Goal: Information Seeking & Learning: Check status

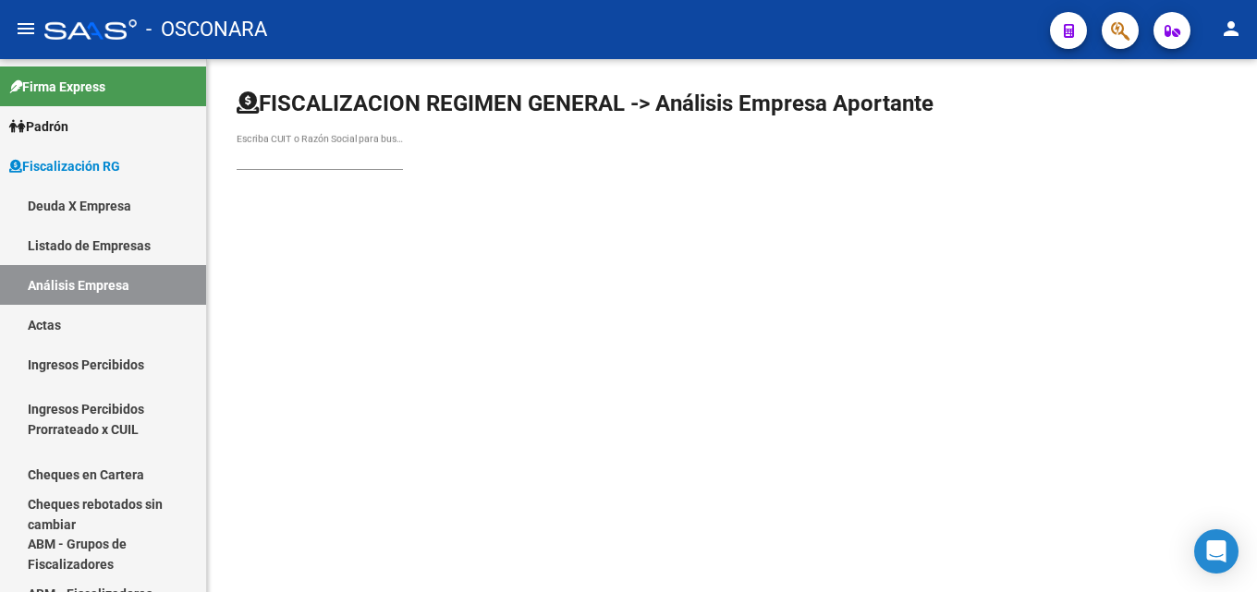
click at [318, 165] on div "Escriba CUIT o Razón Social para buscar" at bounding box center [320, 151] width 166 height 37
type input "l"
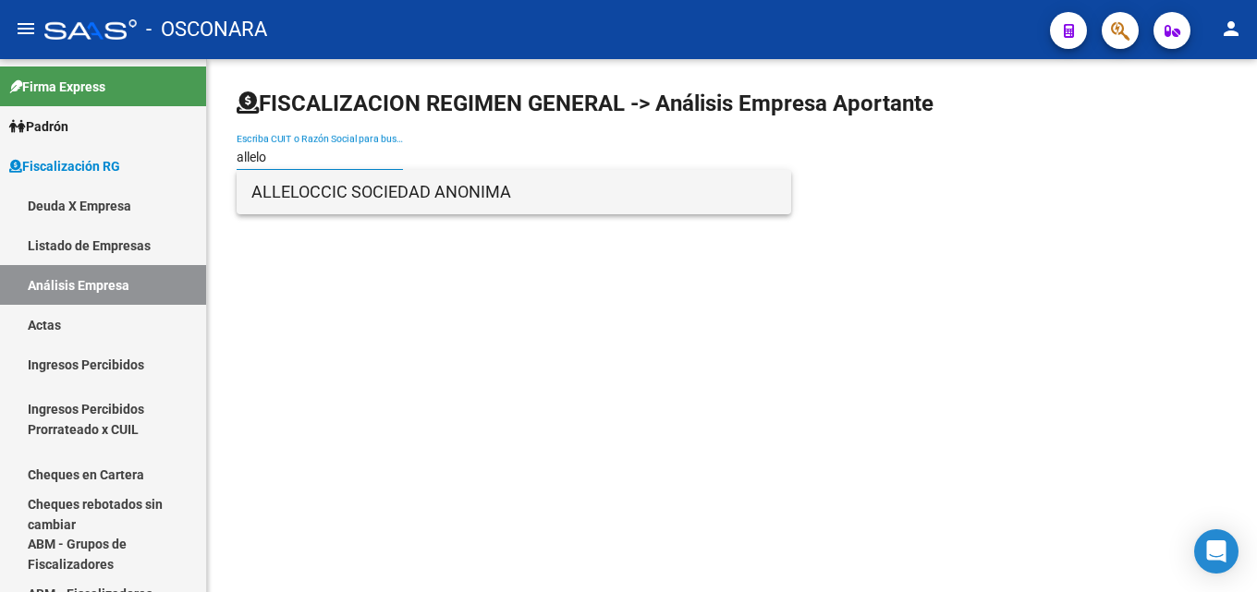
type input "allelo"
click at [335, 201] on span "ALLELOCCIC SOCIEDAD ANONIMA" at bounding box center [513, 192] width 525 height 44
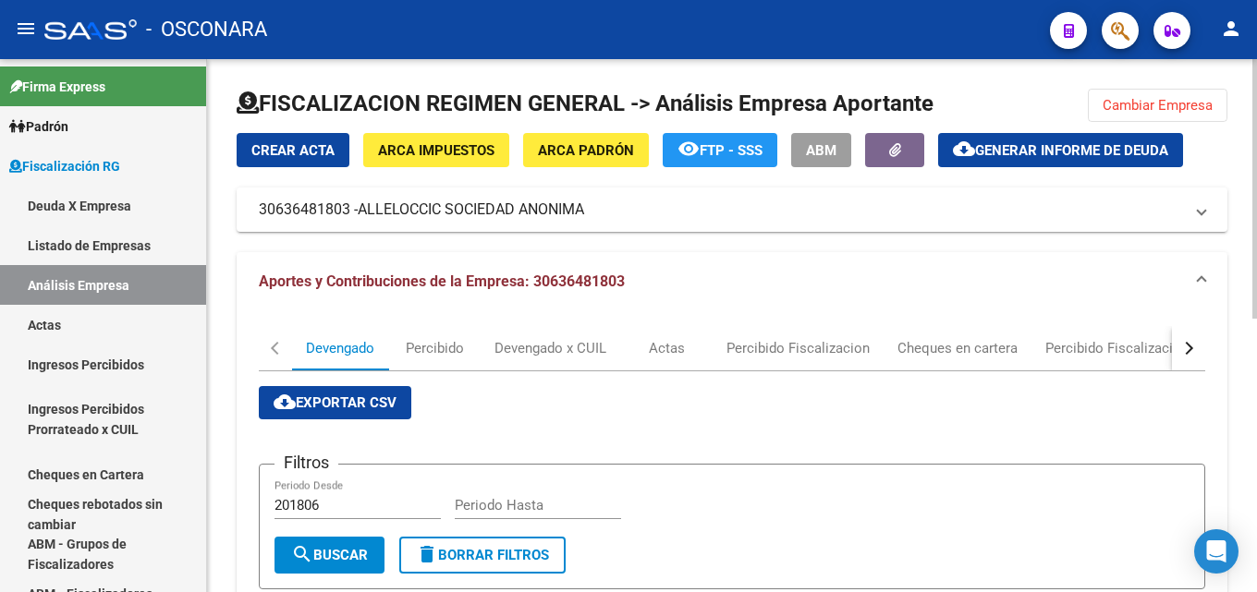
click at [974, 144] on mat-icon "cloud_download" at bounding box center [964, 149] width 22 height 22
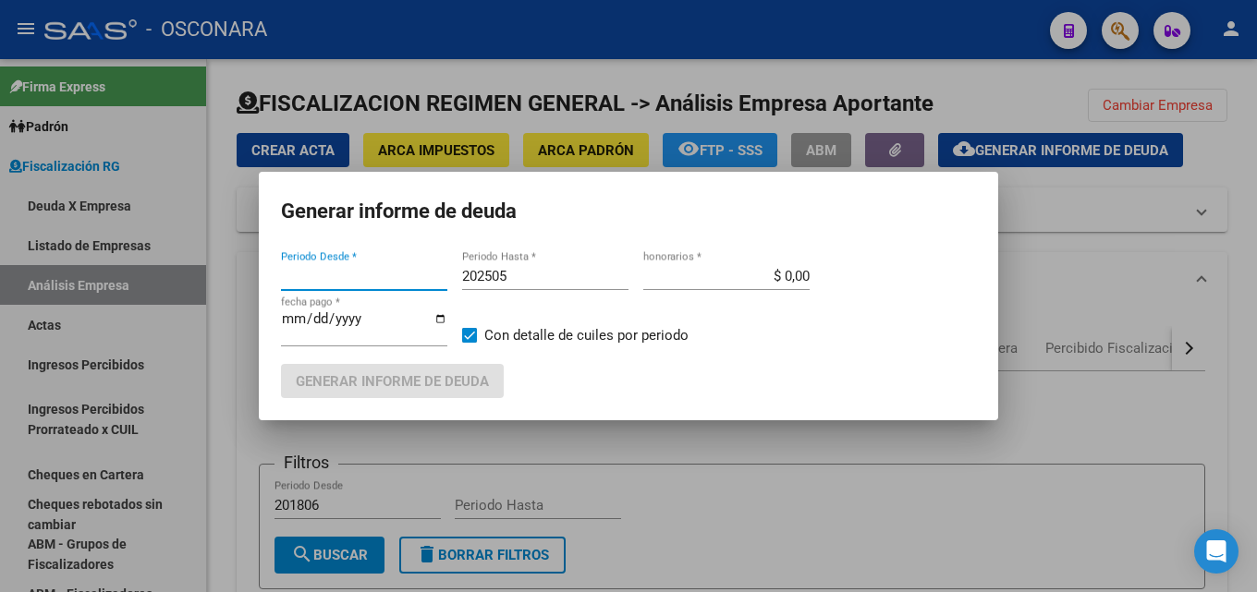
type input "202504"
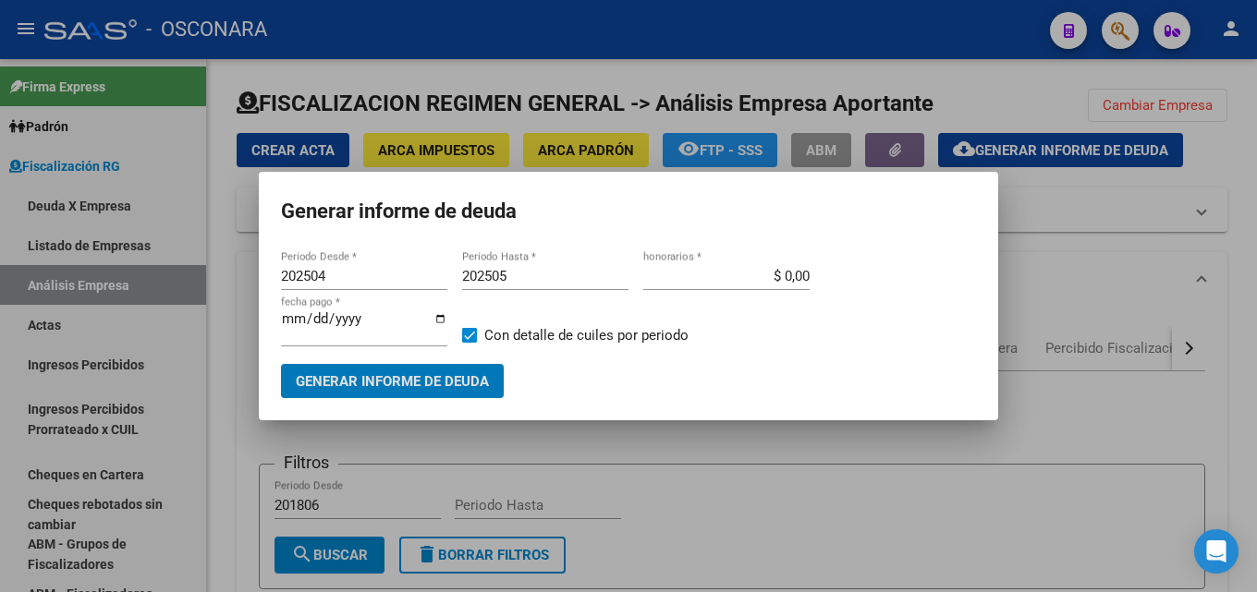
click at [548, 274] on input "202505" at bounding box center [545, 276] width 166 height 17
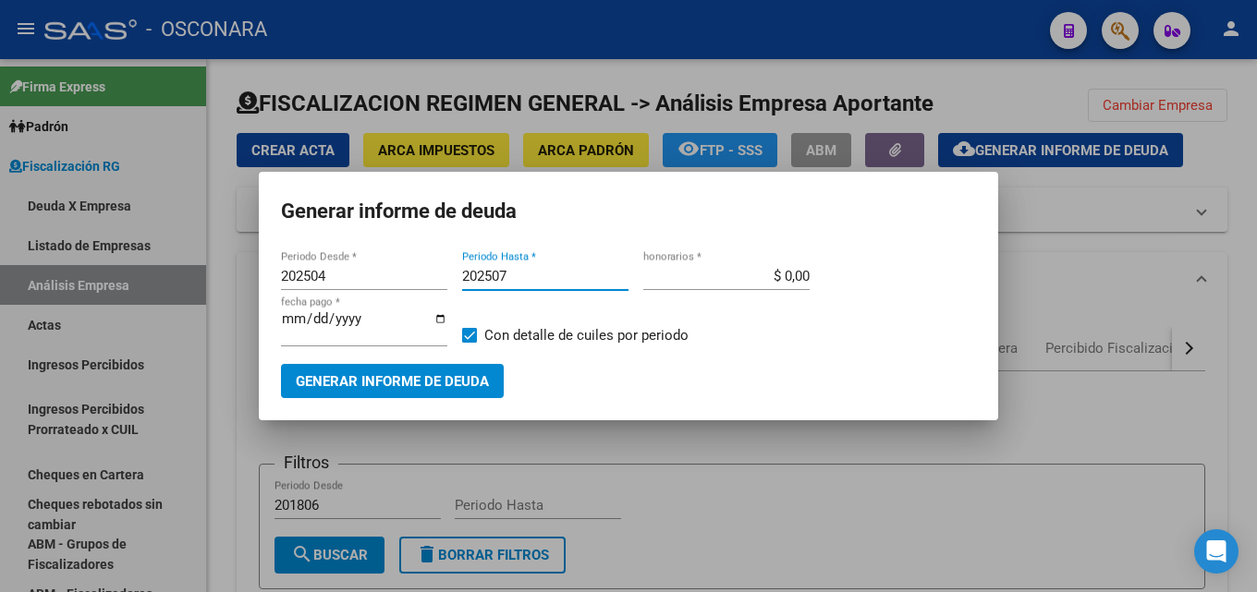
type input "202507"
drag, startPoint x: 762, startPoint y: 275, endPoint x: 1222, endPoint y: 295, distance: 459.7
click at [1140, 274] on div "Generar informe de deuda 202504 Periodo Desde * 202507 Periodo Hasta * $ 0,00 h…" at bounding box center [628, 296] width 1257 height 592
type input "$ 15,00"
click at [287, 320] on input "[DATE]" at bounding box center [364, 326] width 166 height 30
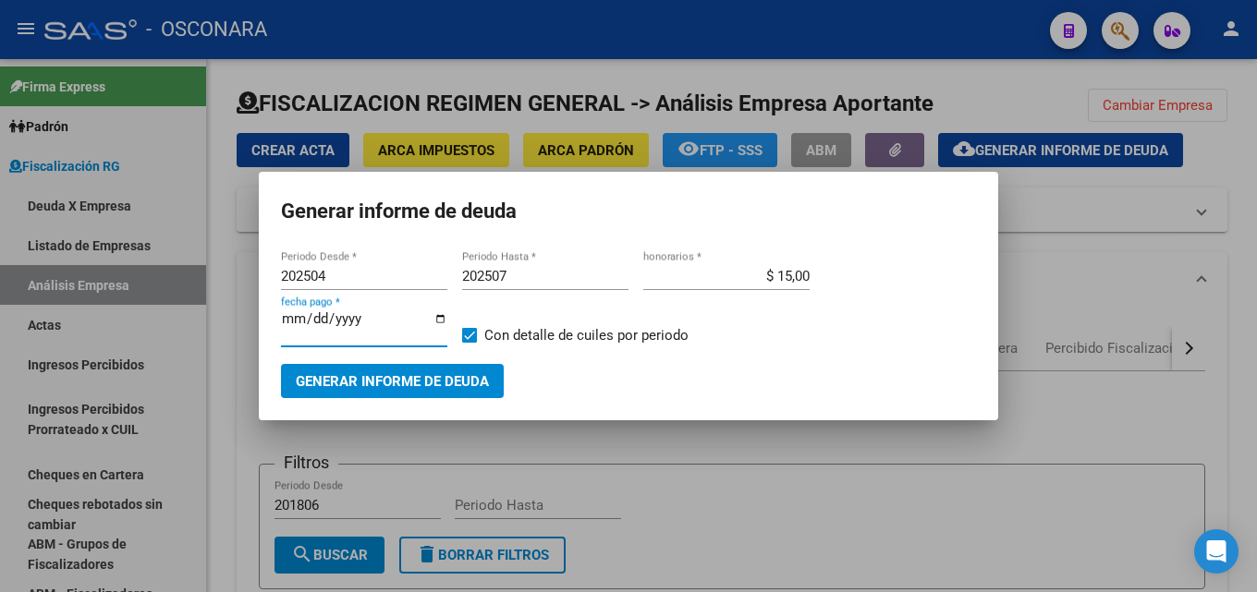
type input "[DATE]"
drag, startPoint x: 334, startPoint y: 273, endPoint x: 0, endPoint y: 225, distance: 336.9
click at [0, 251] on div "Generar informe de deuda 202504 Periodo Desde * 202507 Periodo Hasta * $ 15,00 …" at bounding box center [628, 296] width 1257 height 592
type input "201507"
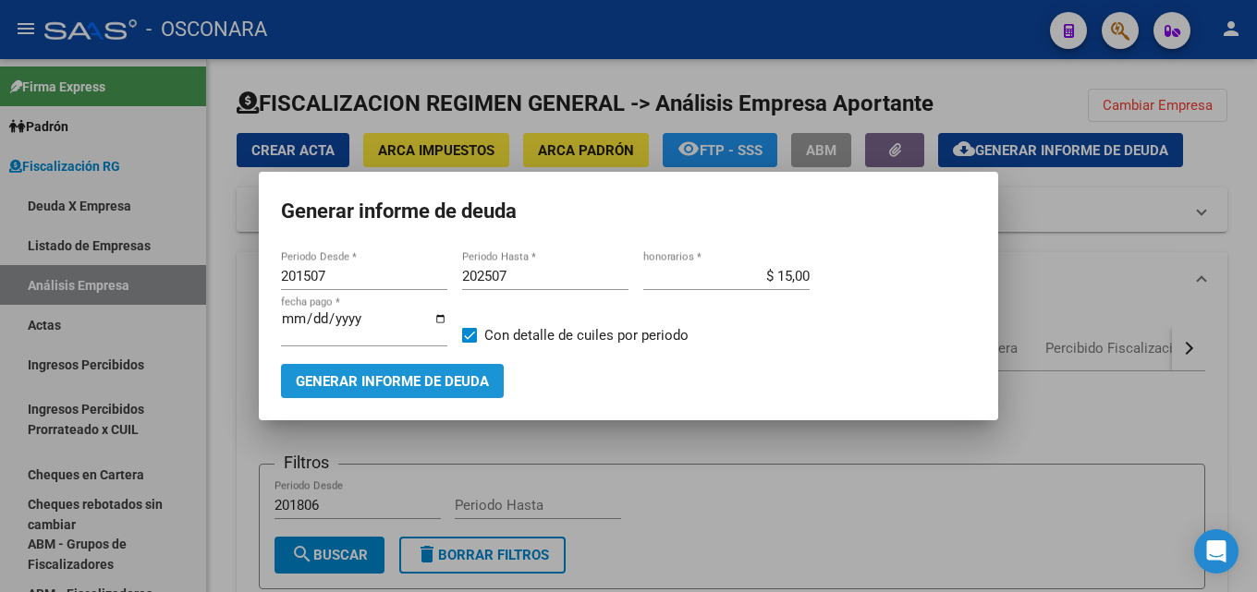
click at [343, 373] on span "Generar informe de deuda" at bounding box center [392, 381] width 193 height 17
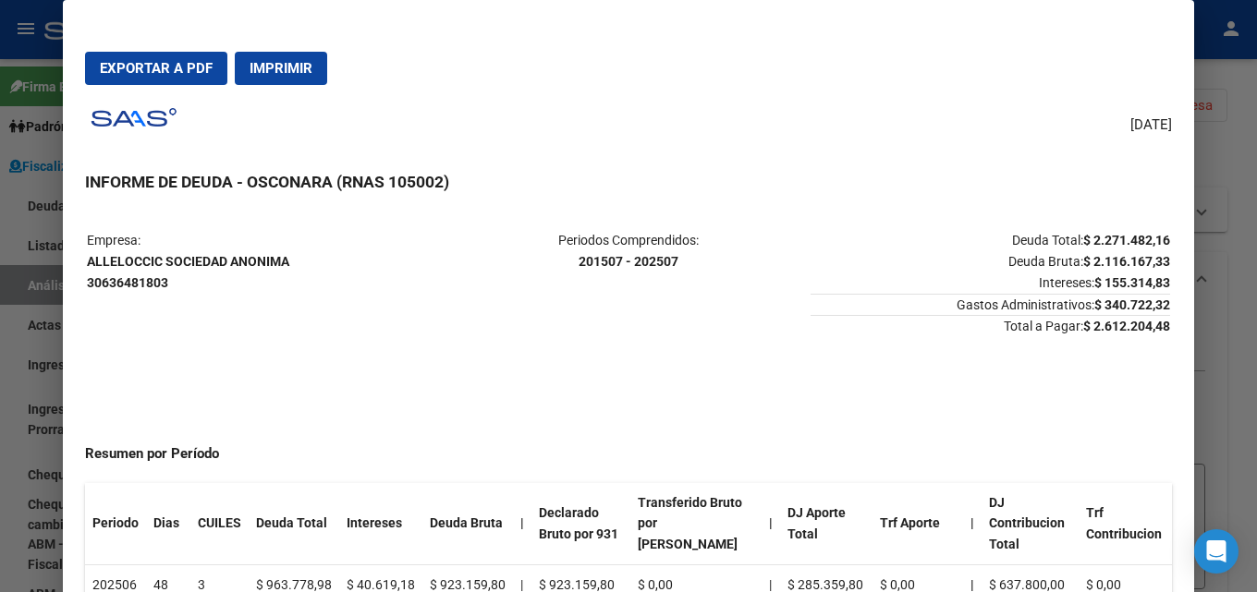
click at [1230, 205] on div at bounding box center [628, 296] width 1257 height 592
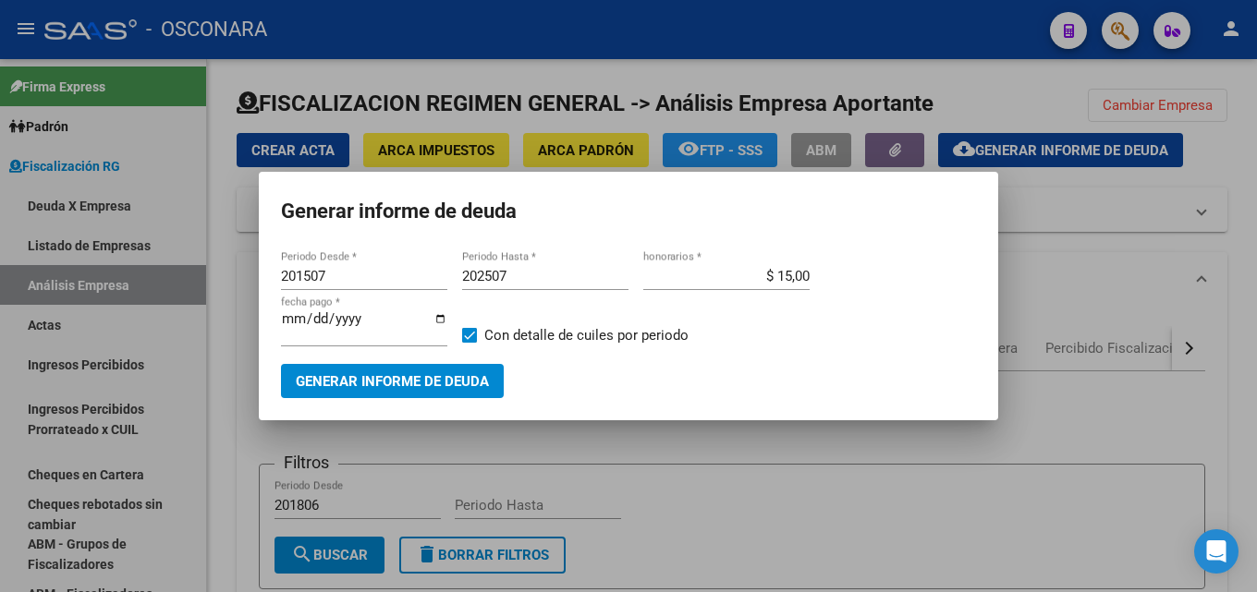
click at [760, 550] on div at bounding box center [628, 296] width 1257 height 592
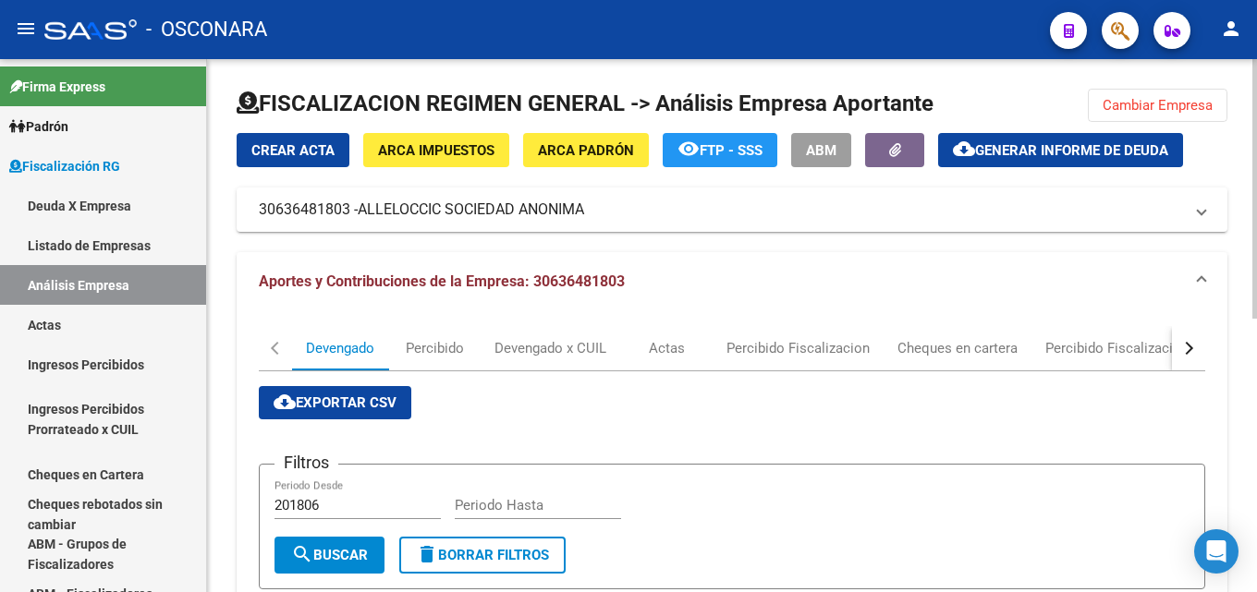
click at [1166, 101] on span "Cambiar Empresa" at bounding box center [1157, 105] width 110 height 17
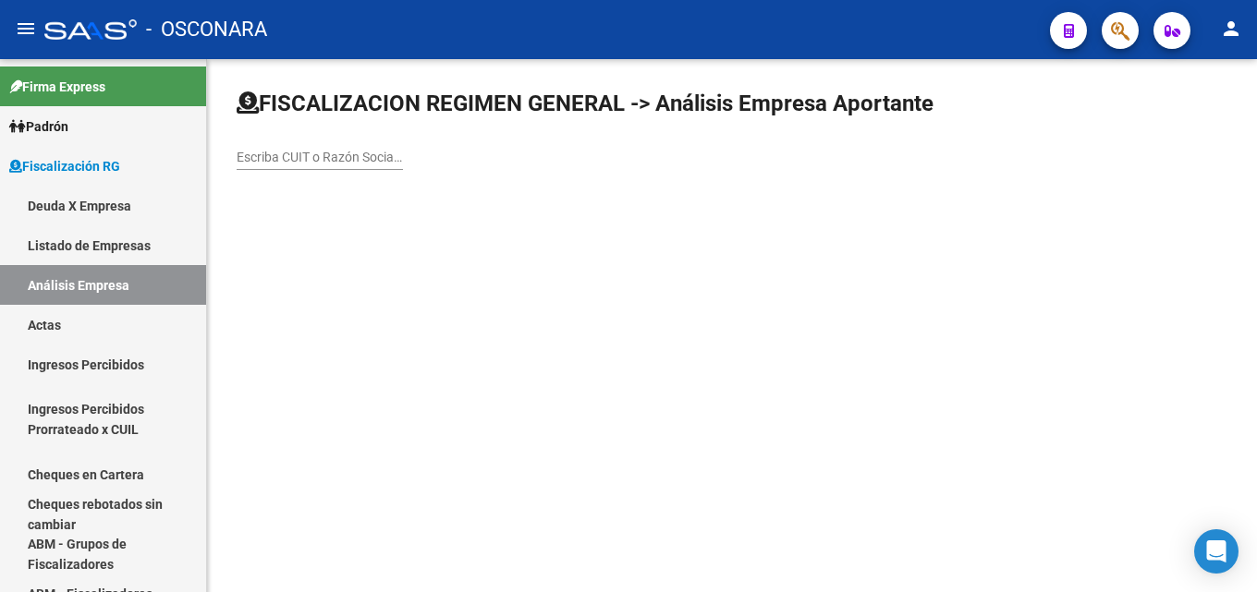
click at [298, 153] on input "Escriba CUIT o Razón Social para buscar" at bounding box center [320, 158] width 166 height 16
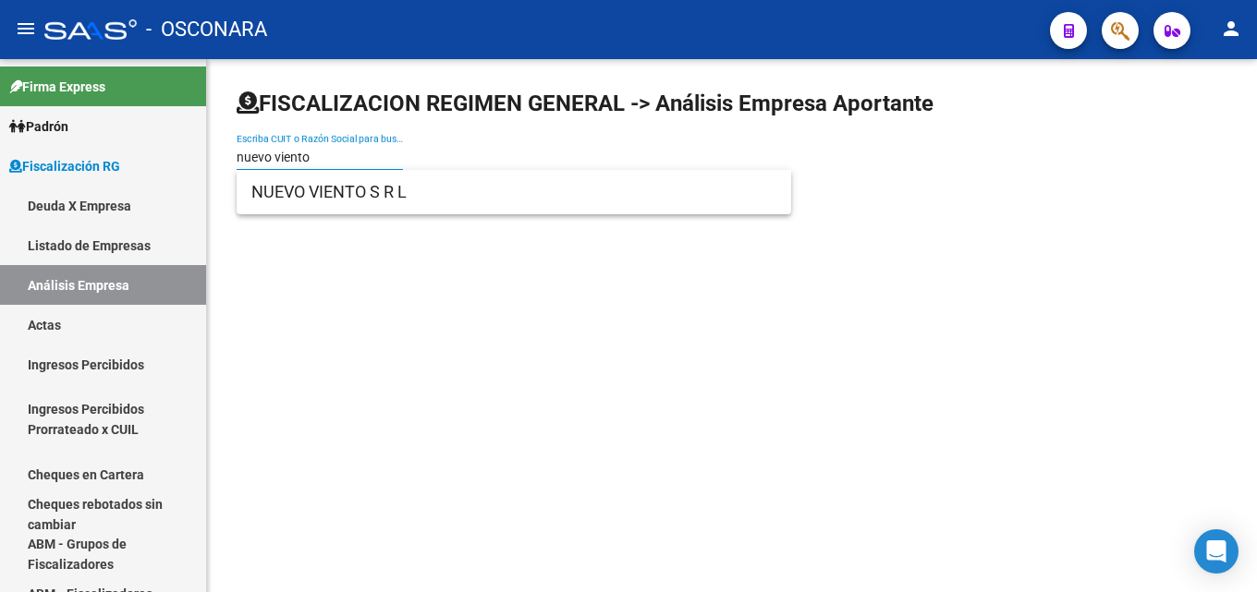
type input "nuevo viento"
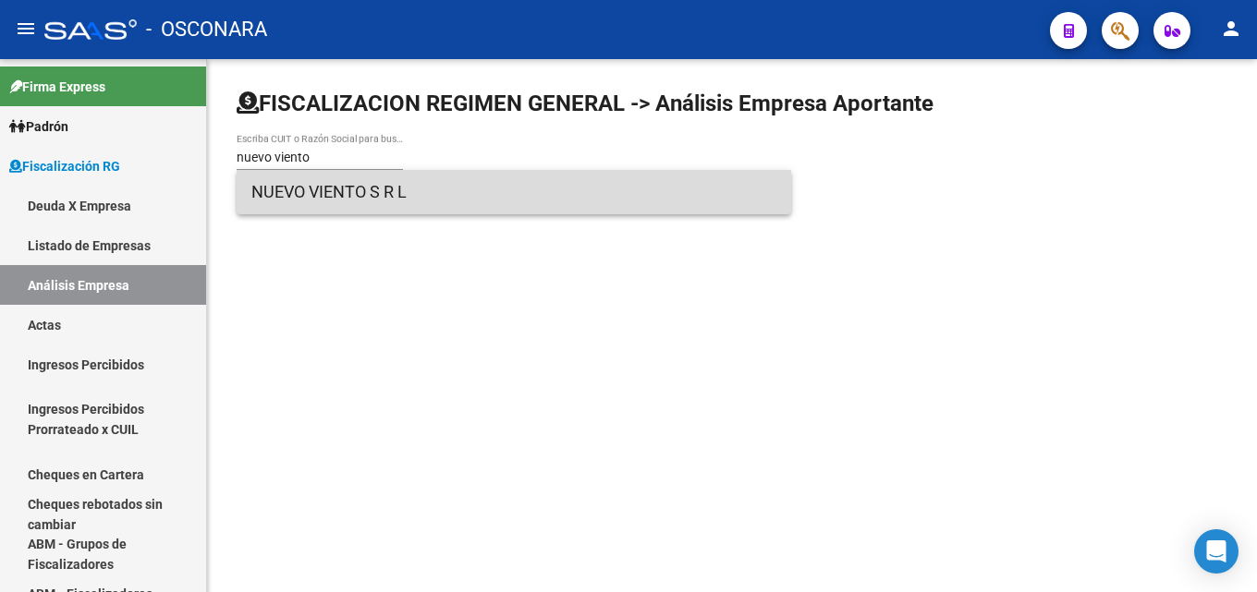
click at [290, 198] on span "NUEVO VIENTO S R L" at bounding box center [513, 192] width 525 height 44
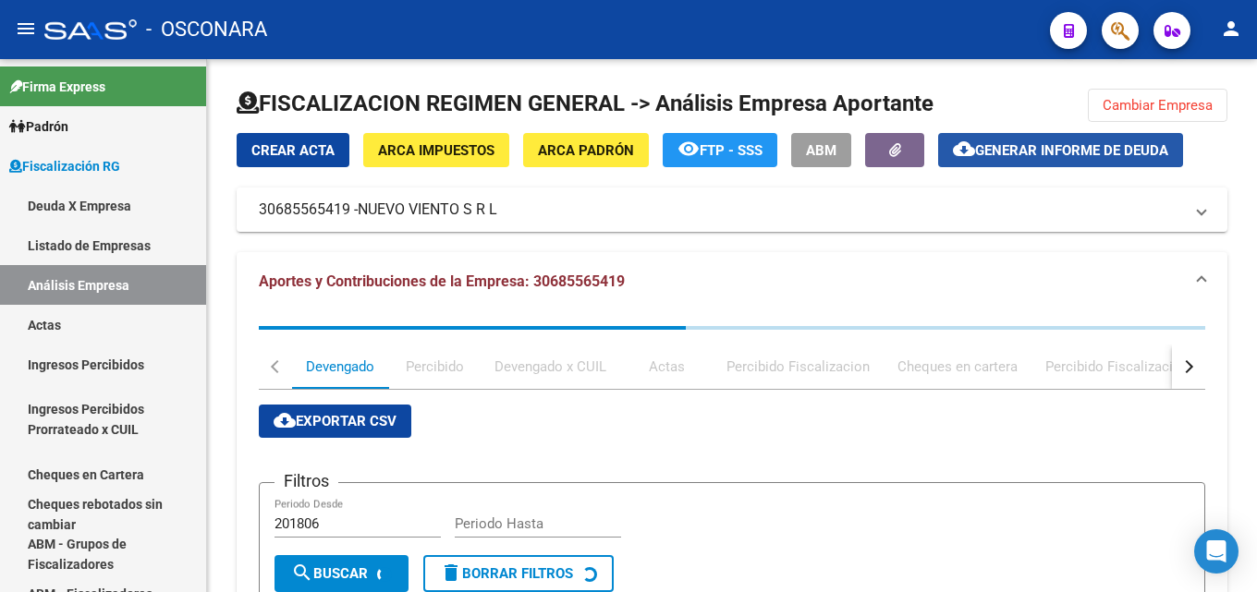
click at [1017, 144] on span "Generar informe de deuda" at bounding box center [1071, 150] width 193 height 17
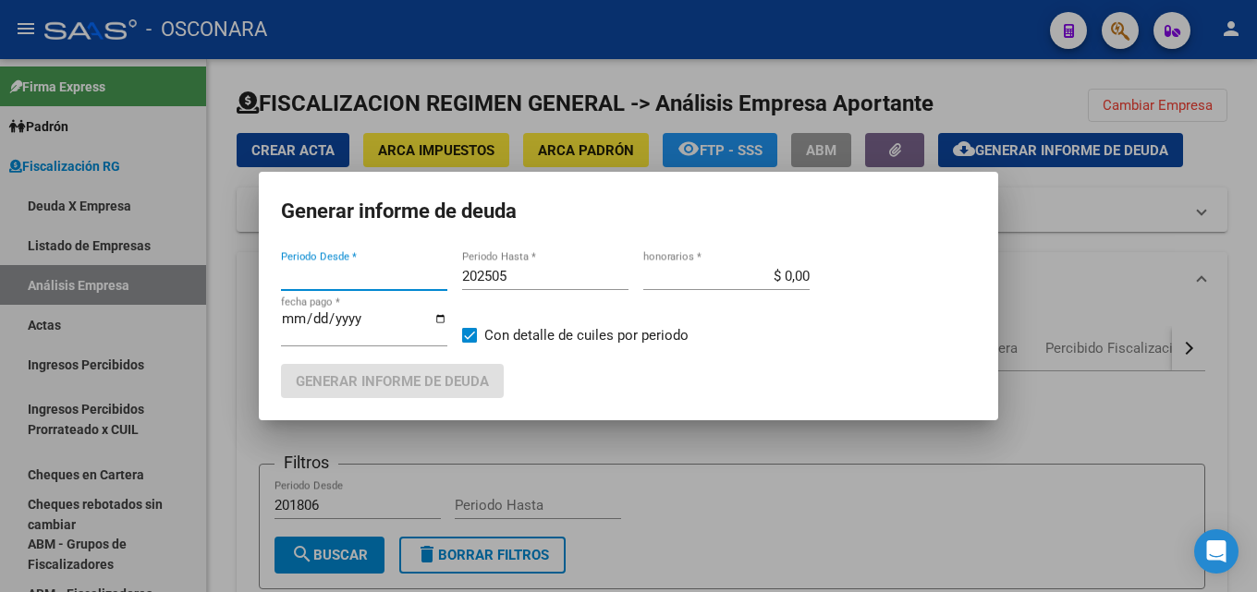
type input "202505"
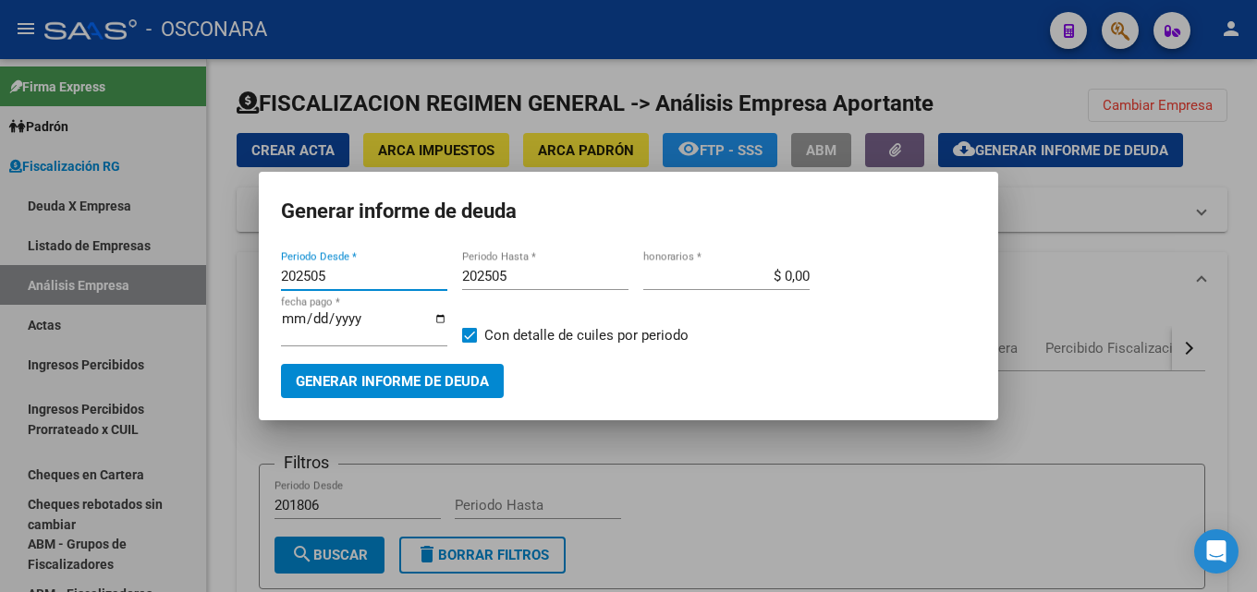
click at [546, 277] on input "202505" at bounding box center [545, 276] width 166 height 17
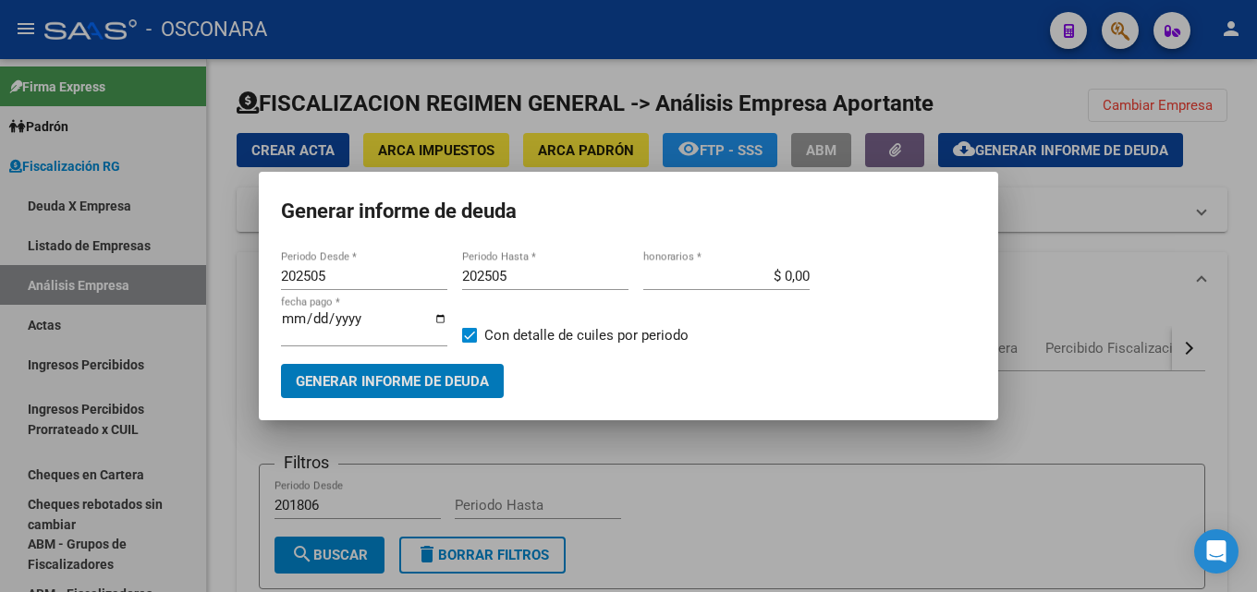
click at [546, 277] on input "202505" at bounding box center [545, 276] width 166 height 17
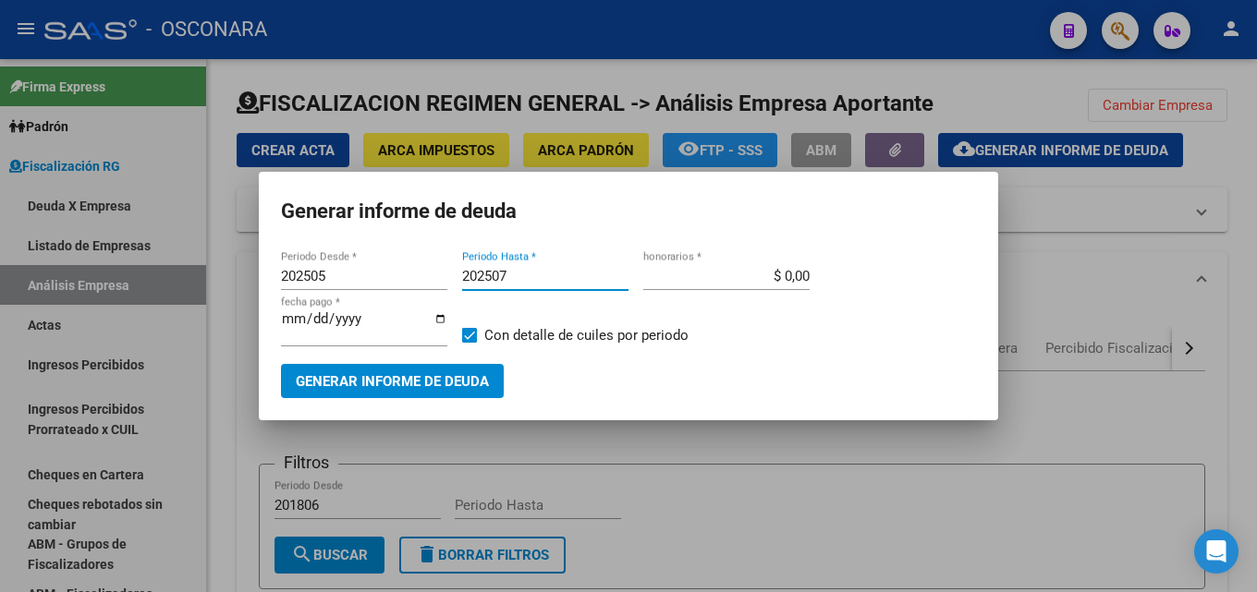
type input "202507"
drag, startPoint x: 377, startPoint y: 273, endPoint x: 33, endPoint y: 279, distance: 343.8
click at [0, 276] on div "Generar informe de deuda 202505 Periodo Desde * 202507 Periodo Hasta * $ 0,00 h…" at bounding box center [628, 296] width 1257 height 592
type input "201507"
click at [382, 386] on span "Generar informe de deuda" at bounding box center [392, 381] width 193 height 17
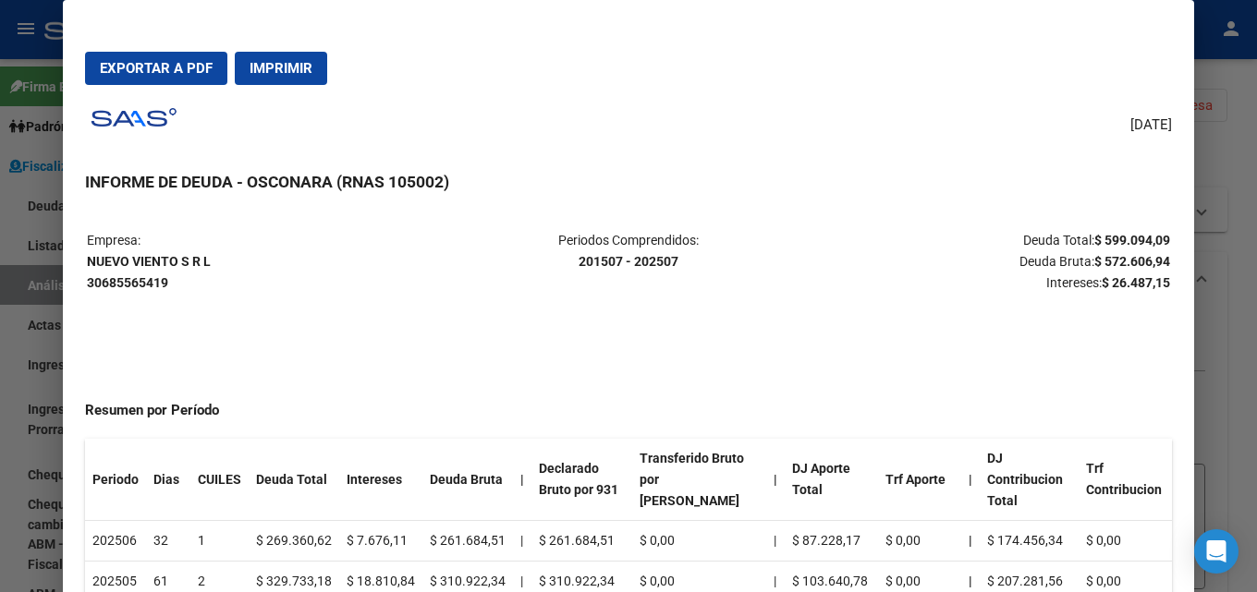
drag, startPoint x: 1253, startPoint y: 321, endPoint x: 1206, endPoint y: 286, distance: 58.2
click at [1251, 321] on div at bounding box center [628, 296] width 1257 height 592
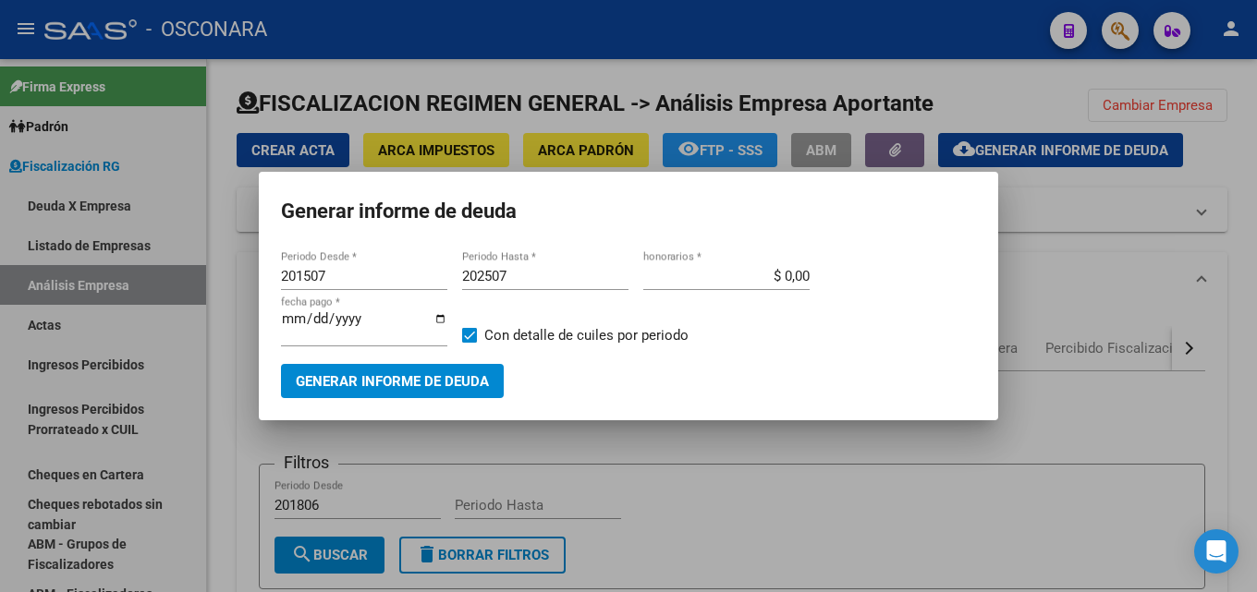
click at [1252, 344] on div at bounding box center [628, 296] width 1257 height 592
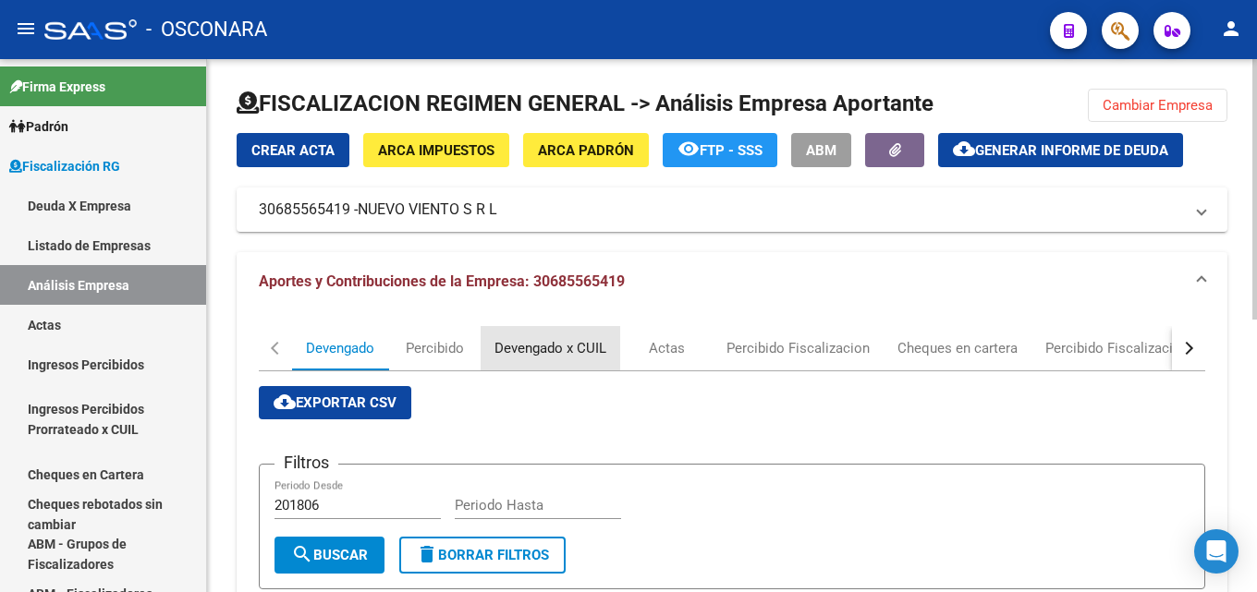
click at [590, 336] on div "Devengado x CUIL" at bounding box center [551, 348] width 140 height 44
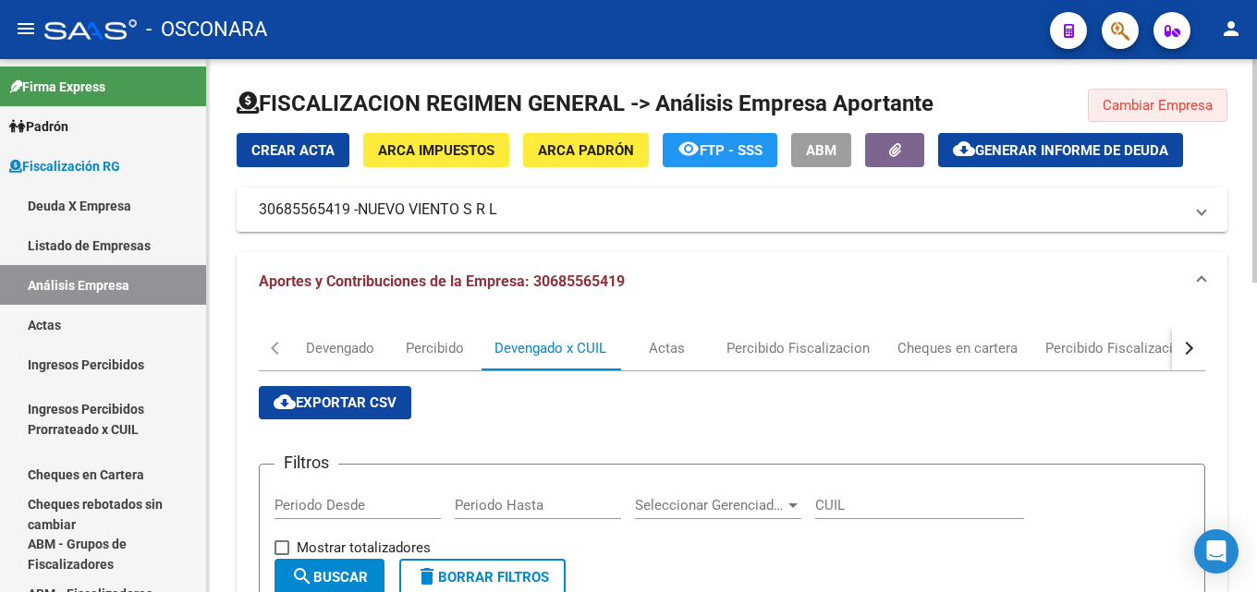
click at [1167, 91] on button "Cambiar Empresa" at bounding box center [1158, 105] width 140 height 33
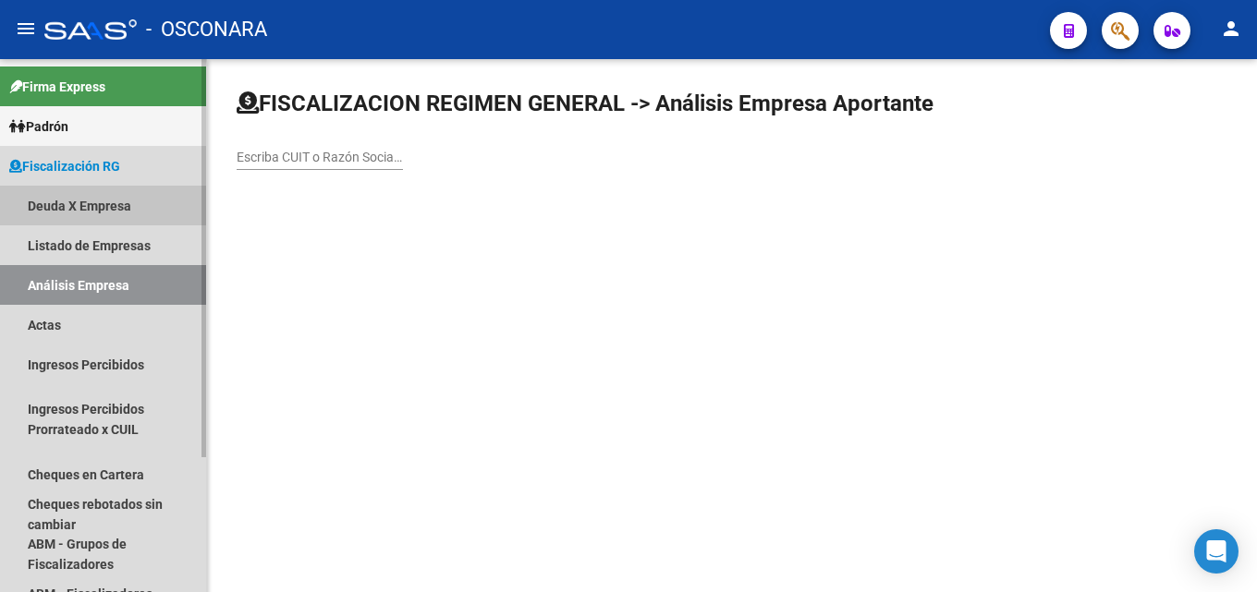
click at [65, 206] on link "Deuda X Empresa" at bounding box center [103, 206] width 206 height 40
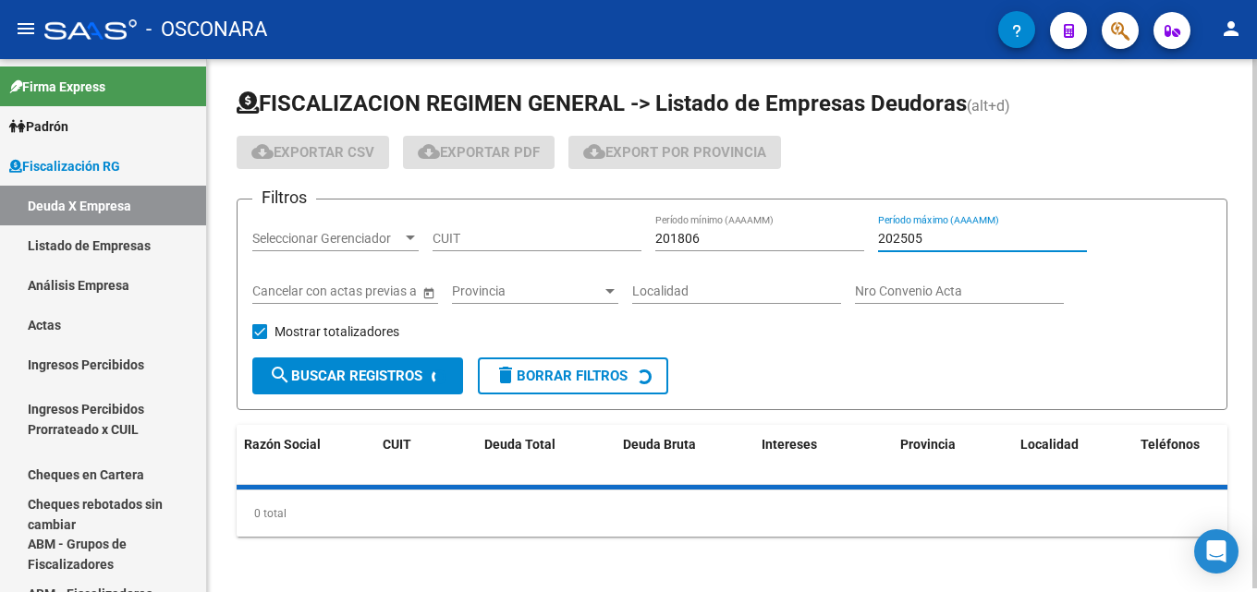
click at [943, 242] on input "202505" at bounding box center [982, 239] width 209 height 16
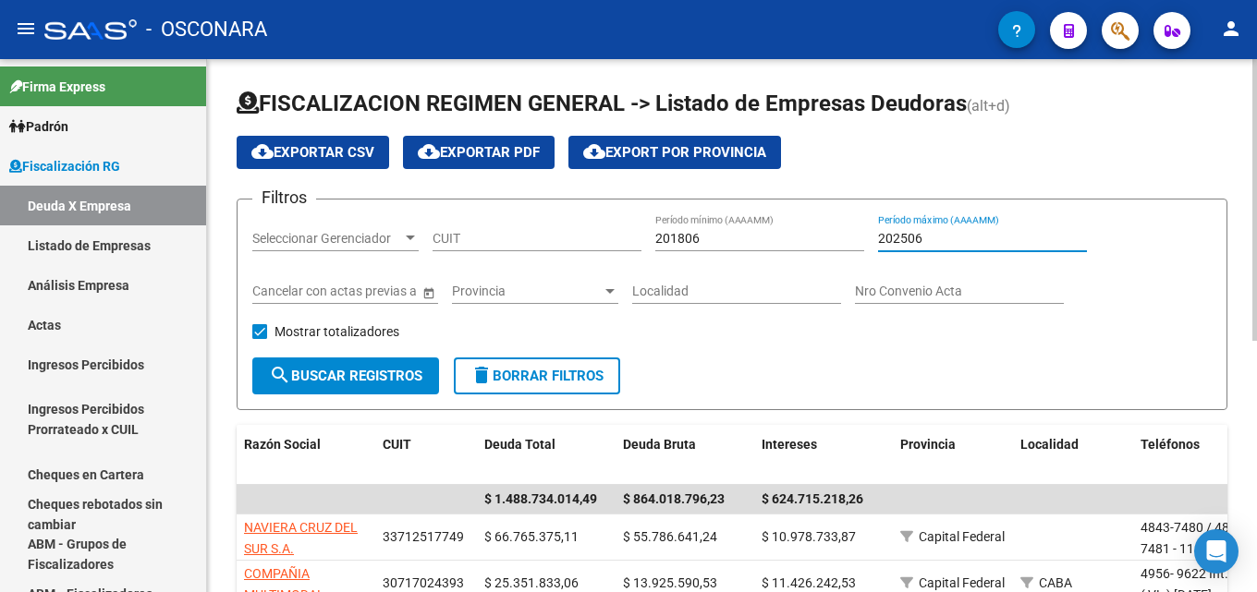
type input "202506"
drag, startPoint x: 724, startPoint y: 238, endPoint x: 308, endPoint y: 237, distance: 416.7
click at [322, 239] on div "Filtros Seleccionar Gerenciador Seleccionar Gerenciador CUIT 201806 Período mín…" at bounding box center [731, 285] width 959 height 143
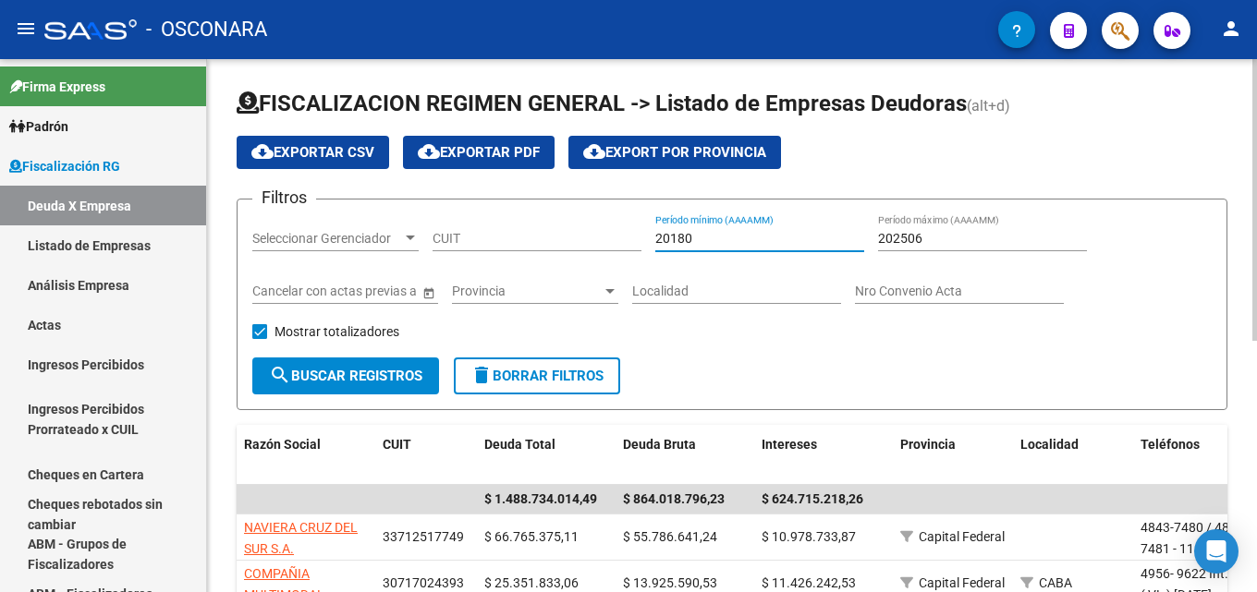
type input "201806"
click at [378, 231] on span "Seleccionar Gerenciador" at bounding box center [327, 239] width 150 height 16
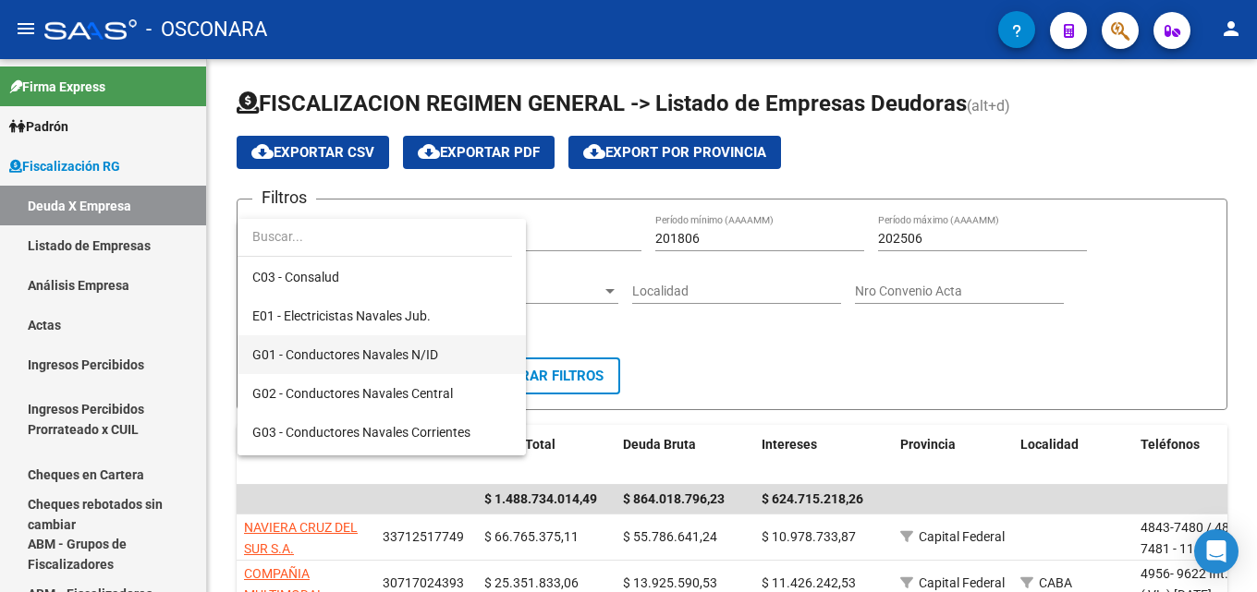
scroll to position [277, 0]
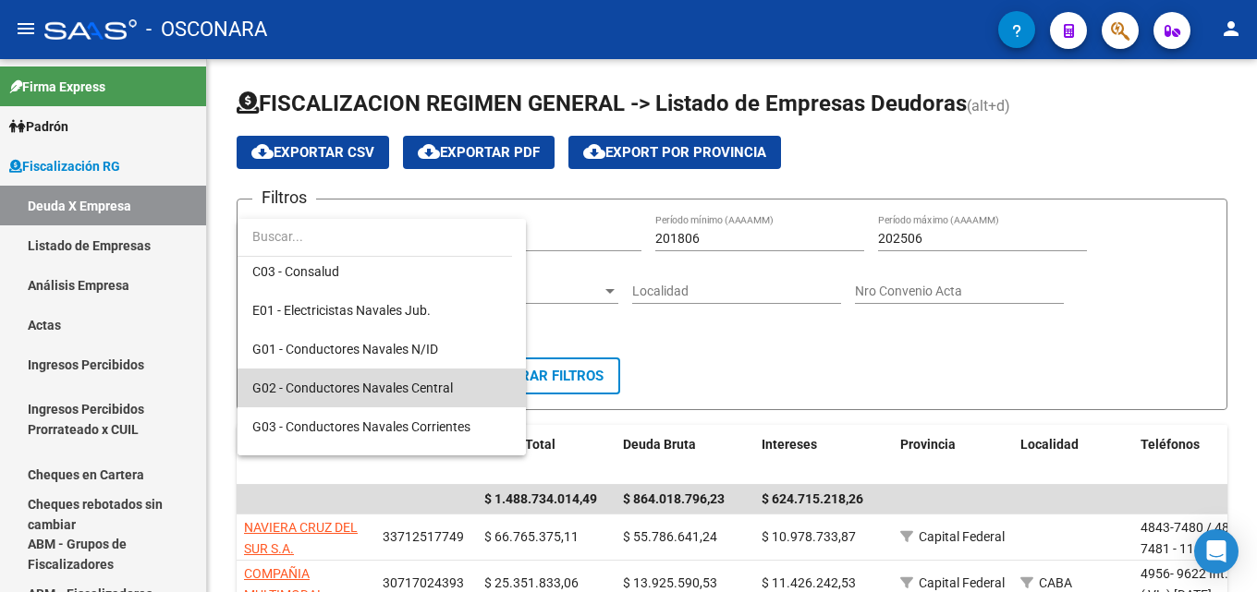
click at [395, 378] on span "G02 - Conductores Navales Central" at bounding box center [381, 388] width 259 height 39
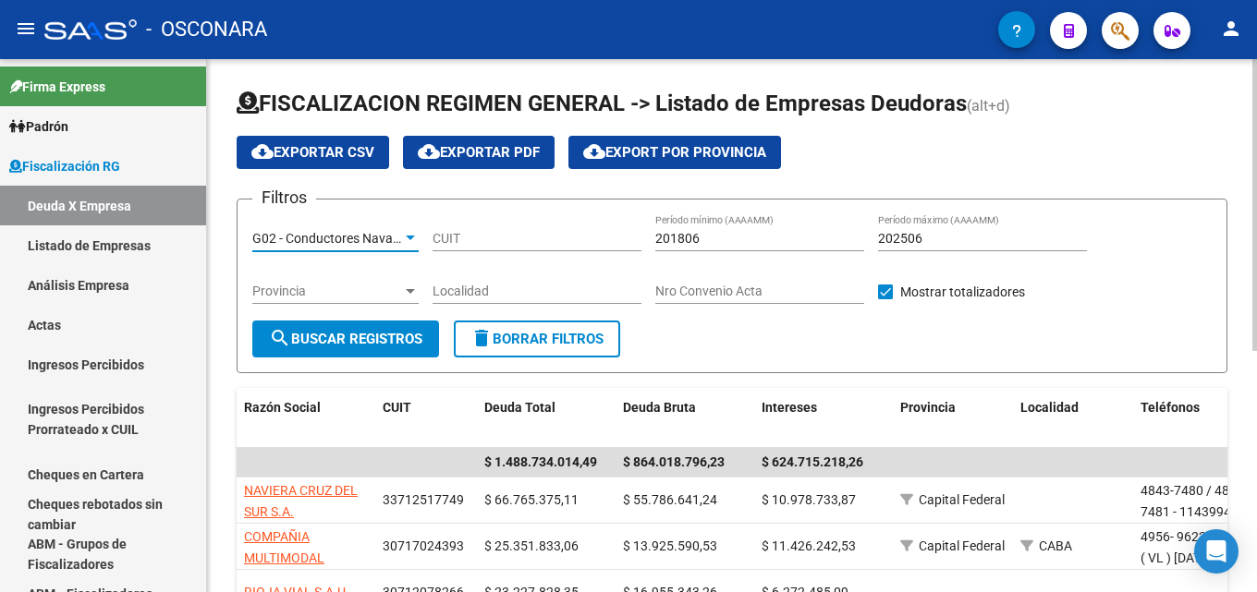
click at [333, 335] on span "search Buscar Registros" at bounding box center [345, 339] width 153 height 17
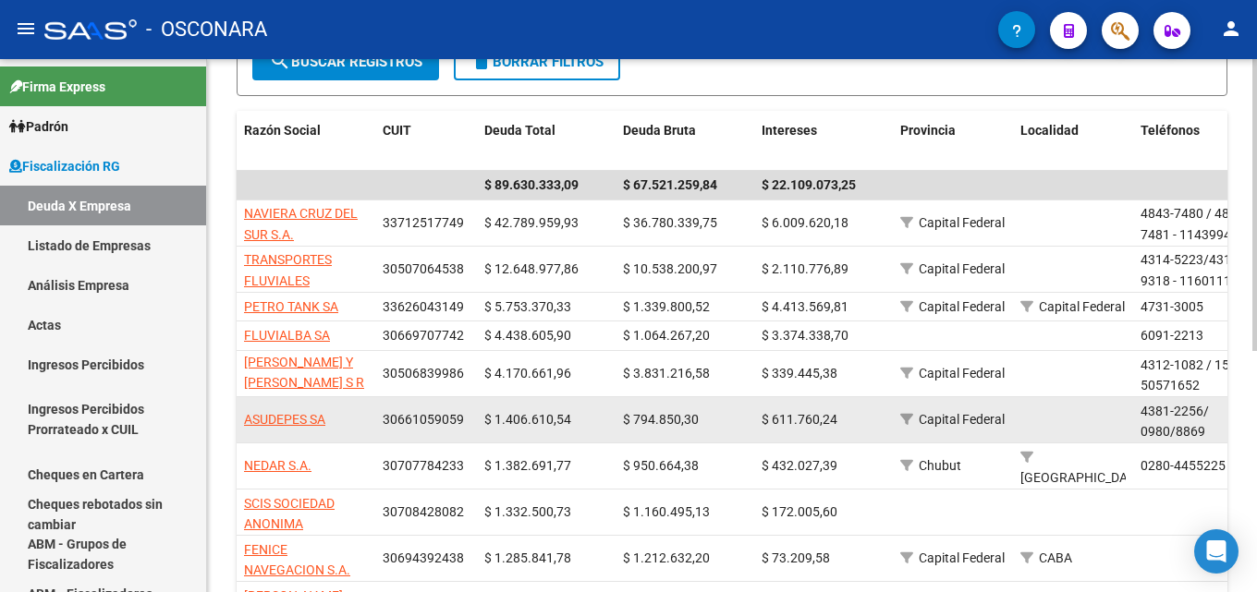
drag, startPoint x: 343, startPoint y: 425, endPoint x: 239, endPoint y: 422, distance: 103.5
click at [239, 422] on datatable-body-cell "ASUDEPES SA" at bounding box center [306, 419] width 139 height 45
copy span "ASUDEPES SA"
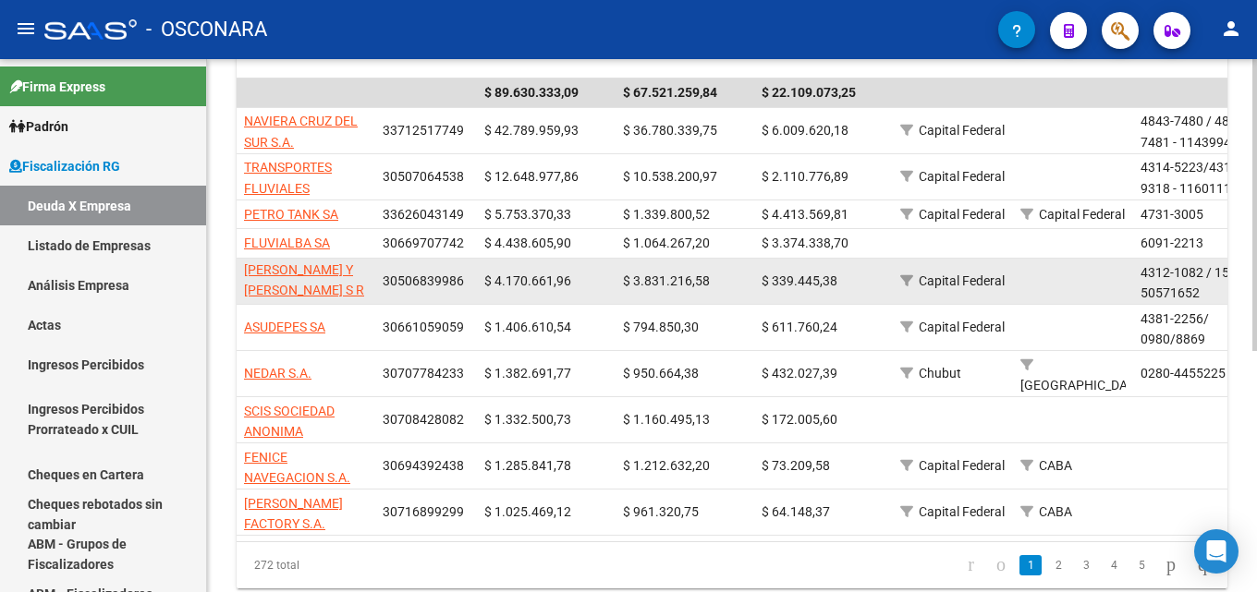
scroll to position [440, 0]
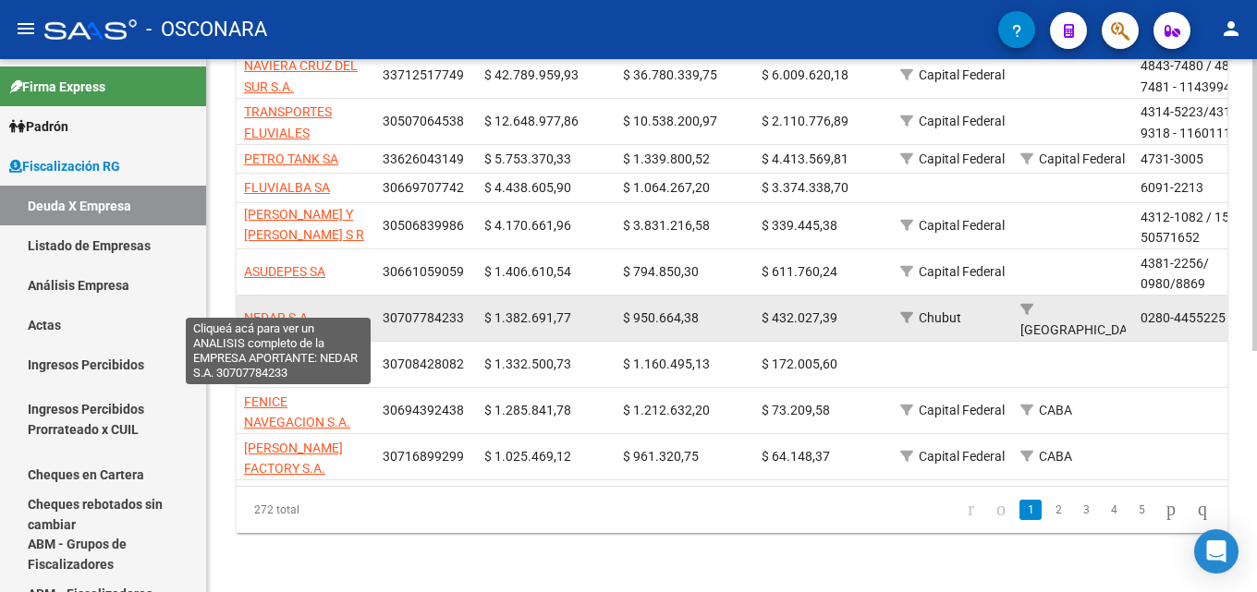
drag, startPoint x: 324, startPoint y: 310, endPoint x: 248, endPoint y: 307, distance: 76.7
click at [248, 308] on div "NEDAR S.A." at bounding box center [306, 318] width 124 height 21
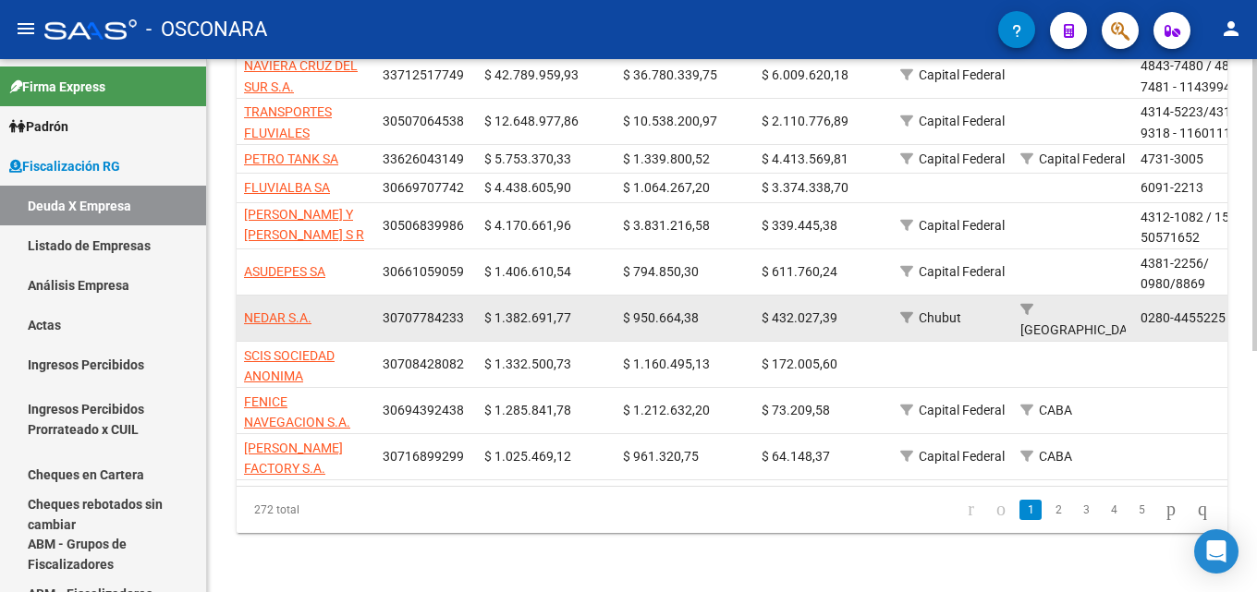
copy span "NEDAR S.A."
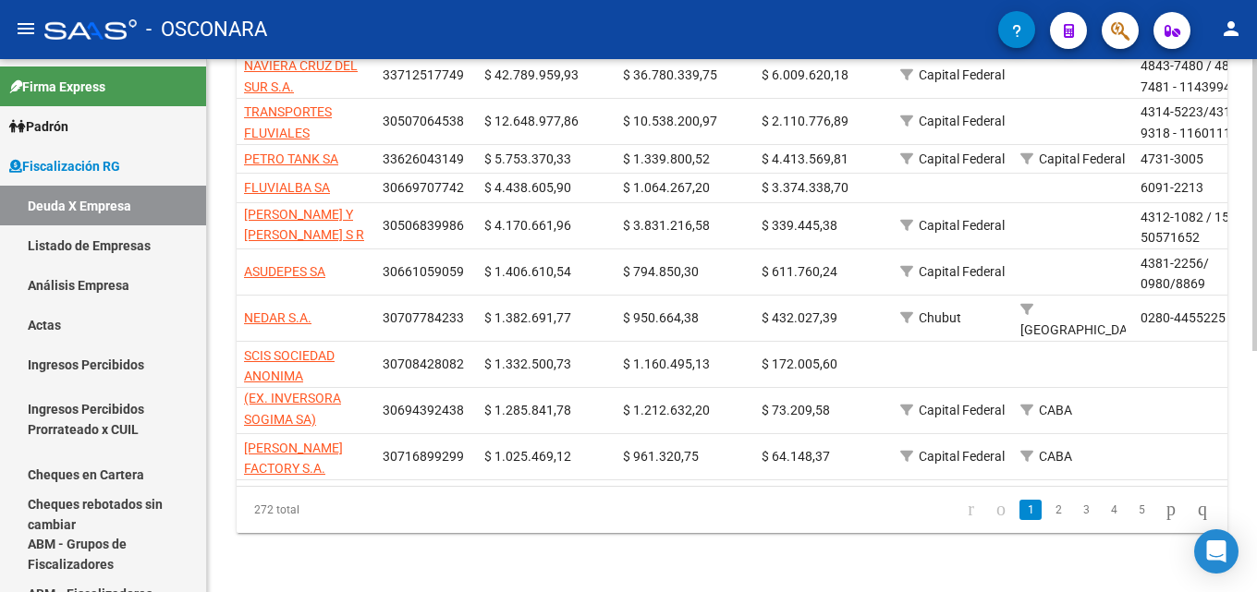
scroll to position [1, 0]
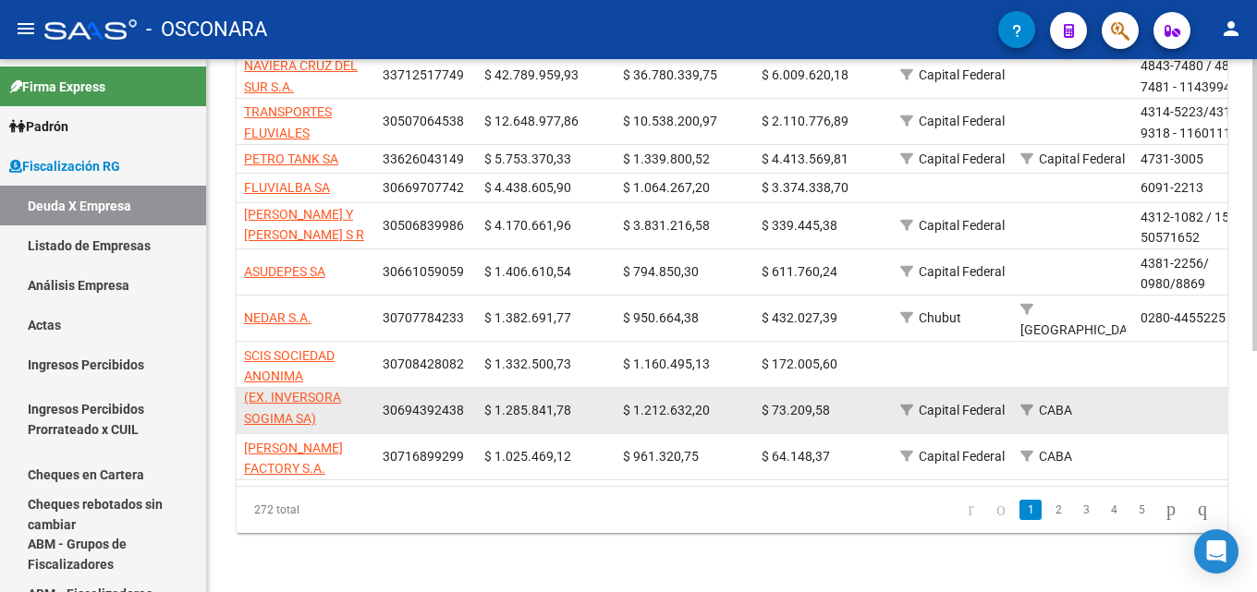
drag, startPoint x: 354, startPoint y: 410, endPoint x: 324, endPoint y: 405, distance: 30.1
click at [324, 405] on app-link-go-to "FENICE NAVEGACION S.A.(EX. INVERSORA SOGIMA SA)" at bounding box center [306, 388] width 124 height 84
copy span "(EX. INVERSORA SOGIMA SA)"
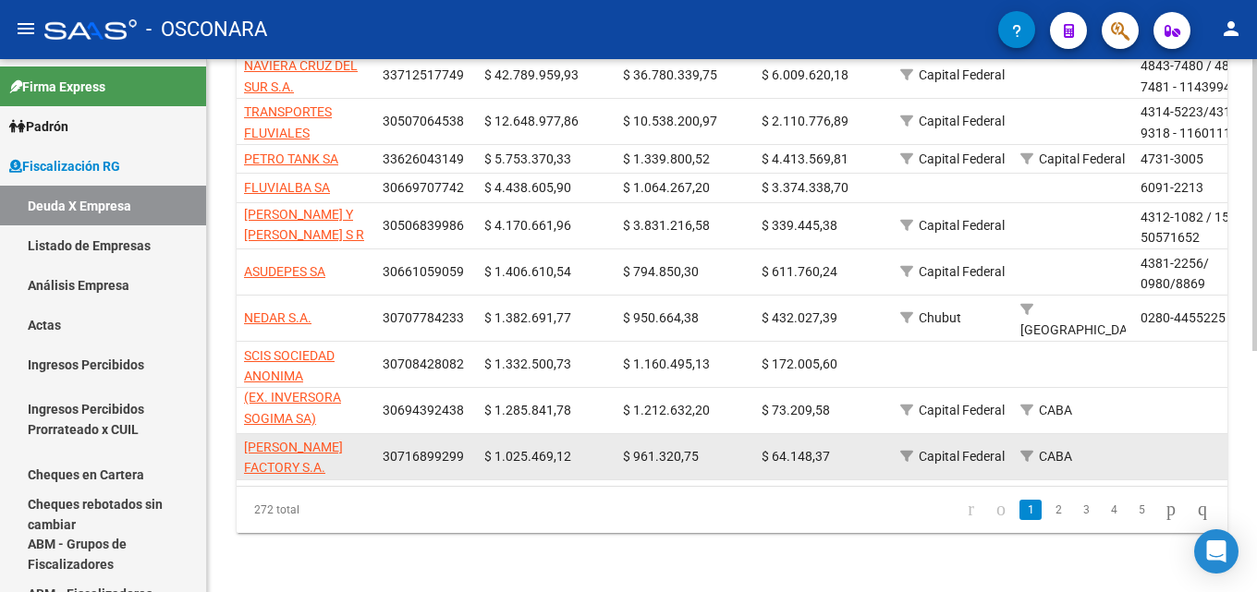
scroll to position [0, 0]
drag, startPoint x: 296, startPoint y: 455, endPoint x: 239, endPoint y: 437, distance: 59.0
click at [239, 437] on datatable-body-cell "HAUSER FACTORY S.A." at bounding box center [306, 456] width 139 height 45
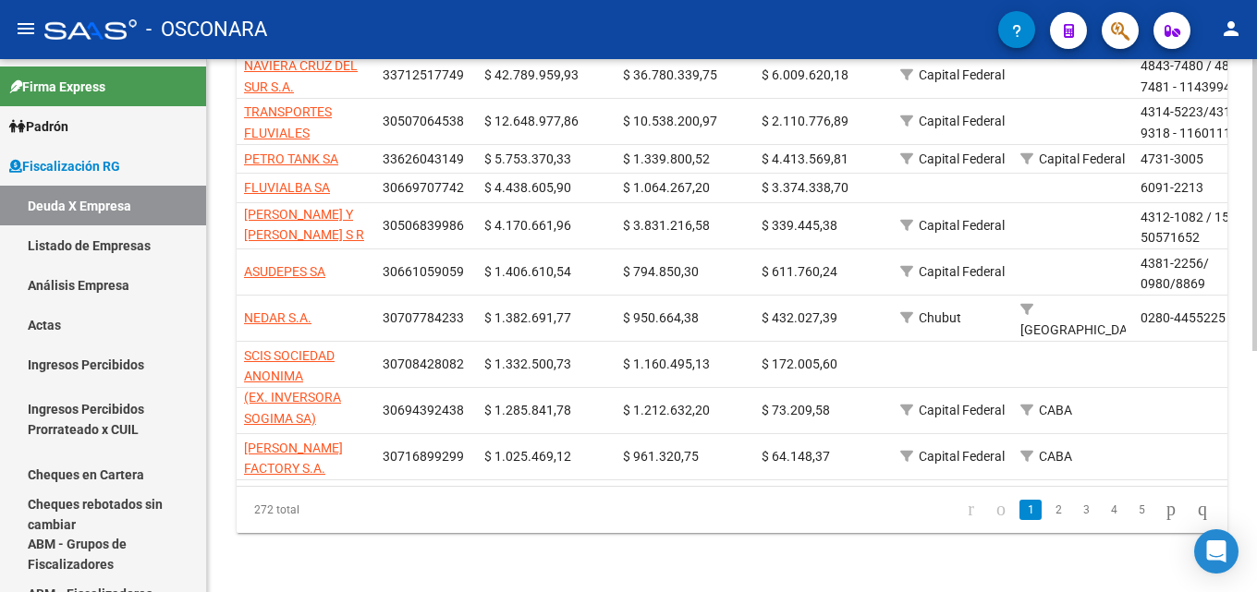
copy span "HAUSER FACTORY S.A."
click at [1047, 506] on link "2" at bounding box center [1058, 510] width 22 height 20
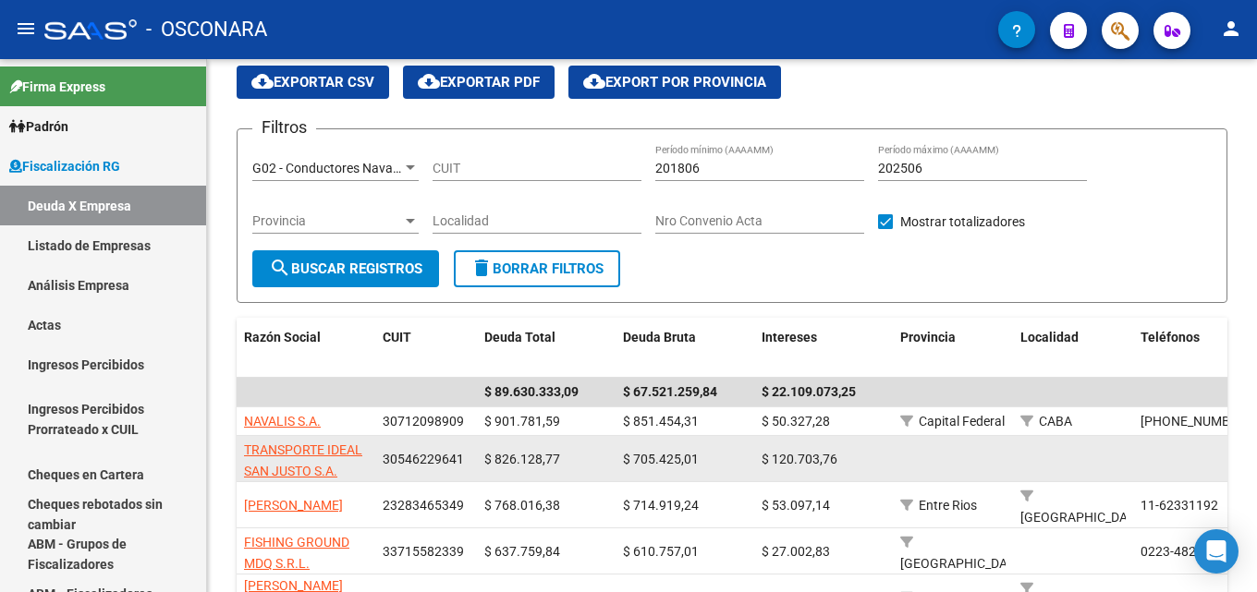
scroll to position [1, 0]
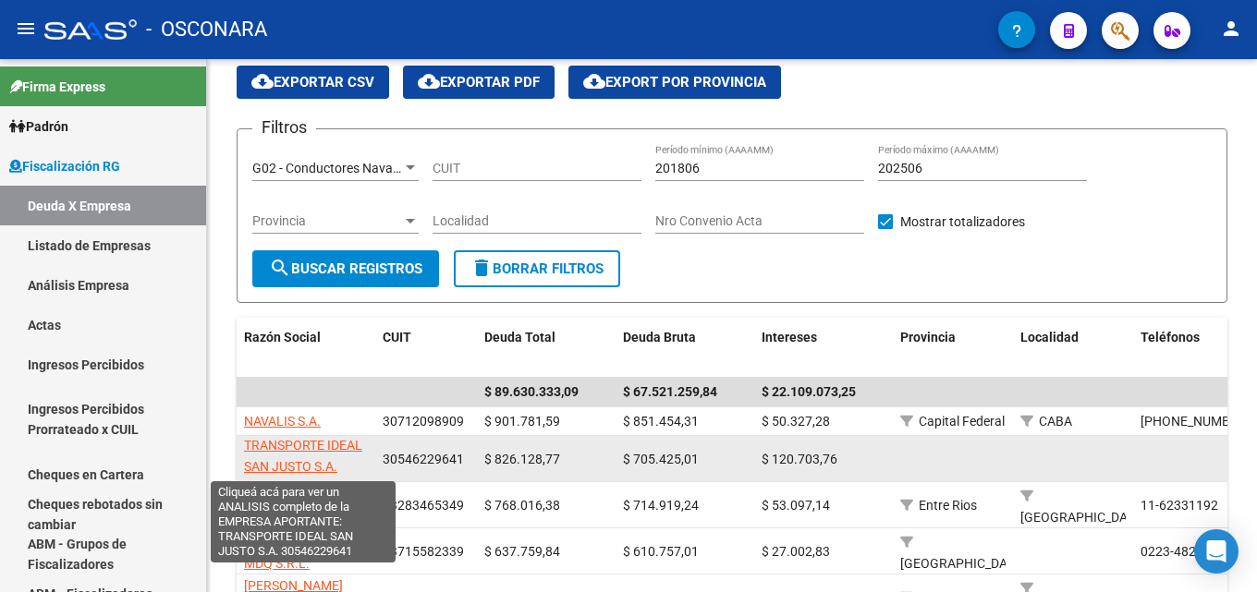
drag, startPoint x: 358, startPoint y: 472, endPoint x: 262, endPoint y: 463, distance: 95.6
click at [262, 463] on app-link-go-to "TRANSPORTE IDEAL SAN JUSTO S.A." at bounding box center [306, 456] width 124 height 43
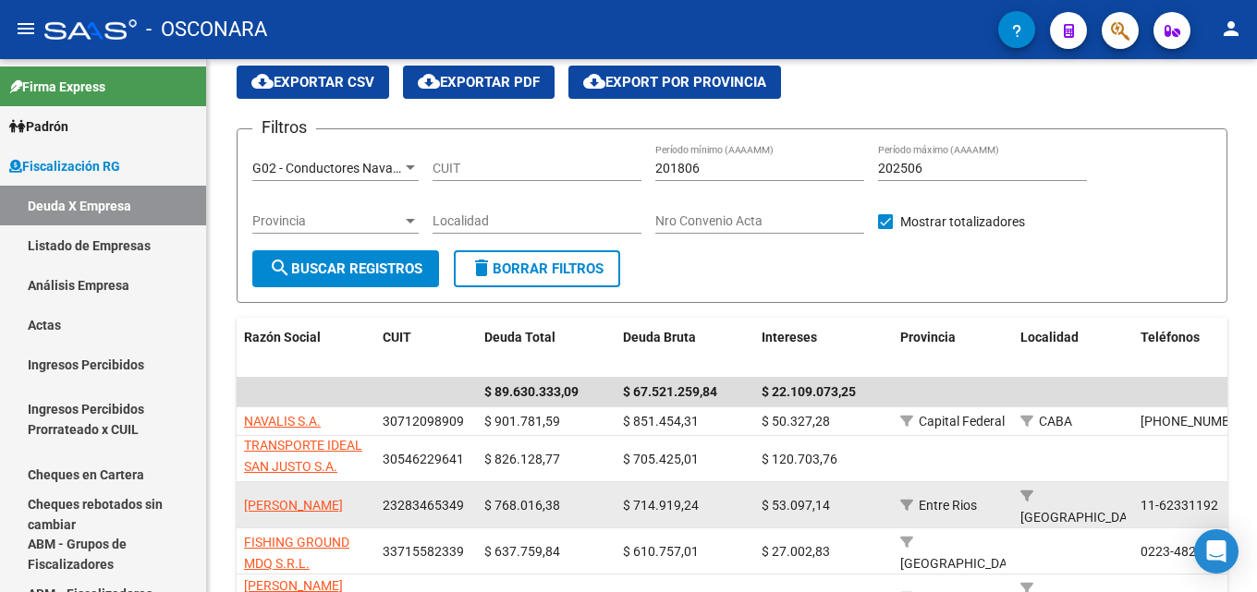
drag, startPoint x: 337, startPoint y: 521, endPoint x: 239, endPoint y: 505, distance: 99.4
click at [239, 505] on datatable-body-cell "AGUIRREGOMEZCORTA MARTIN IÑAKI" at bounding box center [306, 504] width 139 height 45
copy span "AGUIRREGOMEZCORTA MARTIN IÑAKI"
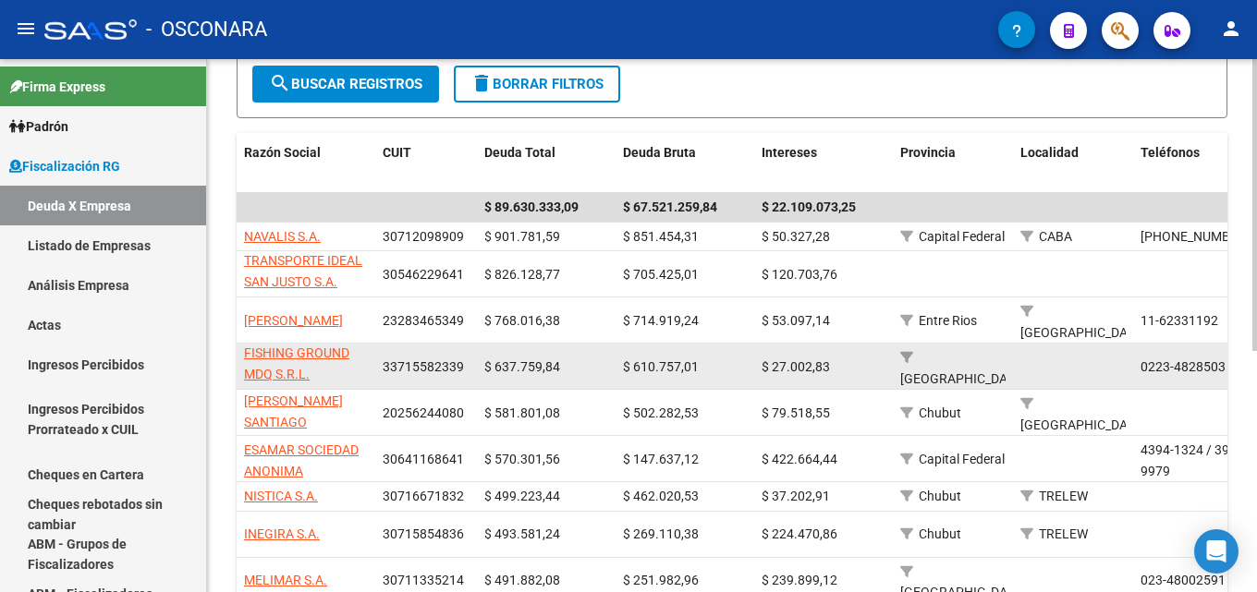
drag, startPoint x: 323, startPoint y: 379, endPoint x: 241, endPoint y: 366, distance: 83.3
click at [241, 366] on datatable-body-cell "FISHING GROUND MDQ S.R.L." at bounding box center [306, 366] width 139 height 45
copy span "FISHING GROUND MDQ S.R.L."
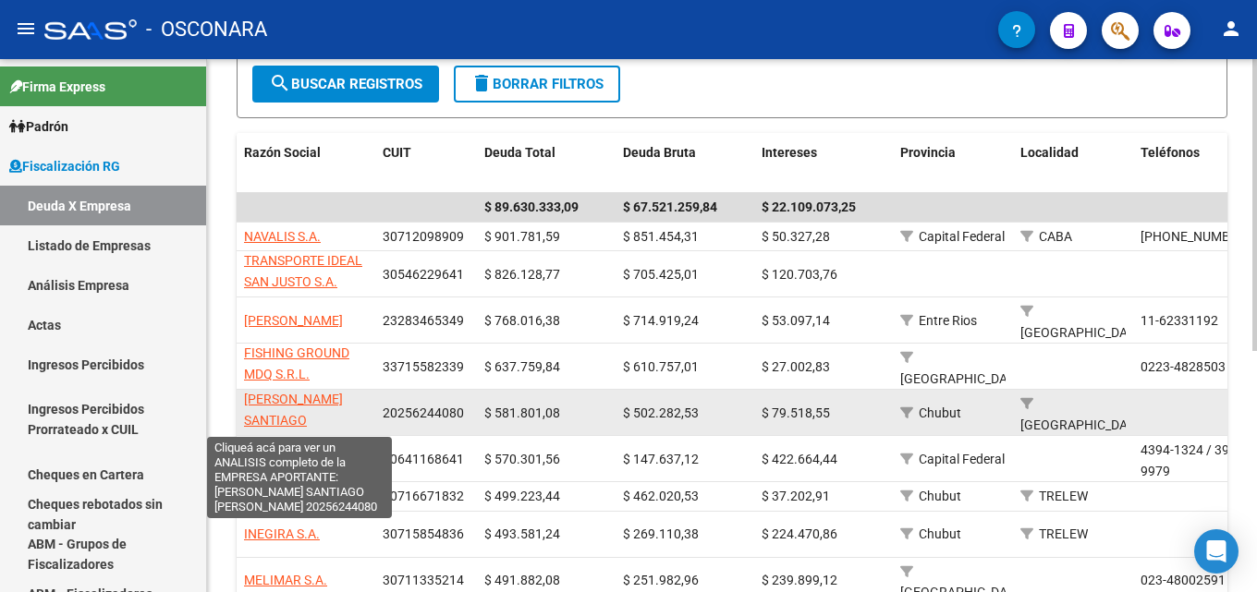
scroll to position [0, 0]
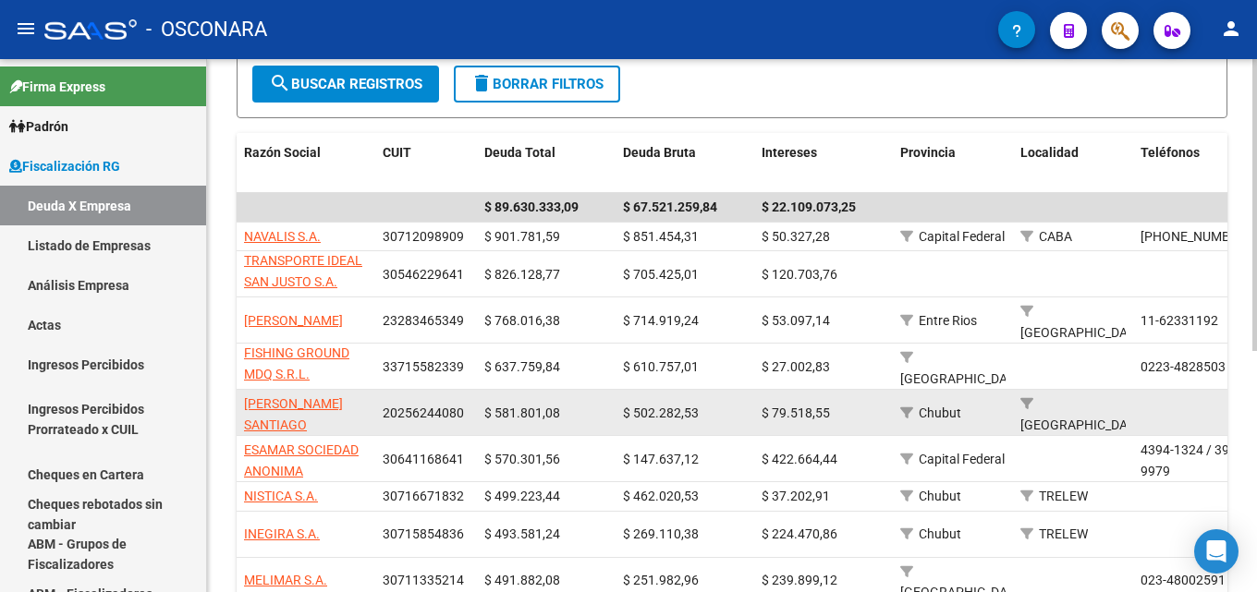
drag, startPoint x: 330, startPoint y: 426, endPoint x: 237, endPoint y: 407, distance: 94.4
click at [237, 407] on datatable-body-cell "GARCIA SANTIAGO ANDRES" at bounding box center [306, 412] width 139 height 45
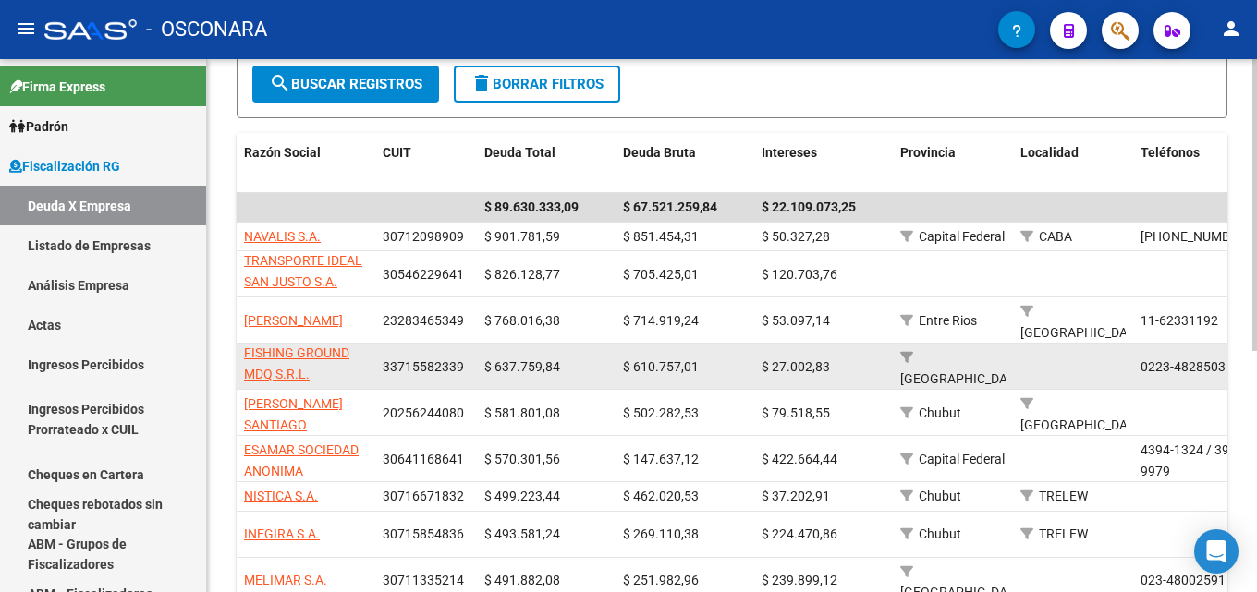
copy span "GARCIA SANTIAGO ANDRES"
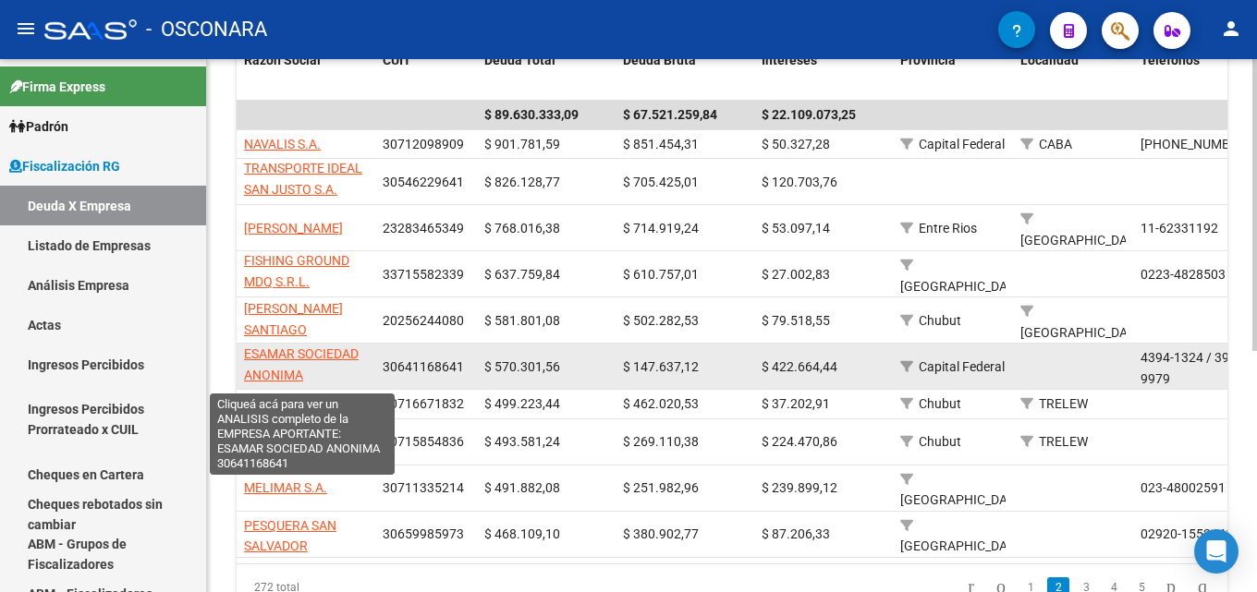
scroll to position [1, 0]
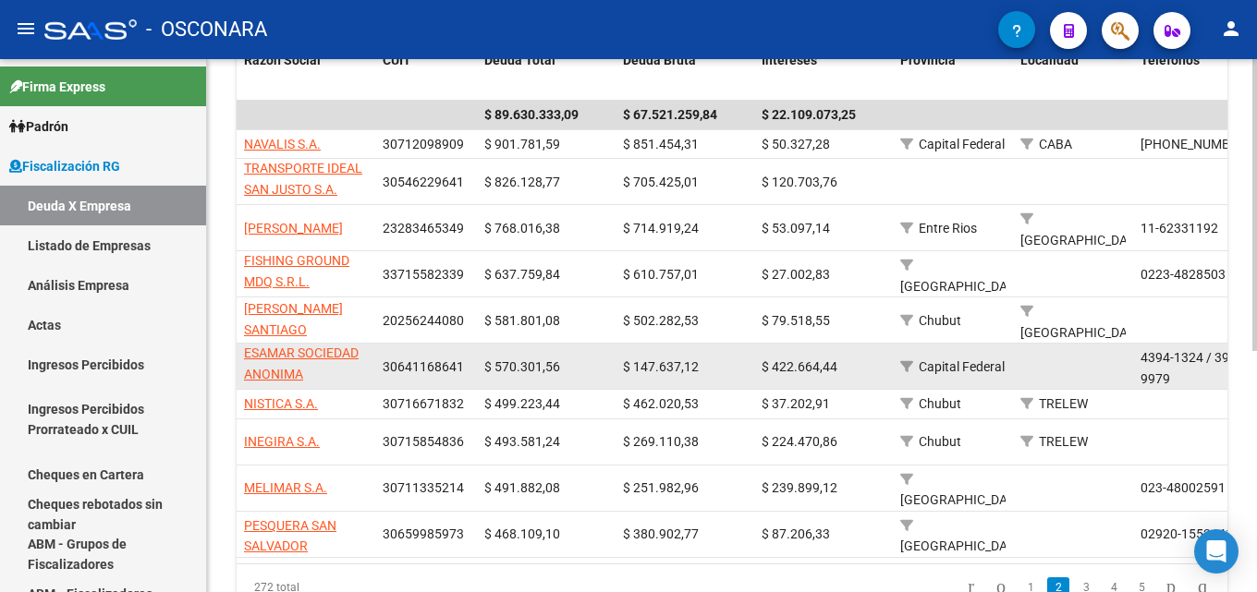
drag, startPoint x: 316, startPoint y: 378, endPoint x: 241, endPoint y: 366, distance: 75.8
click at [241, 366] on datatable-body-cell "ESAMAR SOCIEDAD ANONIMA" at bounding box center [306, 366] width 139 height 45
copy span "ESAMAR SOCIEDAD ANONIMA"
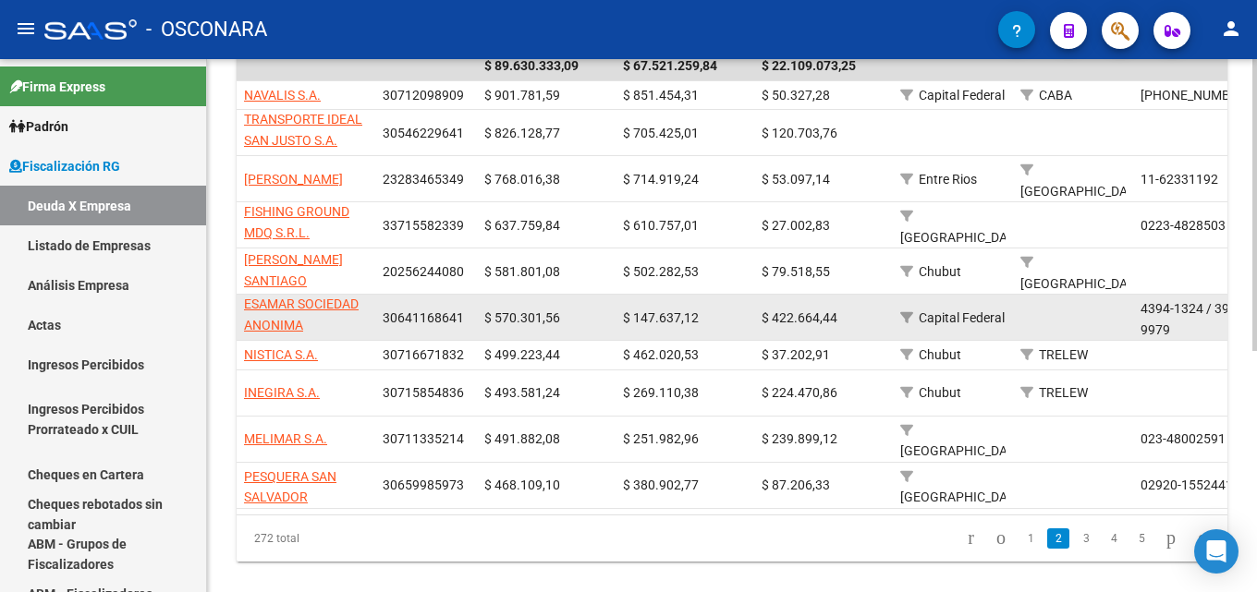
scroll to position [440, 0]
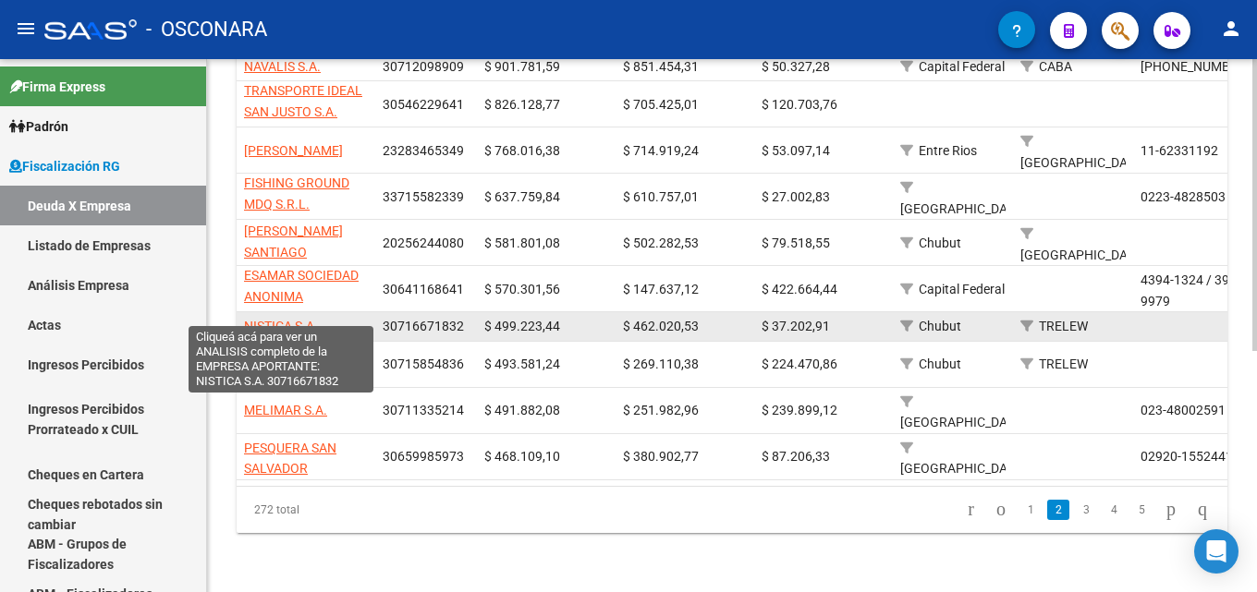
drag, startPoint x: 340, startPoint y: 315, endPoint x: 242, endPoint y: 315, distance: 97.9
click at [242, 315] on datatable-body-cell "NISTICA S.A." at bounding box center [306, 326] width 139 height 29
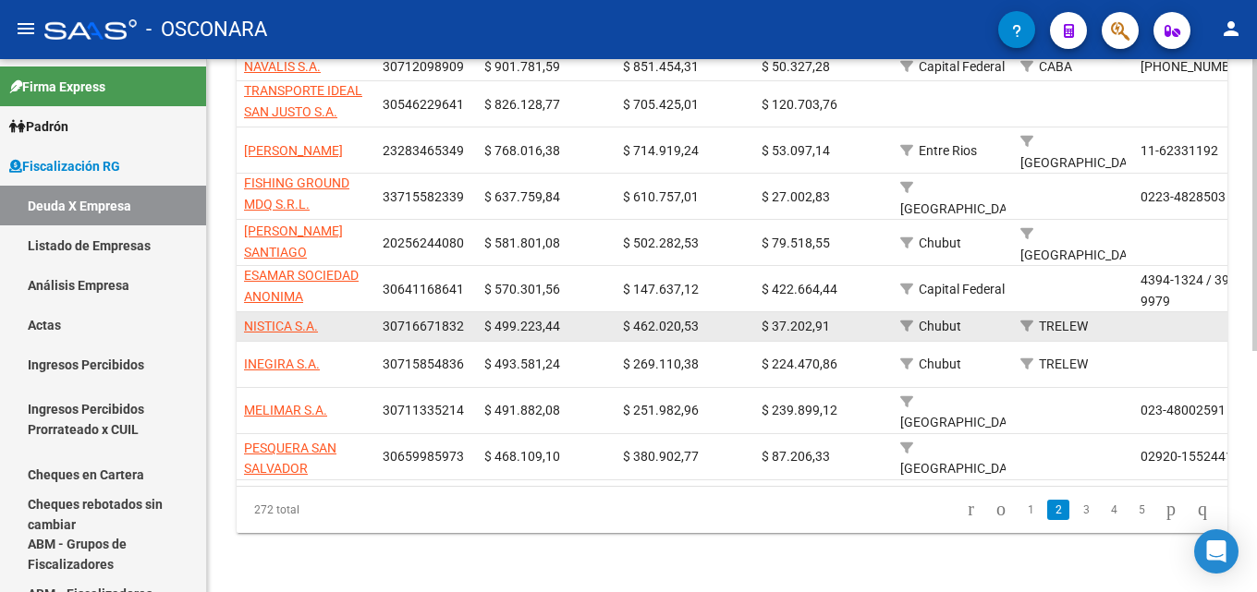
copy span "NISTICA S.A."
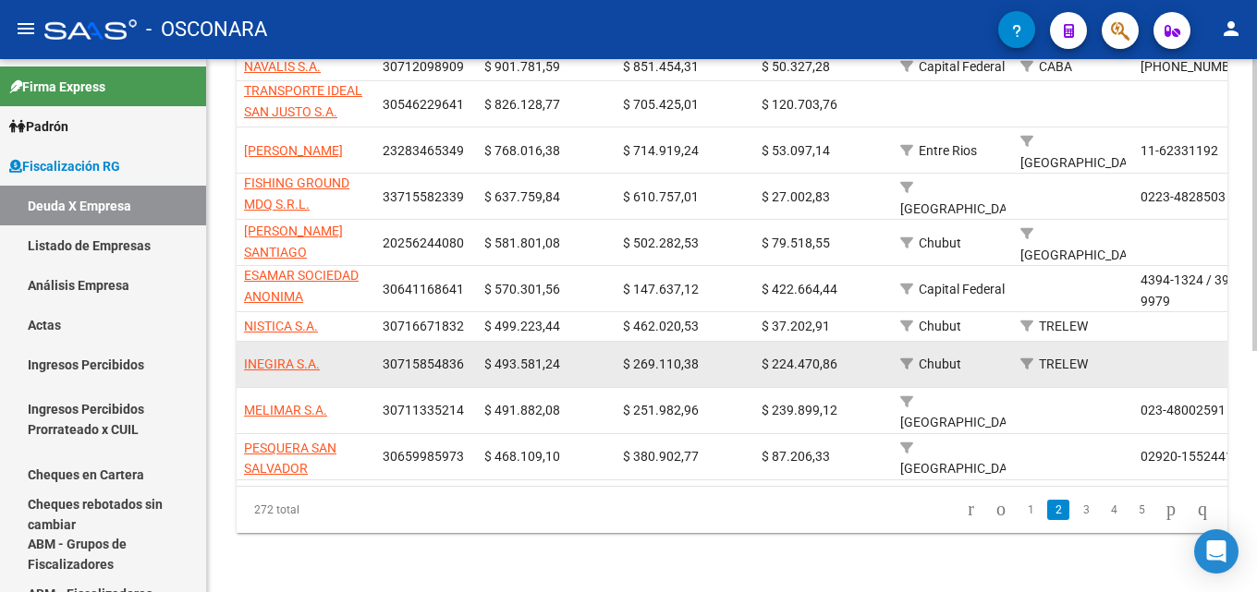
drag, startPoint x: 337, startPoint y: 358, endPoint x: 241, endPoint y: 358, distance: 96.1
click at [241, 358] on datatable-body-cell "INEGIRA S.A." at bounding box center [306, 364] width 139 height 45
copy span "INEGIRA S.A."
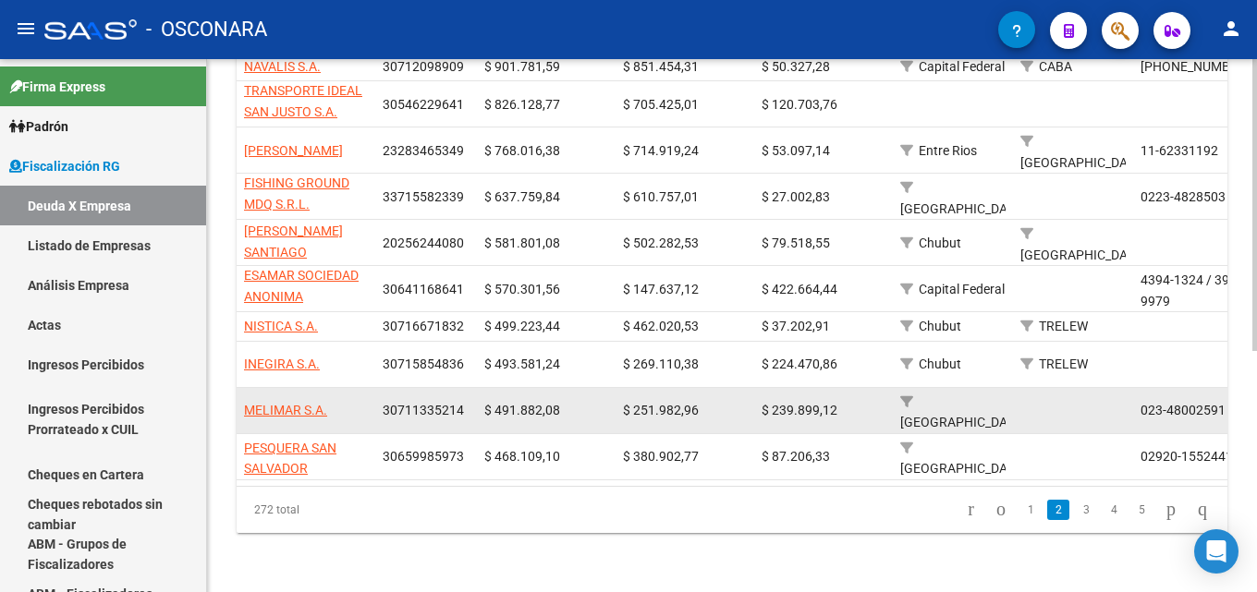
drag, startPoint x: 335, startPoint y: 397, endPoint x: 239, endPoint y: 402, distance: 95.3
click at [239, 402] on datatable-body-cell "MELIMAR S.A." at bounding box center [306, 410] width 139 height 45
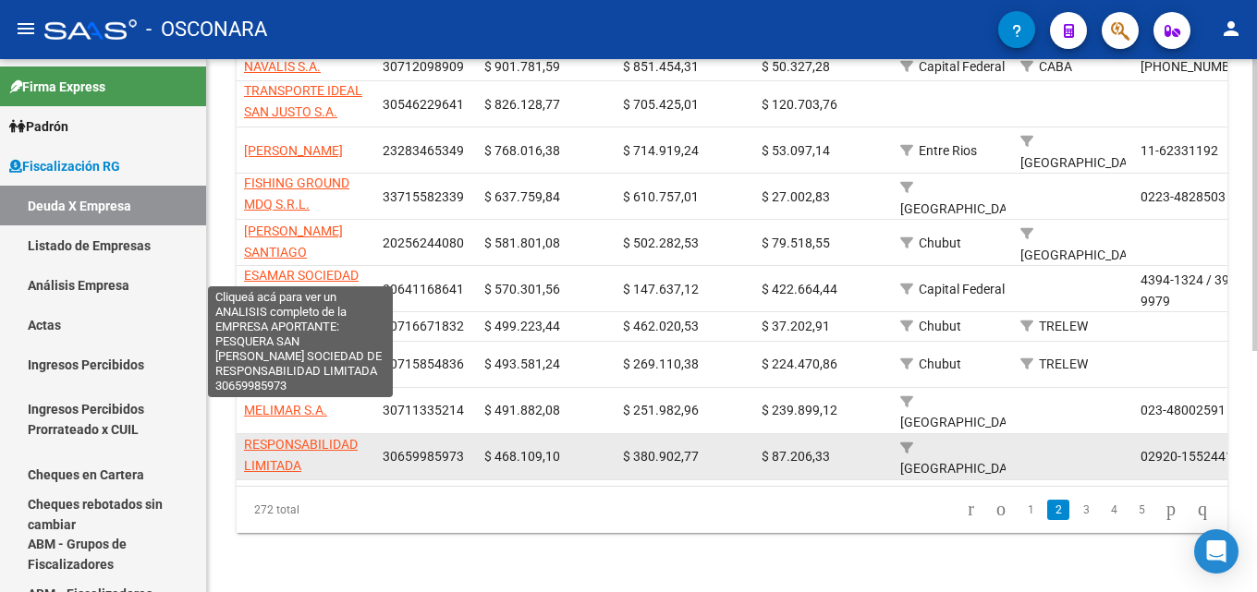
scroll to position [1, 0]
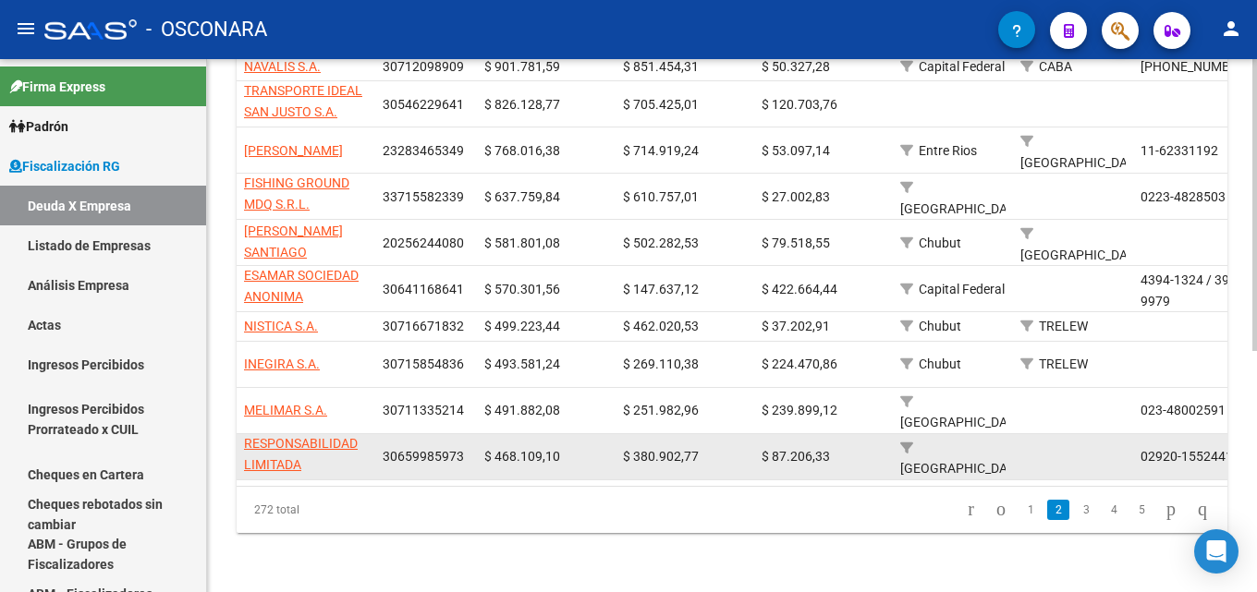
drag, startPoint x: 326, startPoint y: 444, endPoint x: 308, endPoint y: 445, distance: 18.6
click at [306, 445] on app-link-go-to "PESQUERA SAN SALVADOR SOCIEDAD DE RESPONSABILIDAD LIMITADA" at bounding box center [306, 423] width 124 height 105
click at [340, 450] on app-link-go-to "PESQUERA SAN SALVADOR SOCIEDAD DE RESPONSABILIDAD LIMITADA" at bounding box center [306, 423] width 124 height 105
click at [329, 446] on app-link-go-to "PESQUERA SAN SALVADOR SOCIEDAD DE RESPONSABILIDAD LIMITADA" at bounding box center [306, 489] width 124 height 105
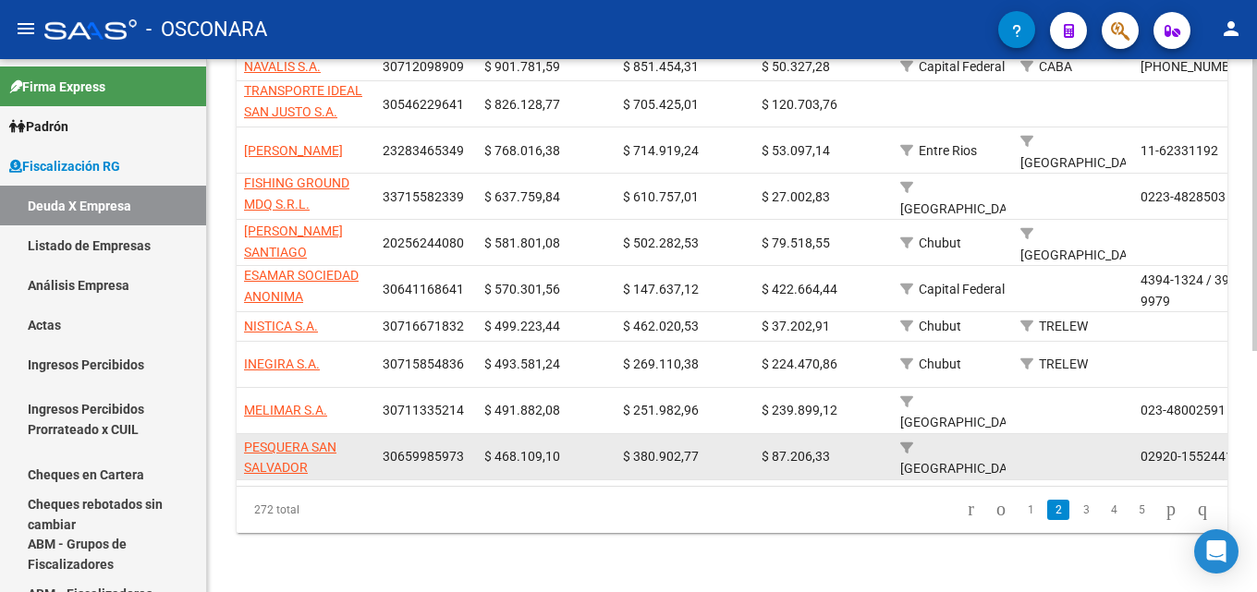
click at [327, 459] on app-link-go-to "PESQUERA SAN SALVADOR SOCIEDAD DE RESPONSABILIDAD LIMITADA" at bounding box center [306, 489] width 124 height 105
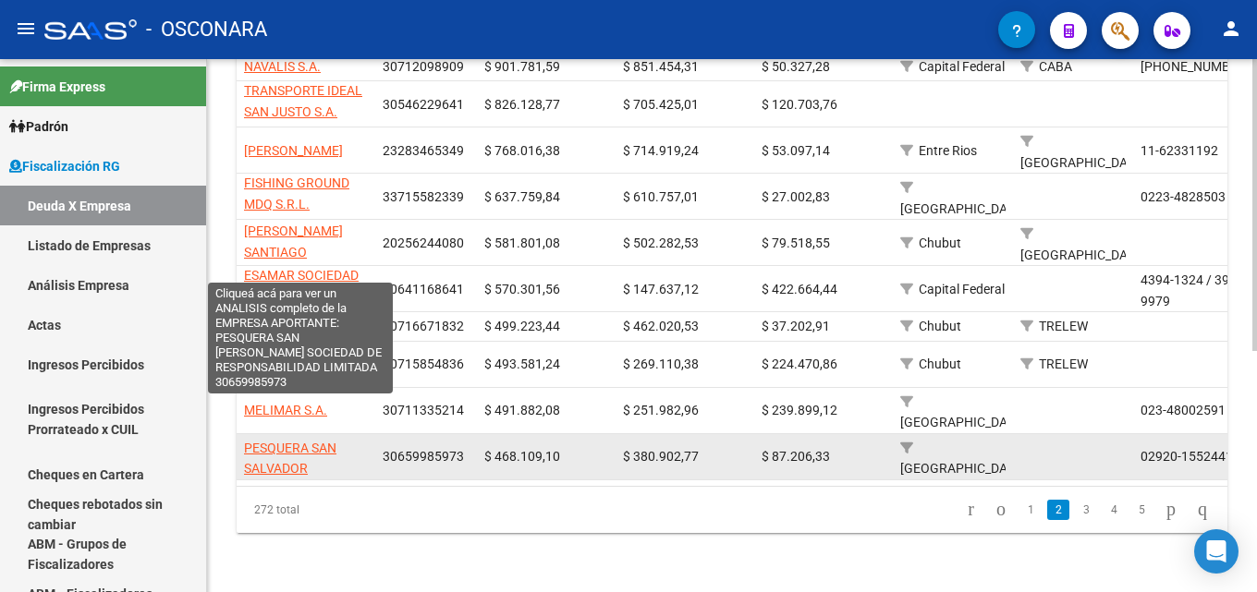
drag, startPoint x: 321, startPoint y: 453, endPoint x: 245, endPoint y: 424, distance: 81.0
click at [245, 438] on app-link-go-to "PESQUERA SAN SALVADOR SOCIEDAD DE RESPONSABILIDAD LIMITADA" at bounding box center [306, 490] width 124 height 105
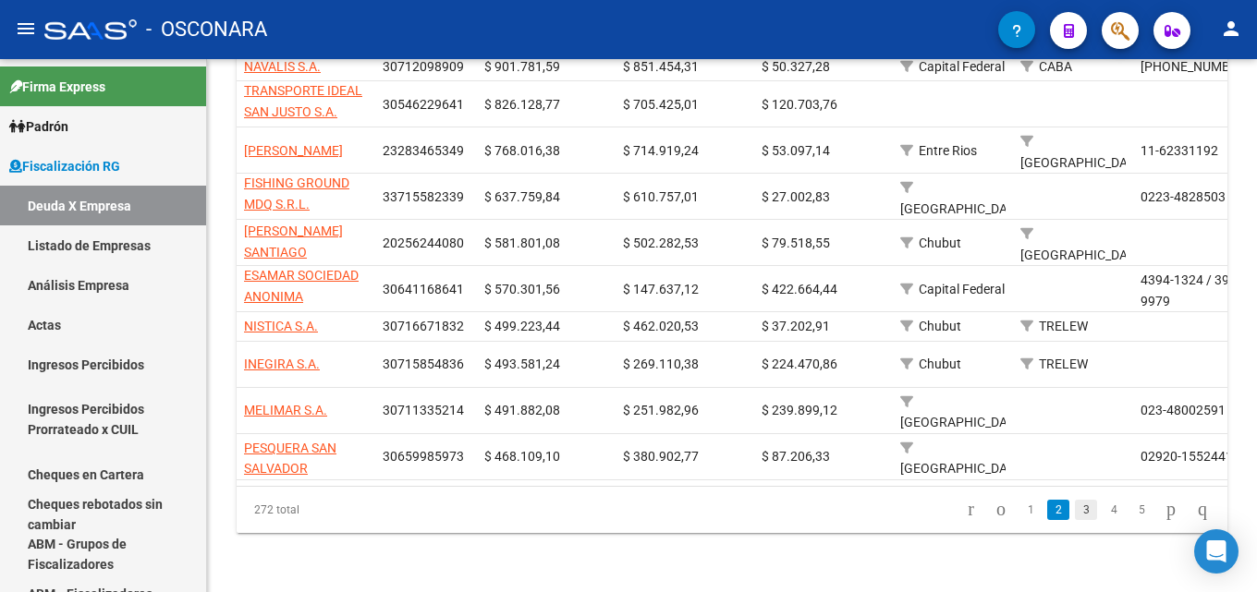
click at [1075, 506] on link "3" at bounding box center [1086, 510] width 22 height 20
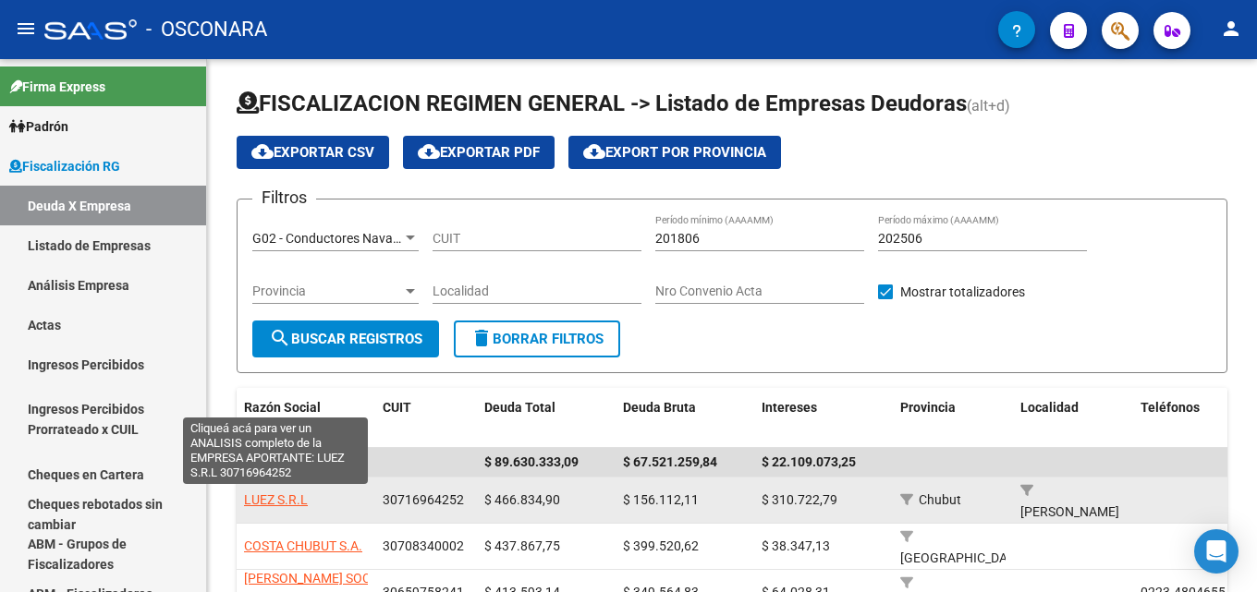
drag, startPoint x: 329, startPoint y: 499, endPoint x: 244, endPoint y: 505, distance: 85.3
click at [244, 505] on div "LUEZ S.R.L" at bounding box center [306, 500] width 124 height 21
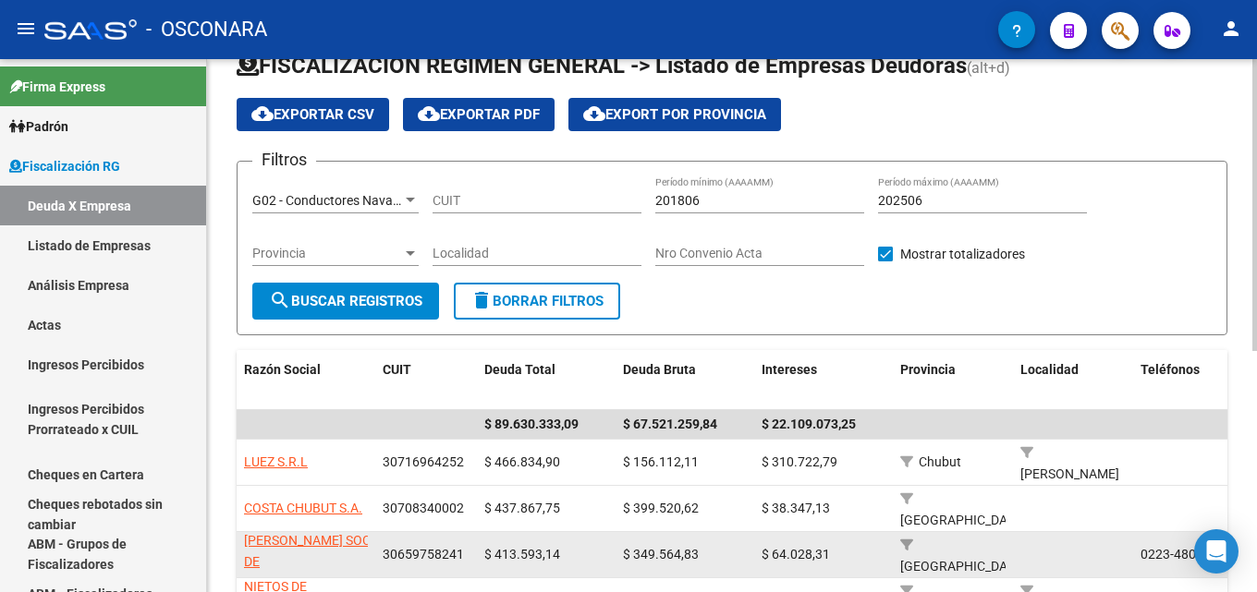
scroll to position [92, 0]
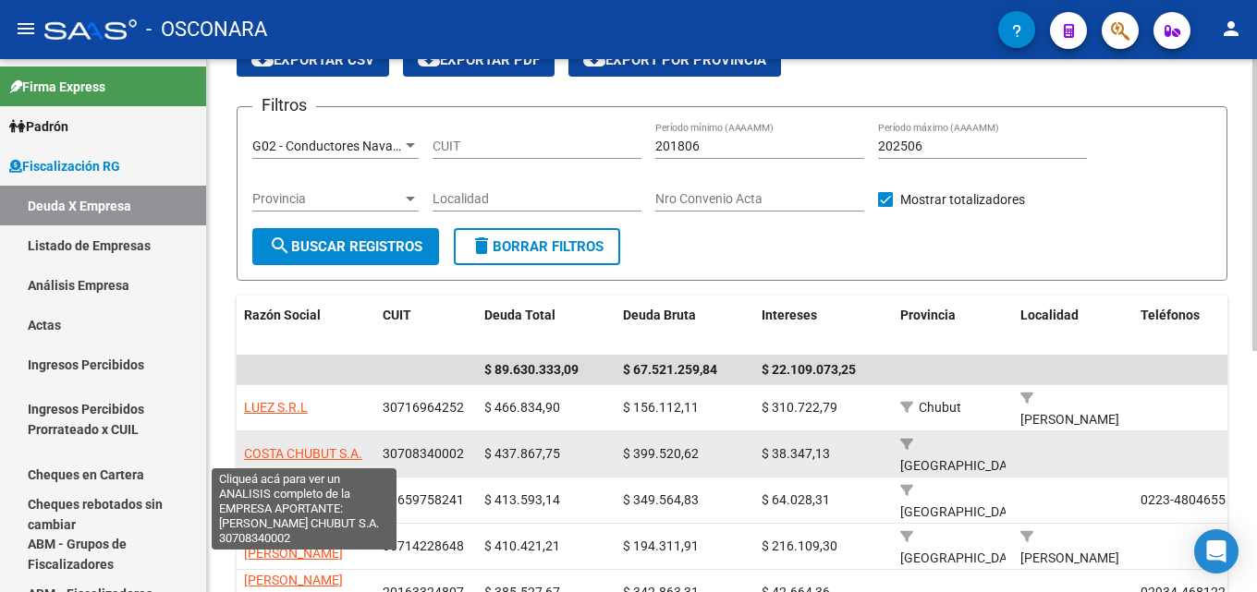
drag, startPoint x: 369, startPoint y: 456, endPoint x: 246, endPoint y: 460, distance: 123.0
click at [246, 460] on datatable-body-cell "COSTA CHUBUT S.A." at bounding box center [306, 454] width 139 height 45
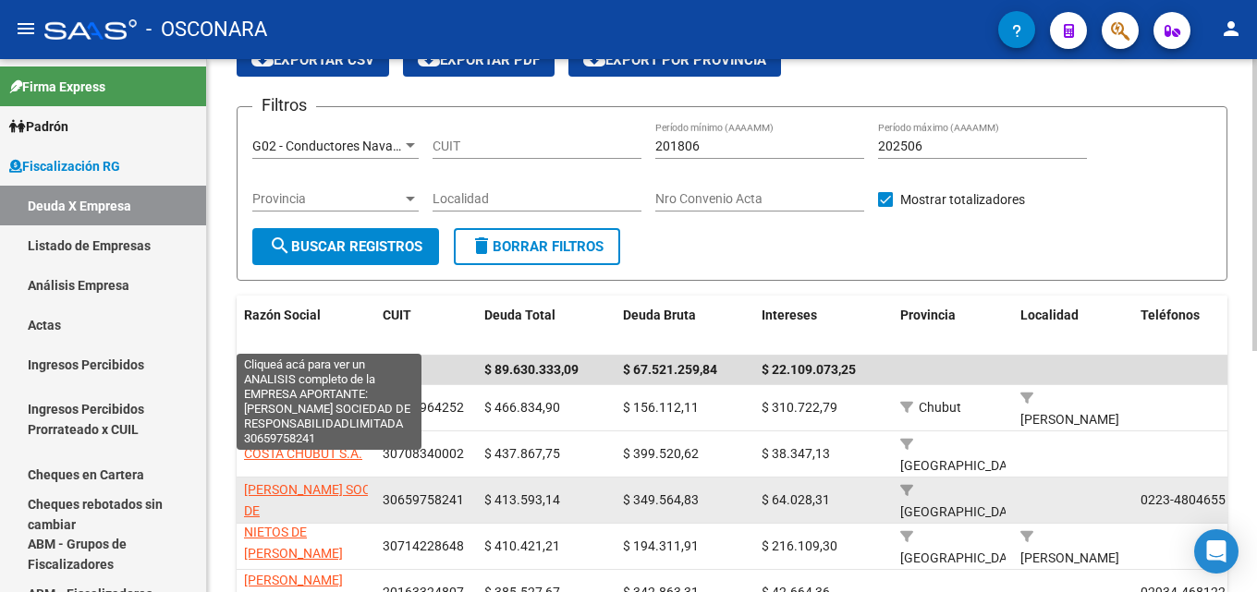
scroll to position [0, 0]
drag, startPoint x: 266, startPoint y: 516, endPoint x: 248, endPoint y: 490, distance: 31.8
click at [248, 490] on app-link-go-to "DON RAIMUNDO SOCIEDAD DE RESPONSABILIDADLIMITADA" at bounding box center [329, 512] width 171 height 63
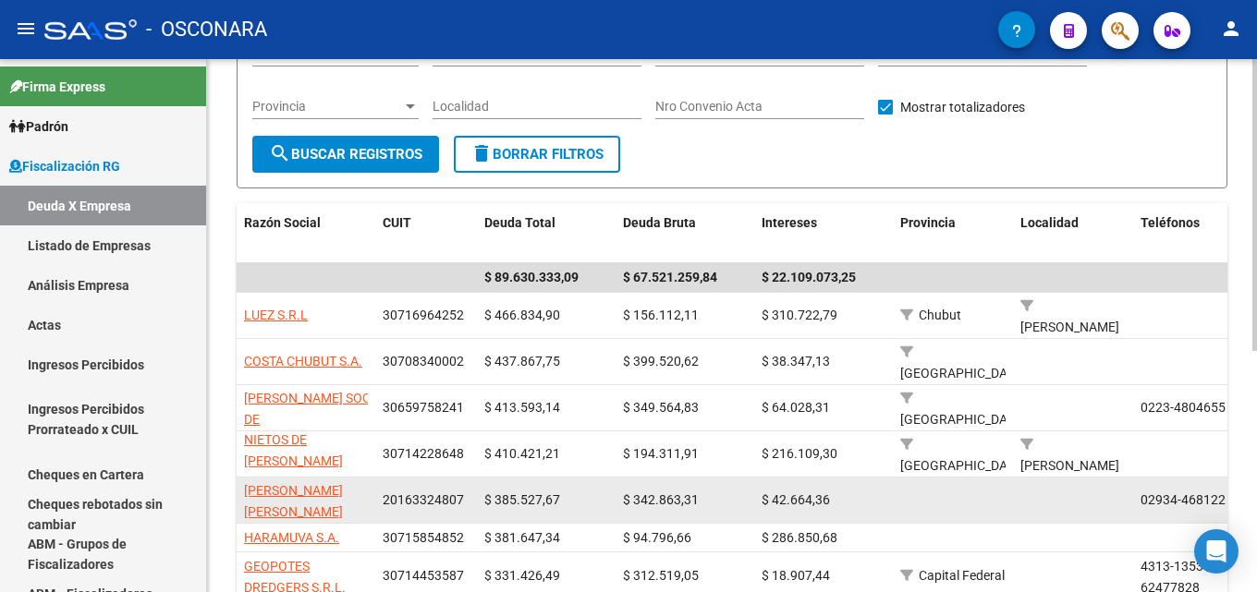
drag, startPoint x: 314, startPoint y: 509, endPoint x: 239, endPoint y: 495, distance: 76.1
click at [239, 495] on datatable-body-cell "[PERSON_NAME] [PERSON_NAME]" at bounding box center [306, 500] width 139 height 45
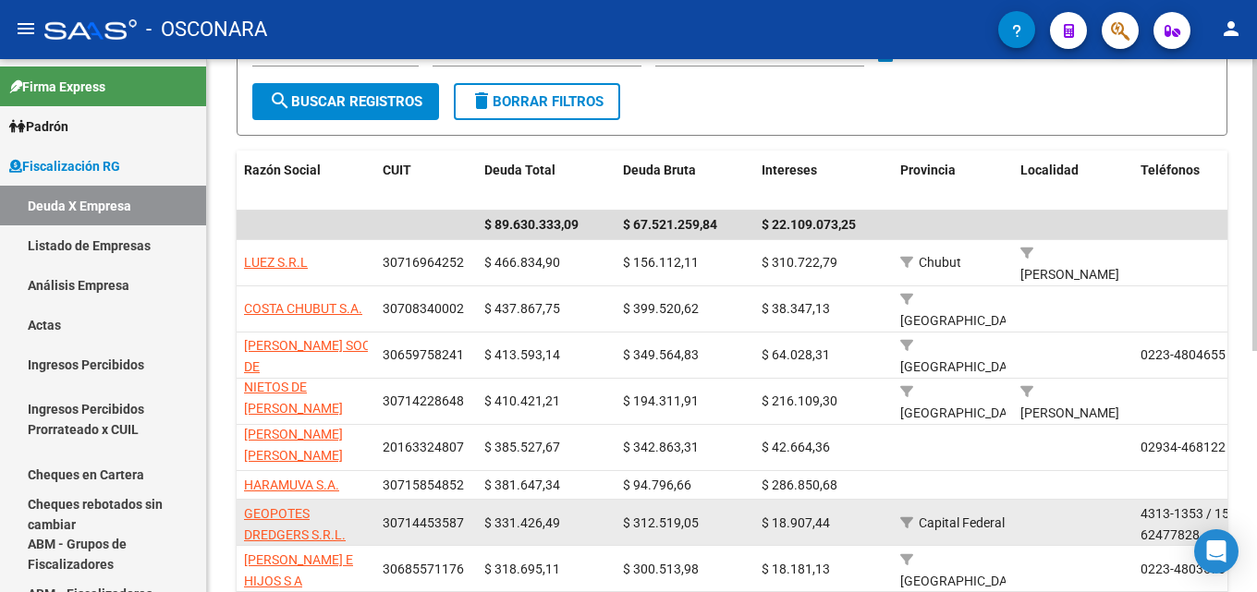
scroll to position [277, 0]
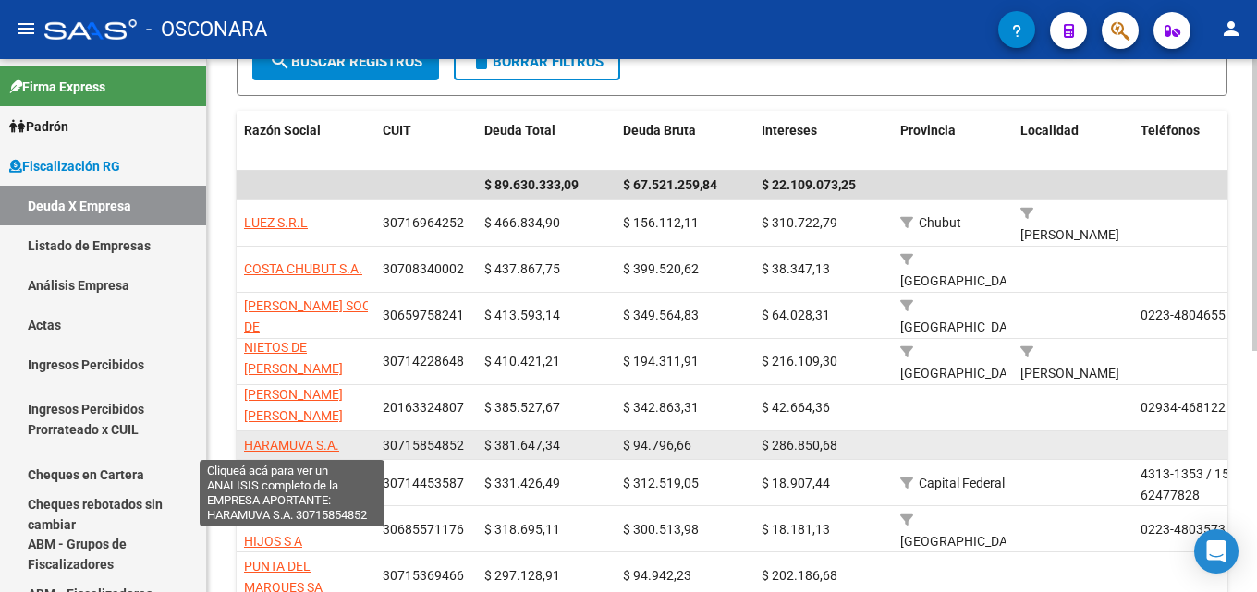
drag, startPoint x: 367, startPoint y: 444, endPoint x: 244, endPoint y: 451, distance: 123.1
click at [244, 451] on div "HARAMUVA S.A." at bounding box center [306, 445] width 124 height 21
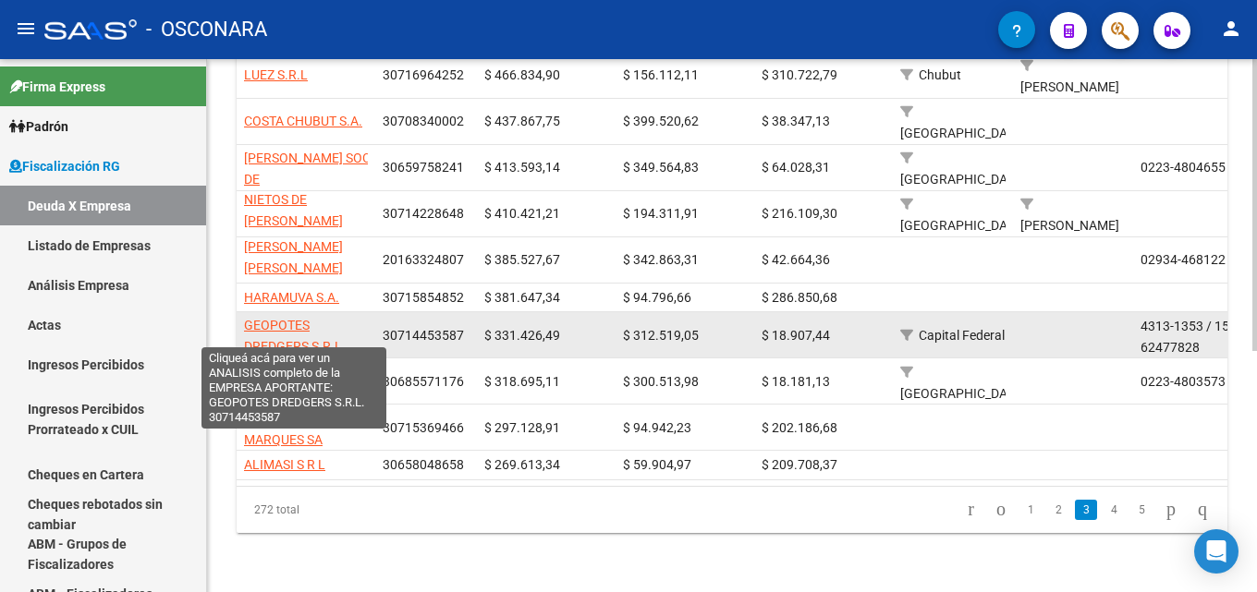
scroll to position [0, 0]
drag, startPoint x: 348, startPoint y: 335, endPoint x: 248, endPoint y: 312, distance: 103.1
click at [248, 316] on app-link-go-to "GEOPOTES DREDGERS S.R.L." at bounding box center [306, 337] width 124 height 43
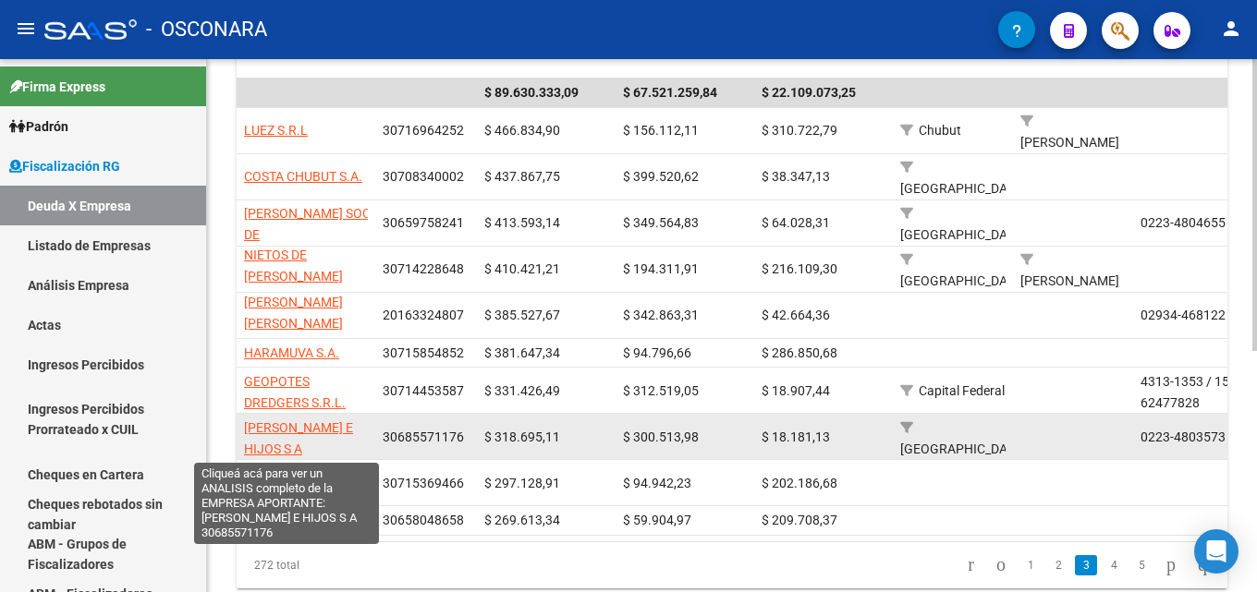
drag, startPoint x: 330, startPoint y: 440, endPoint x: 244, endPoint y: 428, distance: 86.8
click at [244, 428] on app-link-go-to "RAUL CALVO E HIJOS S A" at bounding box center [306, 439] width 124 height 43
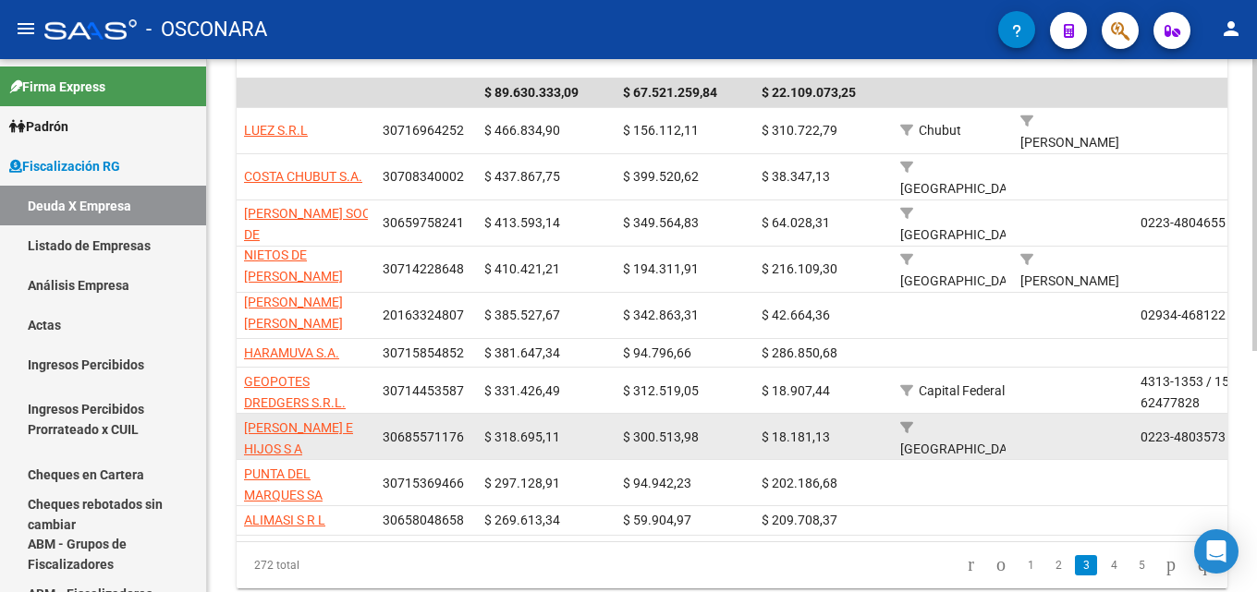
scroll to position [1, 0]
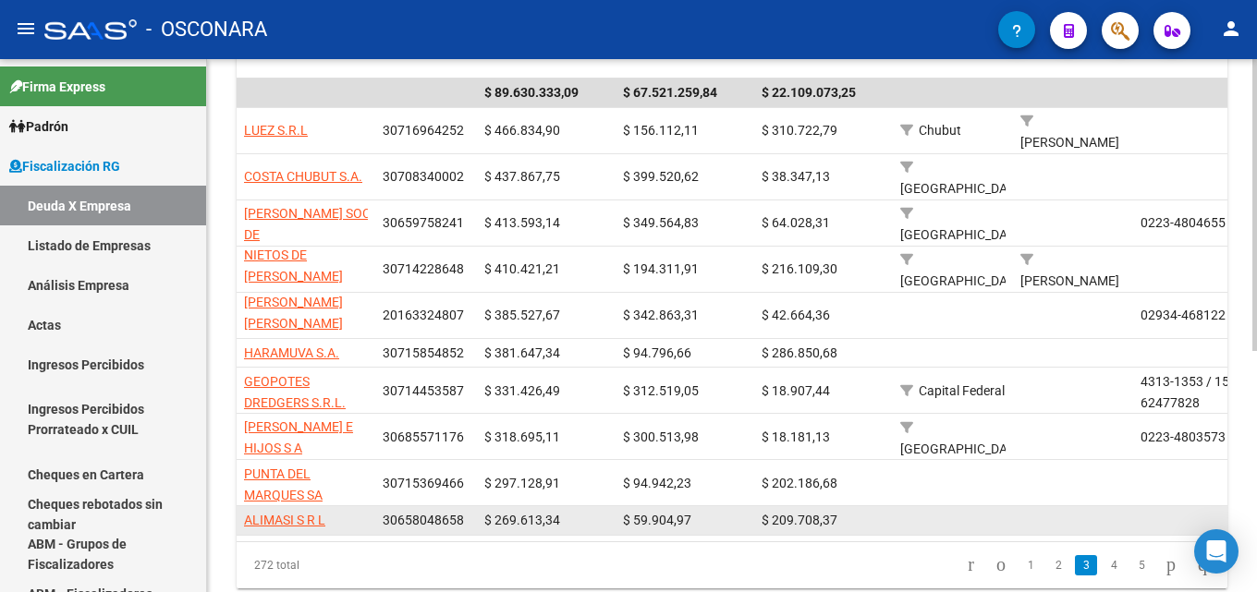
drag, startPoint x: 335, startPoint y: 525, endPoint x: 243, endPoint y: 527, distance: 92.4
click at [243, 527] on datatable-body-cell "ALIMASI S R L" at bounding box center [306, 520] width 139 height 29
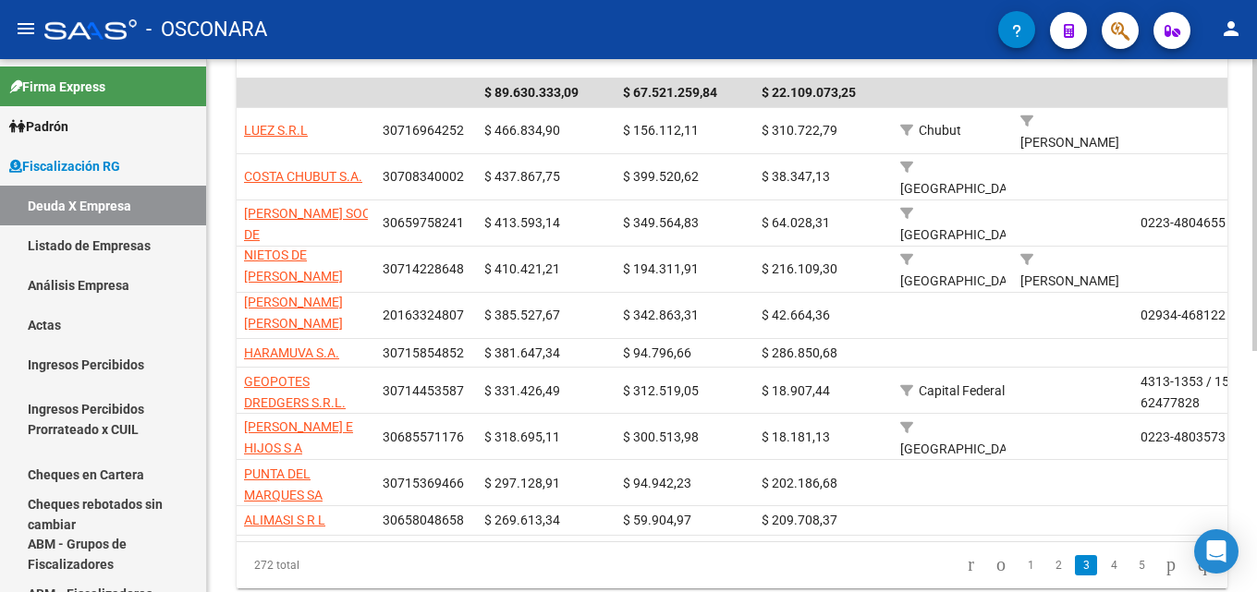
scroll to position [440, 0]
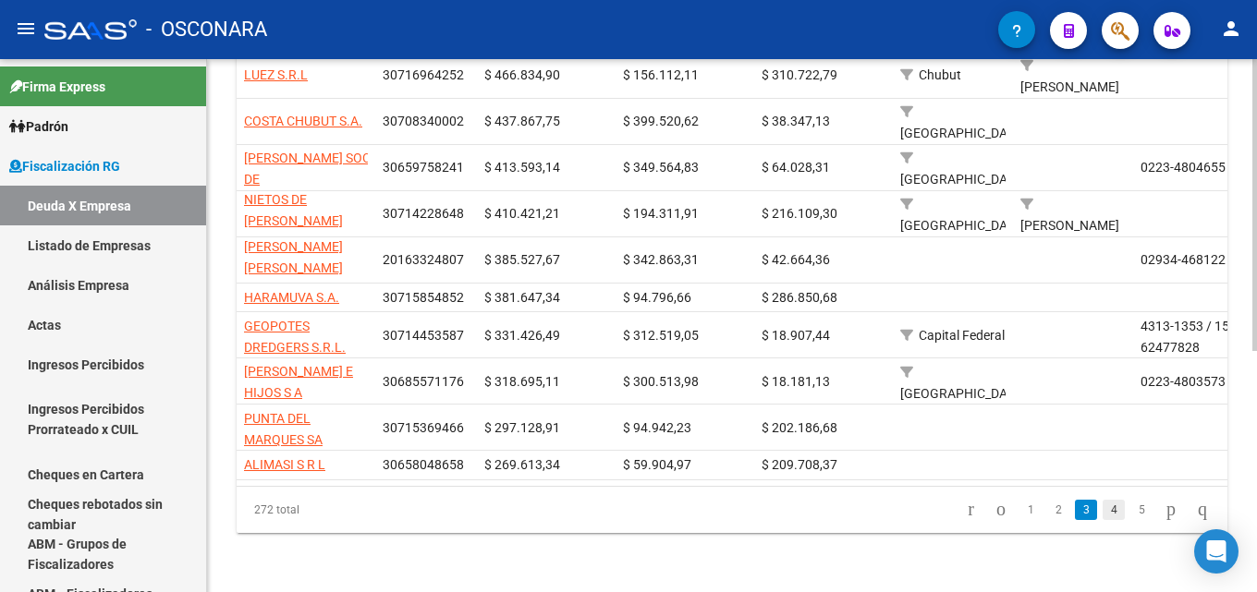
click at [1102, 507] on link "4" at bounding box center [1113, 510] width 22 height 20
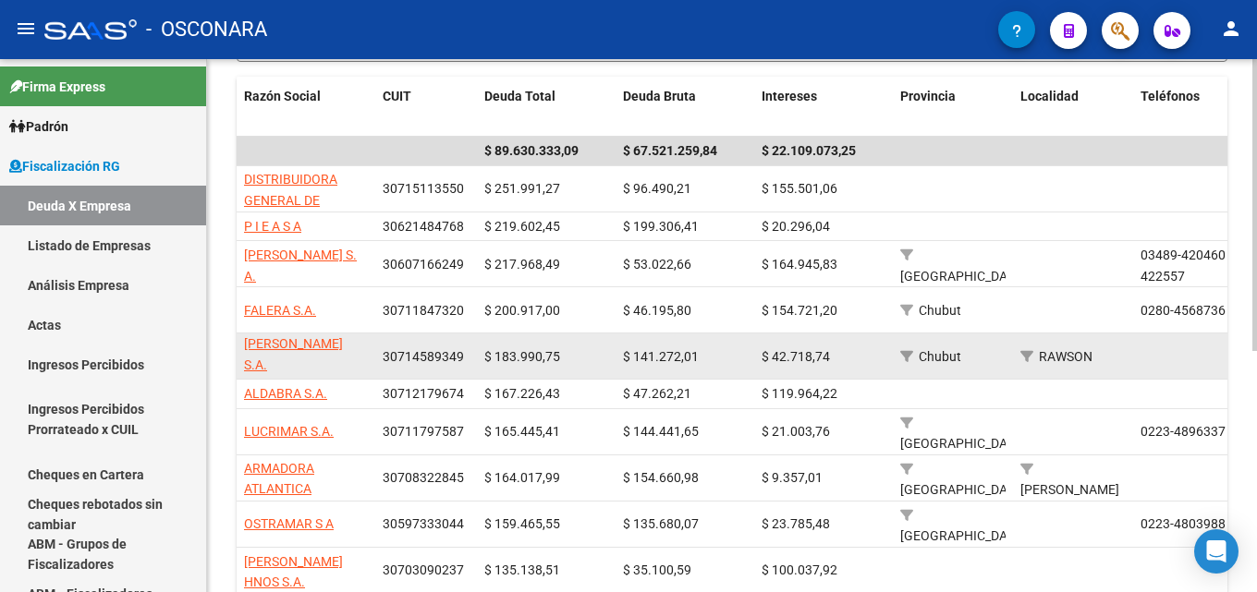
scroll to position [153, 0]
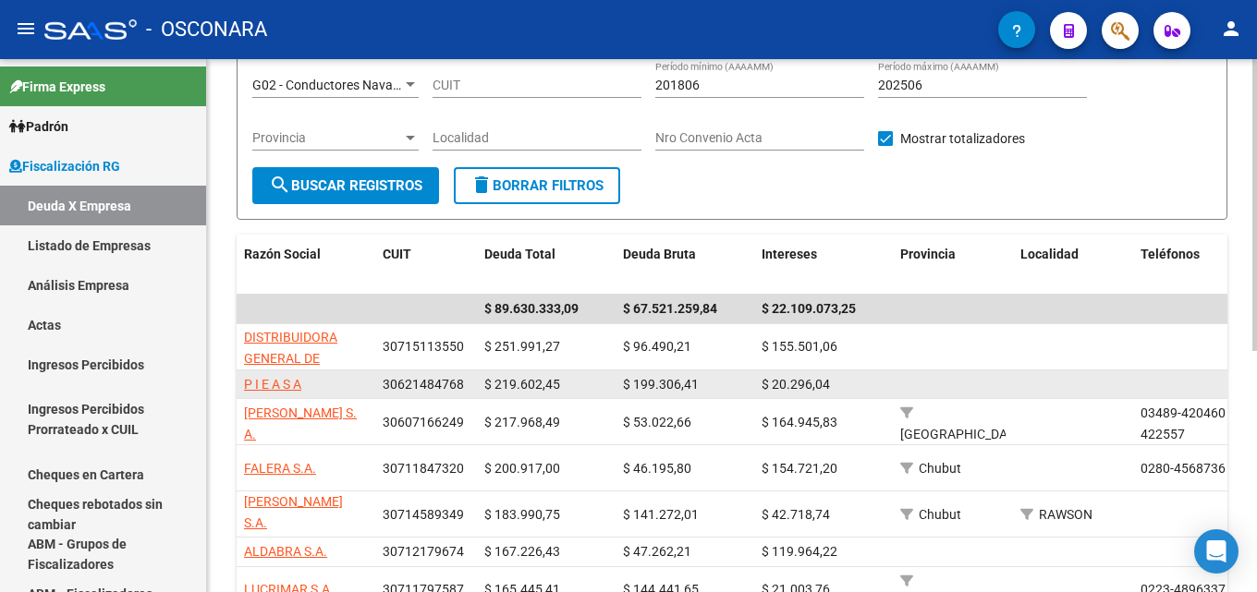
drag, startPoint x: 319, startPoint y: 385, endPoint x: 241, endPoint y: 385, distance: 77.6
click at [241, 385] on datatable-body-cell "P I E A S A" at bounding box center [306, 385] width 139 height 29
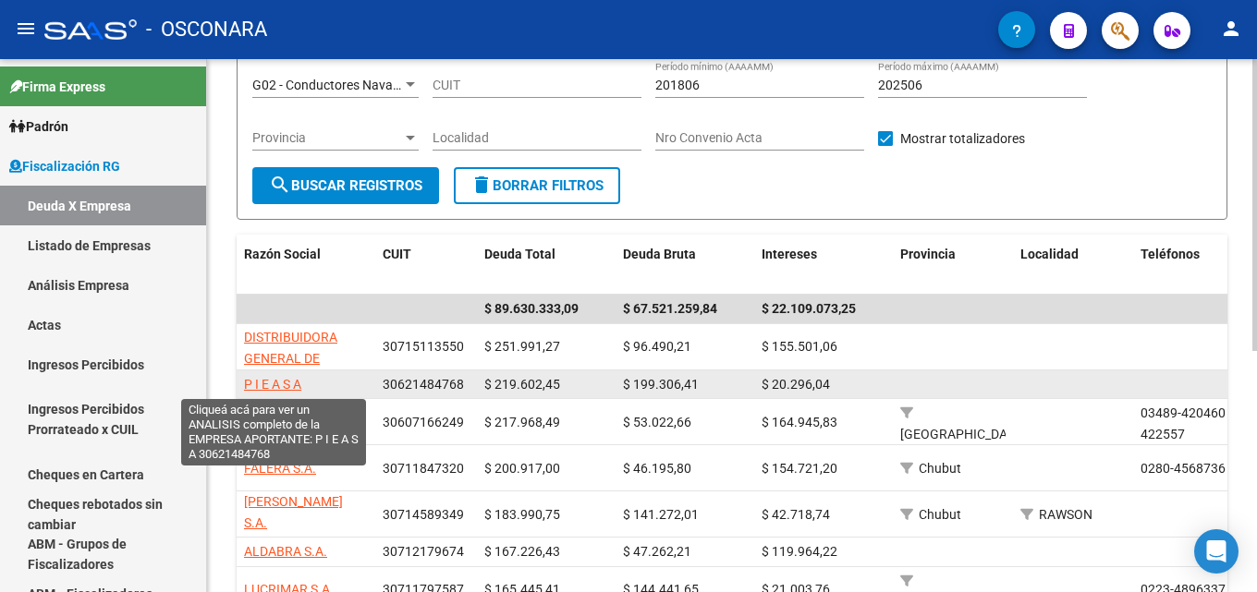
click at [282, 385] on span "P I E A S A" at bounding box center [272, 384] width 57 height 15
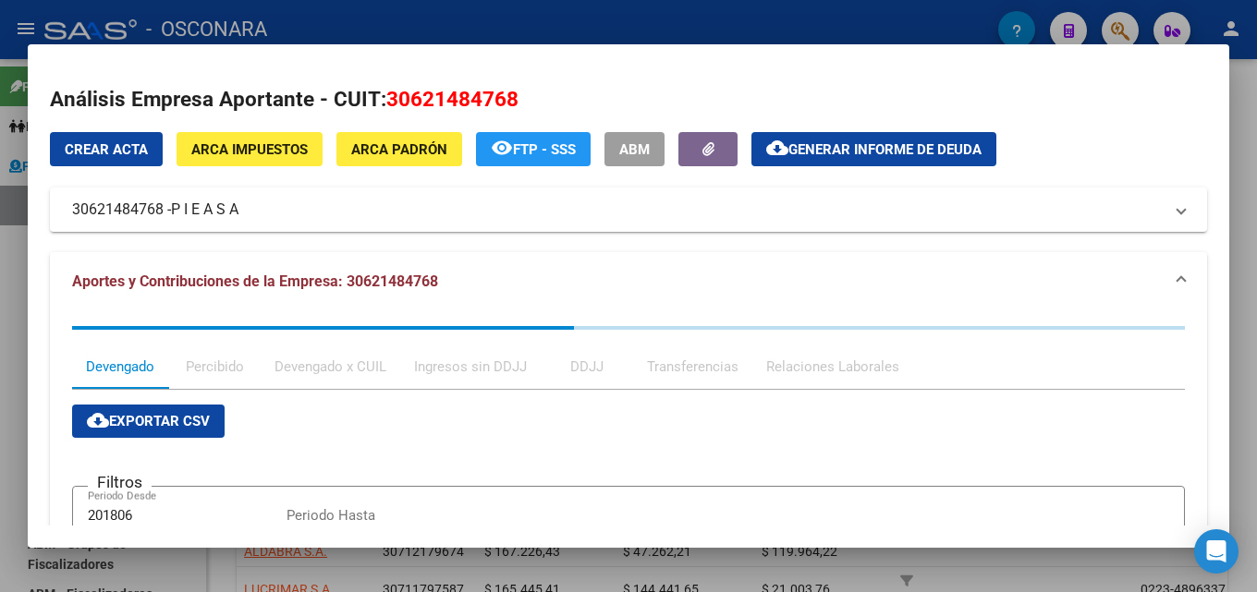
click at [361, 144] on span "ARCA Padrón" at bounding box center [399, 149] width 96 height 17
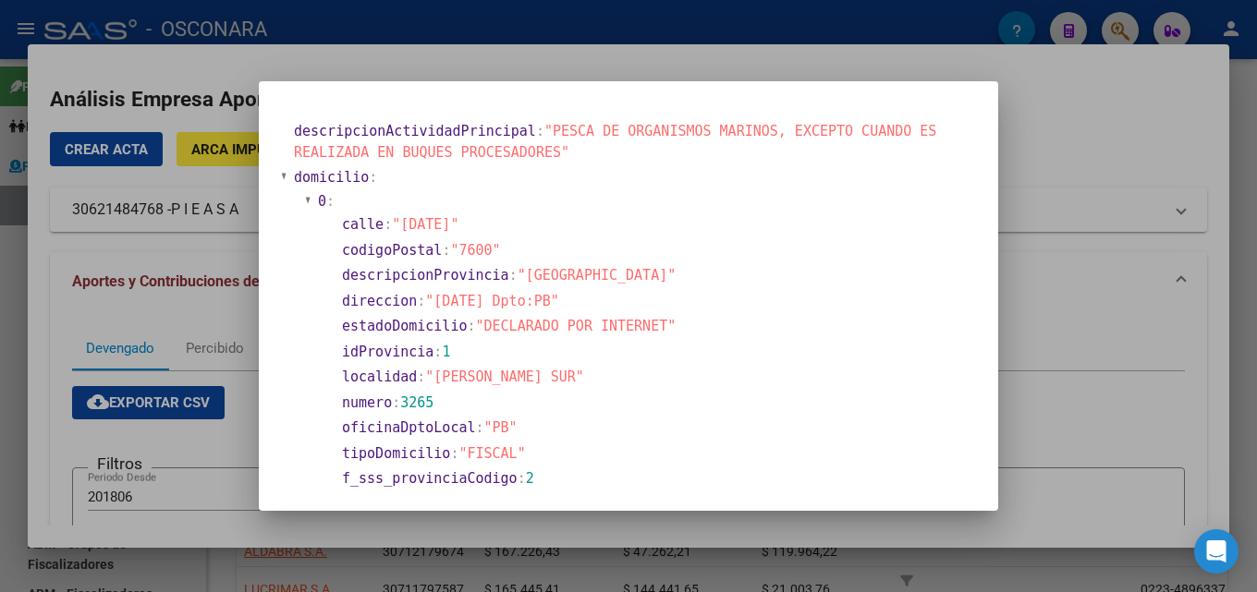
click at [1183, 280] on div at bounding box center [628, 296] width 1257 height 592
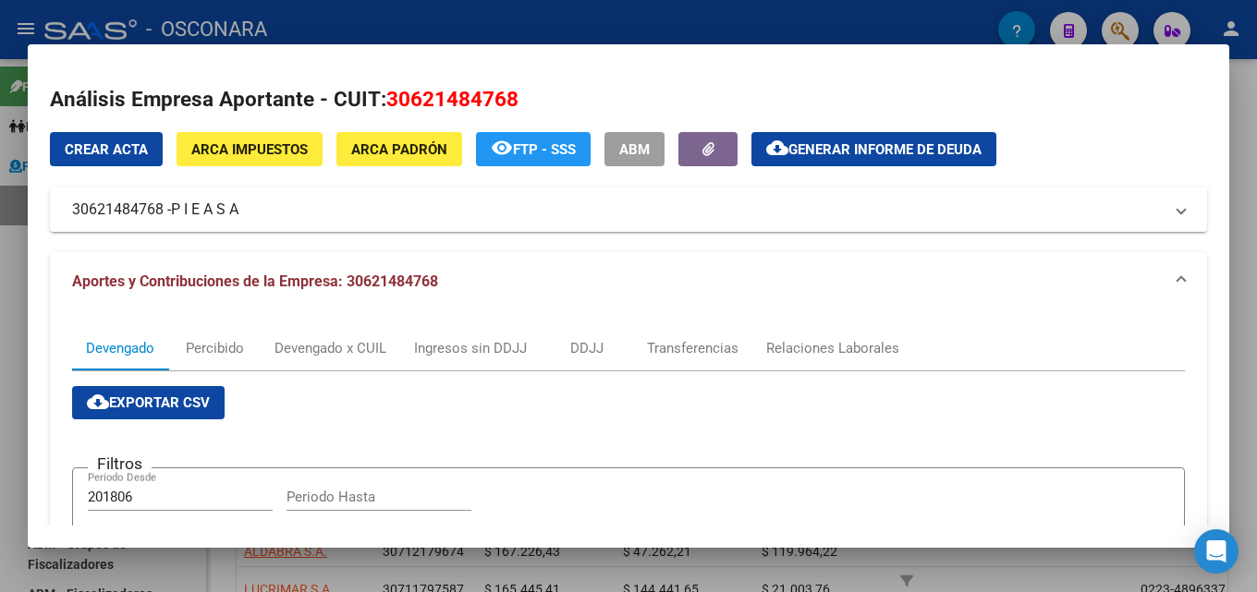
click at [577, 569] on div at bounding box center [628, 296] width 1257 height 592
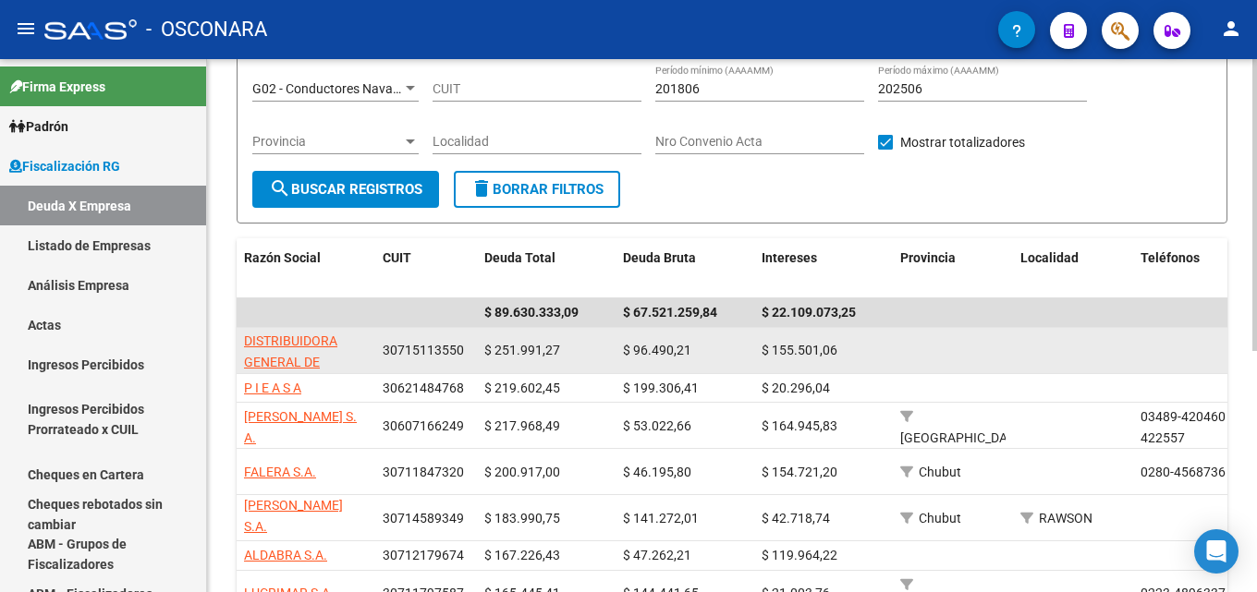
scroll to position [185, 0]
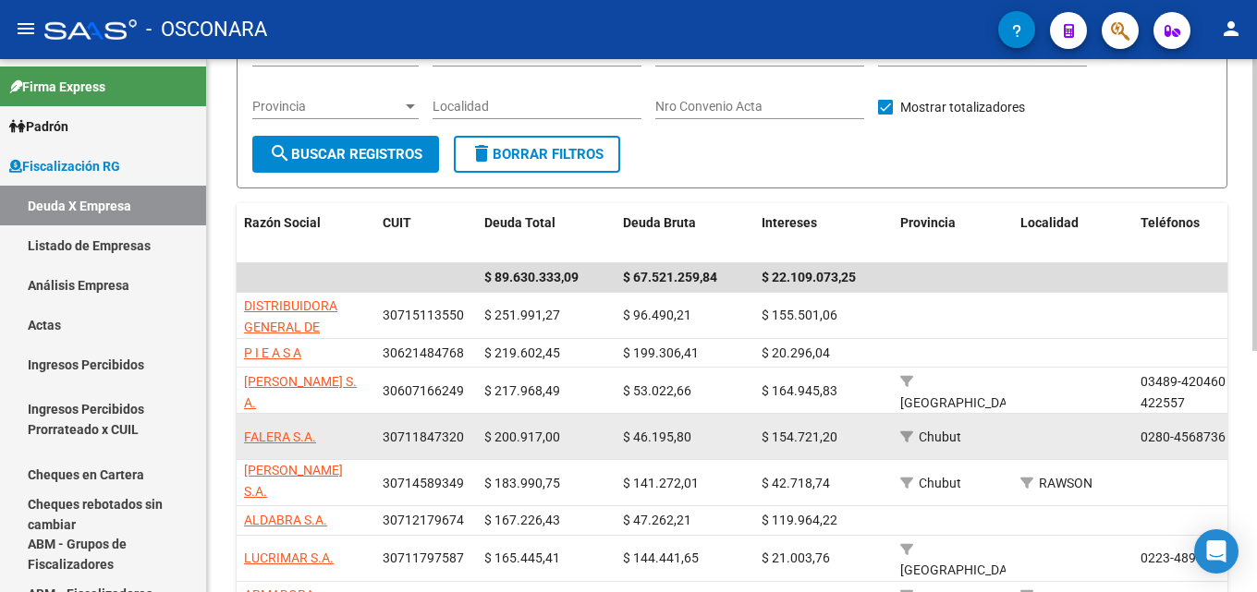
drag, startPoint x: 327, startPoint y: 443, endPoint x: 240, endPoint y: 444, distance: 86.9
click at [240, 444] on datatable-body-cell "FALERA S.A." at bounding box center [306, 436] width 139 height 45
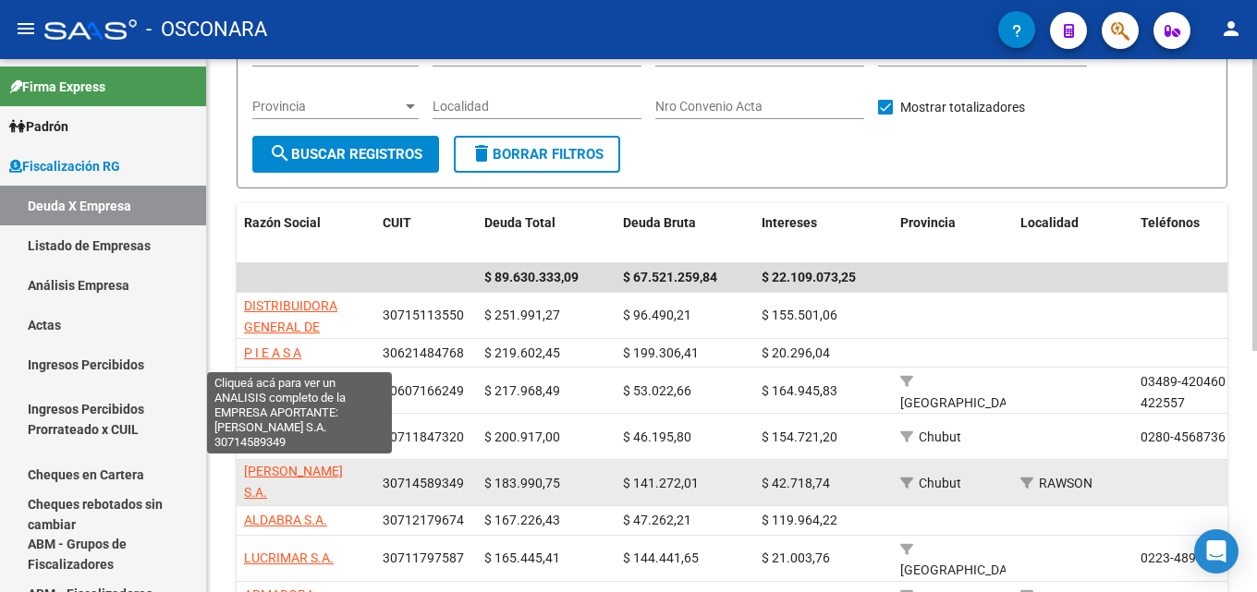
scroll to position [1, 0]
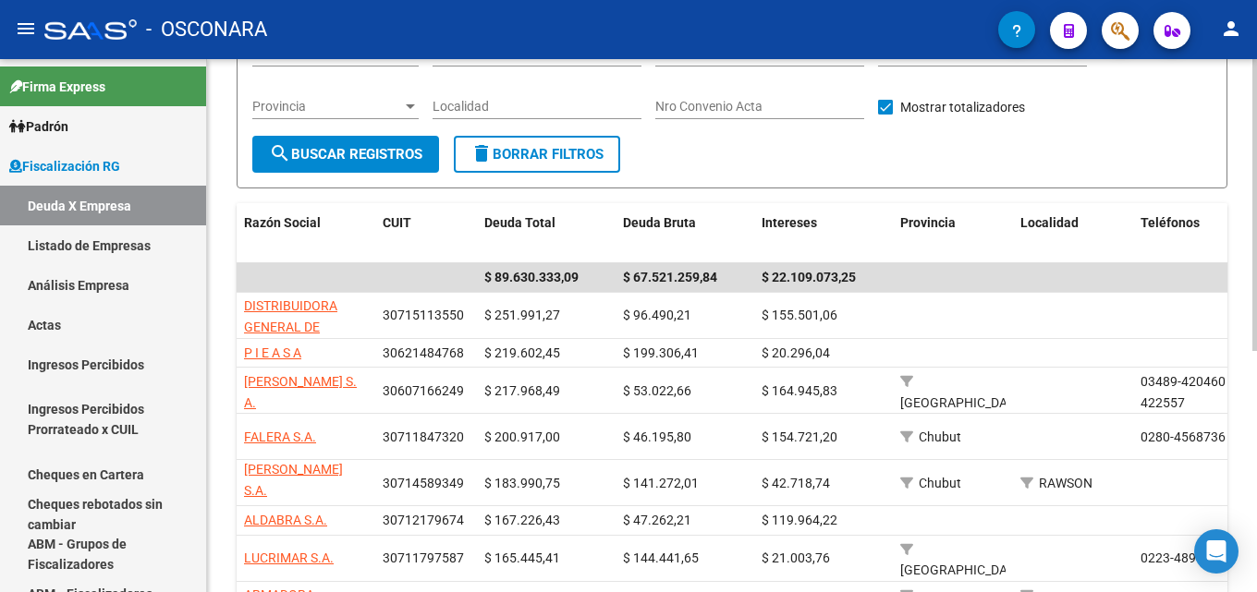
drag, startPoint x: 319, startPoint y: 499, endPoint x: 235, endPoint y: 481, distance: 86.1
click at [235, 481] on div "FISCALIZACION REGIMEN GENERAL -> Listado de Empresas Deudoras (alt+d) cloud_dow…" at bounding box center [732, 353] width 1050 height 958
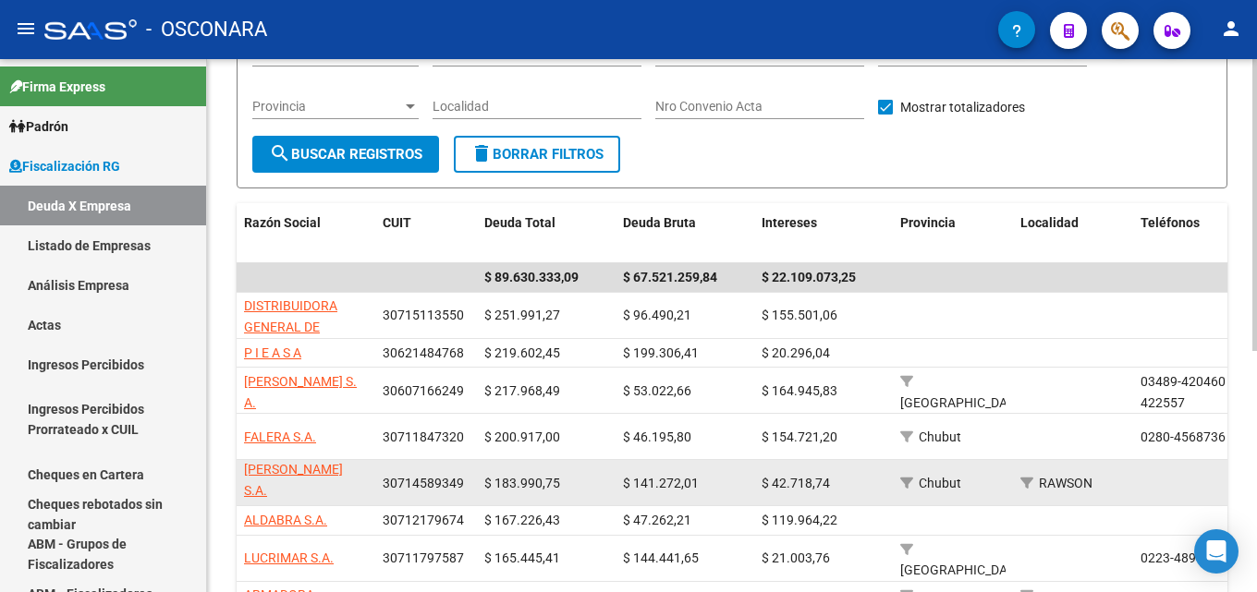
click at [326, 495] on app-link-go-to "ANTONIO JACINTO PARIS S.A." at bounding box center [306, 480] width 124 height 43
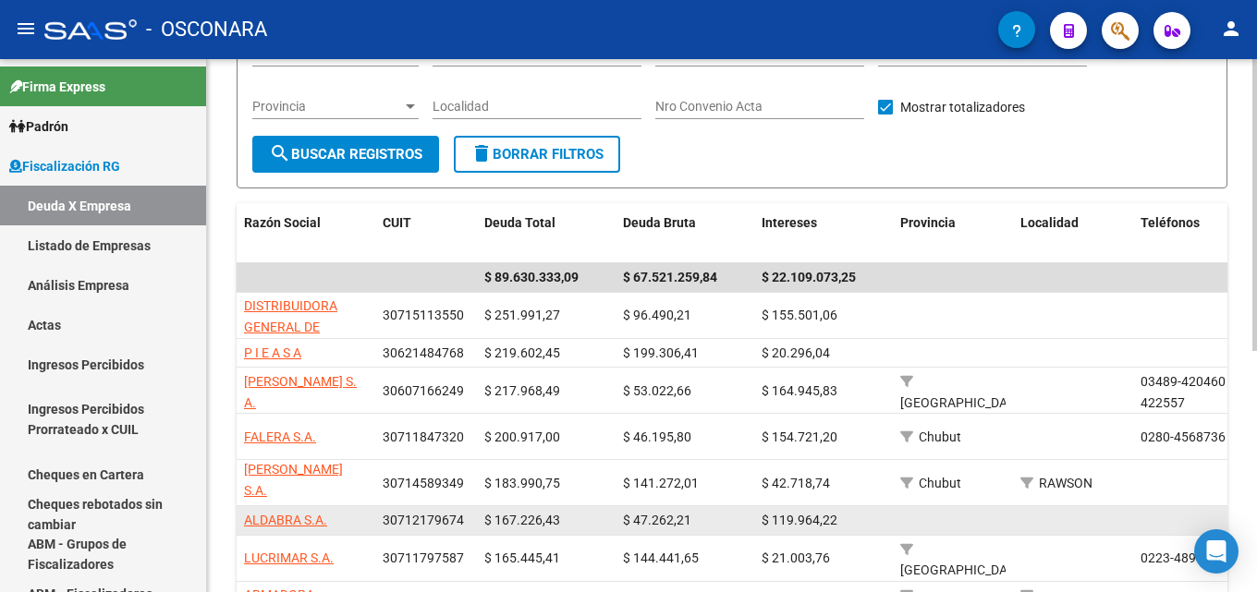
drag, startPoint x: 331, startPoint y: 524, endPoint x: 242, endPoint y: 526, distance: 88.7
click at [242, 526] on datatable-body-cell "ALDABRA S.A." at bounding box center [306, 520] width 139 height 29
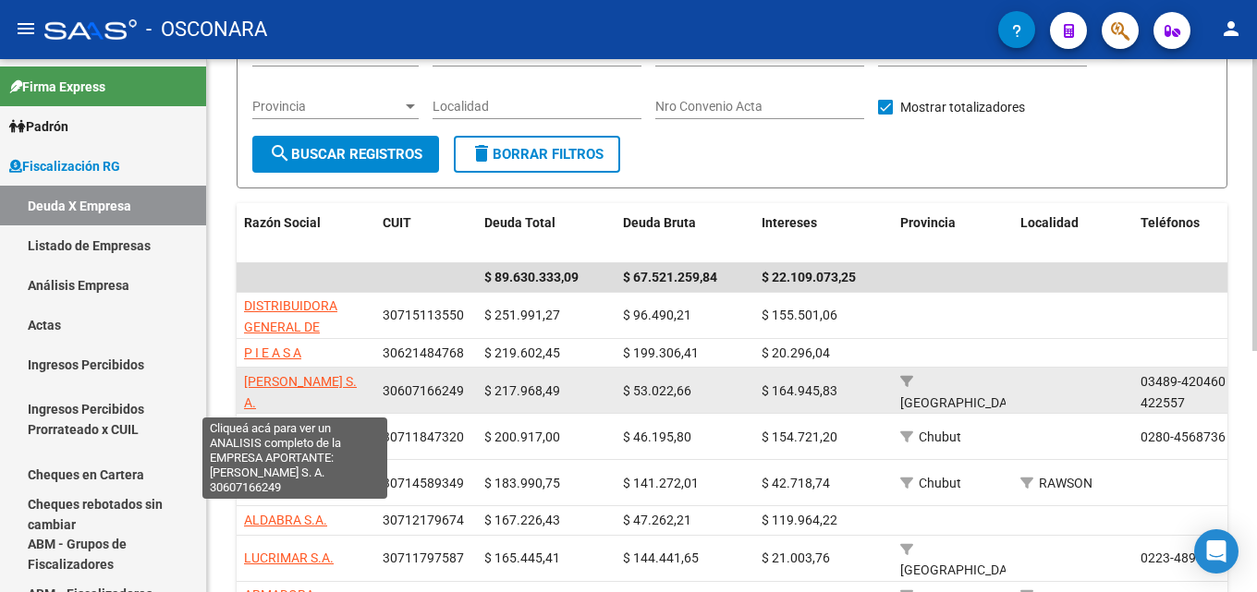
scroll to position [3, 0]
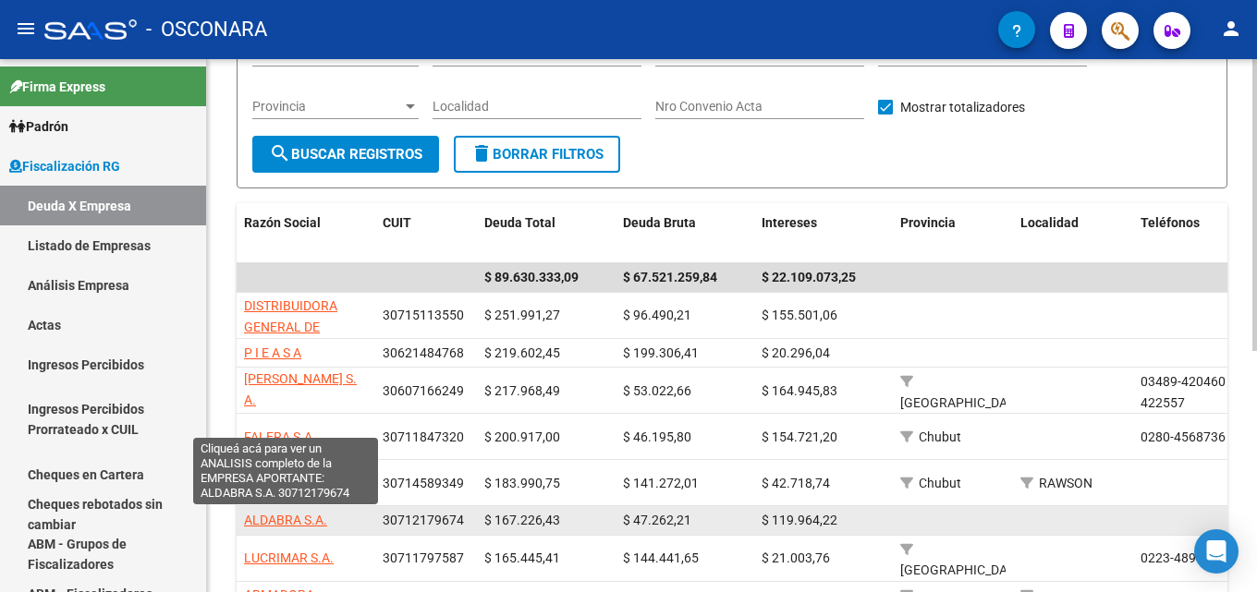
click at [289, 523] on span "ALDABRA S.A." at bounding box center [285, 520] width 83 height 15
type textarea "30712179674"
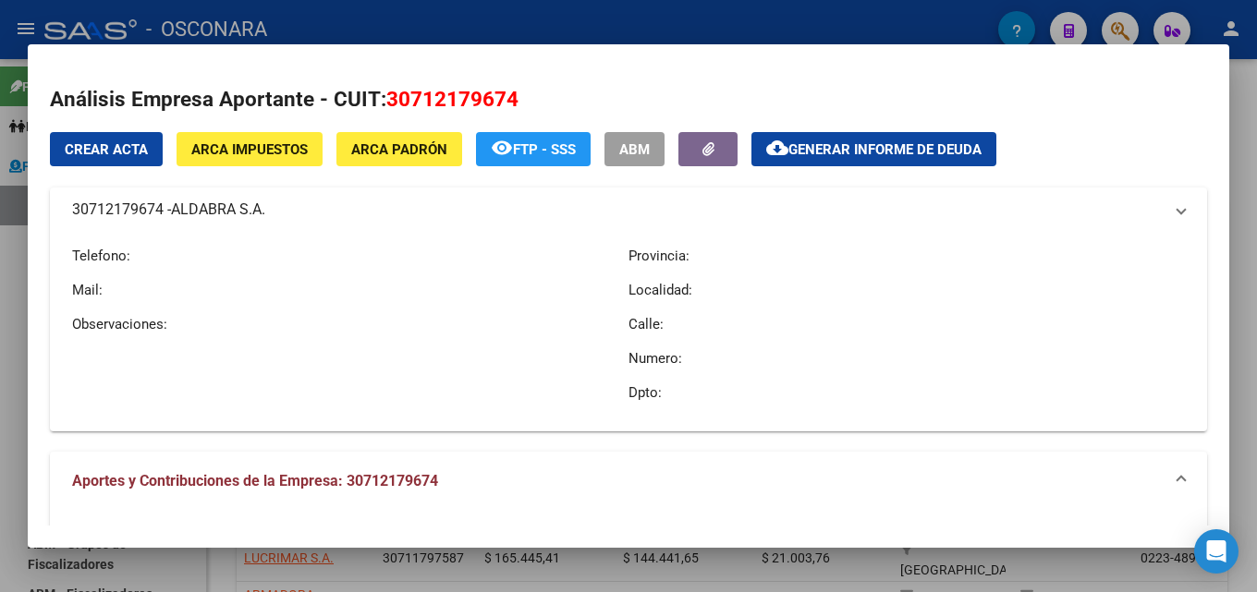
click at [402, 165] on button "ARCA Padrón" at bounding box center [399, 149] width 126 height 34
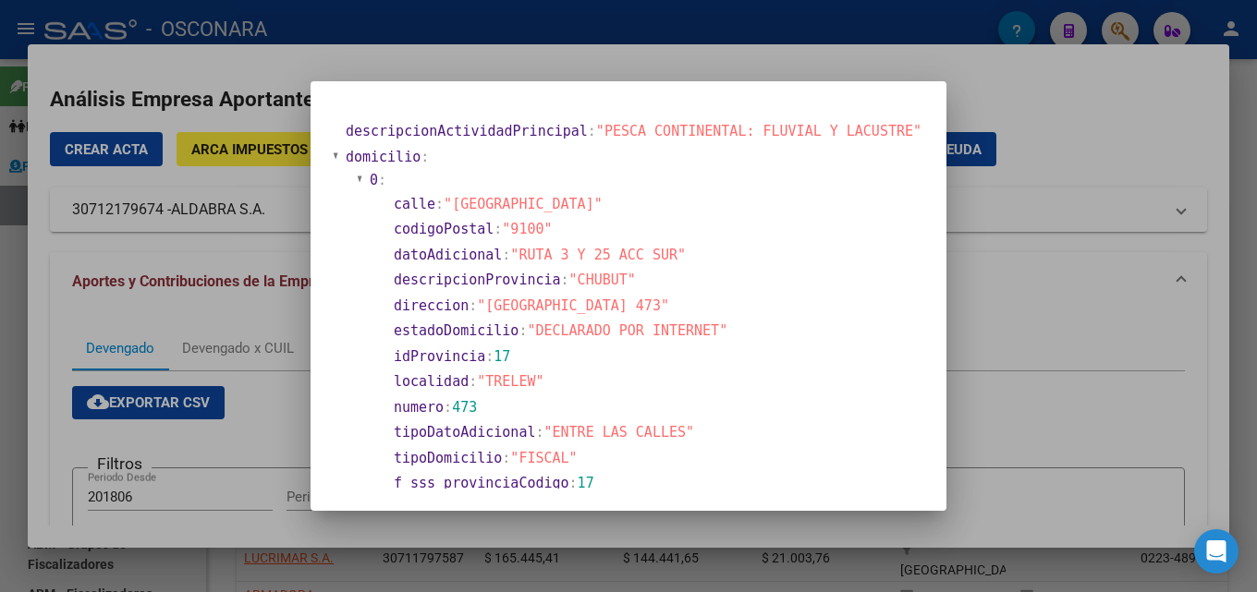
click at [977, 316] on div at bounding box center [628, 296] width 1257 height 592
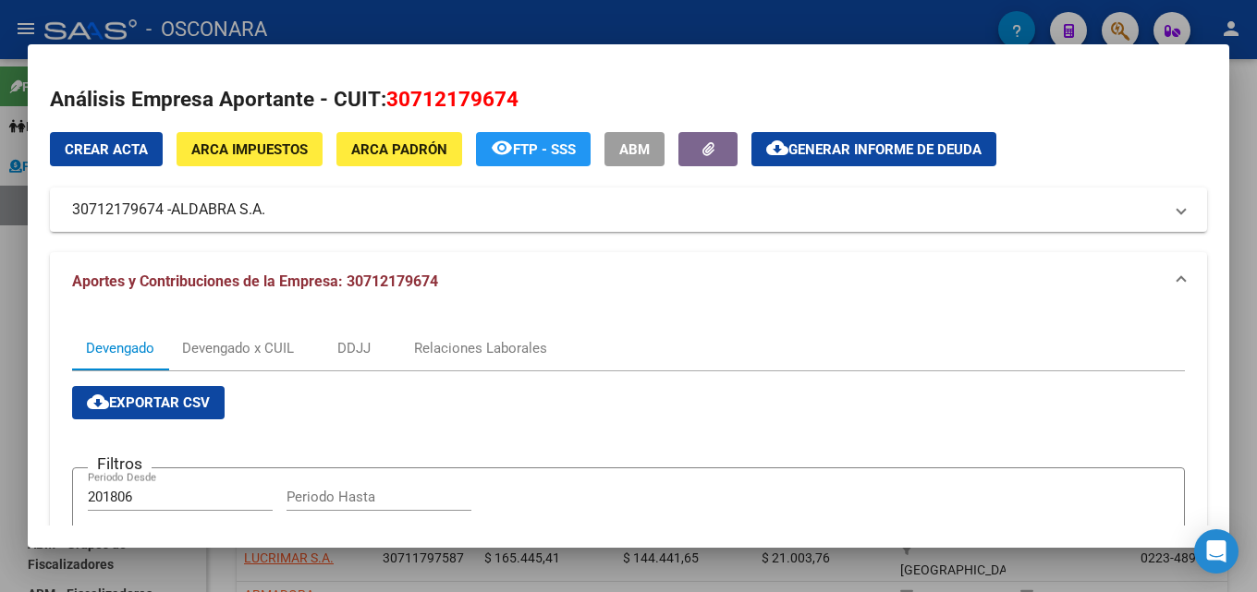
click at [1256, 216] on div at bounding box center [628, 296] width 1257 height 592
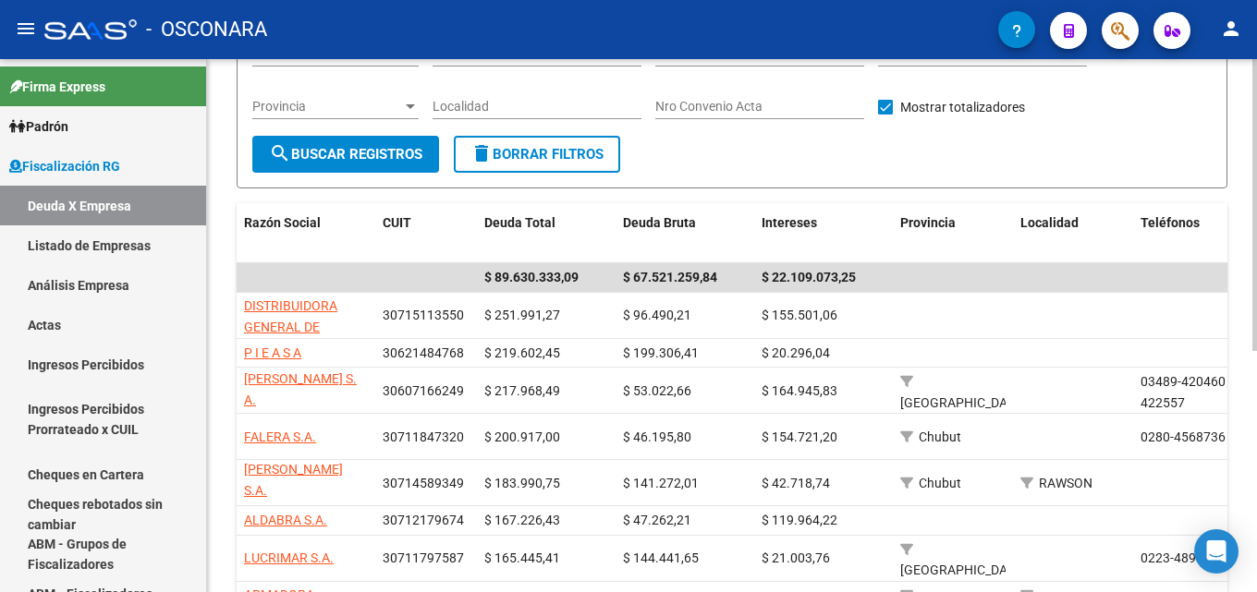
drag, startPoint x: 327, startPoint y: 529, endPoint x: 226, endPoint y: 527, distance: 100.7
click at [226, 527] on div "FISCALIZACION REGIMEN GENERAL -> Listado de Empresas Deudoras (alt+d) cloud_dow…" at bounding box center [732, 353] width 1050 height 958
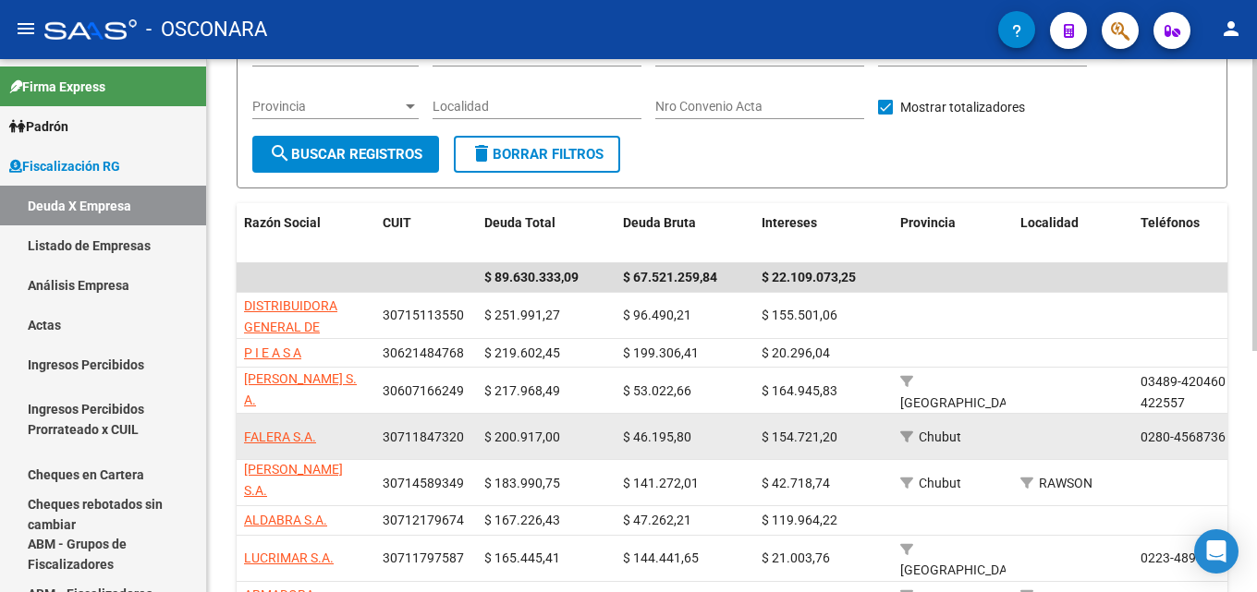
click at [687, 434] on span "$ 46.195,80" at bounding box center [657, 437] width 68 height 15
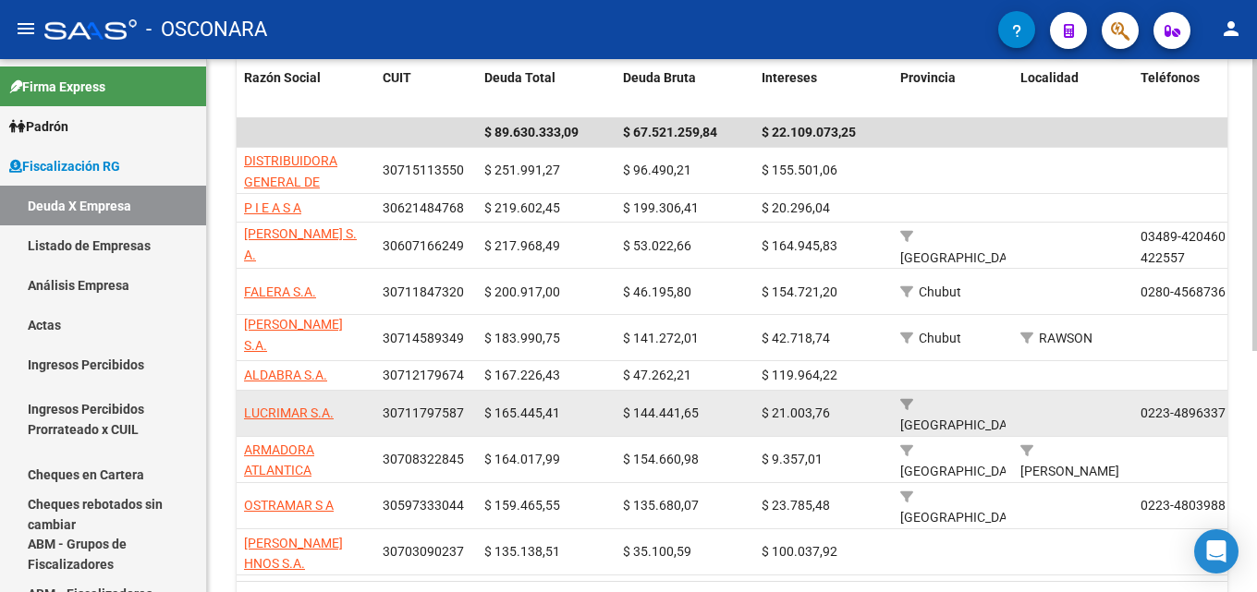
scroll to position [370, 0]
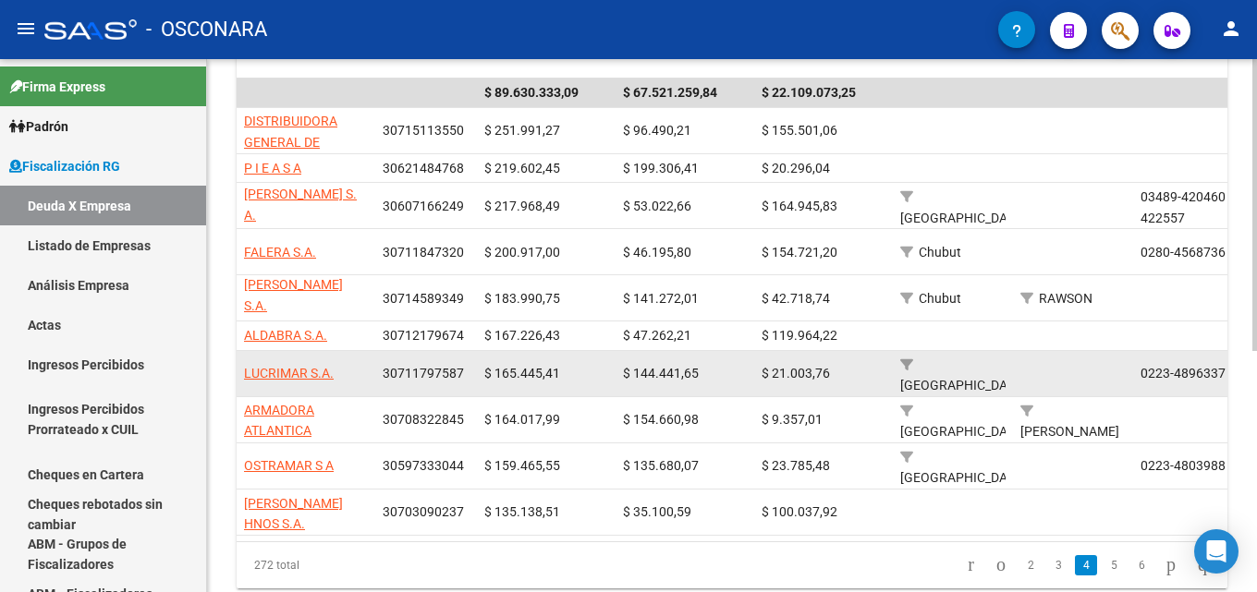
drag, startPoint x: 342, startPoint y: 378, endPoint x: 243, endPoint y: 377, distance: 98.9
click at [243, 377] on datatable-body-cell "LUCRIMAR S.A." at bounding box center [306, 373] width 139 height 45
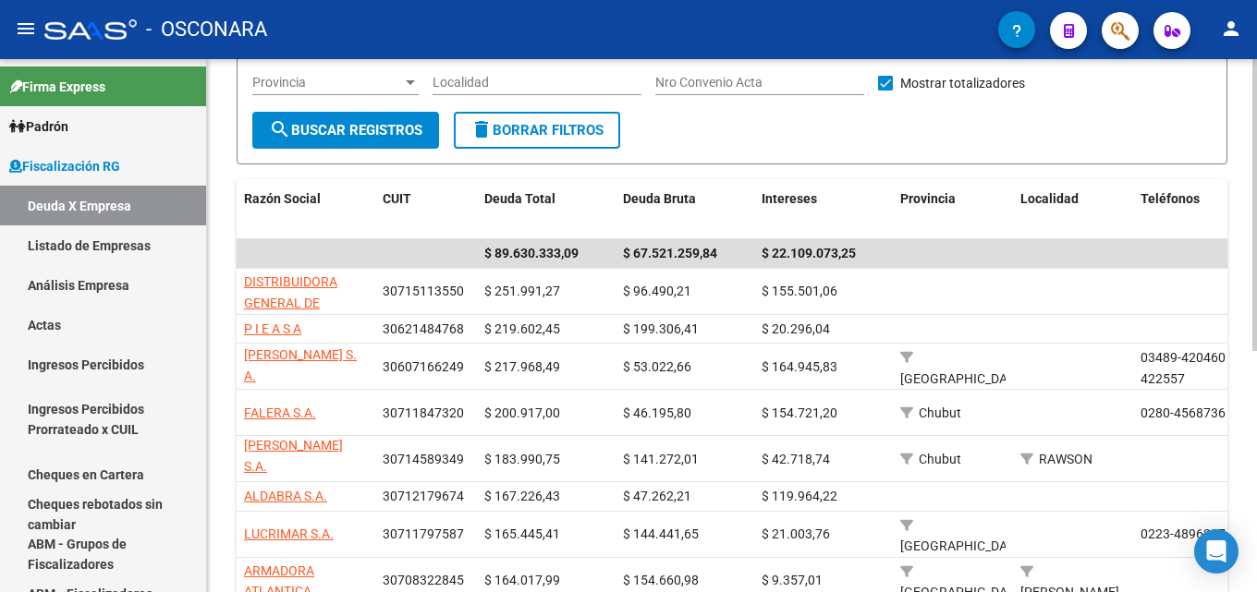
scroll to position [0, 0]
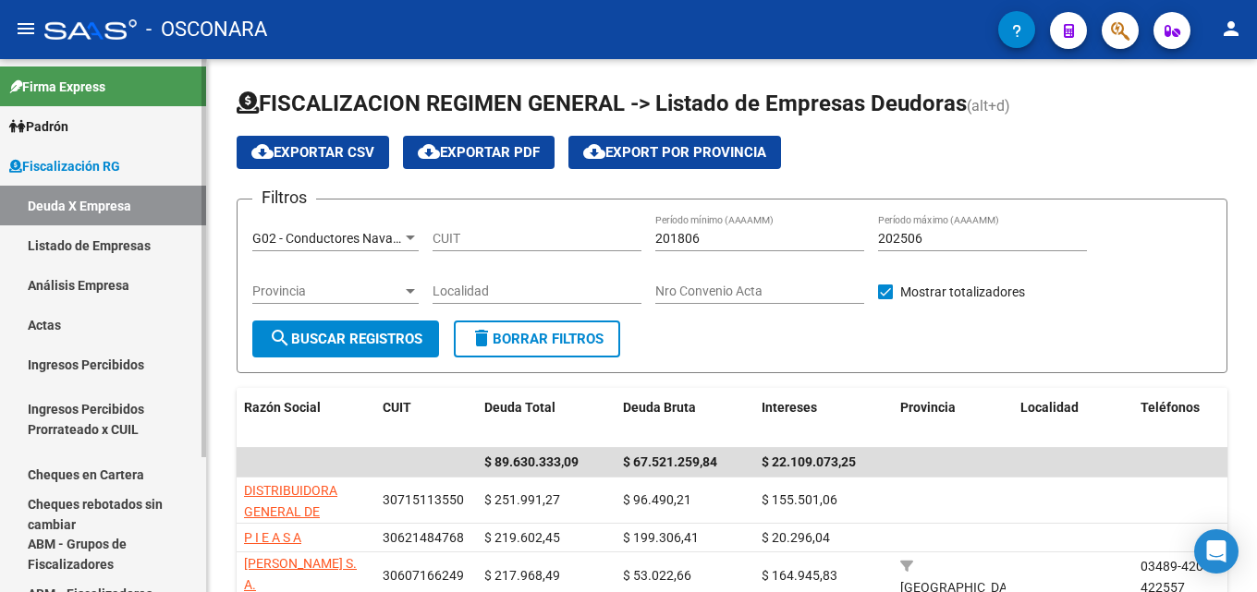
click at [121, 286] on link "Análisis Empresa" at bounding box center [103, 285] width 206 height 40
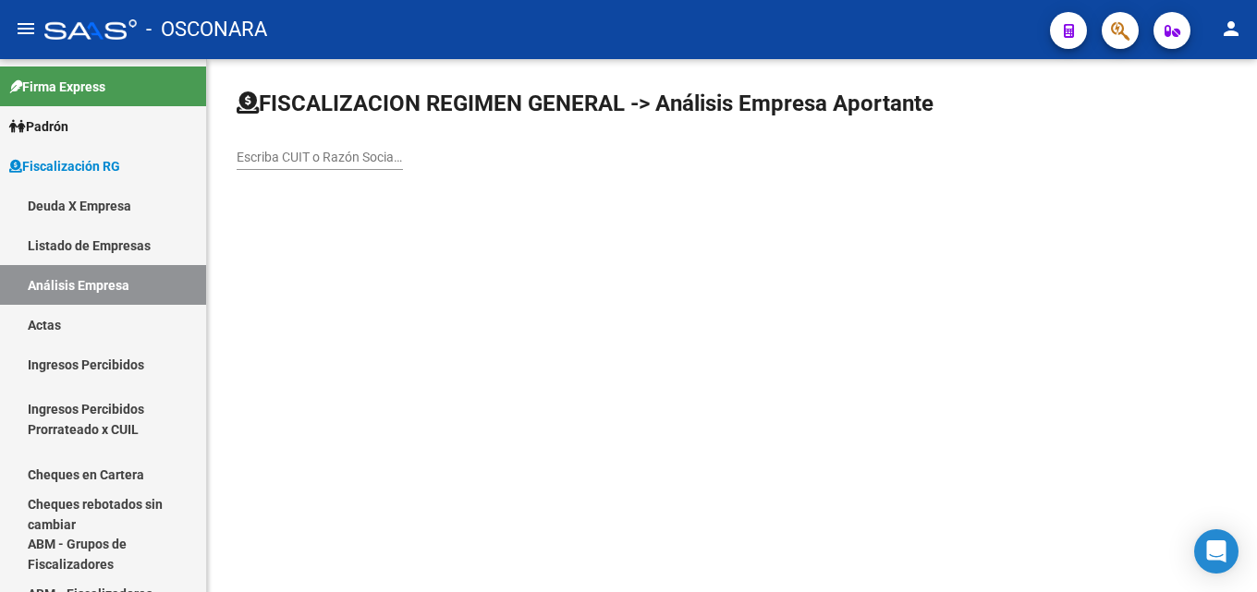
click at [336, 157] on input "Escriba CUIT o Razón Social para buscar" at bounding box center [320, 158] width 166 height 16
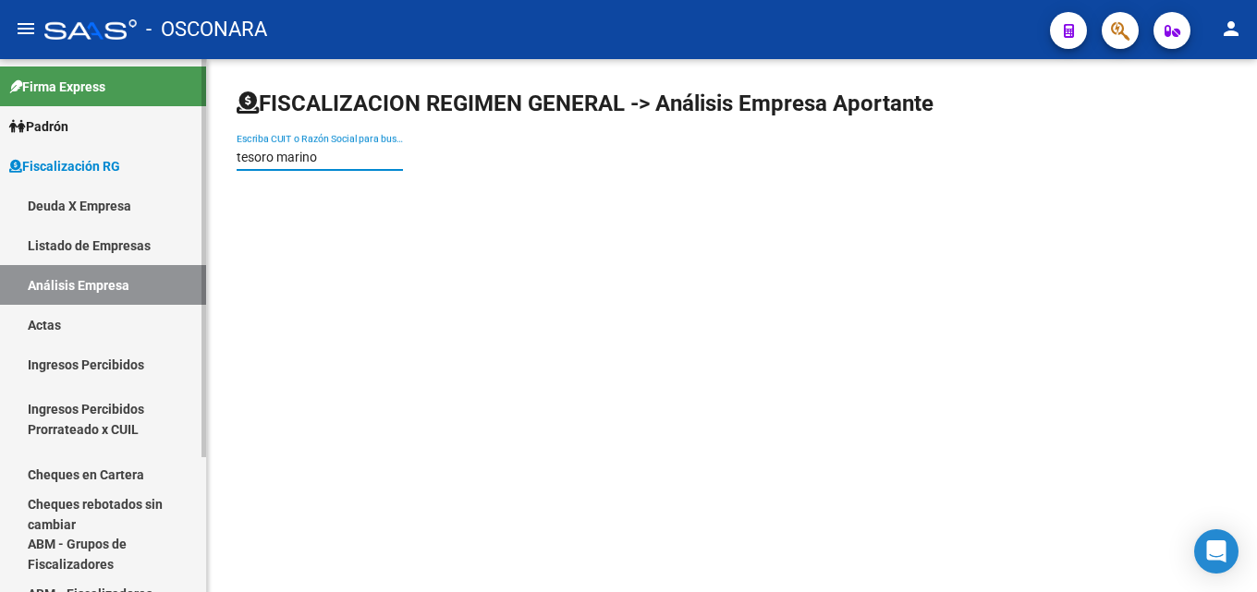
drag, startPoint x: 348, startPoint y: 158, endPoint x: 0, endPoint y: 162, distance: 348.4
click at [0, 162] on mat-sidenav-container "Firma Express Padrón Afiliados Empadronados Padrón Ágil Análisis Afiliado Categ…" at bounding box center [628, 325] width 1257 height 533
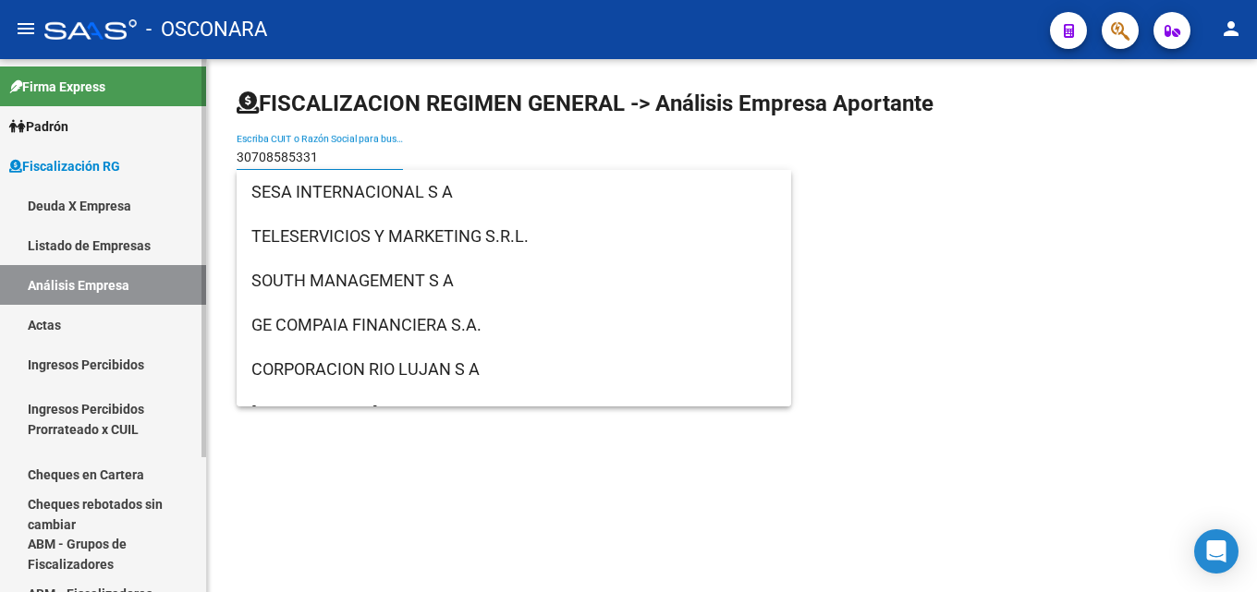
drag, startPoint x: 373, startPoint y: 154, endPoint x: 0, endPoint y: 221, distance: 379.2
click at [0, 219] on mat-sidenav-container "Firma Express Padrón Afiliados Empadronados Padrón Ágil Análisis Afiliado Categ…" at bounding box center [628, 325] width 1257 height 533
click at [931, 246] on mat-sidenav-content "FISCALIZACION REGIMEN GENERAL -> Análisis Empresa Aportante 30708585331 Escriba…" at bounding box center [732, 325] width 1050 height 533
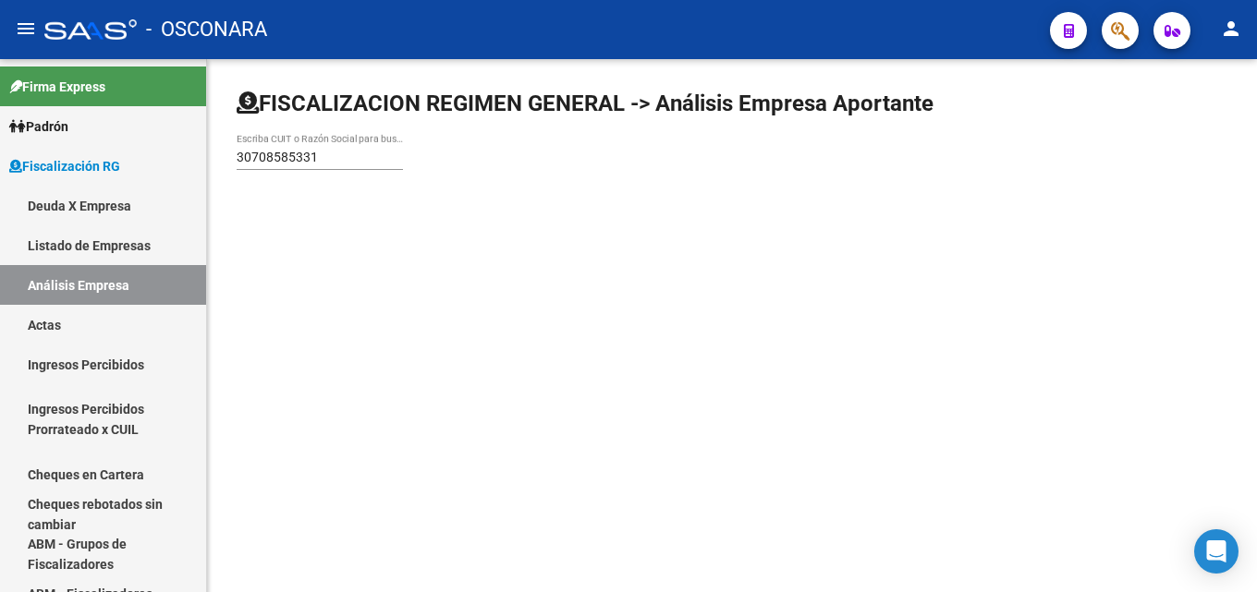
click at [103, 161] on mat-sidenav-container "Firma Express Padrón Afiliados Empadronados Padrón Ágil Análisis Afiliado Categ…" at bounding box center [628, 325] width 1257 height 533
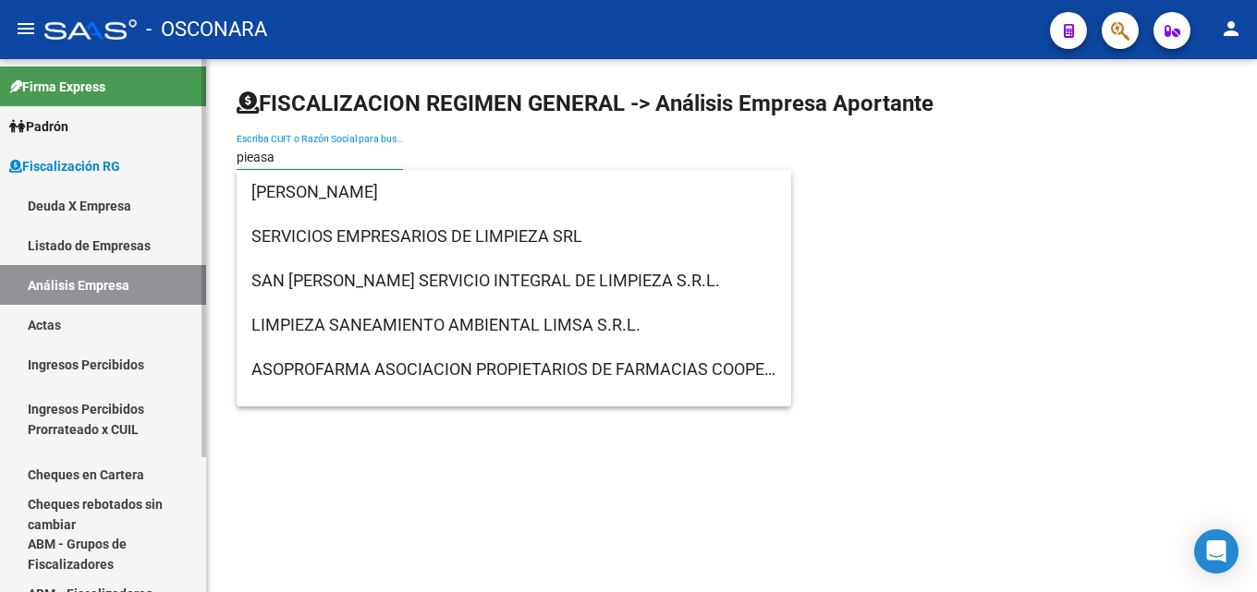
drag, startPoint x: 279, startPoint y: 162, endPoint x: 0, endPoint y: 158, distance: 279.1
click at [0, 159] on mat-sidenav-container "Firma Express Padrón Afiliados Empadronados Padrón Ágil Análisis Afiliado Categ…" at bounding box center [628, 325] width 1257 height 533
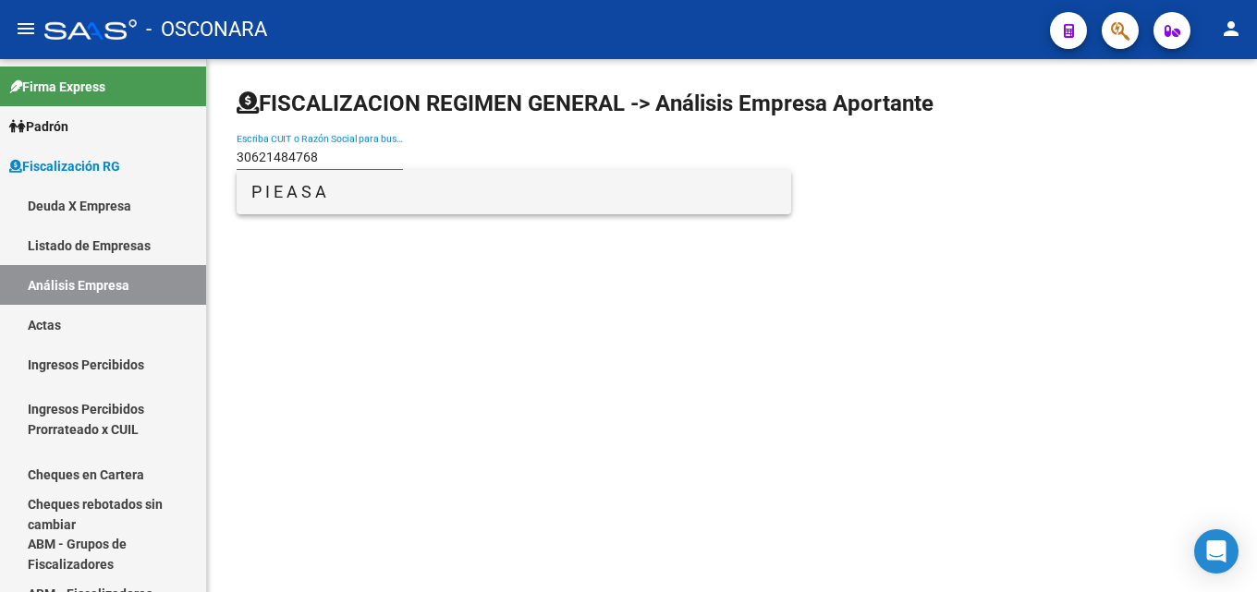
type input "30621484768"
click at [473, 203] on span "P I E A S A" at bounding box center [513, 192] width 525 height 44
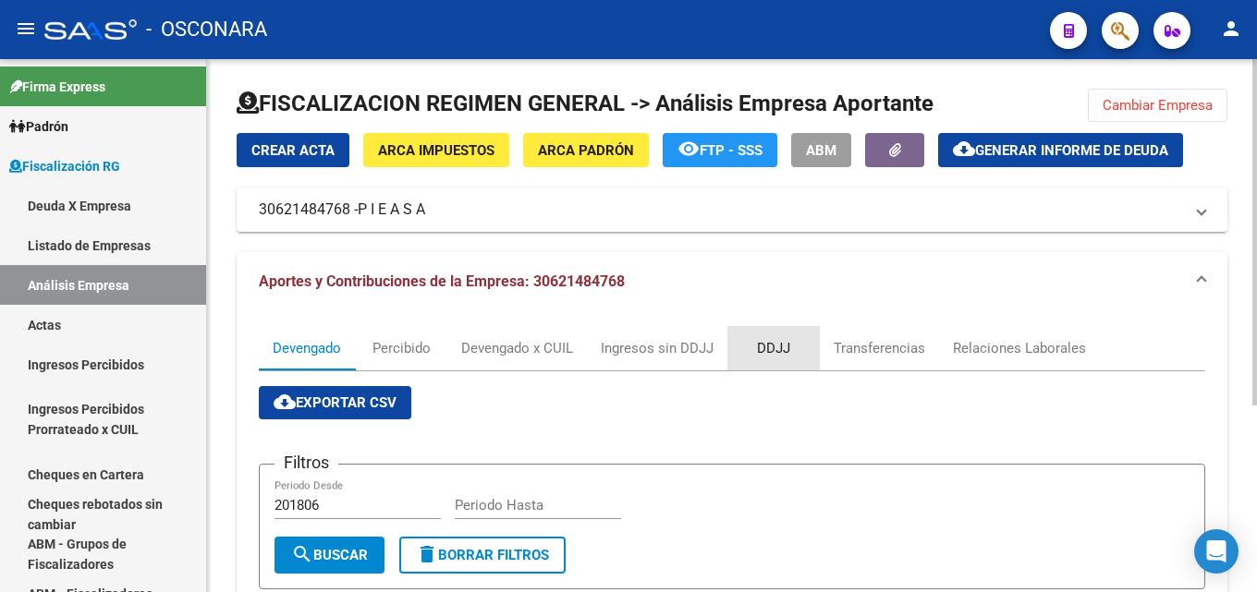
click at [778, 353] on div "DDJJ" at bounding box center [773, 348] width 33 height 20
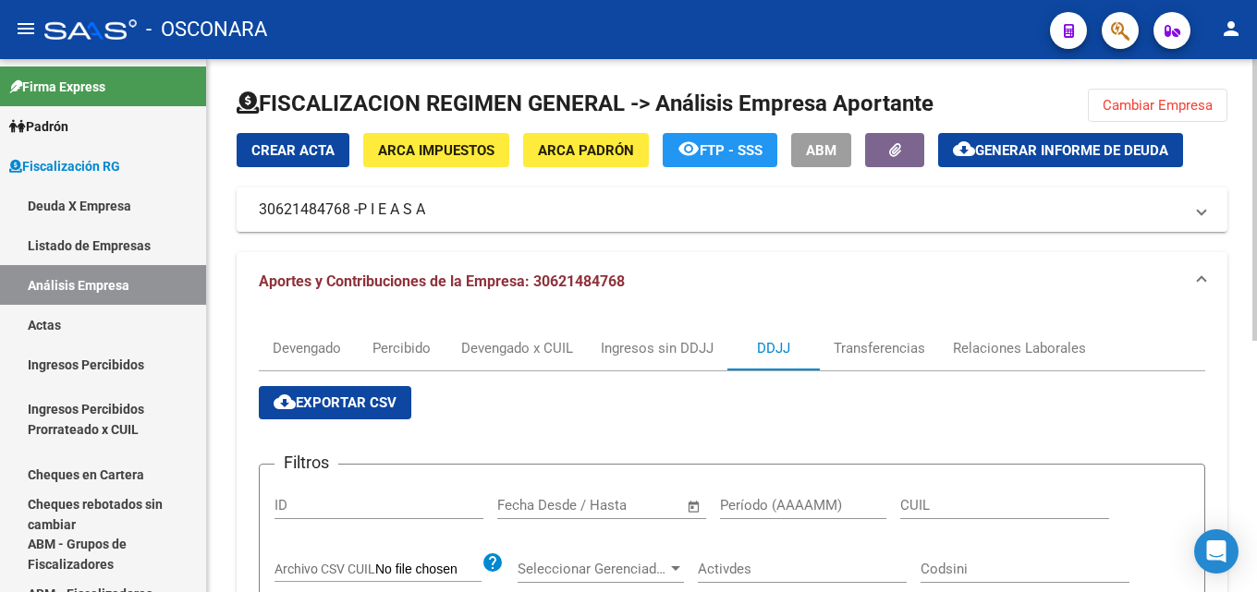
click at [314, 411] on span "cloud_download Exportar CSV" at bounding box center [335, 403] width 123 height 17
click at [1129, 114] on button "Cambiar Empresa" at bounding box center [1158, 105] width 140 height 33
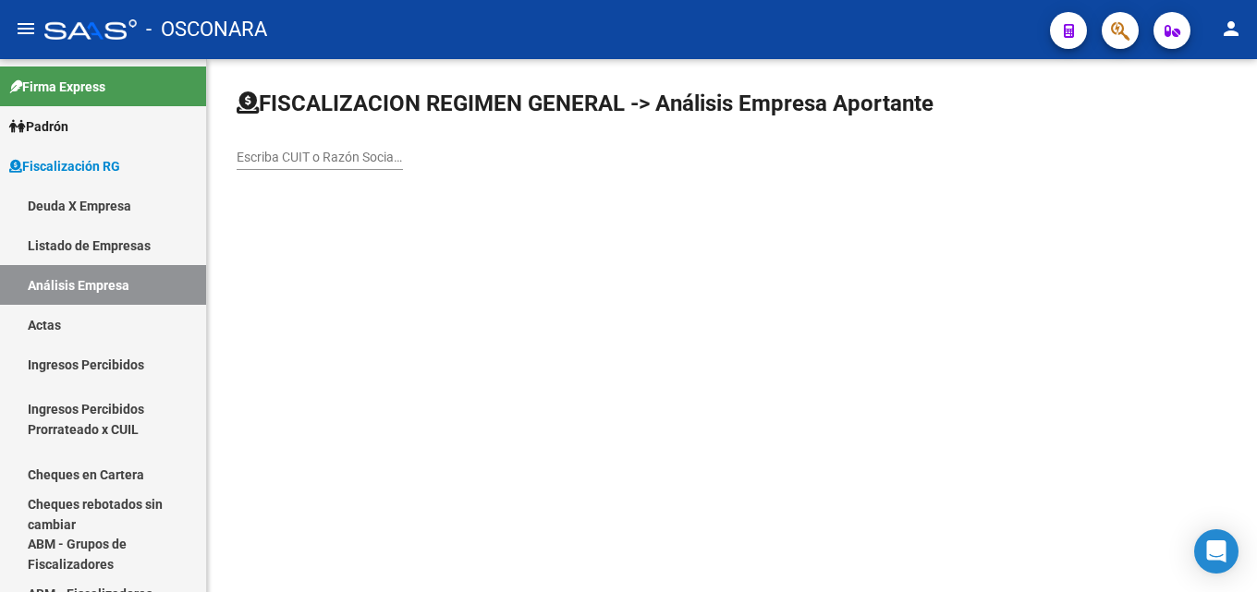
click at [318, 158] on input "Escriba CUIT o Razón Social para buscar" at bounding box center [320, 158] width 166 height 16
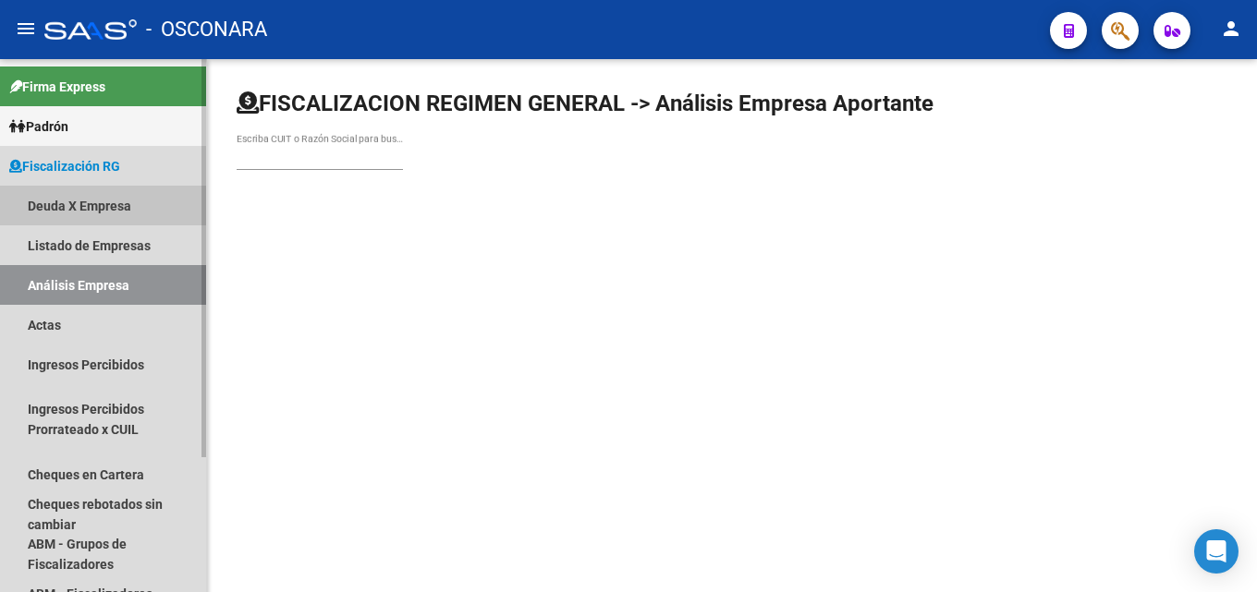
click at [50, 193] on link "Deuda X Empresa" at bounding box center [103, 206] width 206 height 40
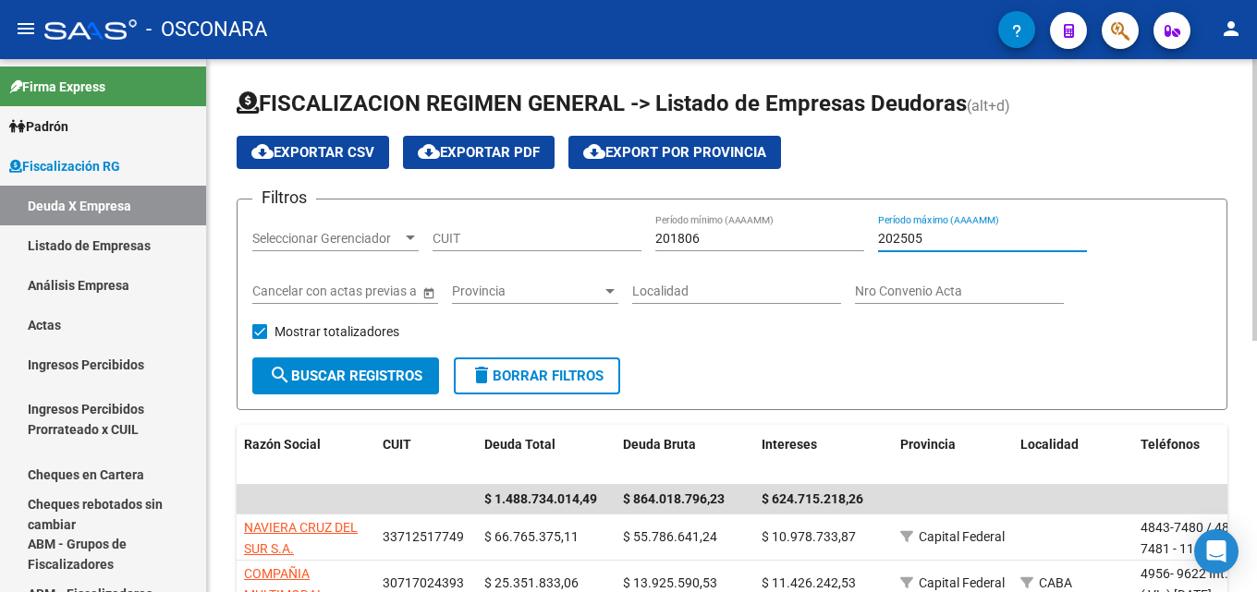
click at [972, 231] on input "202505" at bounding box center [982, 239] width 209 height 16
type input "202506"
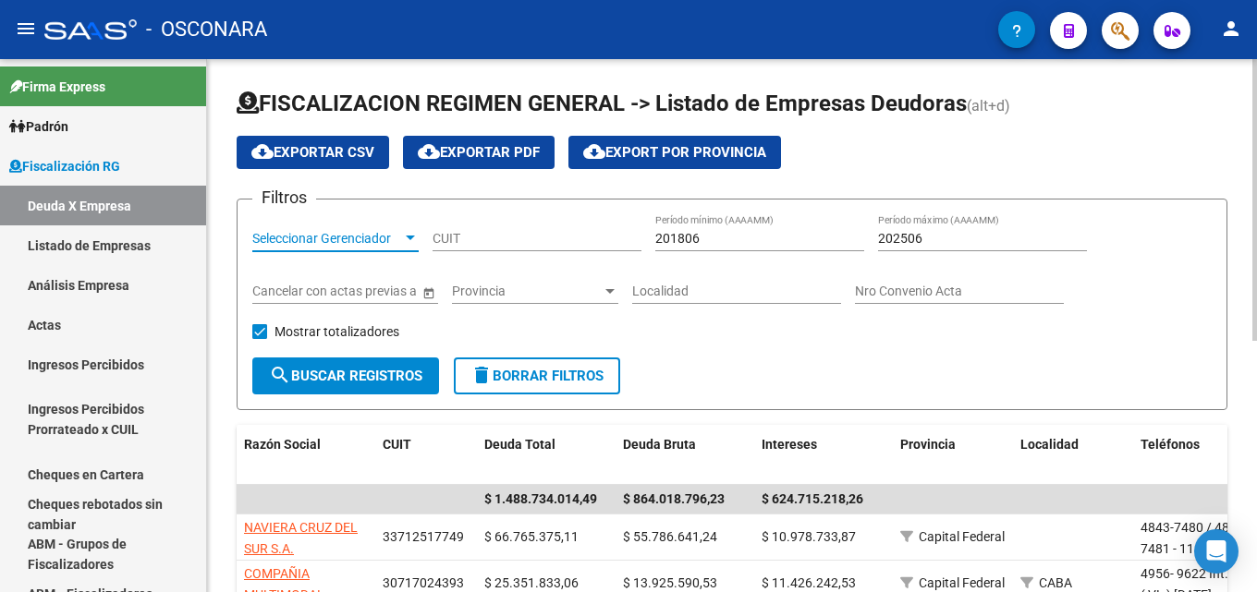
click at [337, 242] on span "Seleccionar Gerenciador" at bounding box center [327, 239] width 150 height 16
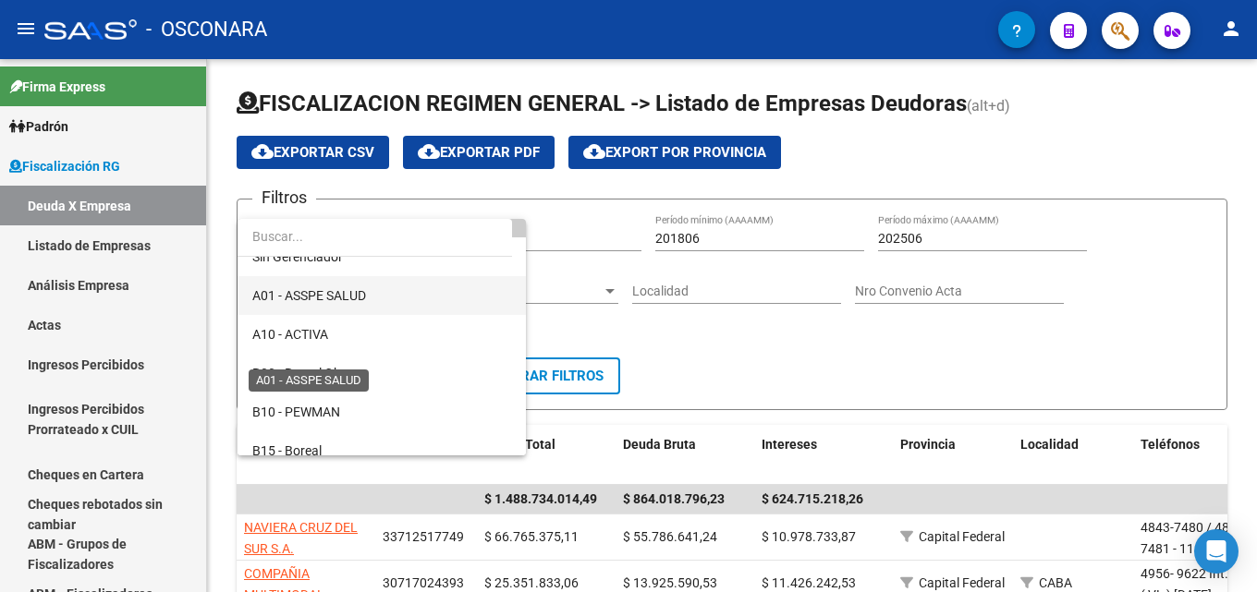
scroll to position [92, 0]
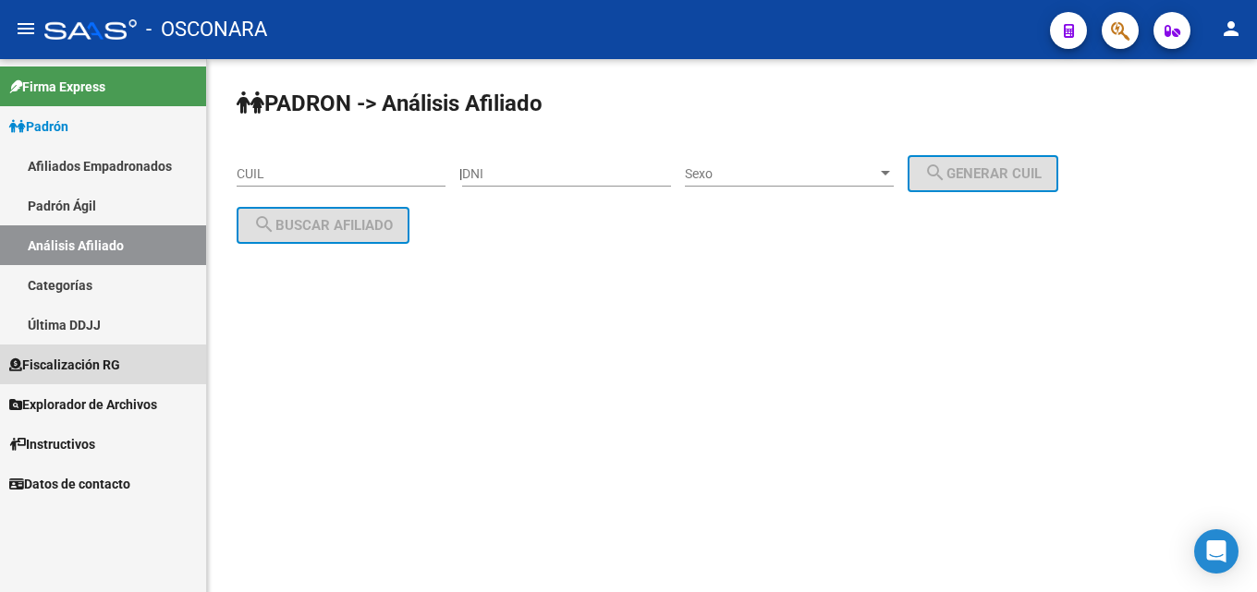
click at [46, 369] on span "Fiscalización RG" at bounding box center [64, 365] width 111 height 20
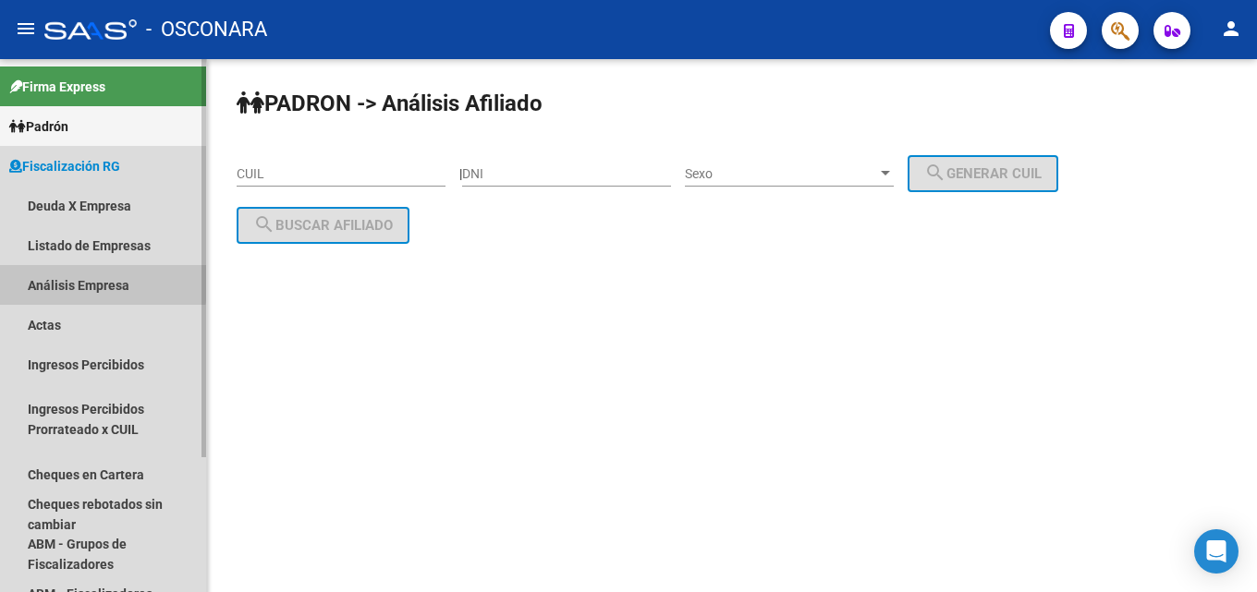
click at [57, 279] on link "Análisis Empresa" at bounding box center [103, 285] width 206 height 40
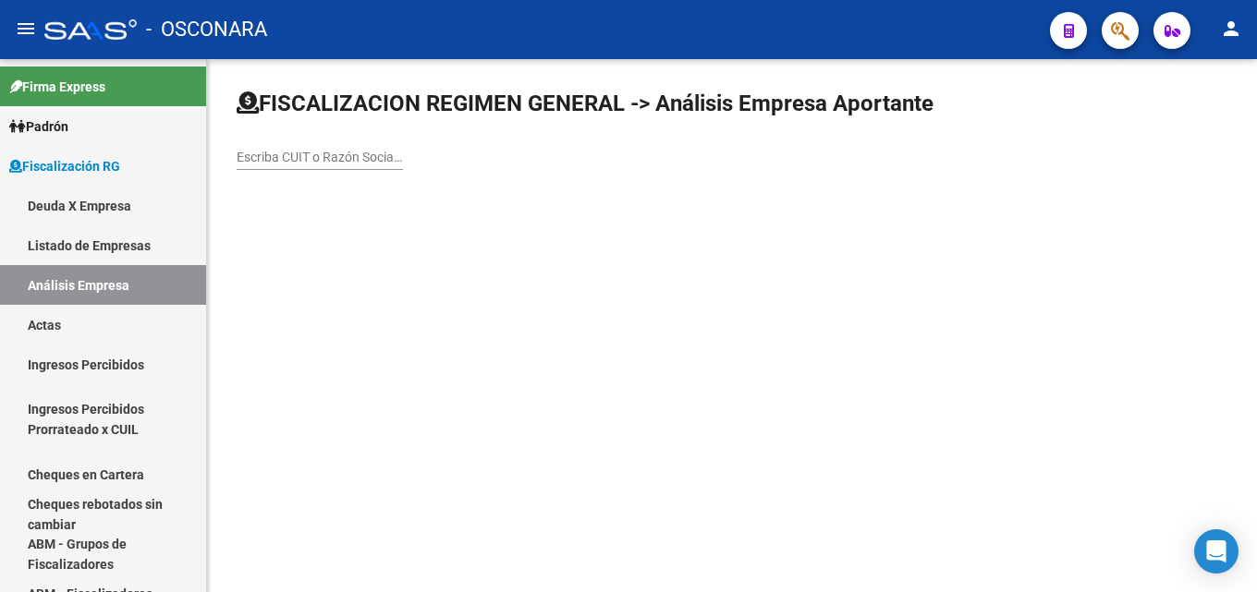
click at [346, 155] on input "Escriba CUIT o Razón Social para buscar" at bounding box center [320, 158] width 166 height 16
paste input "[PERSON_NAME] [PERSON_NAME]"
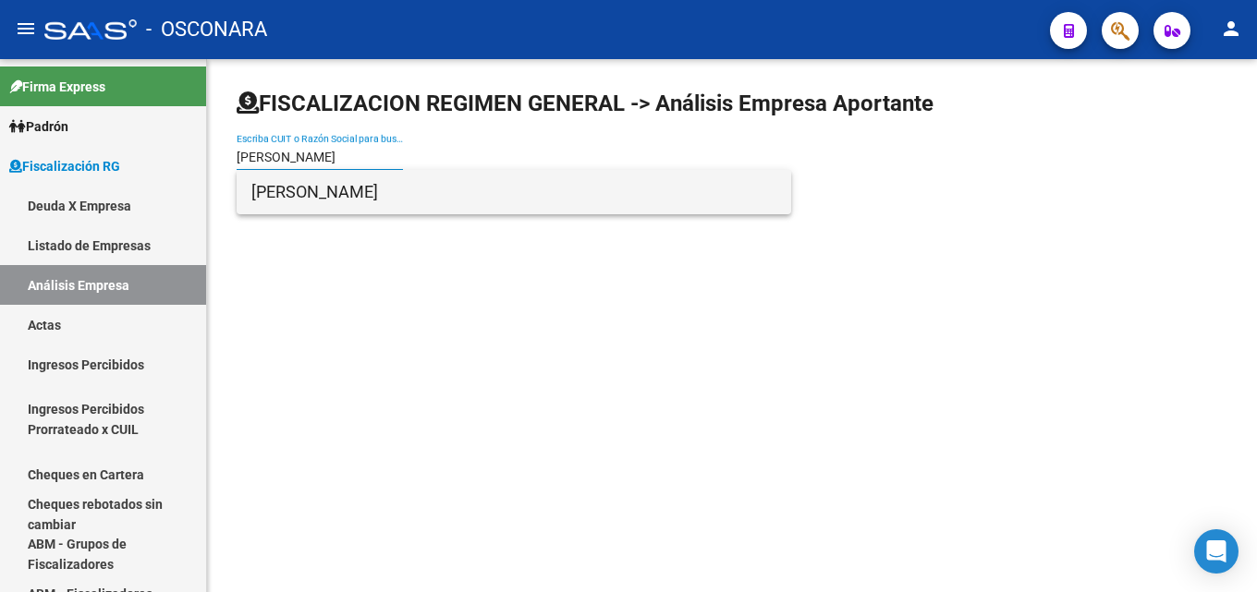
type input "[PERSON_NAME] [PERSON_NAME]"
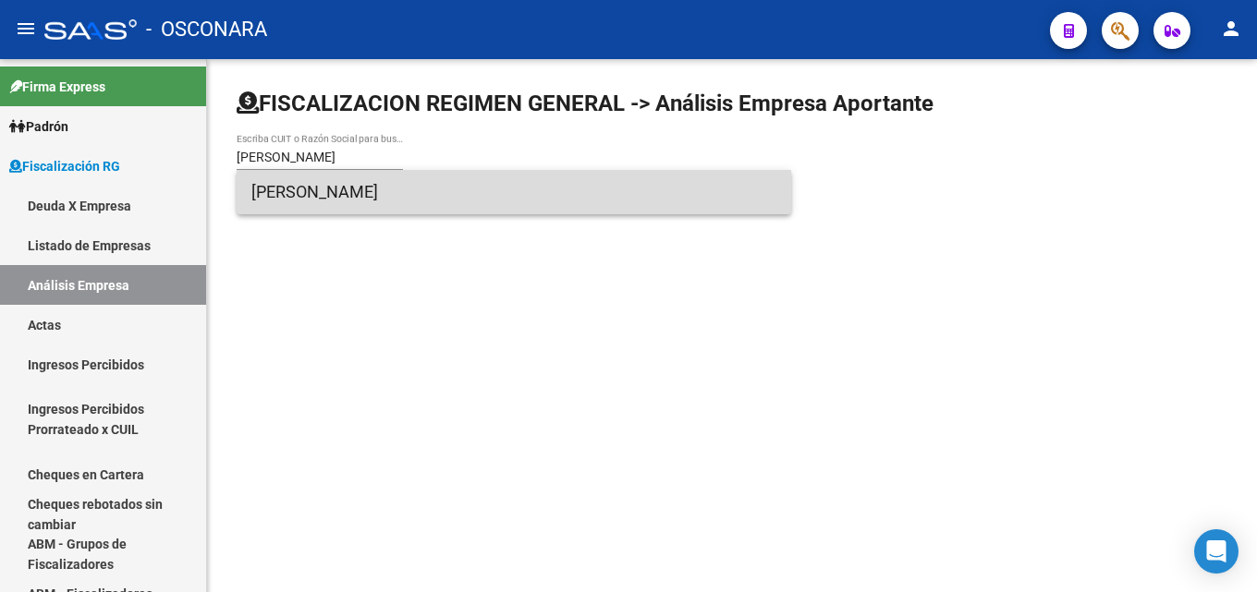
click at [322, 189] on span "[PERSON_NAME] [PERSON_NAME]" at bounding box center [513, 192] width 525 height 44
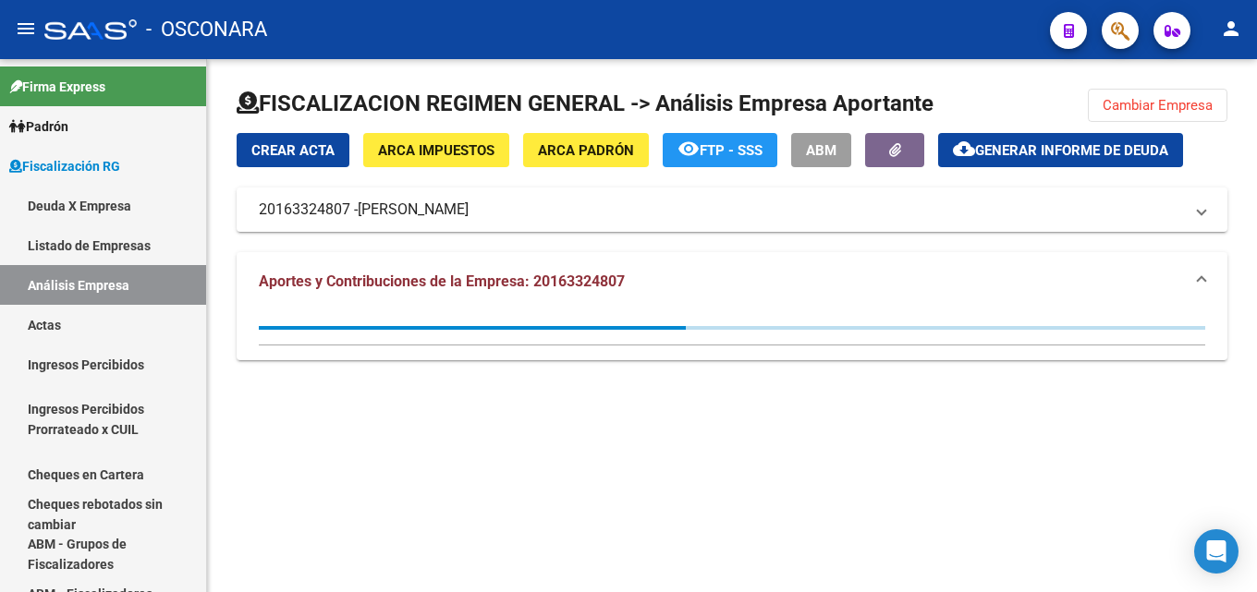
click at [1064, 159] on span "Generar informe de deuda" at bounding box center [1071, 150] width 193 height 17
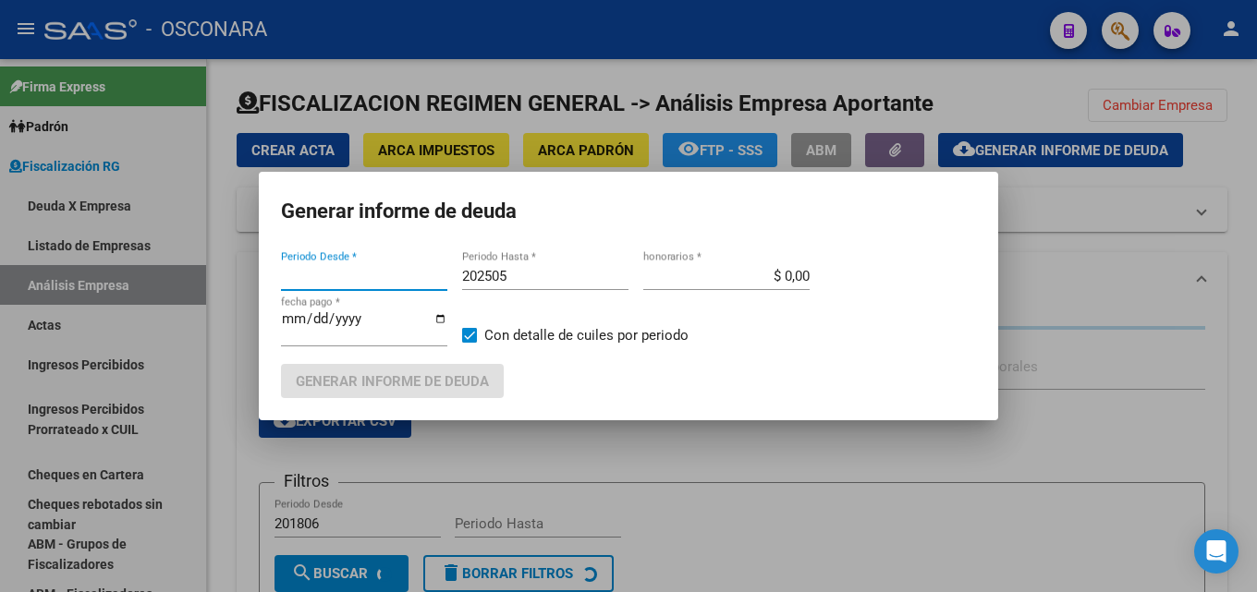
type input "201806"
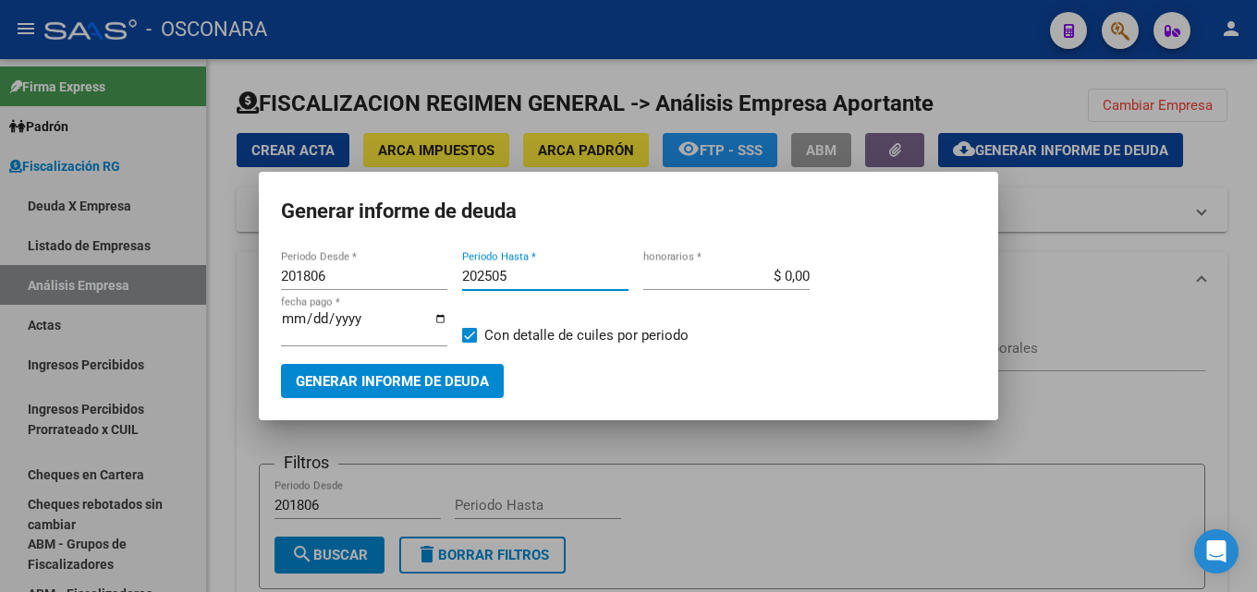
drag, startPoint x: 518, startPoint y: 278, endPoint x: 0, endPoint y: 284, distance: 518.4
click at [0, 284] on div "Generar informe de deuda 201806 Periodo Desde * 202505 Periodo Hasta * $ 0,00 h…" at bounding box center [628, 296] width 1257 height 592
type input "202507"
drag, startPoint x: 771, startPoint y: 268, endPoint x: 934, endPoint y: 249, distance: 164.7
click at [929, 248] on mat-dialog-content "201806 Periodo Desde * 202507 Periodo Hasta * $ 0,00 honorarios * [DATE] fecha …" at bounding box center [628, 323] width 739 height 151
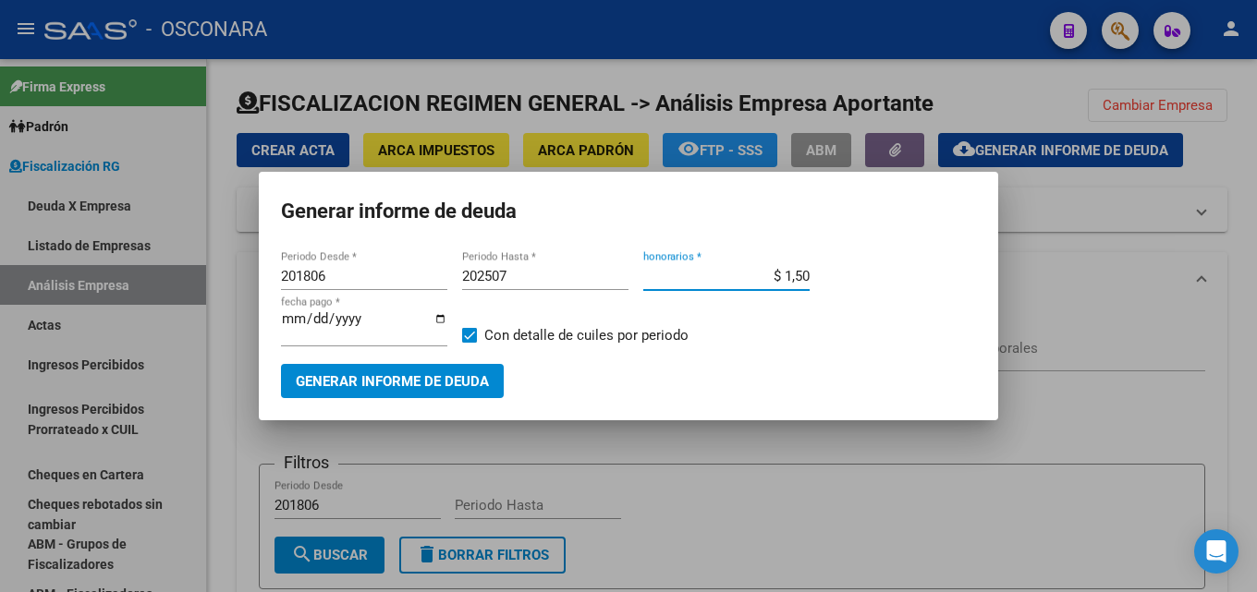
type input "$ 15,00"
click at [309, 319] on input "[DATE]" at bounding box center [364, 326] width 166 height 30
click at [289, 313] on input "[DATE]" at bounding box center [364, 326] width 166 height 30
type input "[DATE]"
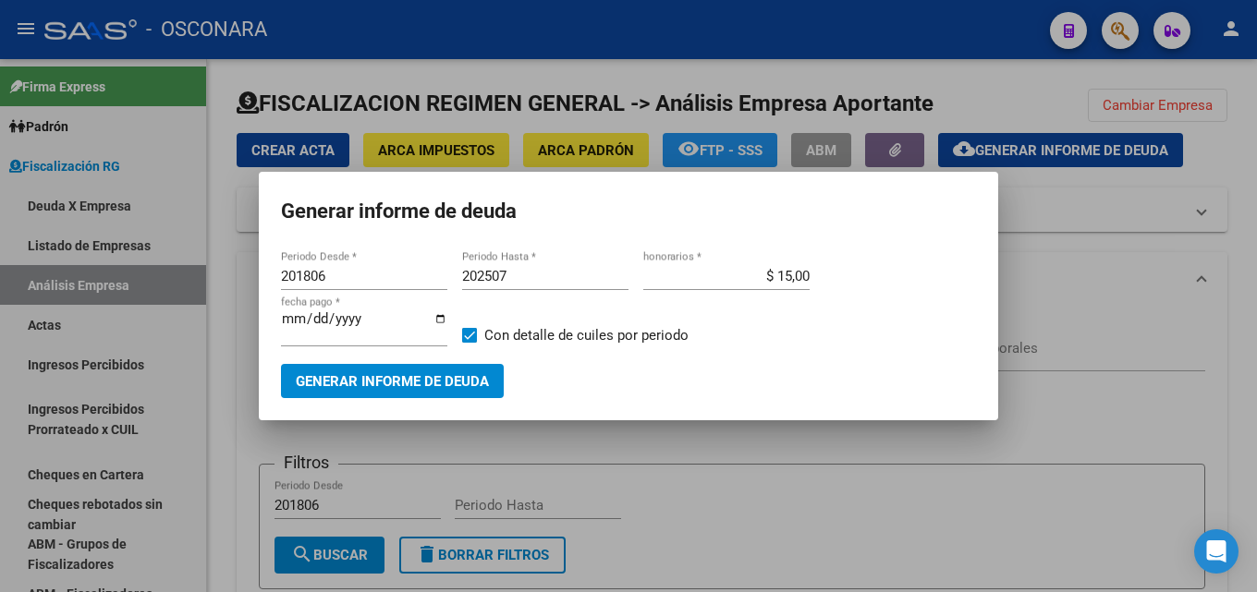
click at [379, 402] on mat-dialog-container "Generar informe de deuda 201806 Periodo Desde * 202507 Periodo Hasta * $ 15,00 …" at bounding box center [628, 296] width 739 height 249
click at [350, 381] on span "Generar informe de deuda" at bounding box center [392, 381] width 193 height 17
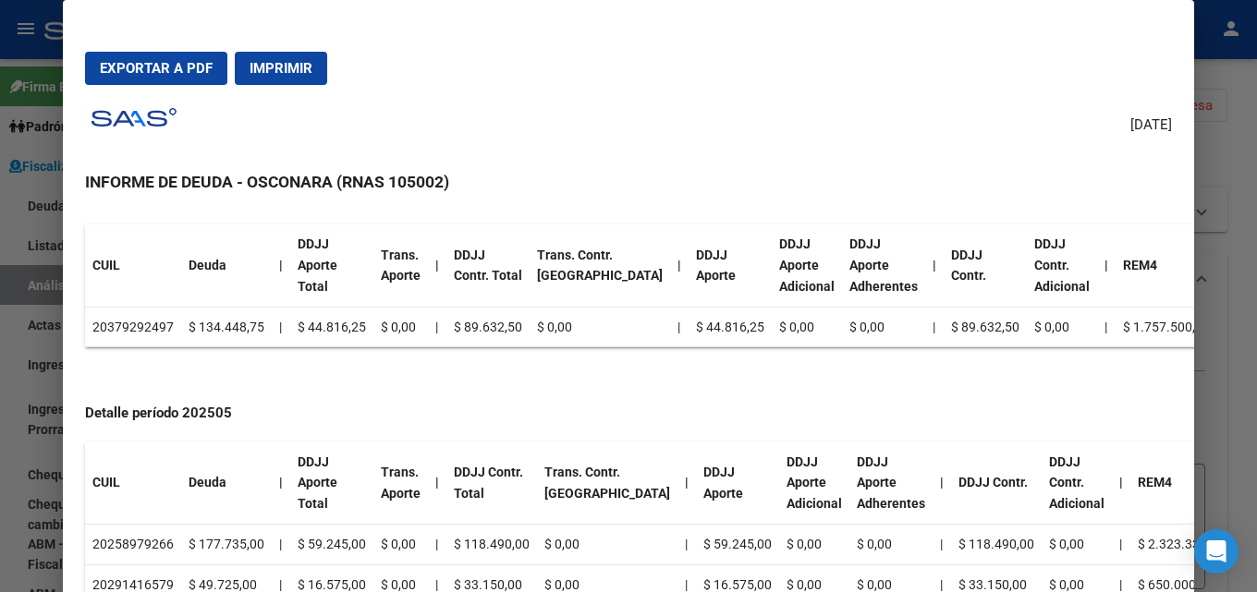
scroll to position [924, 0]
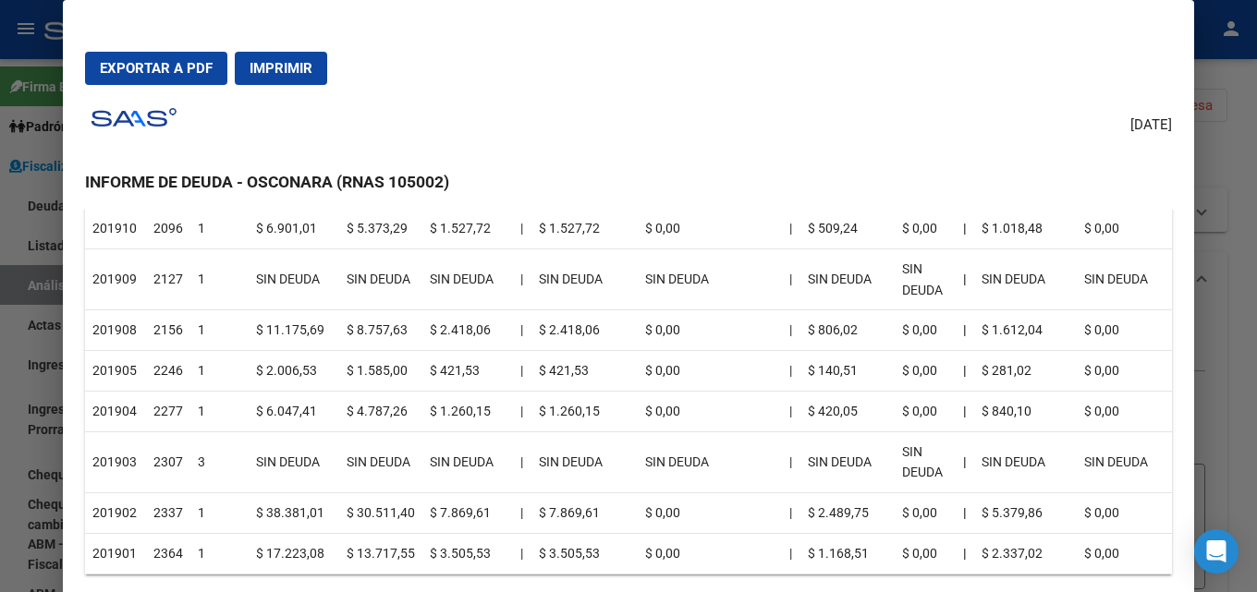
click at [177, 68] on span "Exportar a PDF" at bounding box center [156, 68] width 113 height 17
click at [1238, 303] on div at bounding box center [628, 296] width 1257 height 592
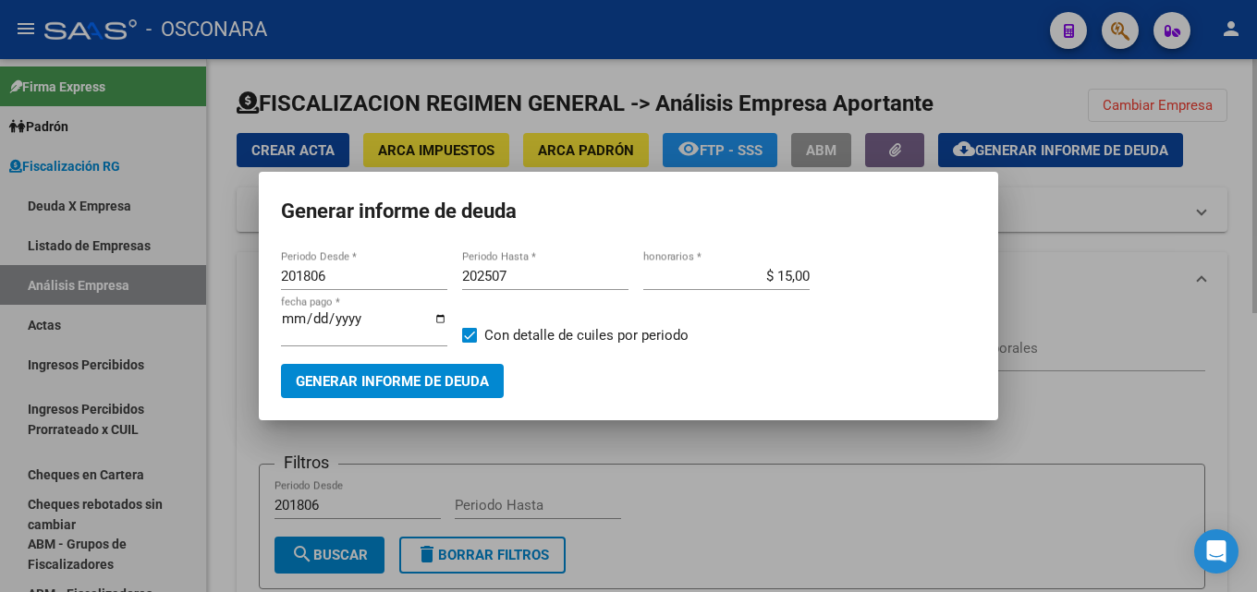
click at [674, 501] on div at bounding box center [628, 296] width 1257 height 592
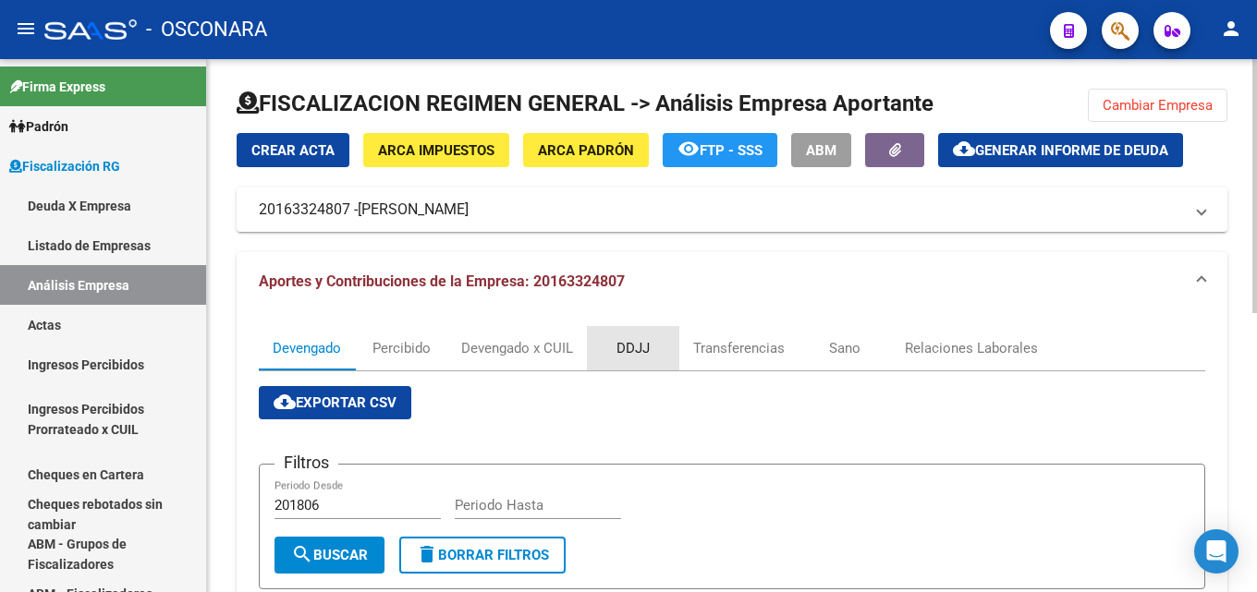
click at [647, 347] on div "DDJJ" at bounding box center [632, 348] width 33 height 20
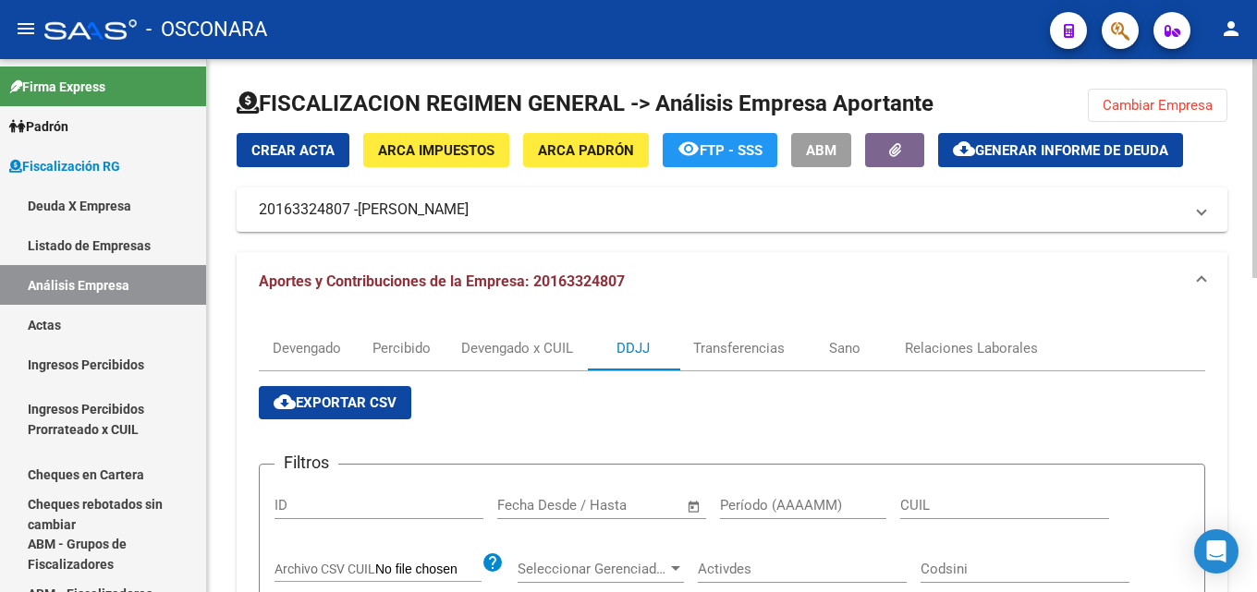
click at [335, 407] on span "cloud_download Exportar CSV" at bounding box center [335, 403] width 123 height 17
click at [1186, 105] on span "Cambiar Empresa" at bounding box center [1157, 105] width 110 height 17
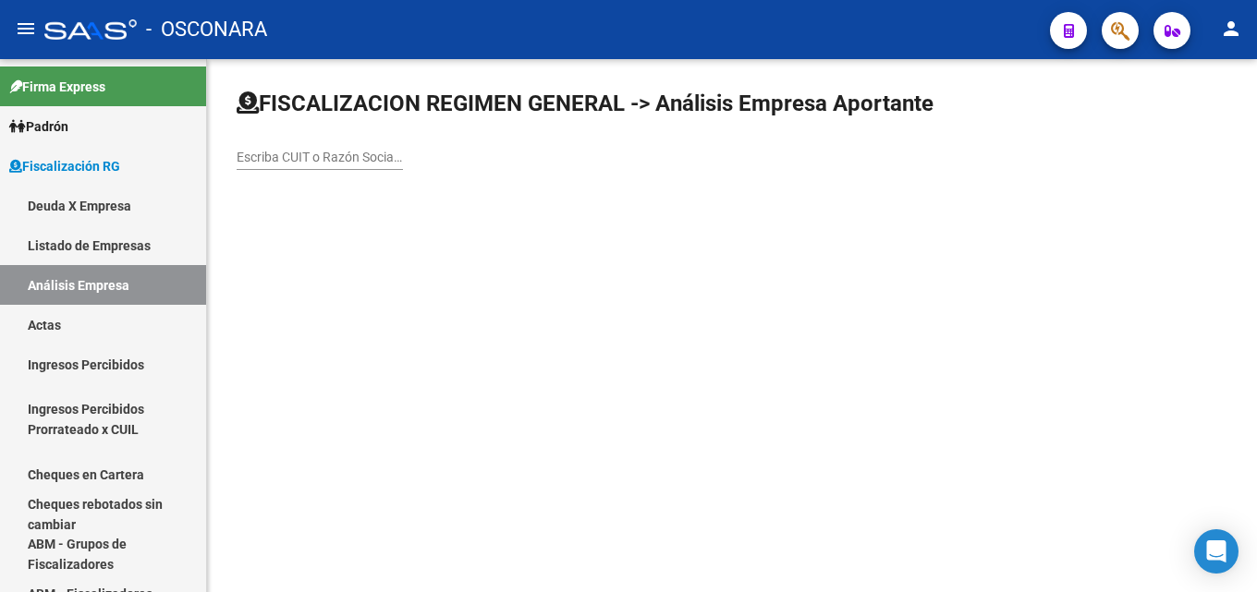
click at [316, 166] on div "Escriba CUIT o Razón Social para buscar" at bounding box center [320, 151] width 166 height 37
paste input "Geopotes Dredgers S.R.L."
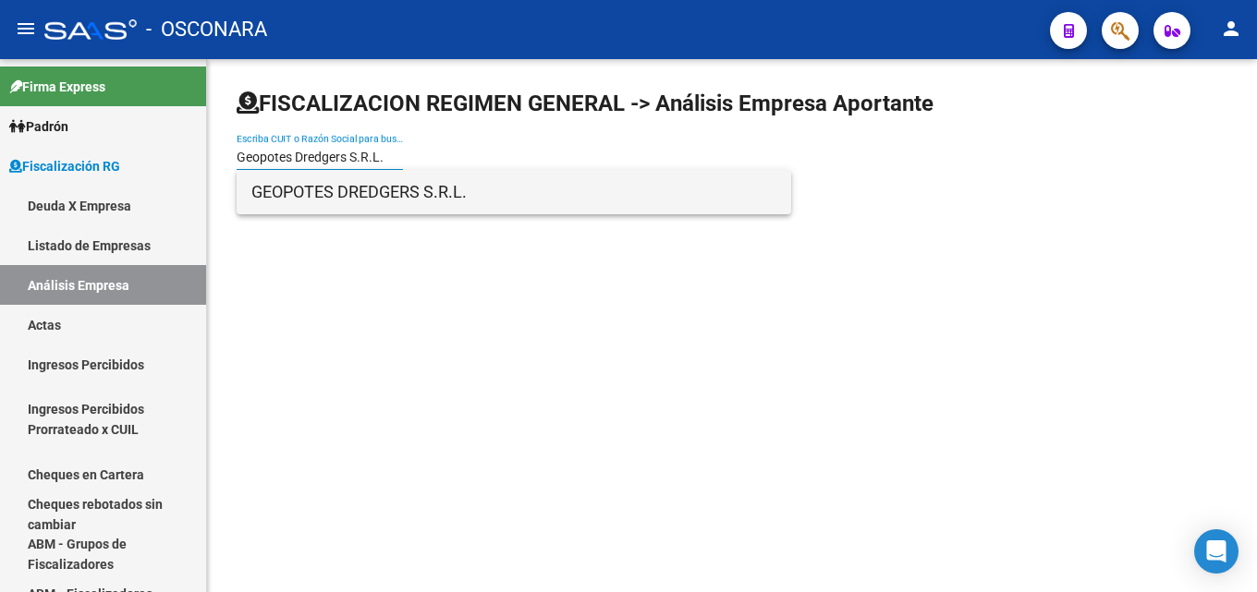
type input "Geopotes Dredgers S.R.L."
click at [335, 185] on span "GEOPOTES DREDGERS S.R.L." at bounding box center [513, 192] width 525 height 44
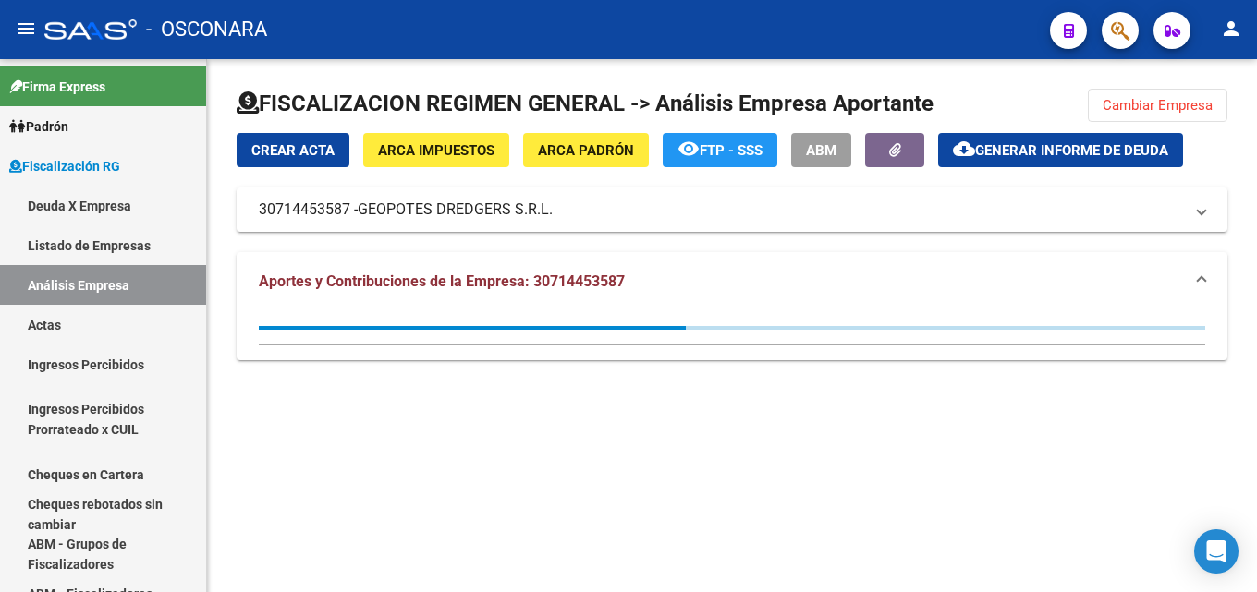
click at [1104, 142] on span "Generar informe de deuda" at bounding box center [1071, 150] width 193 height 17
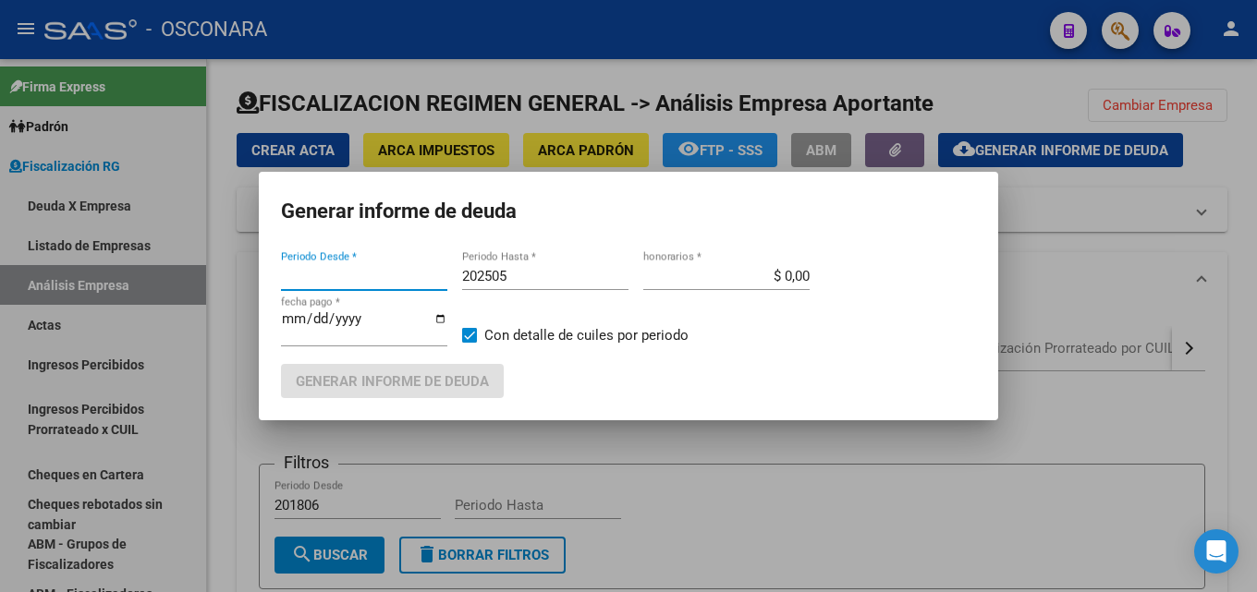
type input "201805"
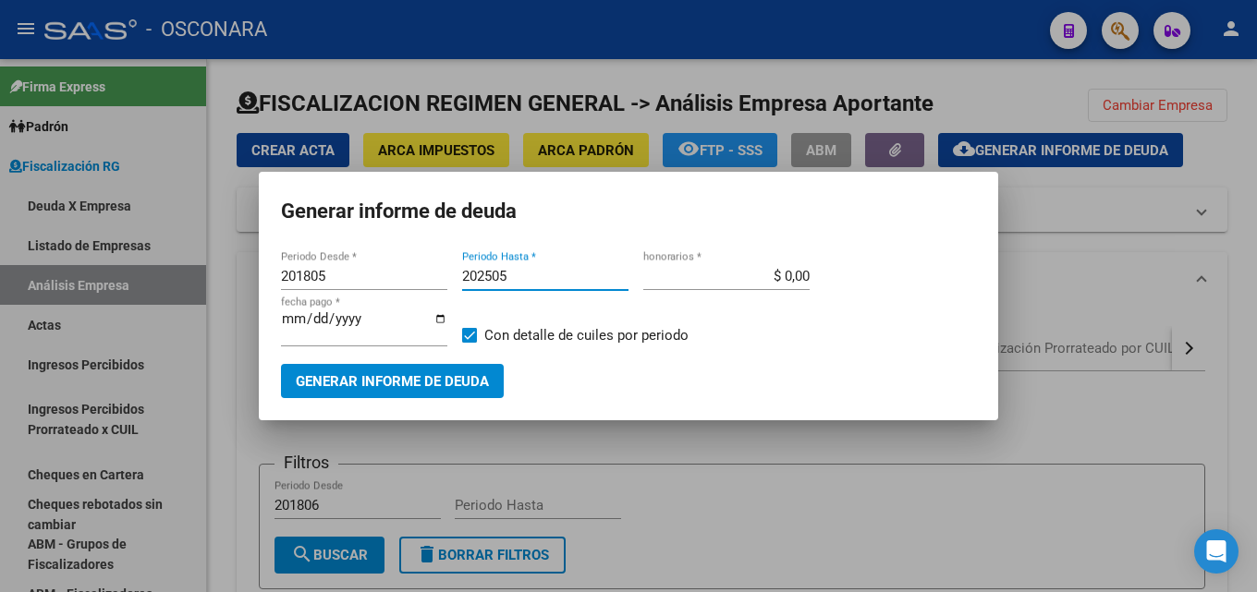
click at [529, 277] on input "202505" at bounding box center [545, 276] width 166 height 17
type input "202507"
drag, startPoint x: 736, startPoint y: 274, endPoint x: 1199, endPoint y: 307, distance: 464.1
click at [1057, 274] on div "Generar informe de deuda 201805 Periodo Desde * 202507 Periodo Hasta * $ 0,00 h…" at bounding box center [628, 296] width 1257 height 592
type input "$ 15,00"
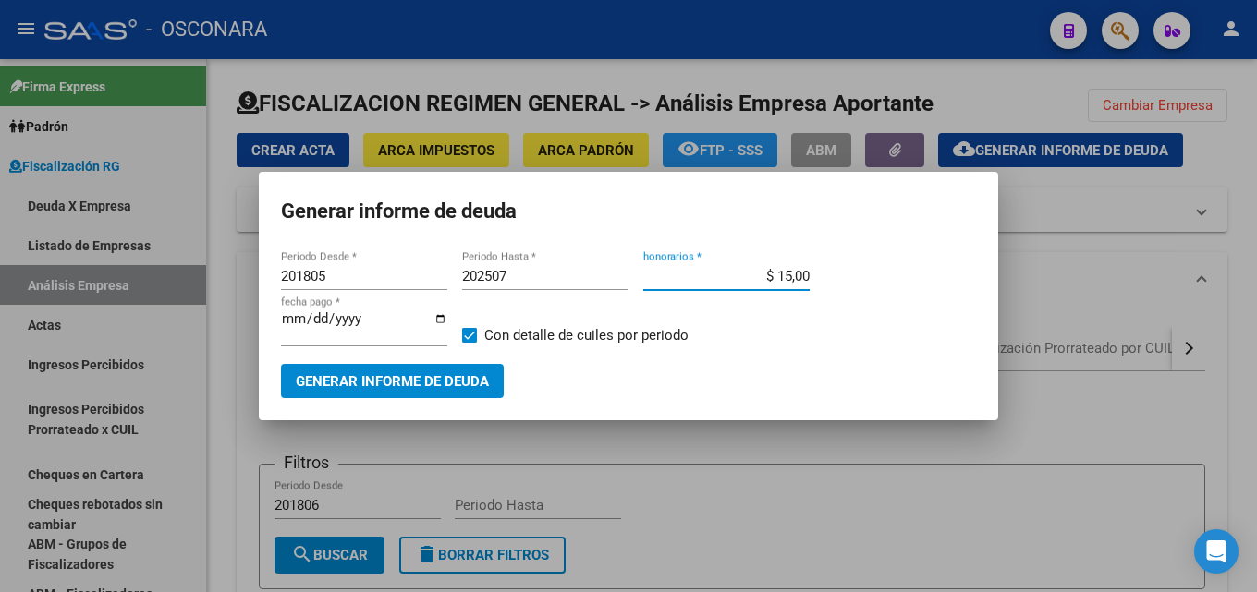
click at [321, 318] on input "[DATE]" at bounding box center [364, 326] width 166 height 30
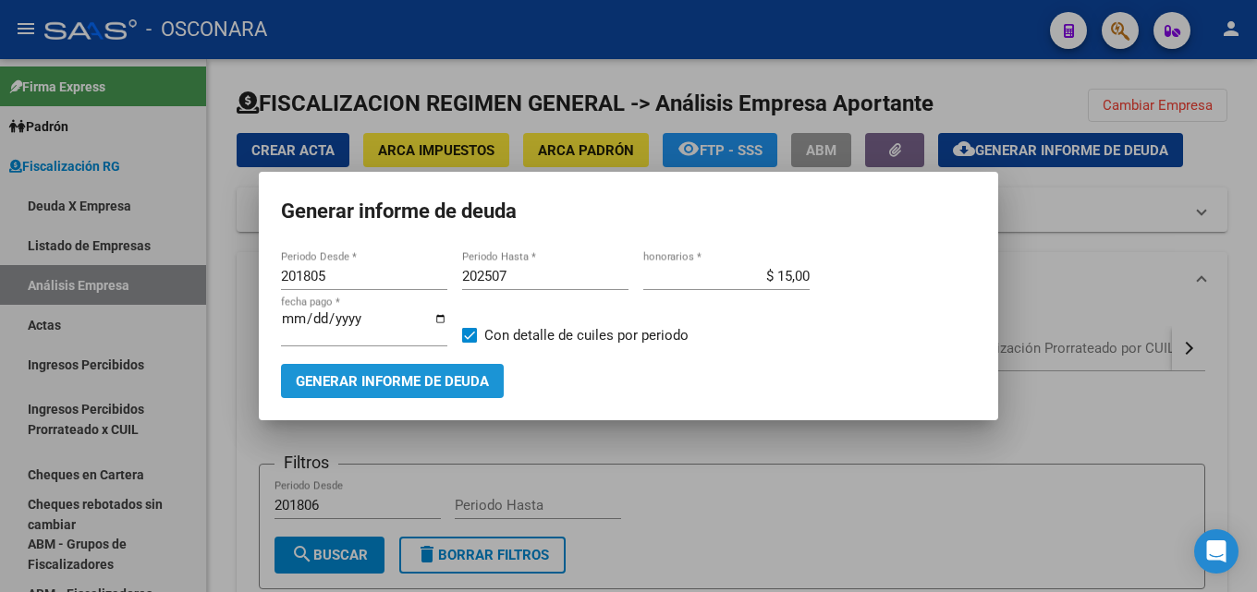
click at [328, 385] on span "Generar informe de deuda" at bounding box center [392, 381] width 193 height 17
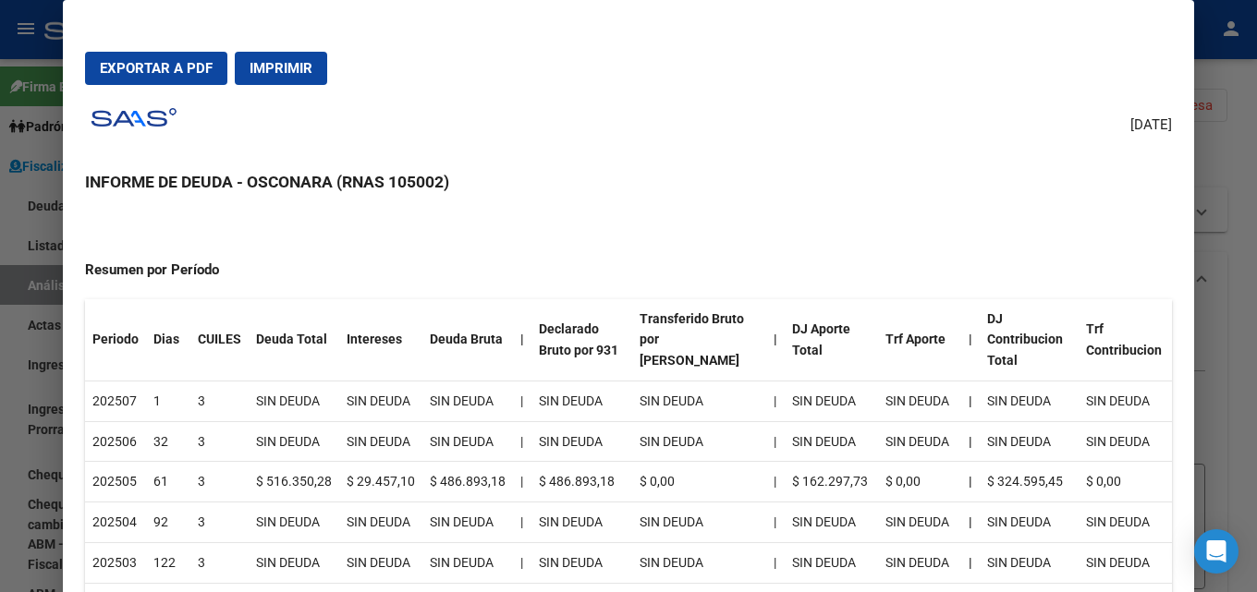
scroll to position [185, 0]
drag, startPoint x: 107, startPoint y: 481, endPoint x: 1113, endPoint y: 477, distance: 1005.4
click at [1113, 477] on tr "202505 61 3 $ 516.350,28 $ 29.457,10 $ 486.893,18 | $ 486.893,18 $ 0,00 | $ 162…" at bounding box center [628, 481] width 1087 height 41
click at [1113, 477] on td "$ 0,00" at bounding box center [1124, 481] width 93 height 41
drag, startPoint x: 1113, startPoint y: 477, endPoint x: 494, endPoint y: 515, distance: 619.3
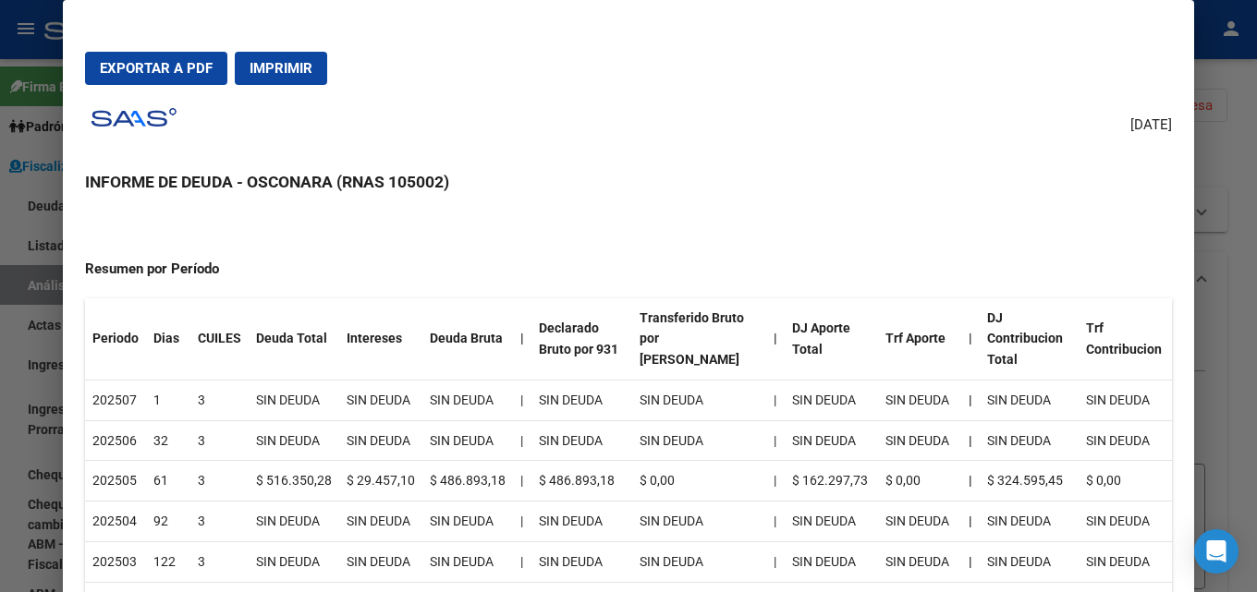
click at [492, 515] on td "SIN DEUDA" at bounding box center [467, 522] width 91 height 41
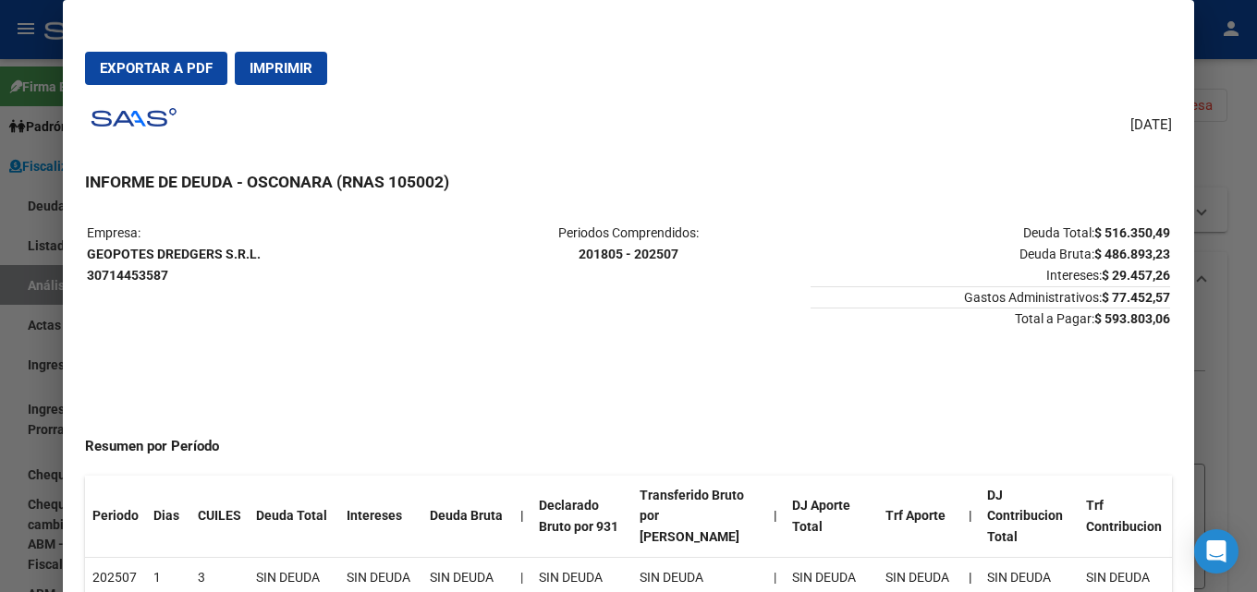
scroll to position [0, 0]
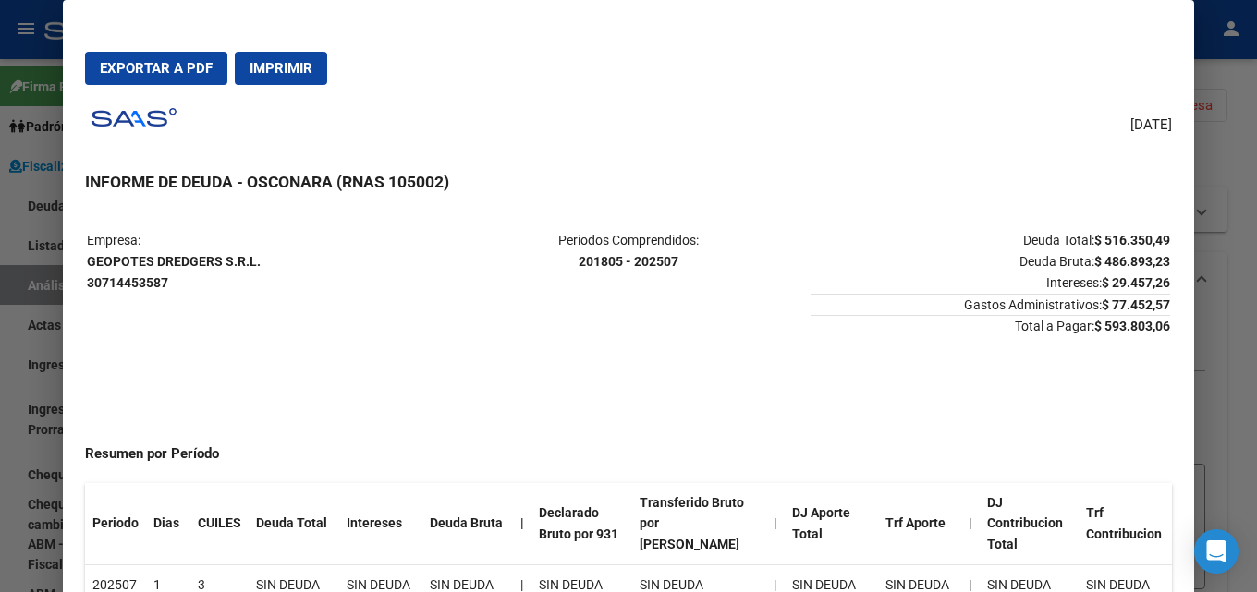
click at [172, 62] on span "Exportar a PDF" at bounding box center [156, 68] width 113 height 17
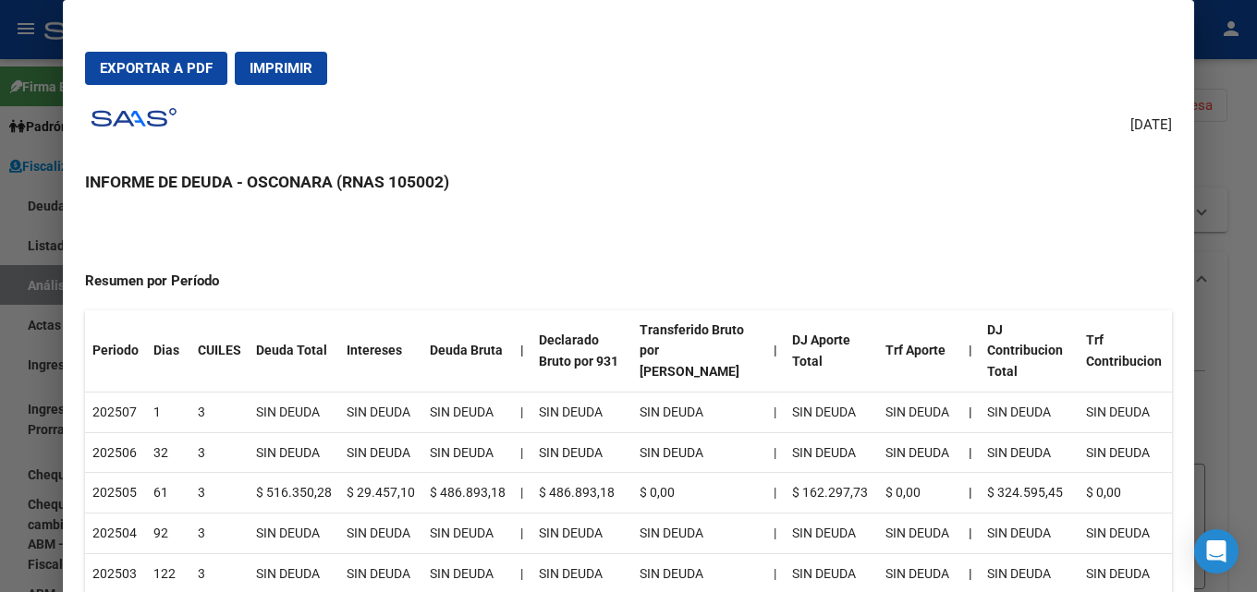
scroll to position [185, 0]
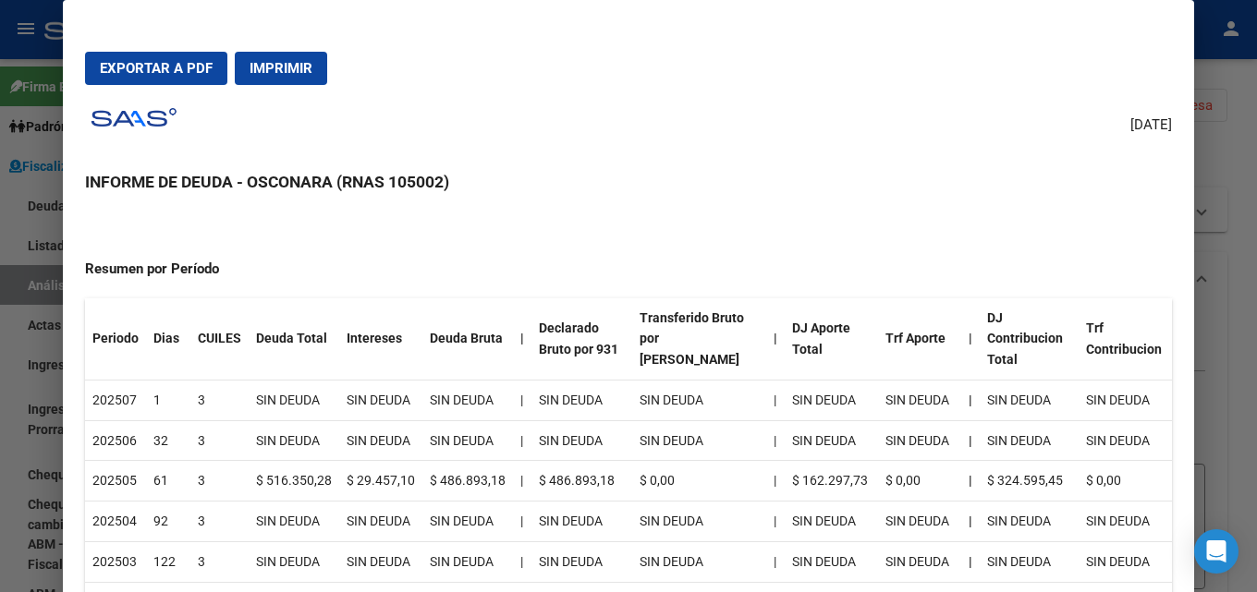
drag, startPoint x: 351, startPoint y: 477, endPoint x: 406, endPoint y: 480, distance: 54.6
click at [406, 480] on td "$ 29.457,10" at bounding box center [380, 481] width 83 height 41
click at [1256, 281] on div at bounding box center [628, 296] width 1257 height 592
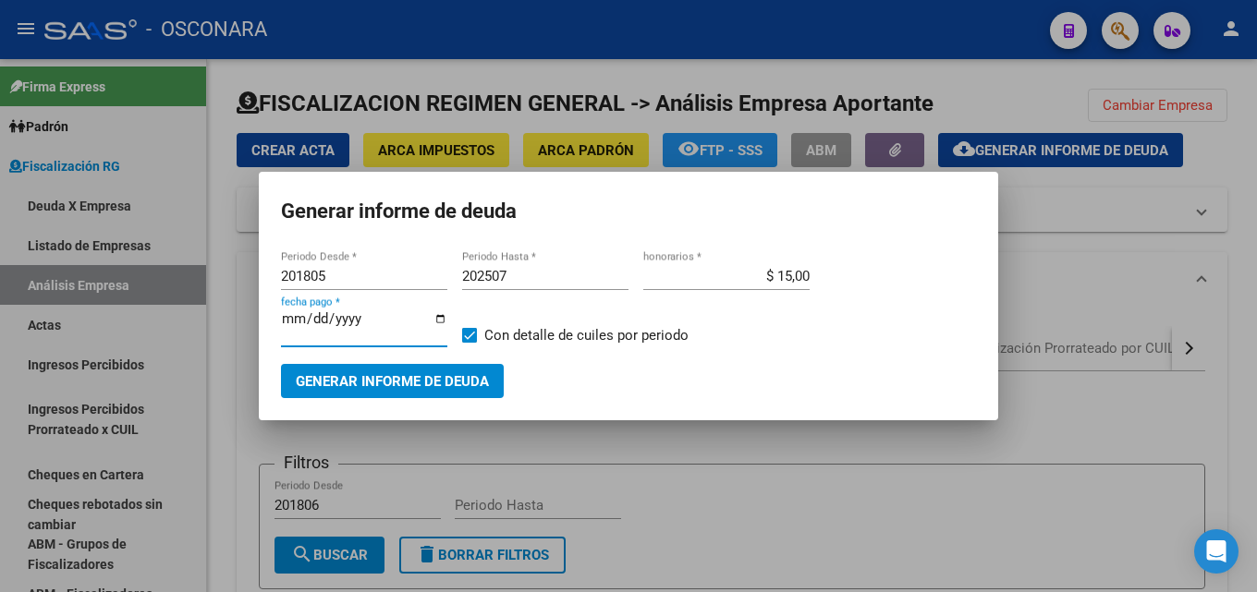
click at [282, 317] on input "[DATE]" at bounding box center [364, 326] width 166 height 30
type input "[DATE]"
click at [457, 376] on span "Generar informe de deuda" at bounding box center [392, 381] width 193 height 17
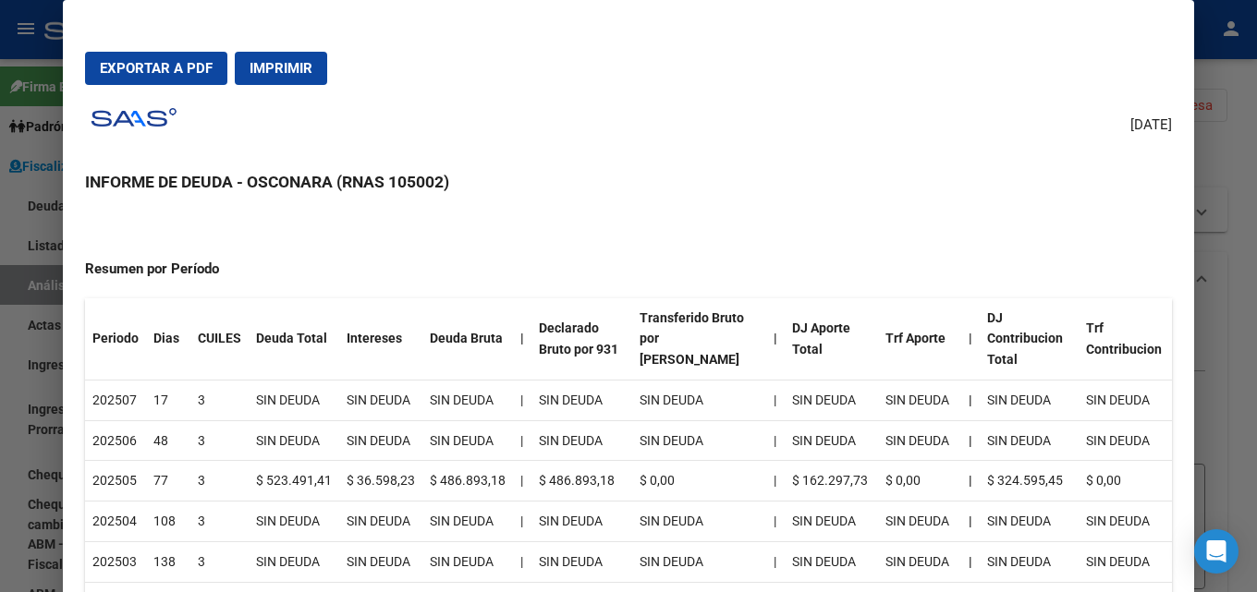
drag, startPoint x: 344, startPoint y: 475, endPoint x: 424, endPoint y: 478, distance: 80.4
click at [424, 478] on tr "202505 77 3 $ 523.491,41 $ 36.598,23 $ 486.893,18 | $ 486.893,18 $ 0,00 | $ 162…" at bounding box center [628, 481] width 1087 height 41
click at [1256, 258] on div at bounding box center [628, 296] width 1257 height 592
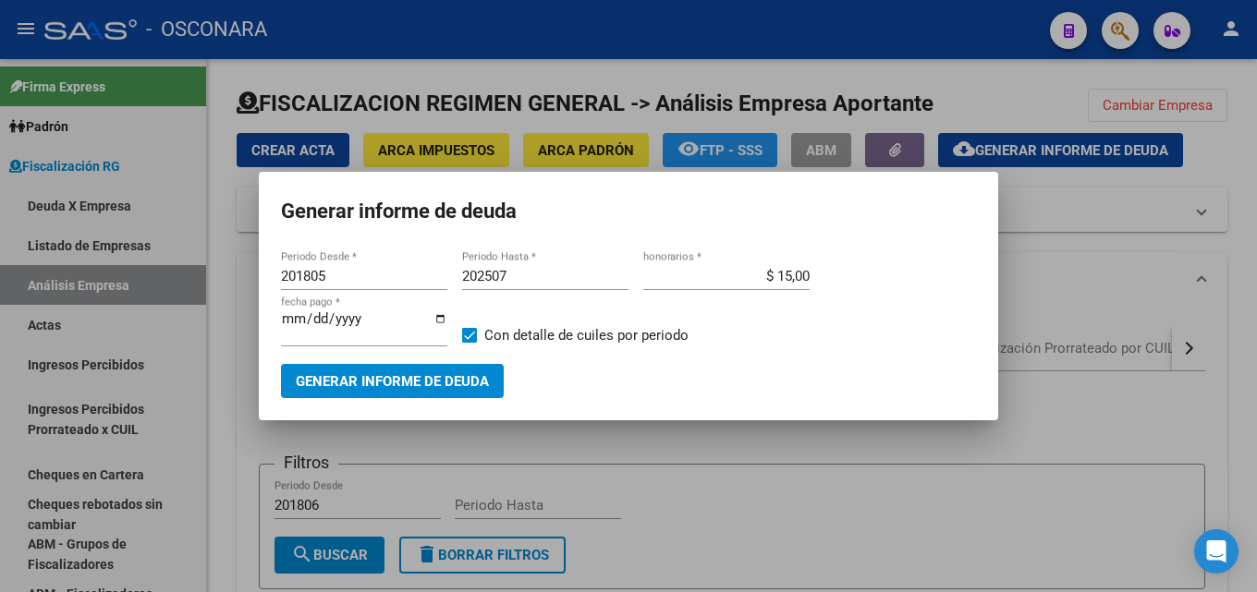
click at [1256, 131] on div at bounding box center [628, 296] width 1257 height 592
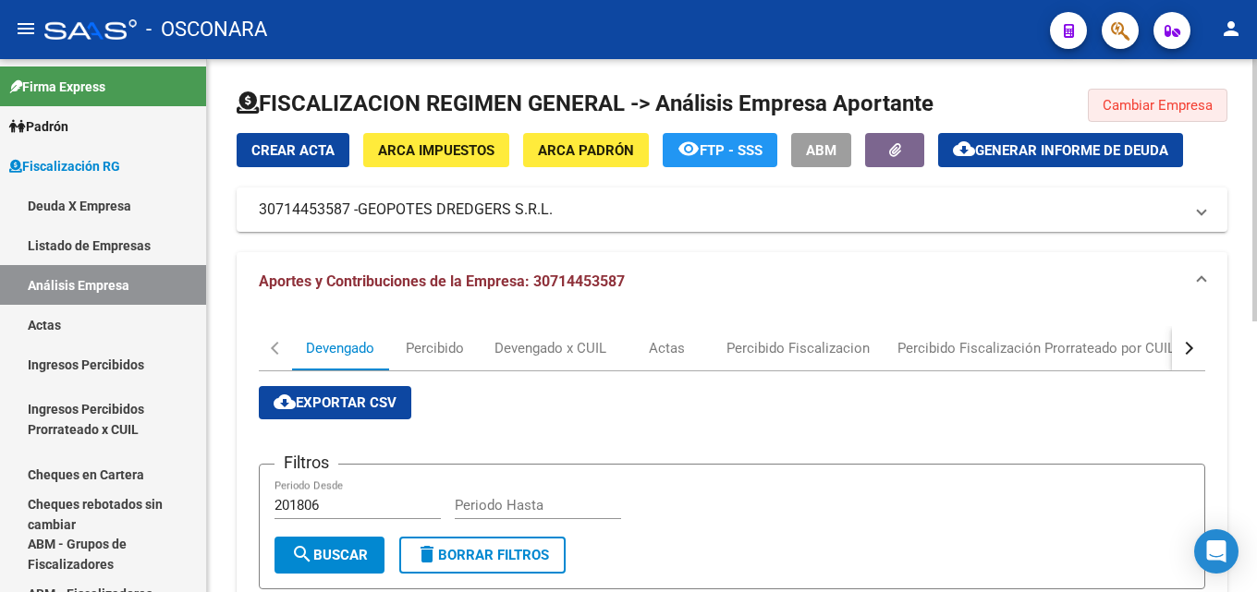
drag, startPoint x: 1215, startPoint y: 102, endPoint x: 809, endPoint y: 127, distance: 407.3
click at [1214, 102] on button "Cambiar Empresa" at bounding box center [1158, 105] width 140 height 33
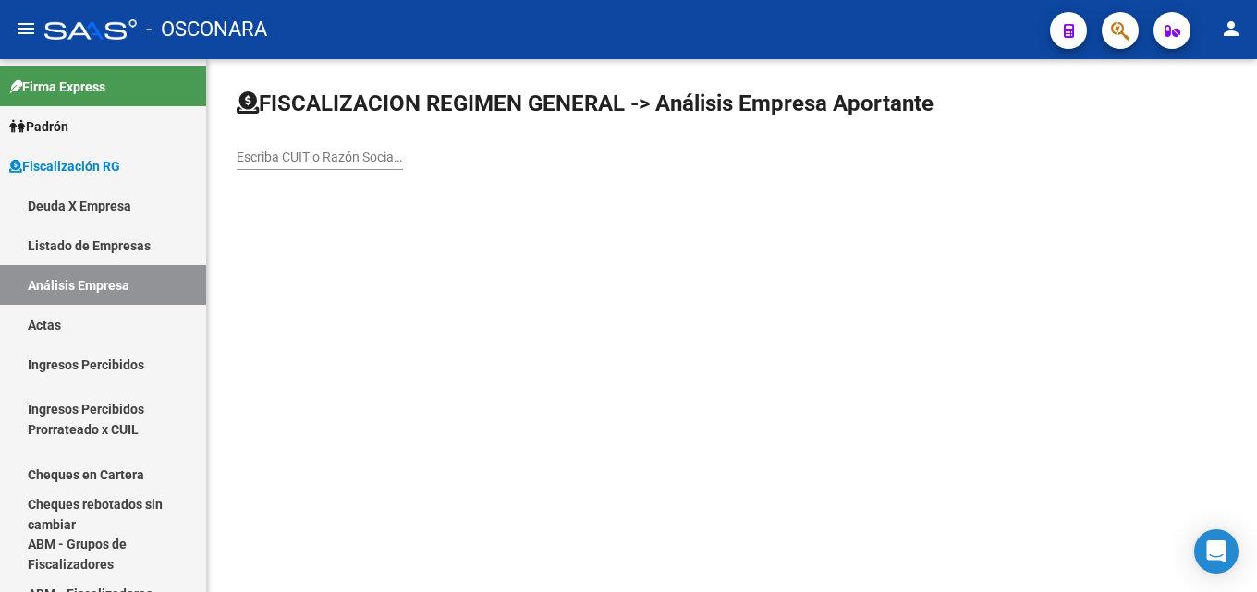
click at [305, 145] on div "Escriba CUIT o Razón Social para buscar" at bounding box center [320, 151] width 166 height 37
paste input "30621484768"
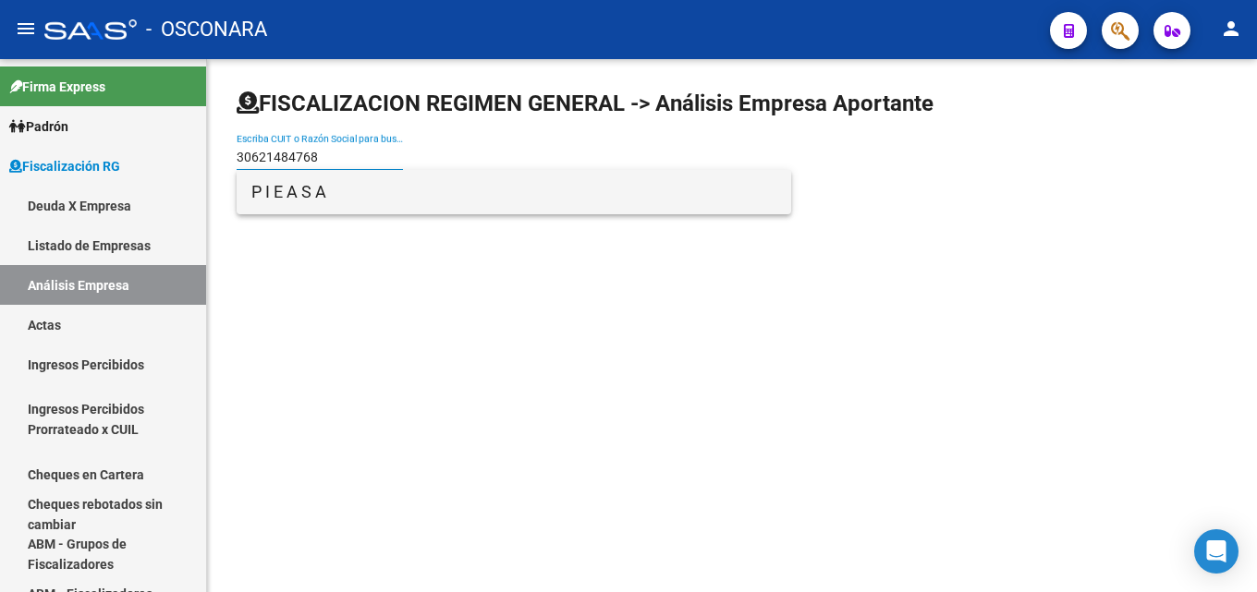
type input "30621484768"
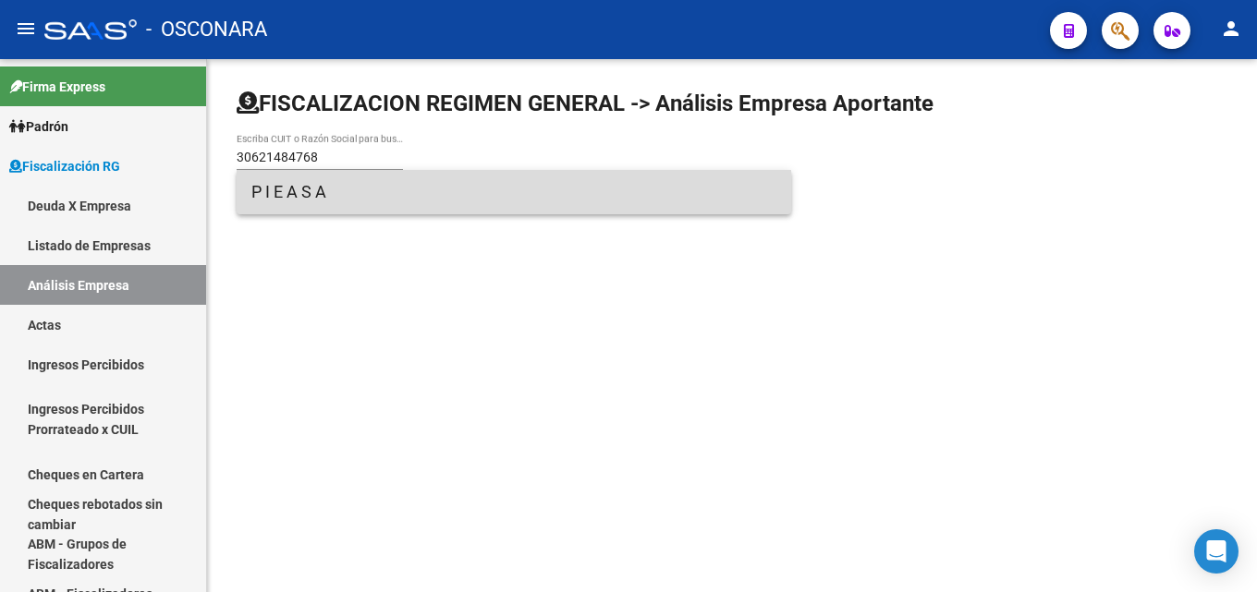
click at [309, 189] on span "P I E A S A" at bounding box center [513, 192] width 525 height 44
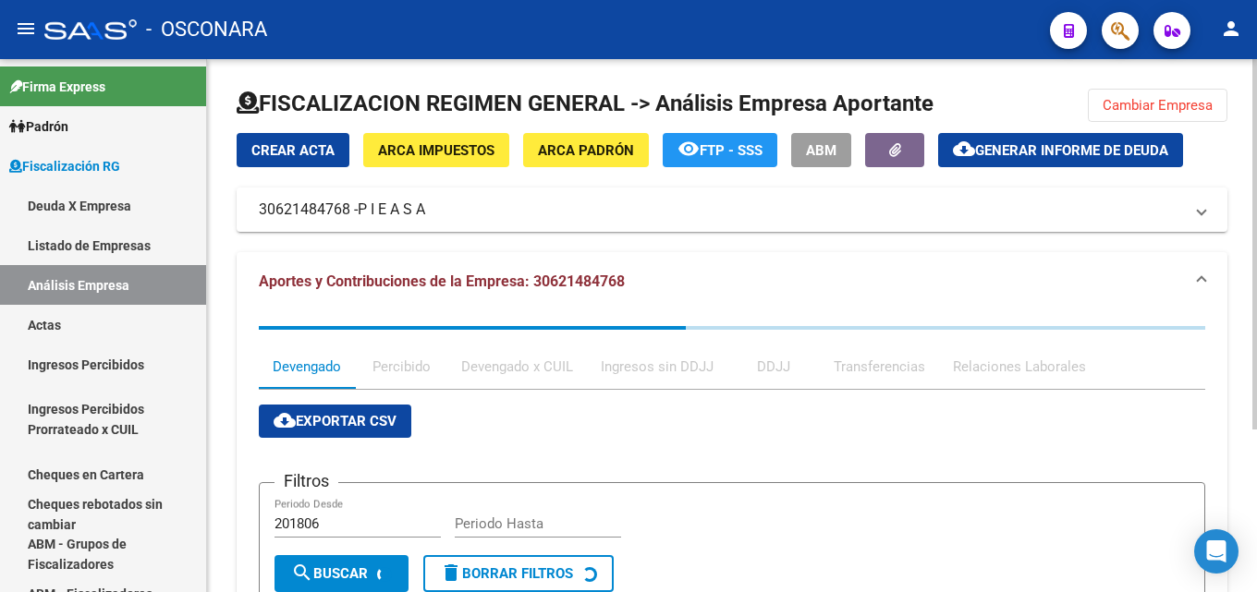
click at [1022, 152] on span "Generar informe de deuda" at bounding box center [1071, 150] width 193 height 17
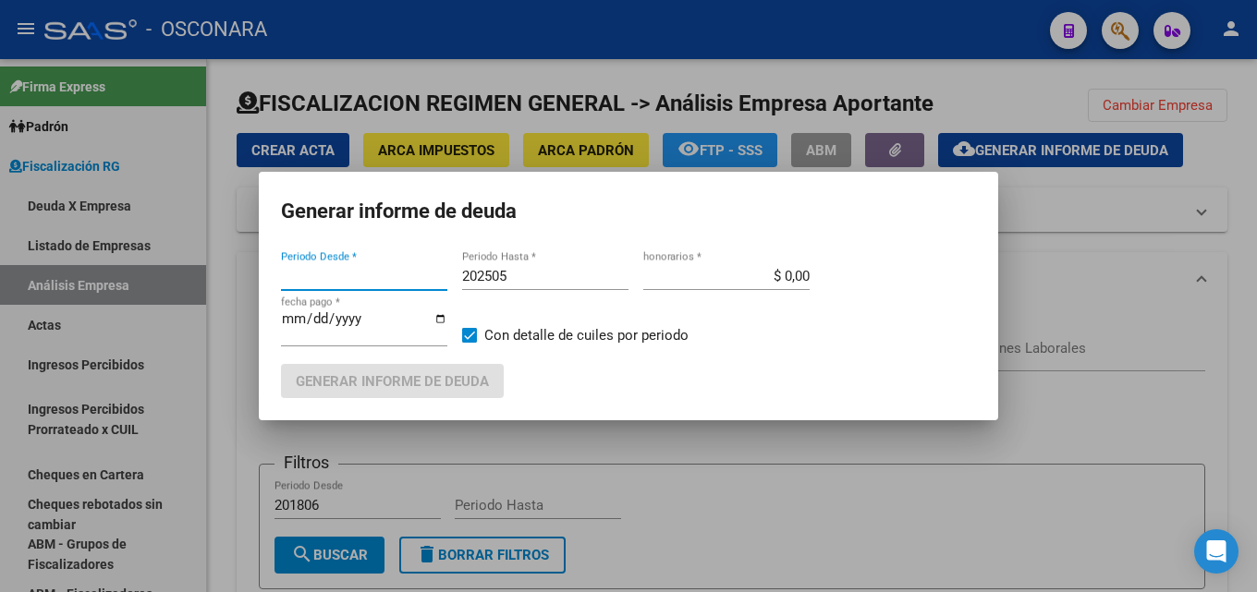
type input "201806"
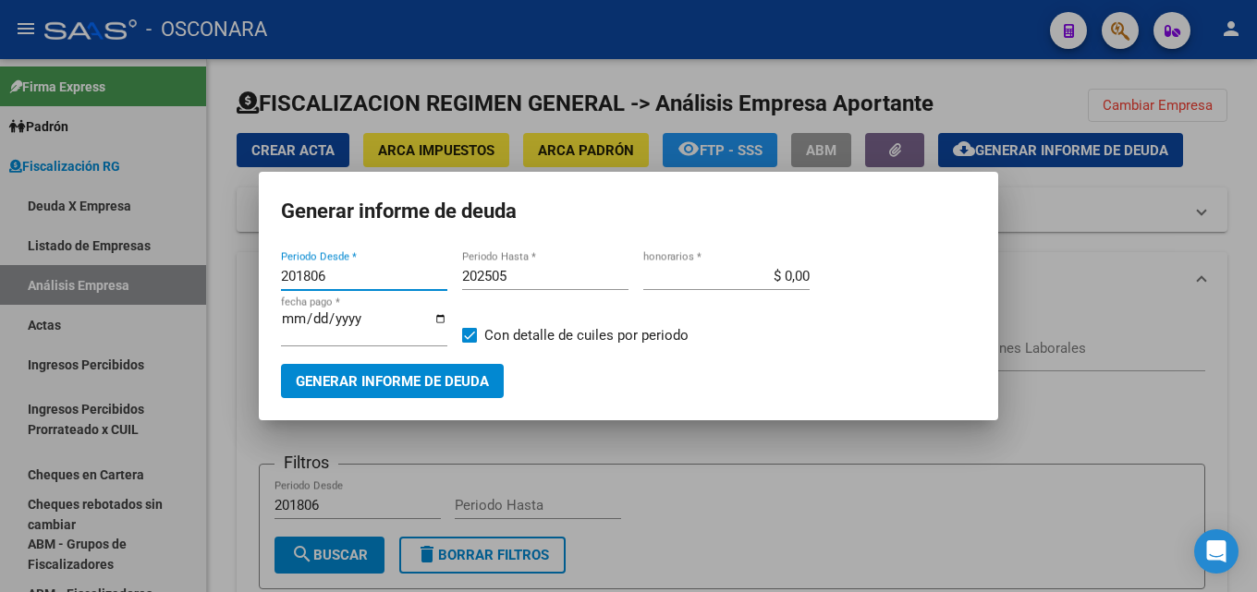
click at [541, 282] on input "202505" at bounding box center [545, 276] width 166 height 17
click at [541, 281] on input "202505" at bounding box center [545, 276] width 166 height 17
type input "202507"
drag, startPoint x: 756, startPoint y: 284, endPoint x: 992, endPoint y: 289, distance: 236.6
click at [985, 286] on mat-dialog-content "201806 Periodo Desde * 202507 Periodo Hasta * $ 0,00 honorarios * [DATE] fecha …" at bounding box center [628, 323] width 739 height 151
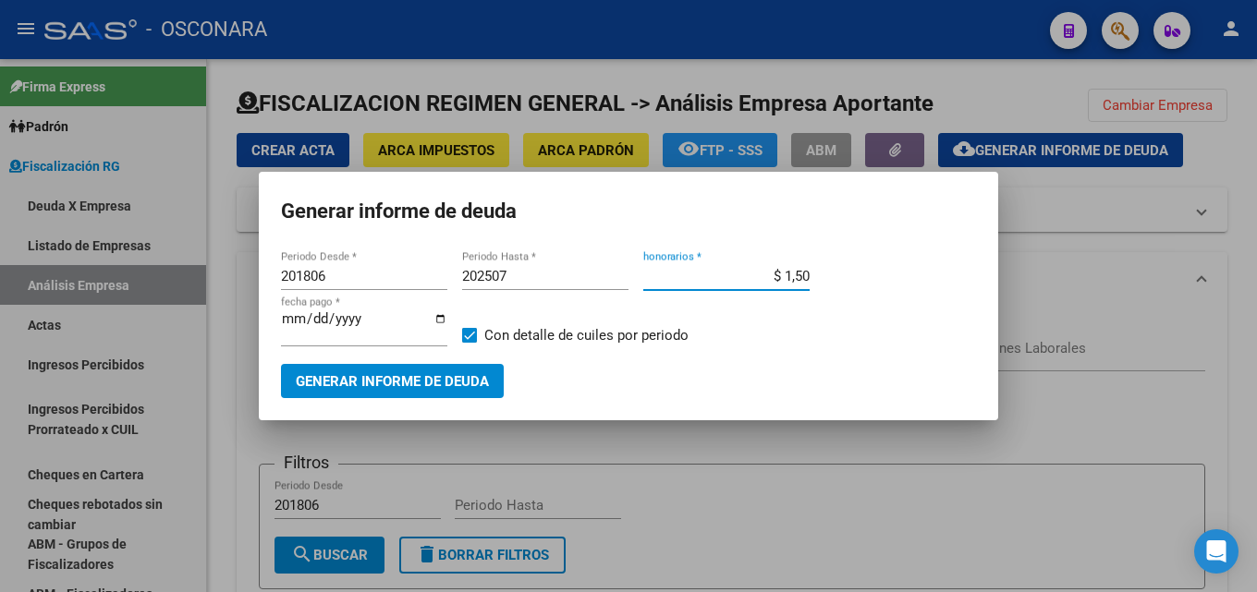
type input "$ 15,00"
drag, startPoint x: 387, startPoint y: 273, endPoint x: 0, endPoint y: 215, distance: 391.4
click at [0, 259] on div "Generar informe de deuda 201806 Periodo Desde * 202507 Periodo Hasta * $ 15,00 …" at bounding box center [628, 296] width 1257 height 592
type input "201507"
click at [291, 322] on input "[DATE]" at bounding box center [364, 326] width 166 height 30
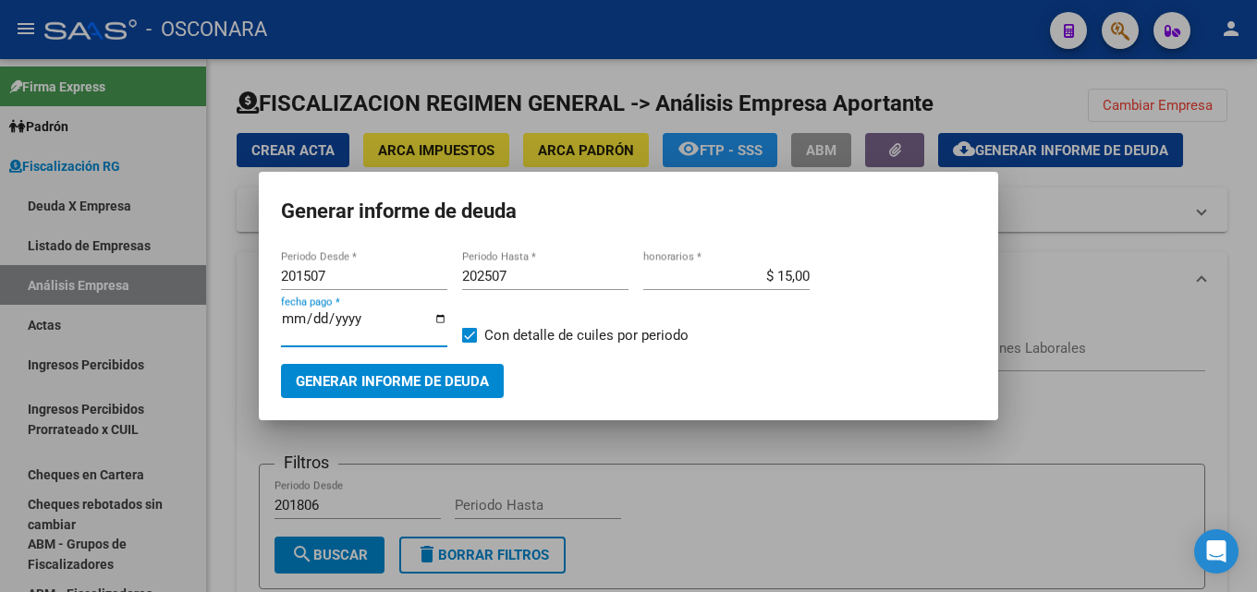
type input "[DATE]"
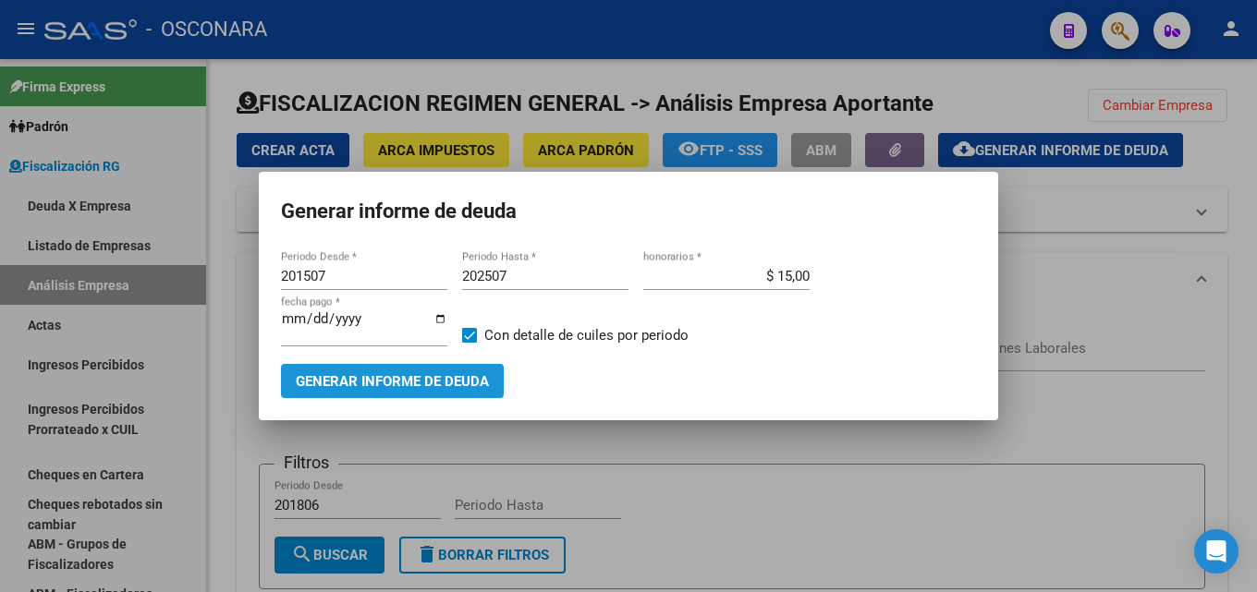
click at [328, 379] on span "Generar informe de deuda" at bounding box center [392, 381] width 193 height 17
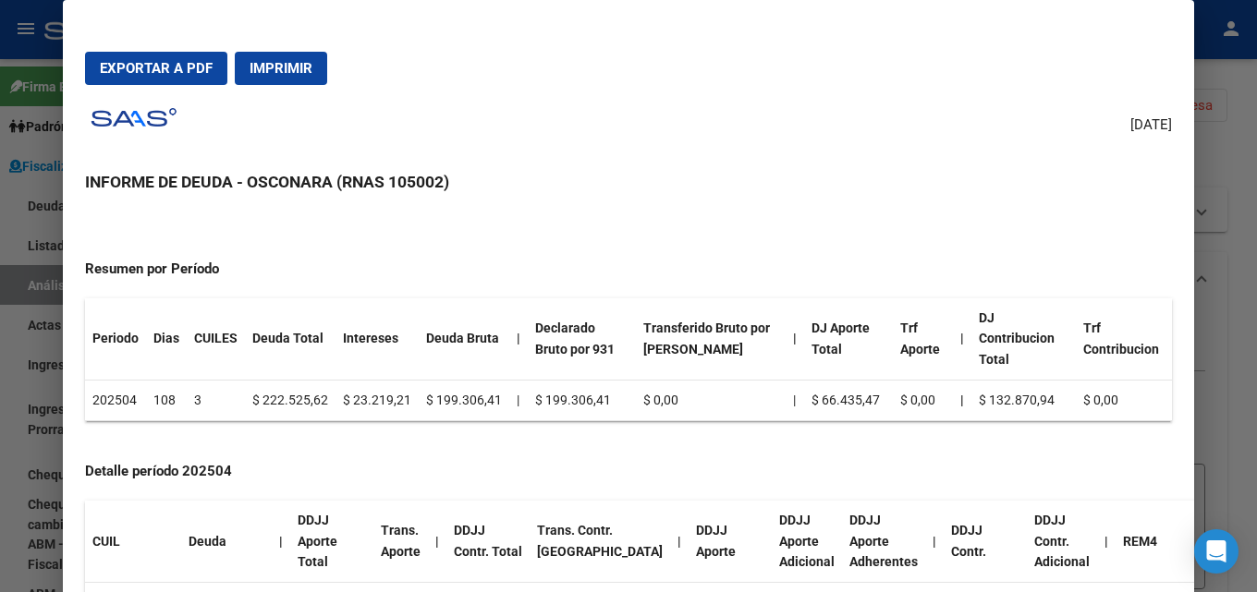
drag, startPoint x: 134, startPoint y: 370, endPoint x: 464, endPoint y: 393, distance: 330.7
click at [464, 393] on tr "202504 108 3 $ 222.525,62 $ 23.219,21 $ 199.306,41 | $ 199.306,41 $ 0,00 | $ 66…" at bounding box center [628, 400] width 1087 height 41
click at [464, 393] on td "$ 199.306,41" at bounding box center [464, 400] width 91 height 41
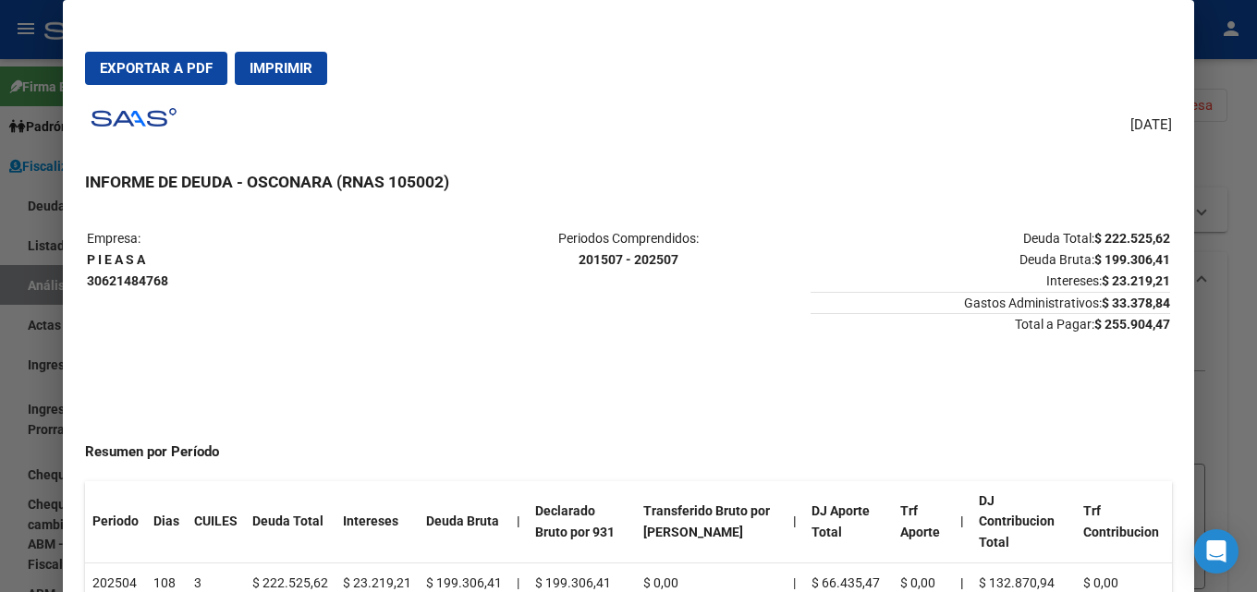
scroll to position [0, 0]
click at [166, 77] on button "Exportar a PDF" at bounding box center [156, 68] width 142 height 33
click at [1256, 366] on div at bounding box center [628, 296] width 1257 height 592
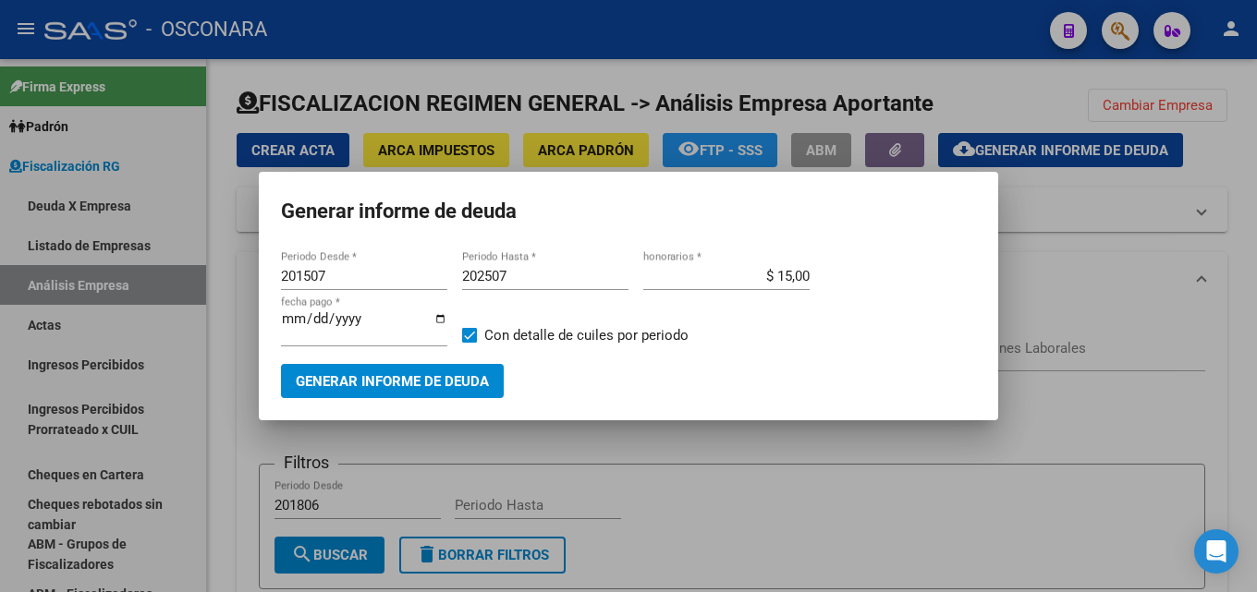
drag, startPoint x: 1116, startPoint y: 357, endPoint x: 747, endPoint y: 321, distance: 371.4
click at [1115, 356] on div at bounding box center [628, 296] width 1257 height 592
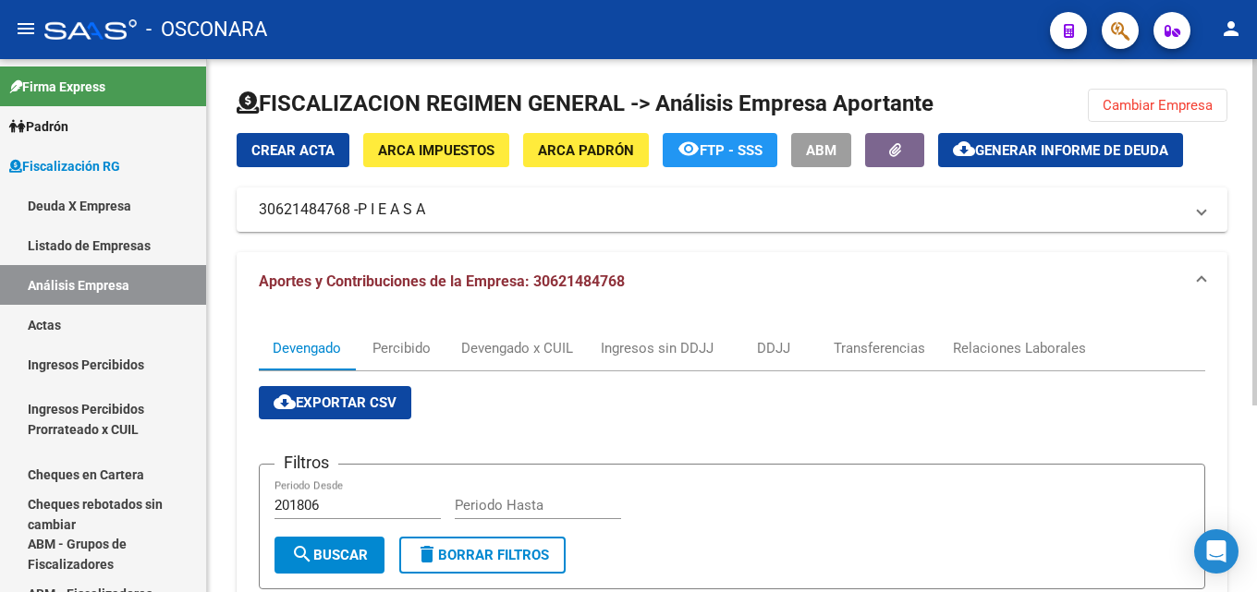
click at [579, 144] on span "ARCA Padrón" at bounding box center [586, 150] width 96 height 17
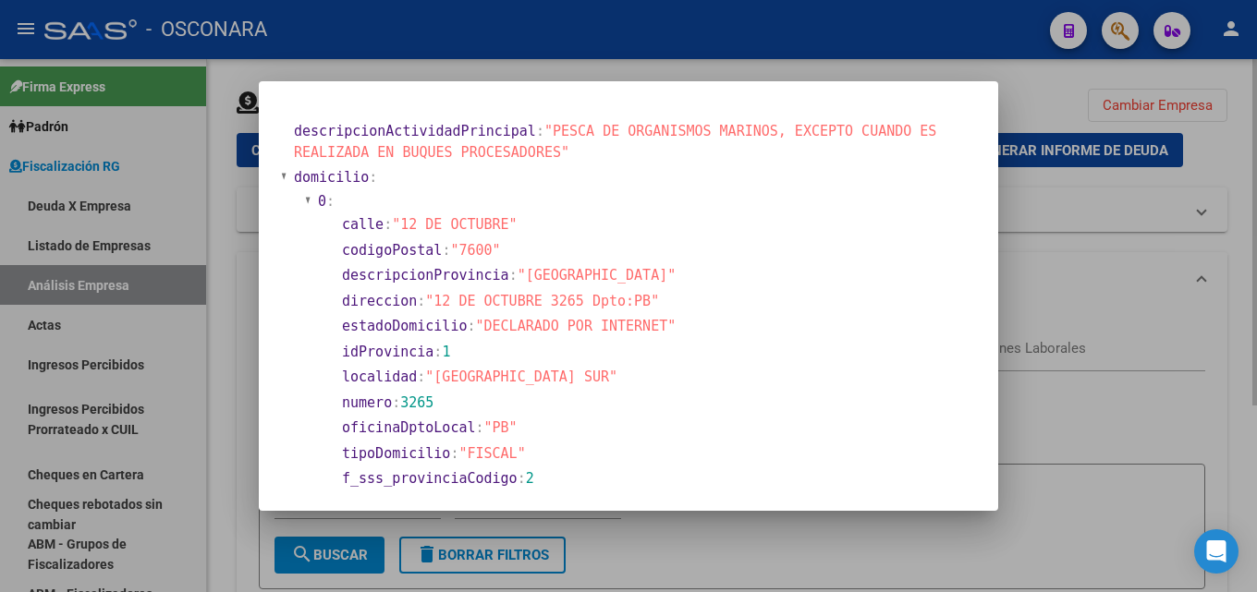
click at [1182, 282] on div at bounding box center [628, 296] width 1257 height 592
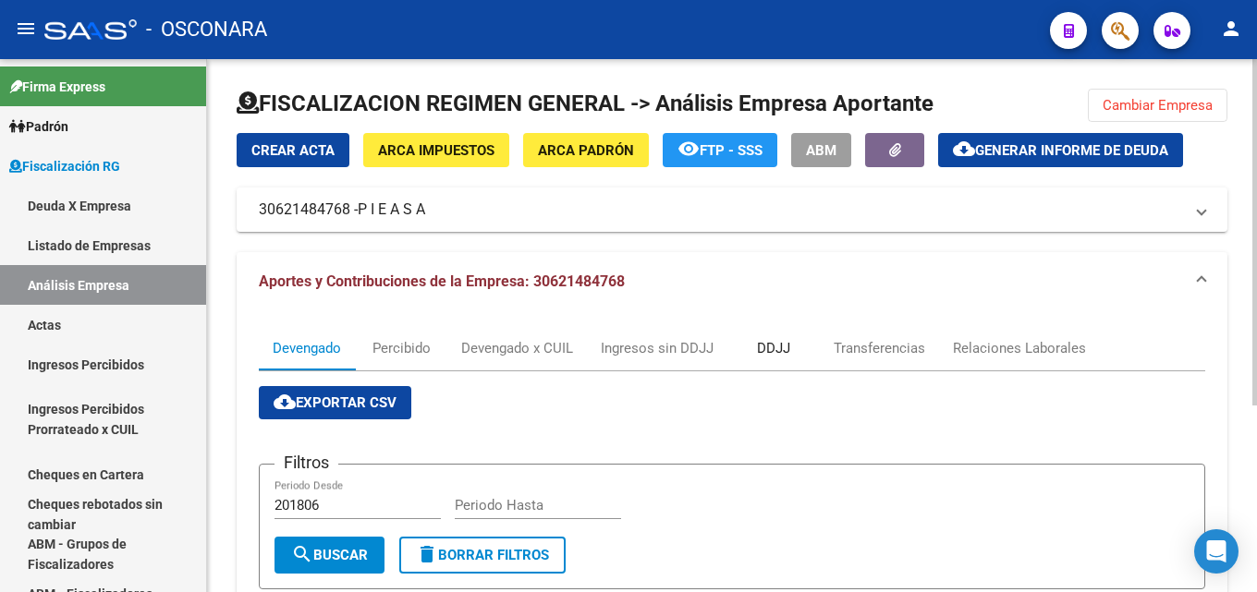
click at [767, 348] on div "DDJJ" at bounding box center [773, 348] width 33 height 20
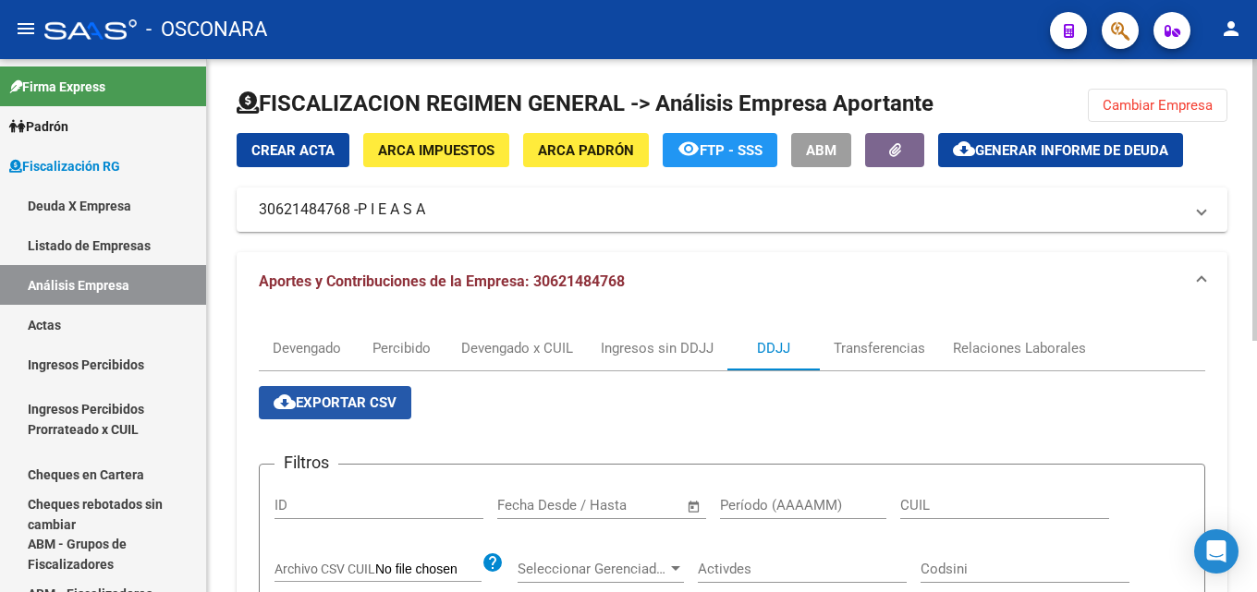
click at [355, 407] on span "cloud_download Exportar CSV" at bounding box center [335, 403] width 123 height 17
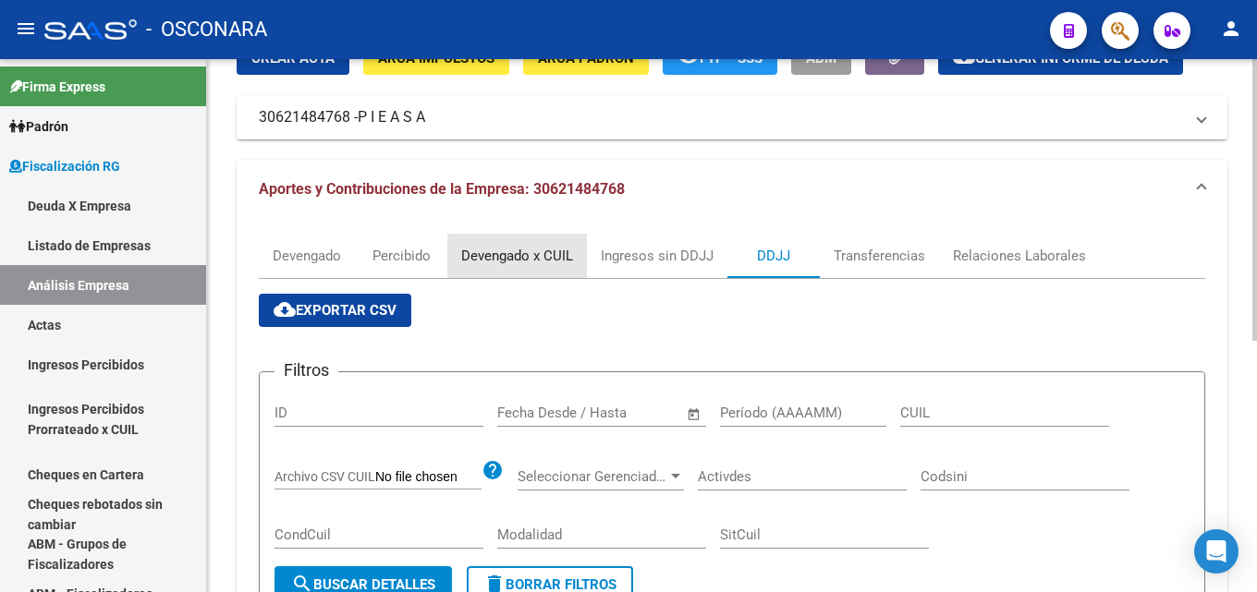
click at [504, 250] on div "Devengado x CUIL" at bounding box center [517, 256] width 112 height 20
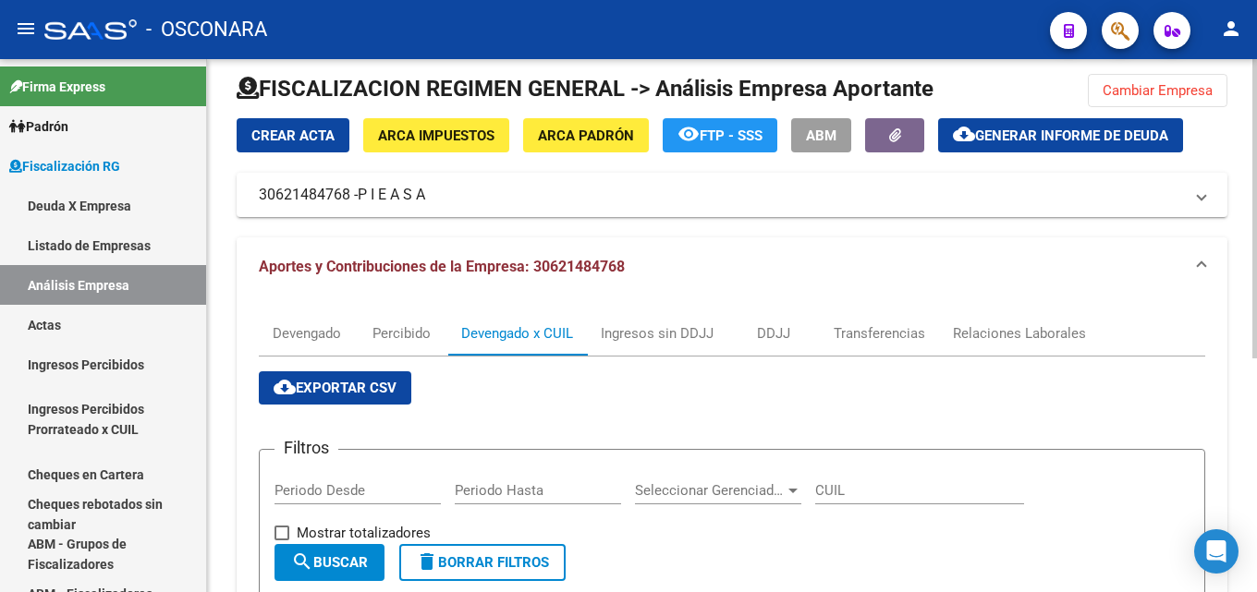
scroll to position [0, 0]
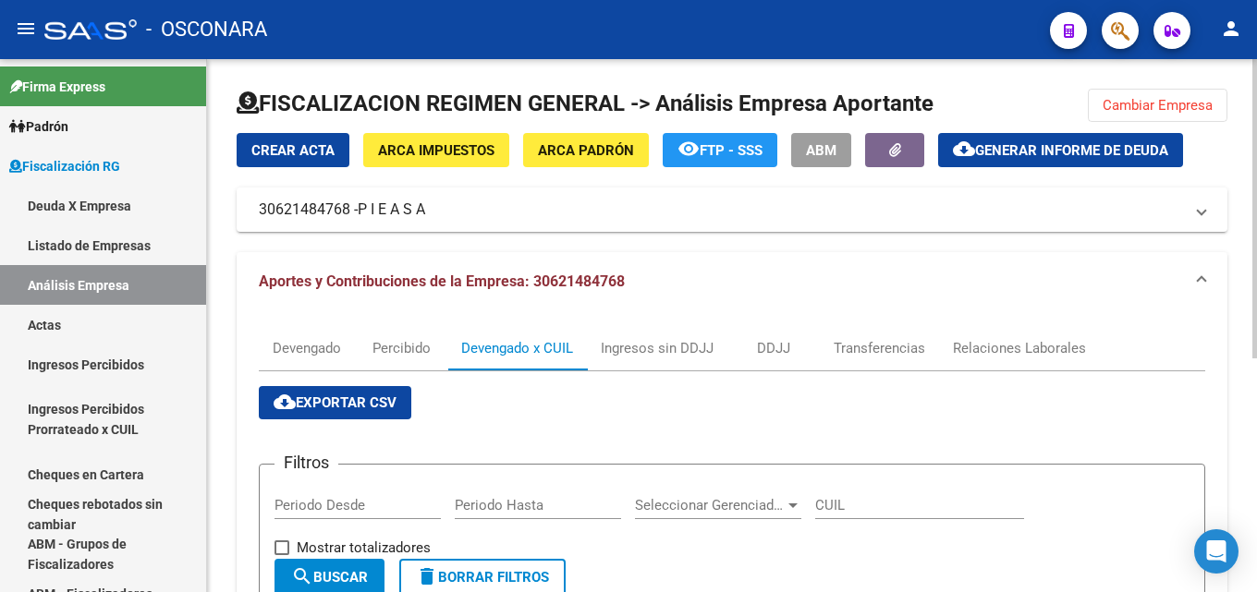
click at [1202, 98] on span "Cambiar Empresa" at bounding box center [1157, 105] width 110 height 17
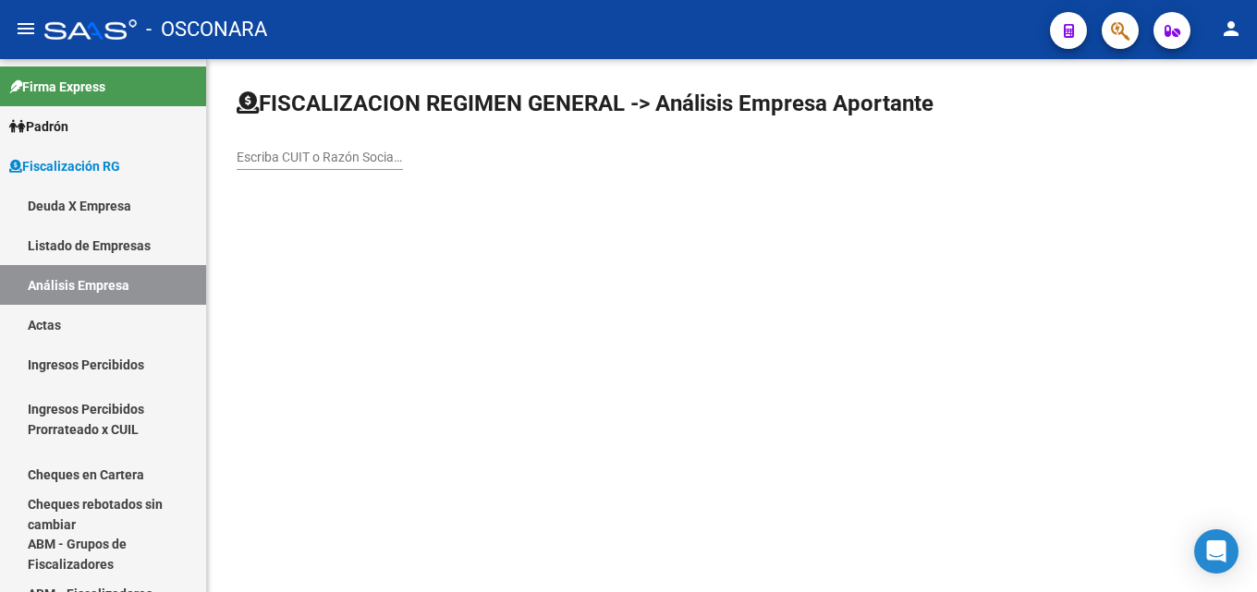
click at [332, 150] on input "Escriba CUIT o Razón Social para buscar" at bounding box center [320, 158] width 166 height 16
paste input "30712179674"
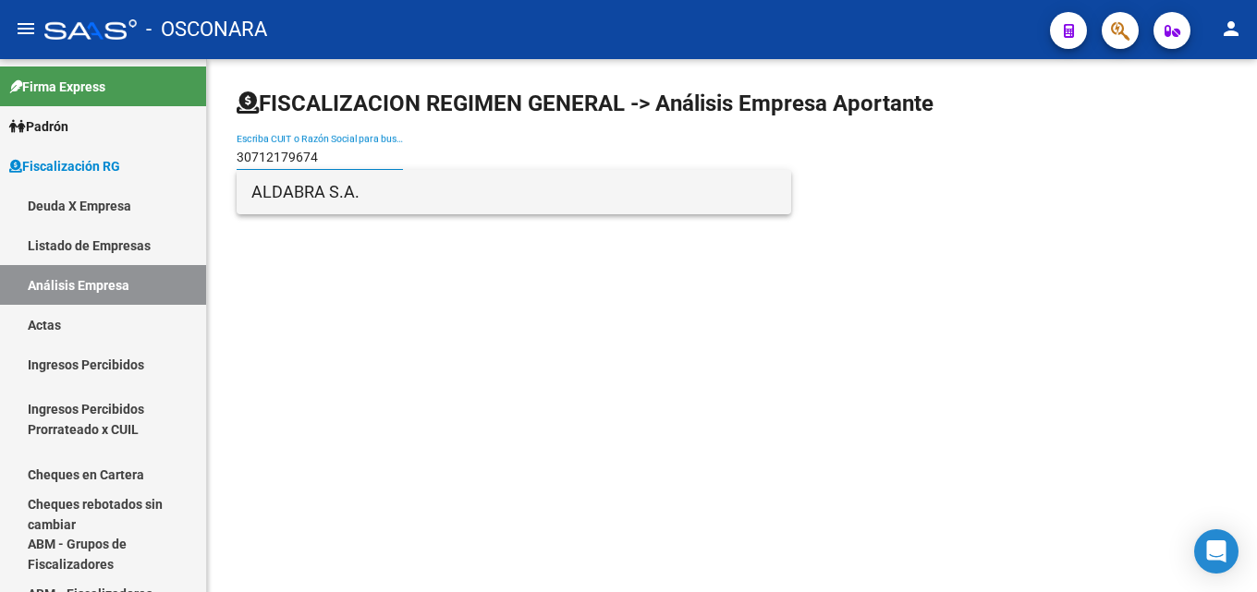
type input "30712179674"
click at [332, 189] on span "ALDABRA S.A." at bounding box center [513, 192] width 525 height 44
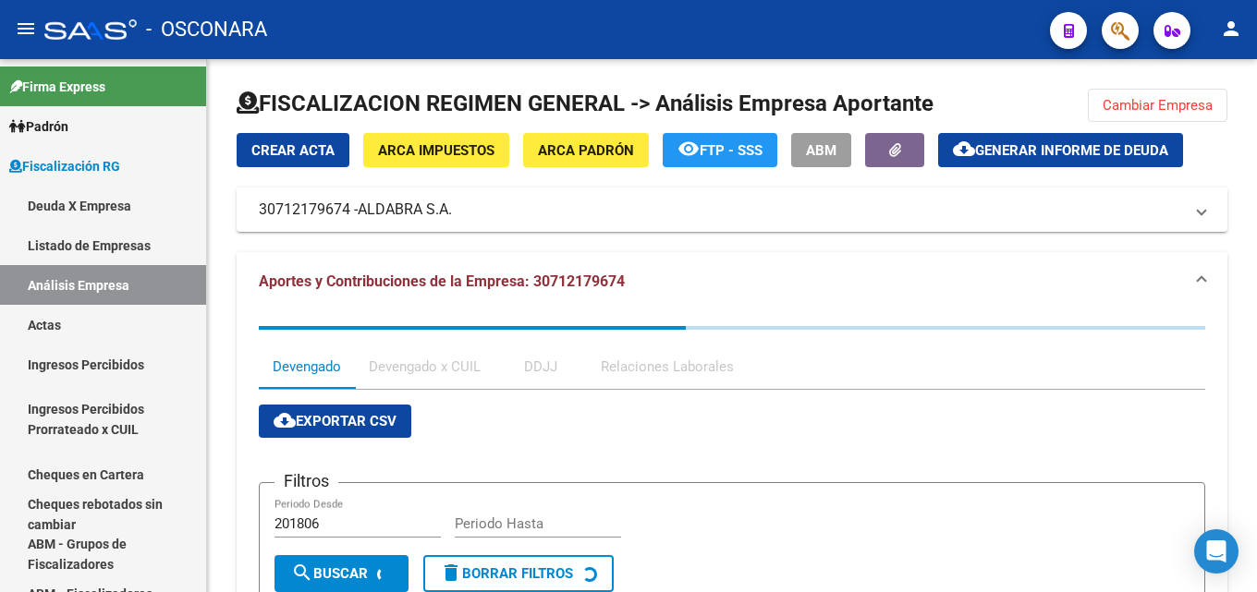
click at [1005, 148] on span "Generar informe de deuda" at bounding box center [1071, 150] width 193 height 17
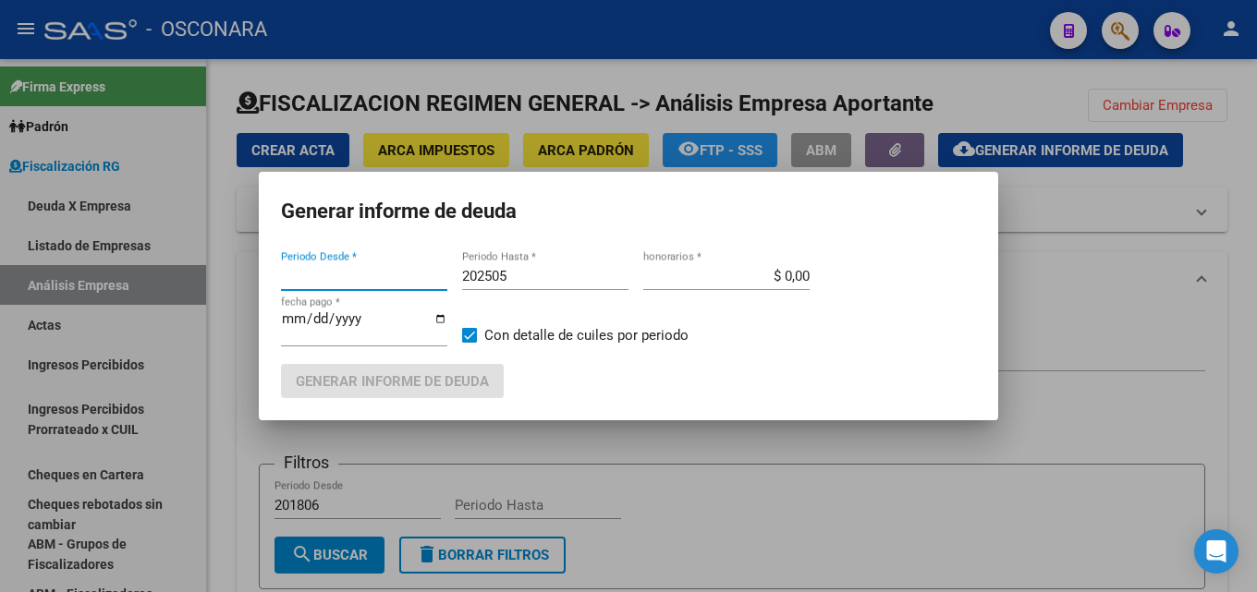
type input "201806"
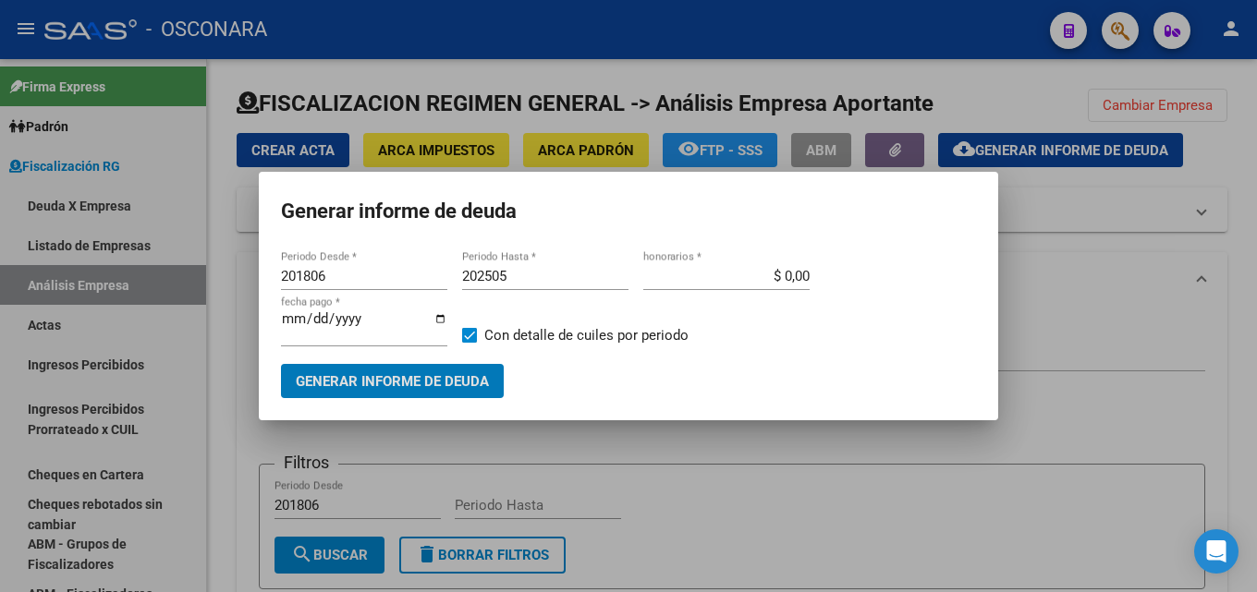
click at [559, 281] on input "202505" at bounding box center [545, 276] width 166 height 17
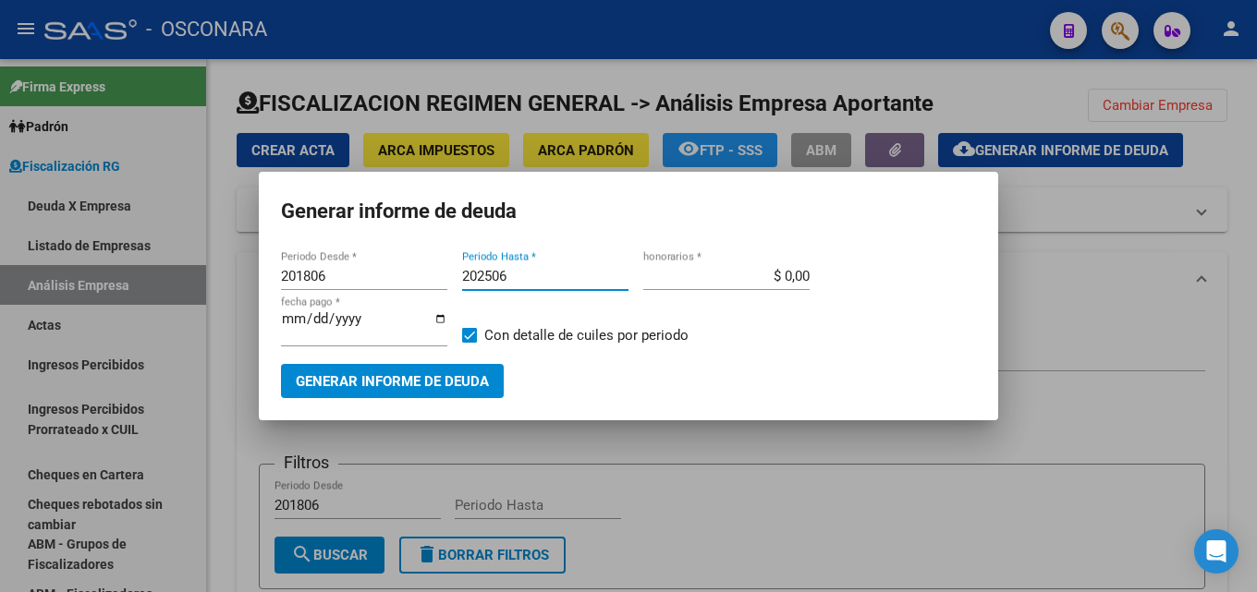
type input "202506"
type input "$ 15,00"
click at [551, 282] on input "202506" at bounding box center [545, 276] width 166 height 17
type input "202507"
drag, startPoint x: 376, startPoint y: 282, endPoint x: 73, endPoint y: 295, distance: 303.4
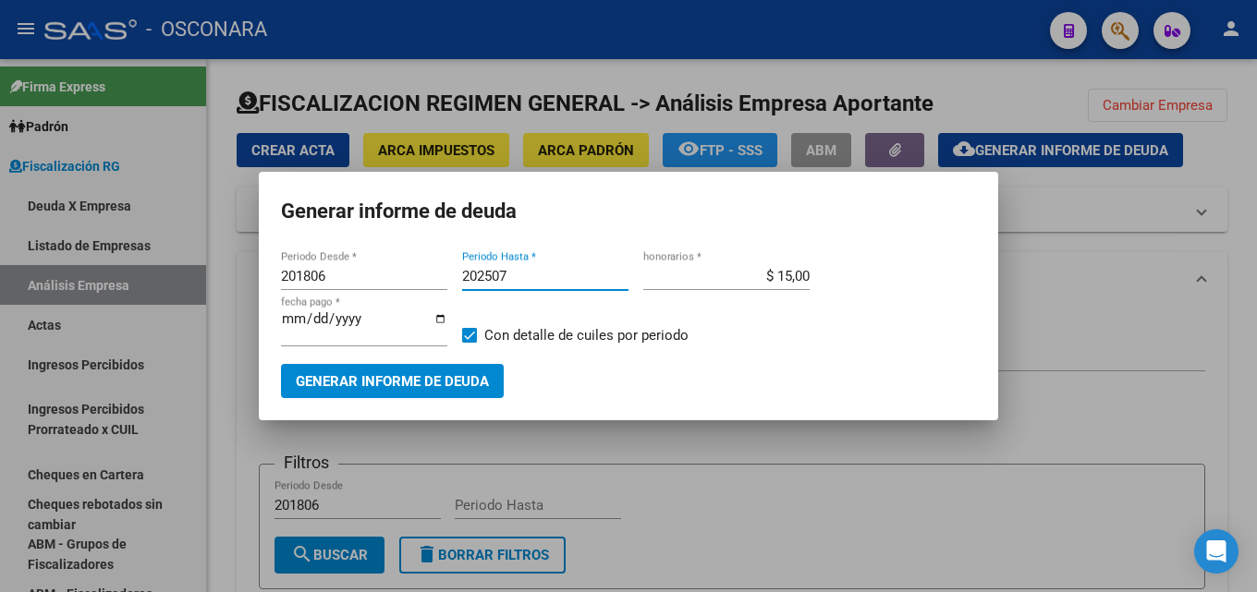
click at [73, 295] on div "Generar informe de deuda 201806 Periodo Desde * 202507 Periodo Hasta * $ 15,00 …" at bounding box center [628, 296] width 1257 height 592
type input "201507"
click at [286, 318] on input "[DATE]" at bounding box center [364, 326] width 166 height 30
type input "[DATE]"
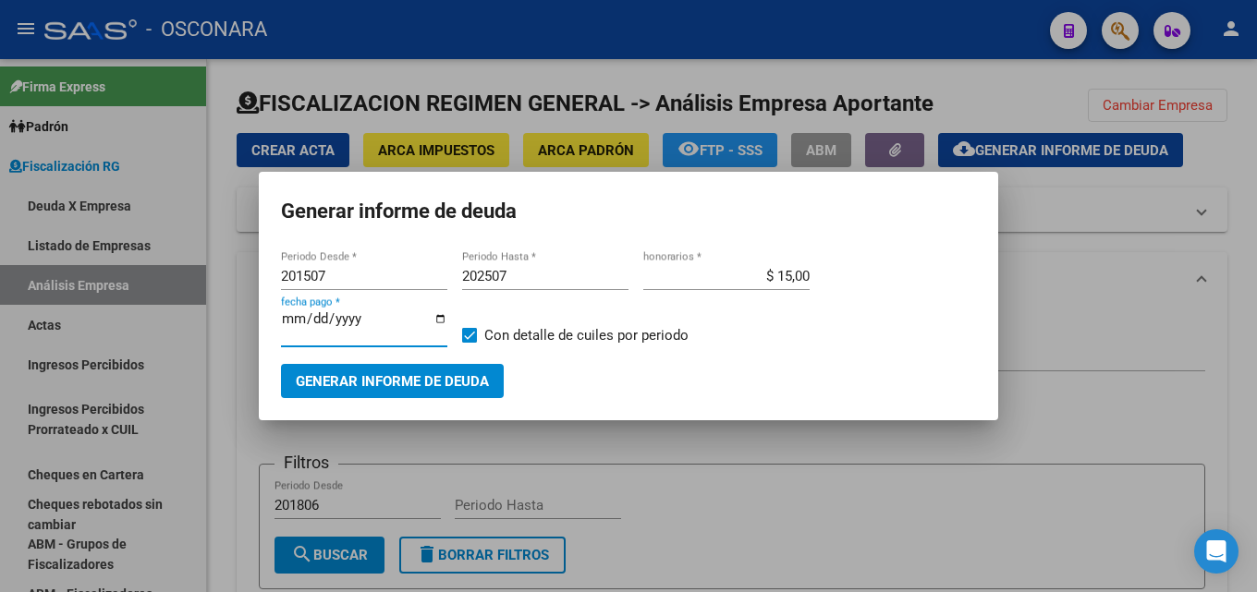
click at [286, 318] on input "[DATE]" at bounding box center [364, 326] width 166 height 30
type input "[DATE]"
click at [342, 380] on span "Generar informe de deuda" at bounding box center [392, 381] width 193 height 17
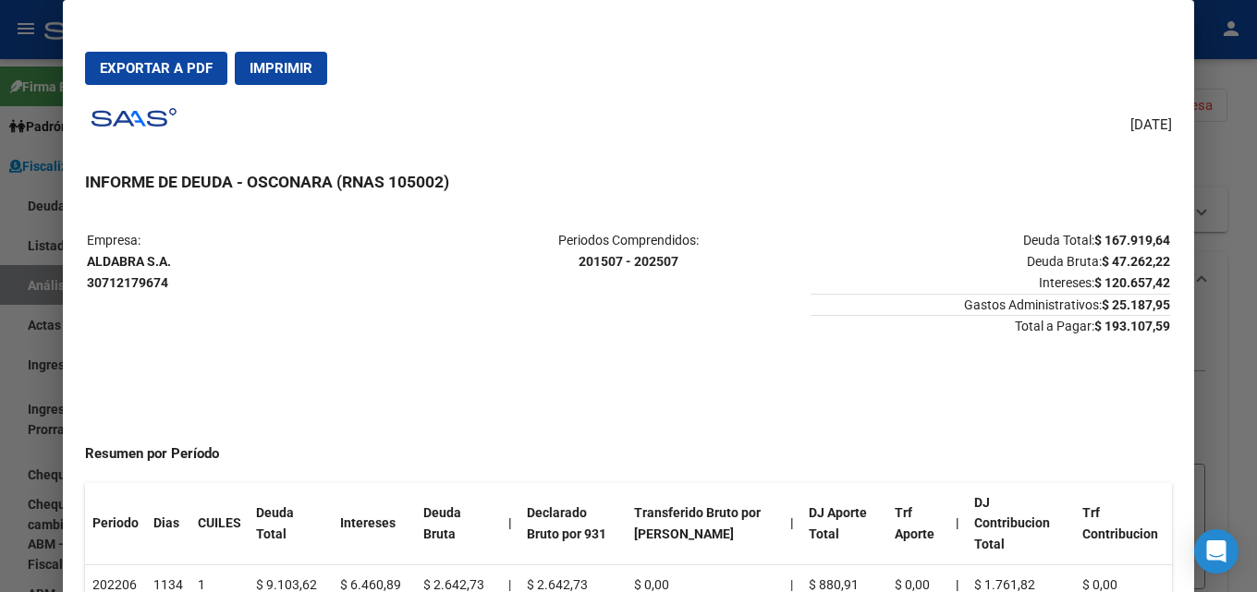
click at [1229, 232] on div at bounding box center [628, 296] width 1257 height 592
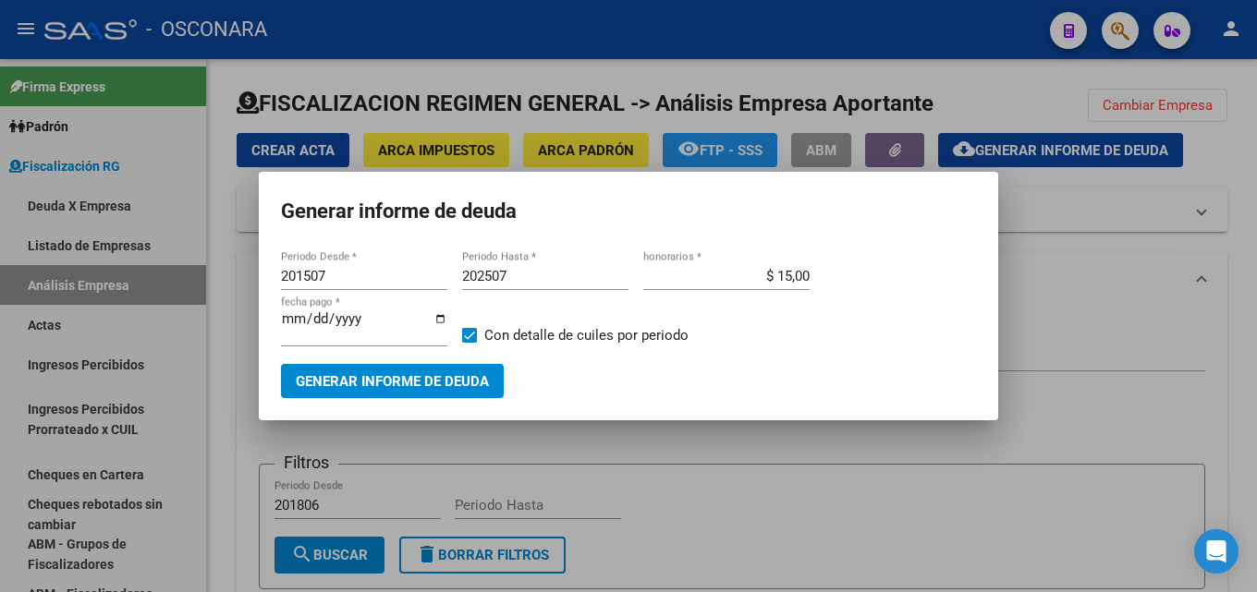
click at [1256, 162] on div at bounding box center [628, 296] width 1257 height 592
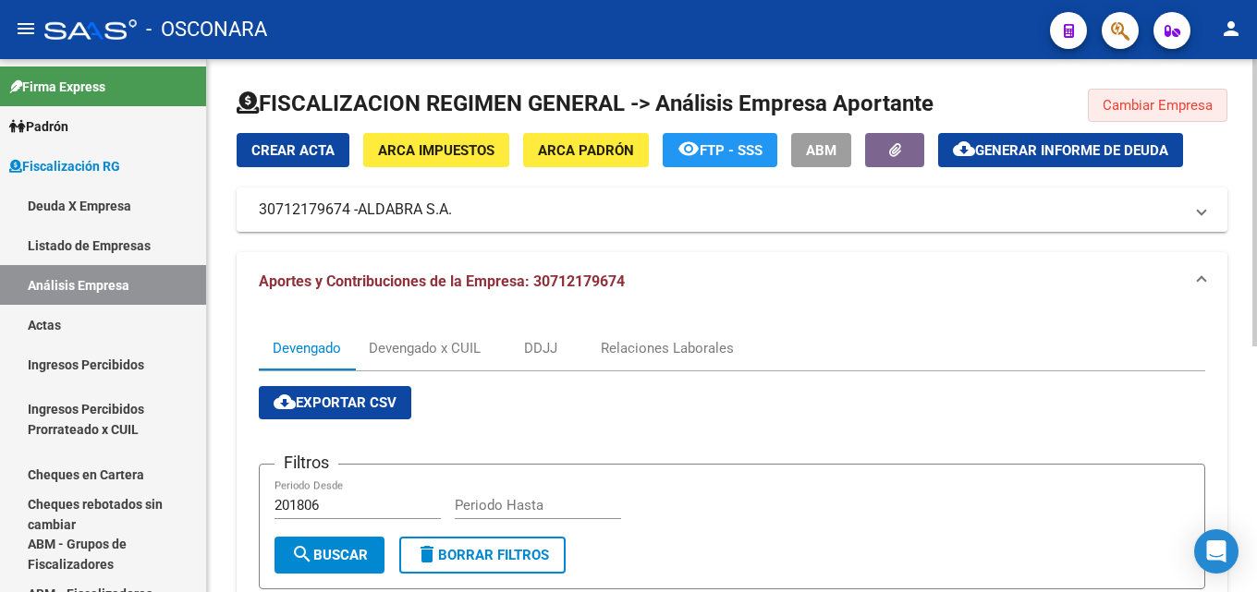
click at [1165, 90] on button "Cambiar Empresa" at bounding box center [1158, 105] width 140 height 33
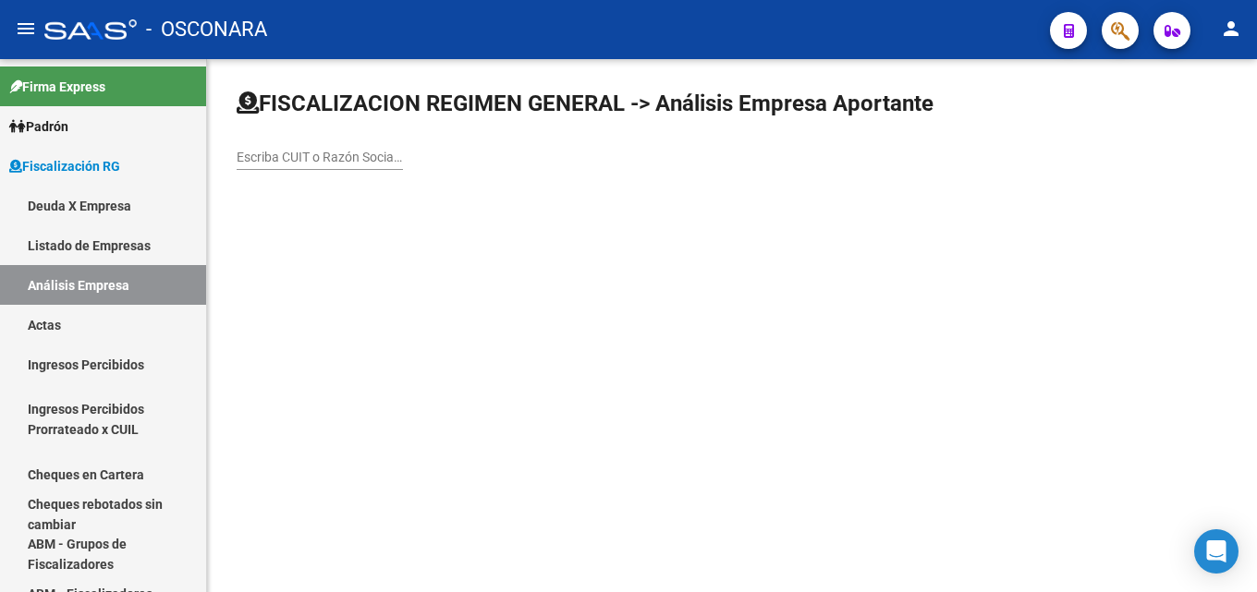
click at [369, 150] on input "Escriba CUIT o Razón Social para buscar" at bounding box center [320, 158] width 166 height 16
paste input "LUCRIMAR S.A."
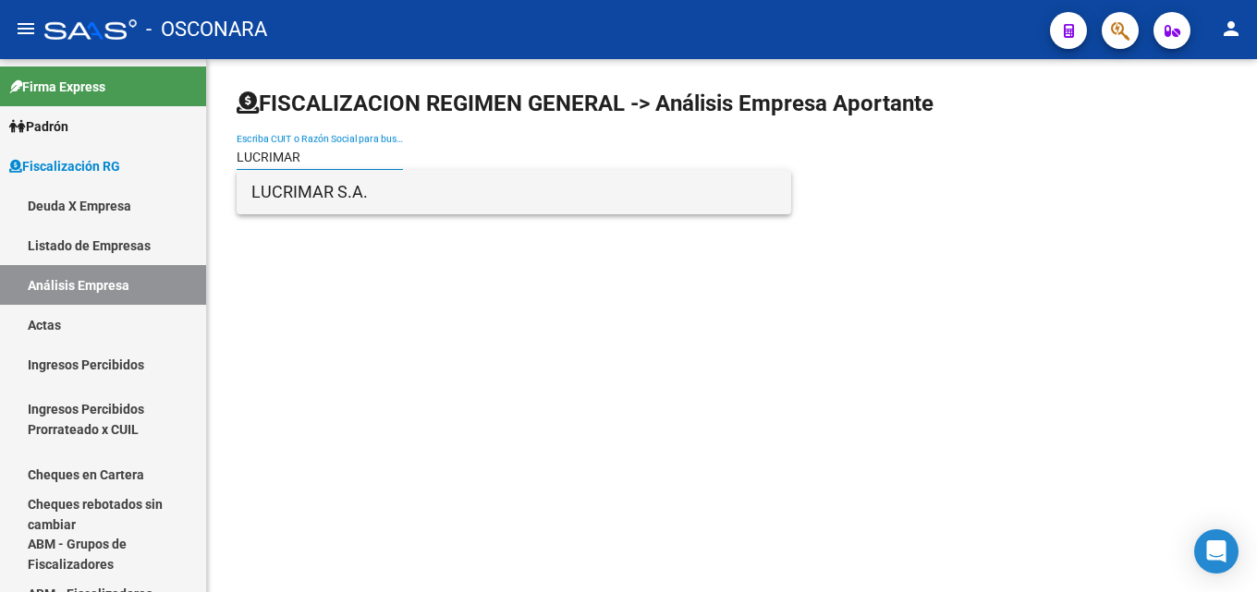
type input "LUCRIMAR"
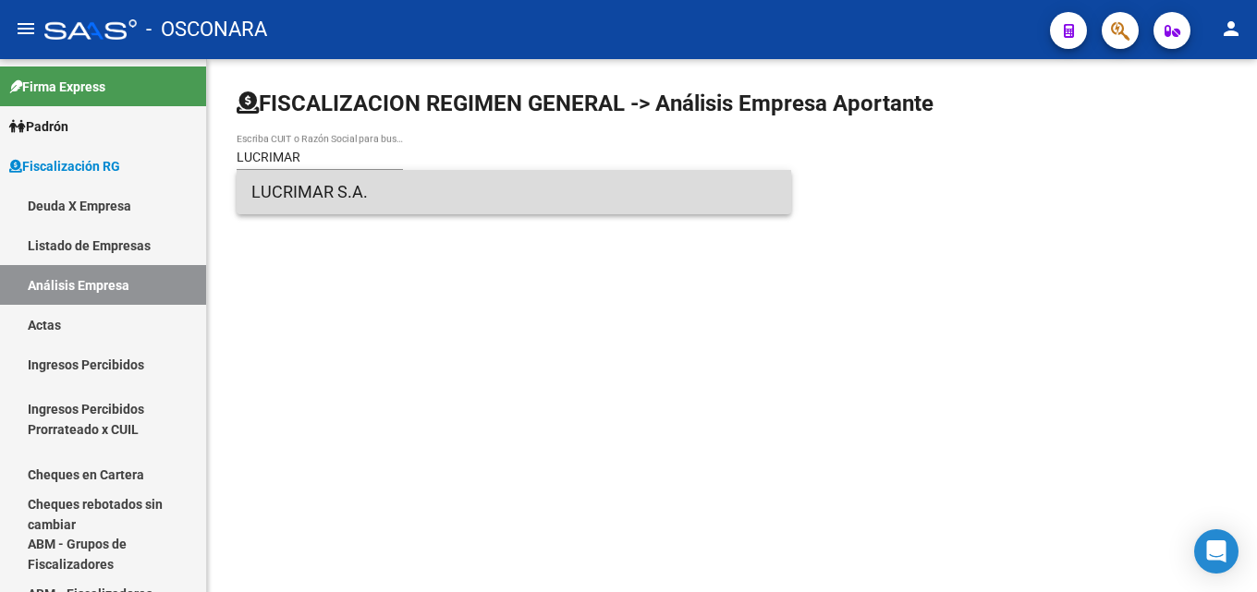
click at [343, 184] on span "LUCRIMAR S.A." at bounding box center [513, 192] width 525 height 44
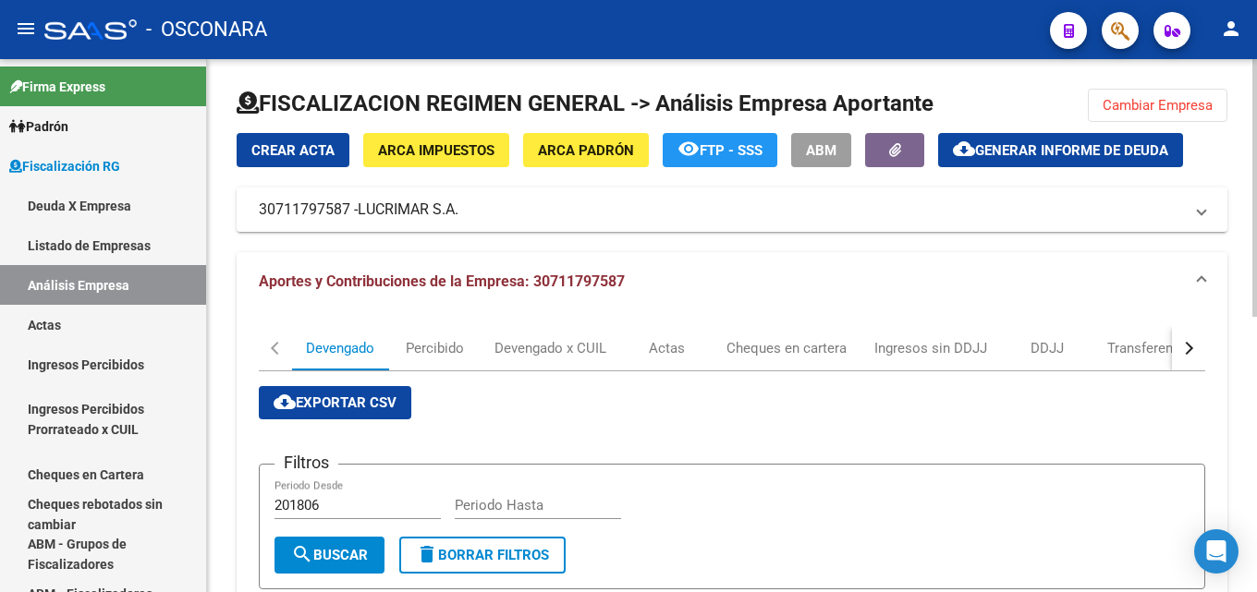
click at [1058, 168] on div "Crear Acta ARCA Impuestos ARCA [PERSON_NAME] remove_red_eye FTP - SSS ABM cloud…" at bounding box center [732, 182] width 991 height 99
click at [1043, 144] on span "Generar informe de deuda" at bounding box center [1071, 150] width 193 height 17
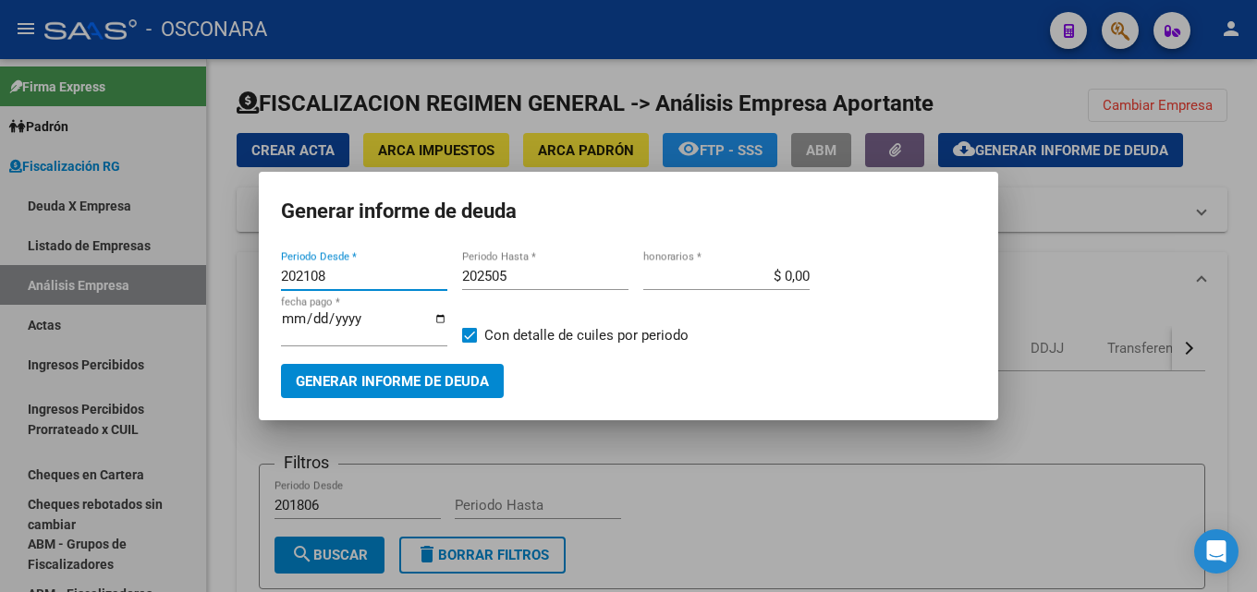
drag, startPoint x: 376, startPoint y: 280, endPoint x: 59, endPoint y: 264, distance: 317.3
click at [59, 264] on div "Generar informe de deuda 202108 Periodo Desde * 202505 Periodo Hasta * $ 0,00 h…" at bounding box center [628, 296] width 1257 height 592
type input "201507"
type input "202507"
type input "$ 15,00"
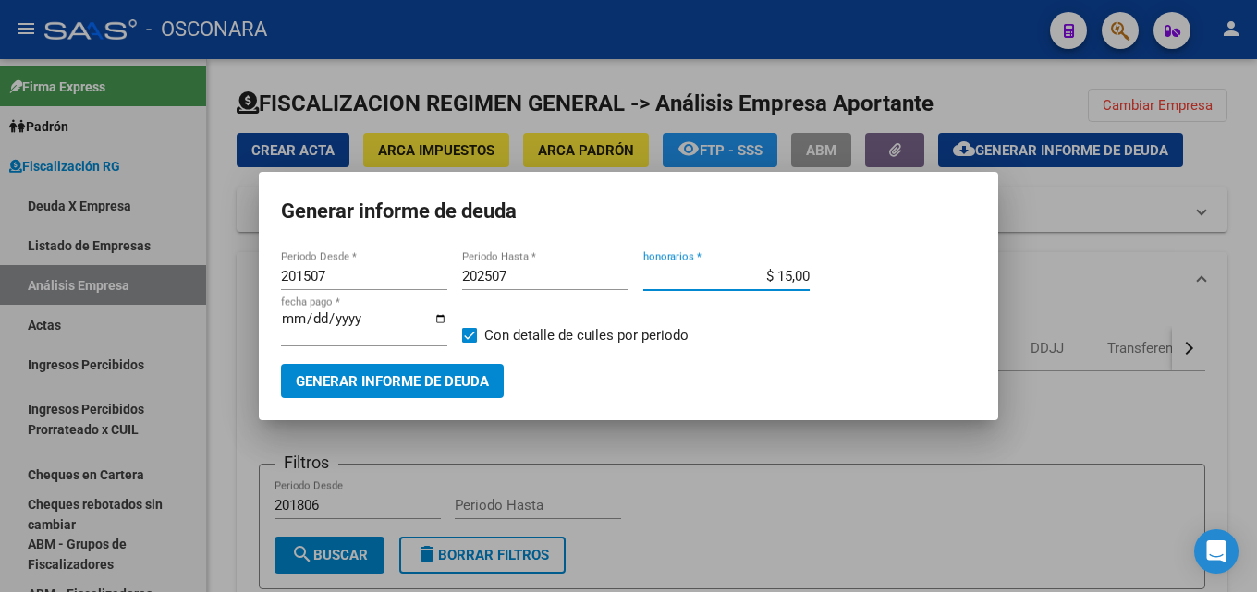
click at [290, 323] on input "[DATE]" at bounding box center [364, 326] width 166 height 30
type input "[DATE]"
click at [319, 378] on span "Generar informe de deuda" at bounding box center [392, 381] width 193 height 17
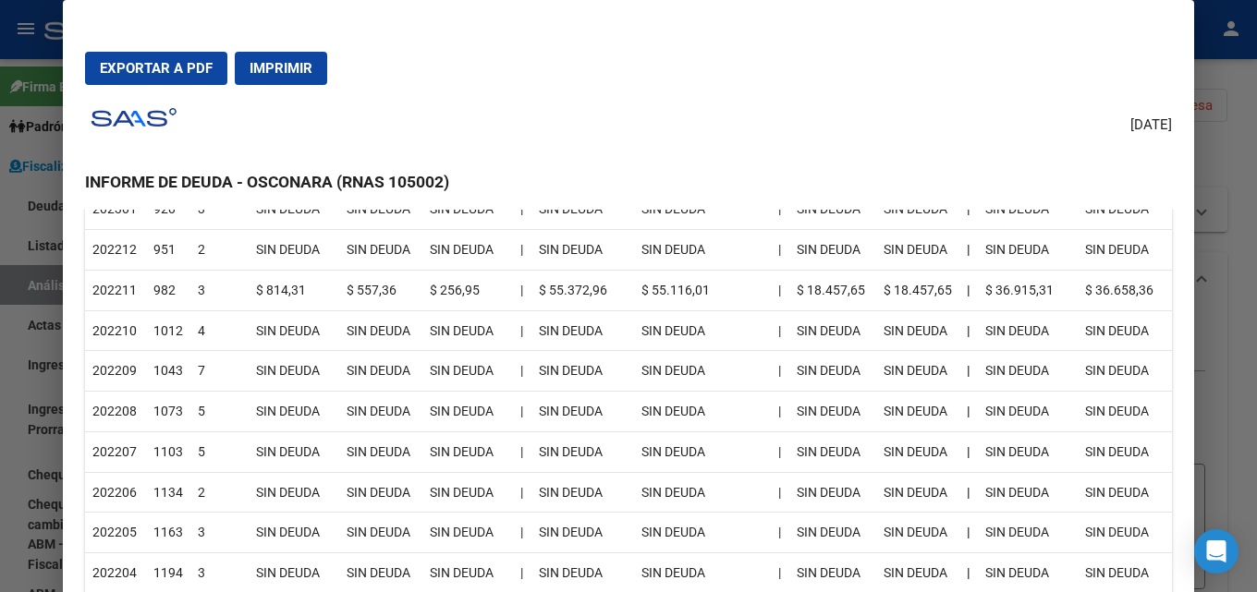
scroll to position [1571, 0]
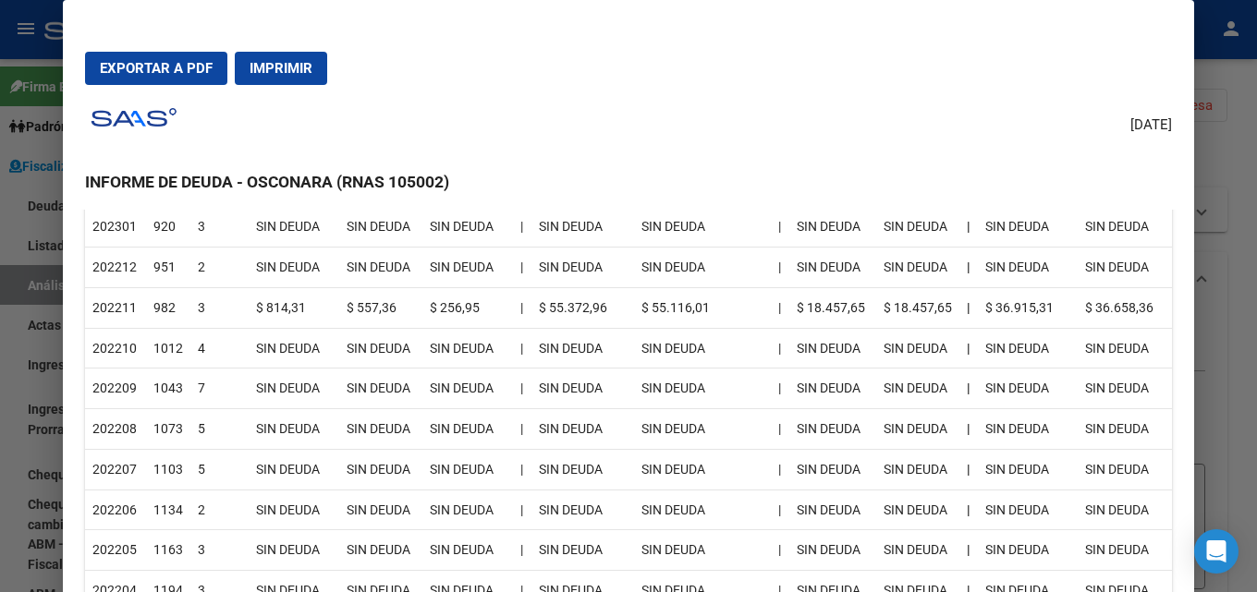
click at [1256, 221] on div at bounding box center [628, 296] width 1257 height 592
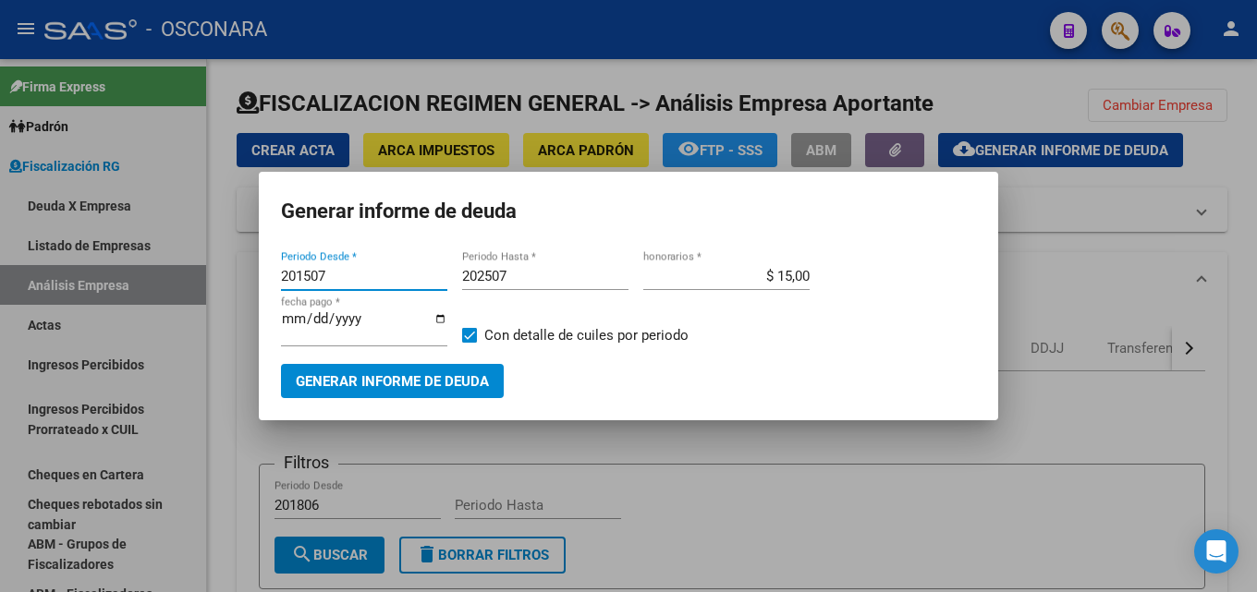
drag, startPoint x: 343, startPoint y: 274, endPoint x: 4, endPoint y: 291, distance: 339.5
click at [4, 291] on div "Generar informe de deuda 201507 Periodo Desde * 202507 Periodo Hasta * $ 15,00 …" at bounding box center [628, 296] width 1257 height 592
type input "202211"
click at [332, 380] on span "Generar informe de deuda" at bounding box center [392, 381] width 193 height 17
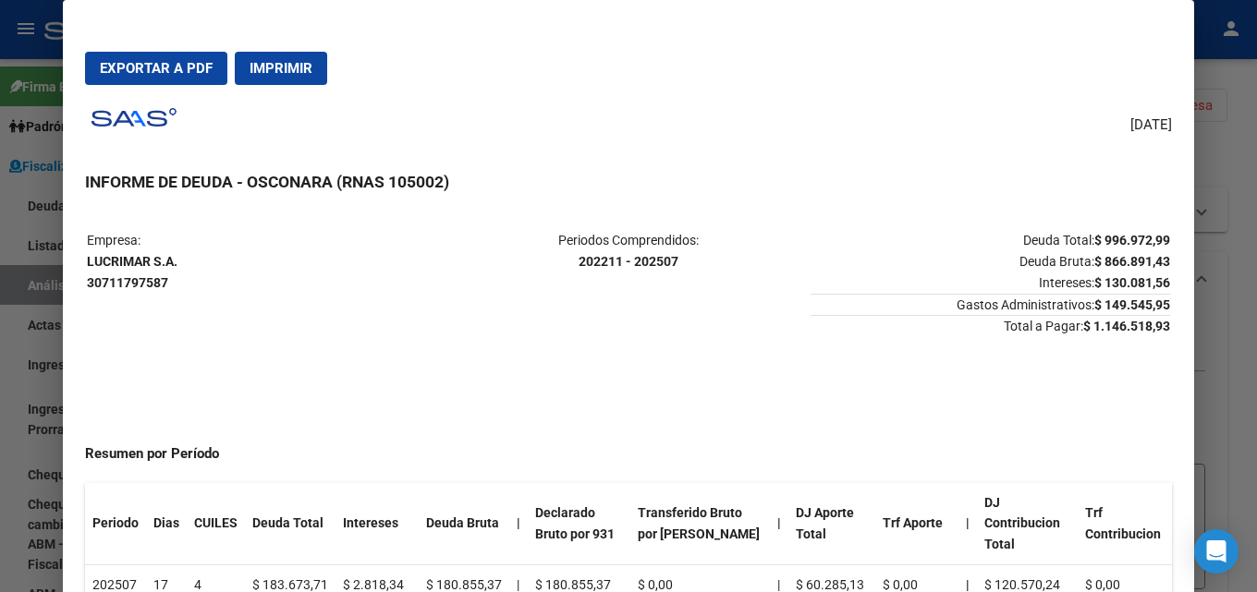
click at [104, 67] on span "Exportar a PDF" at bounding box center [156, 68] width 113 height 17
click at [1256, 280] on div at bounding box center [628, 296] width 1257 height 592
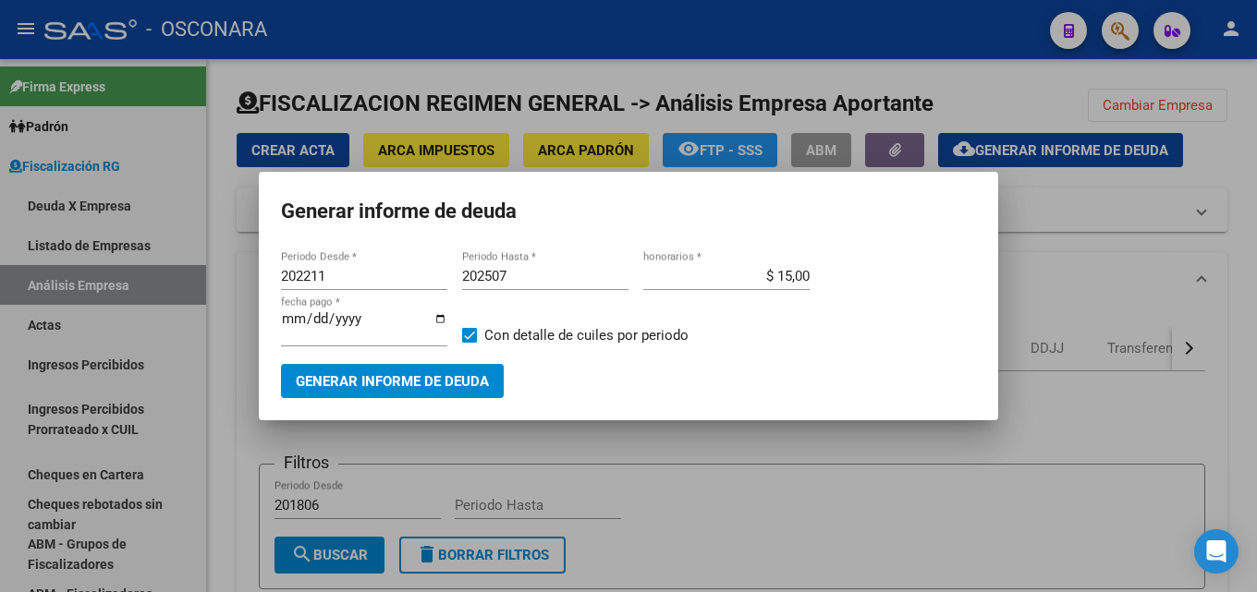
click at [791, 456] on div at bounding box center [628, 296] width 1257 height 592
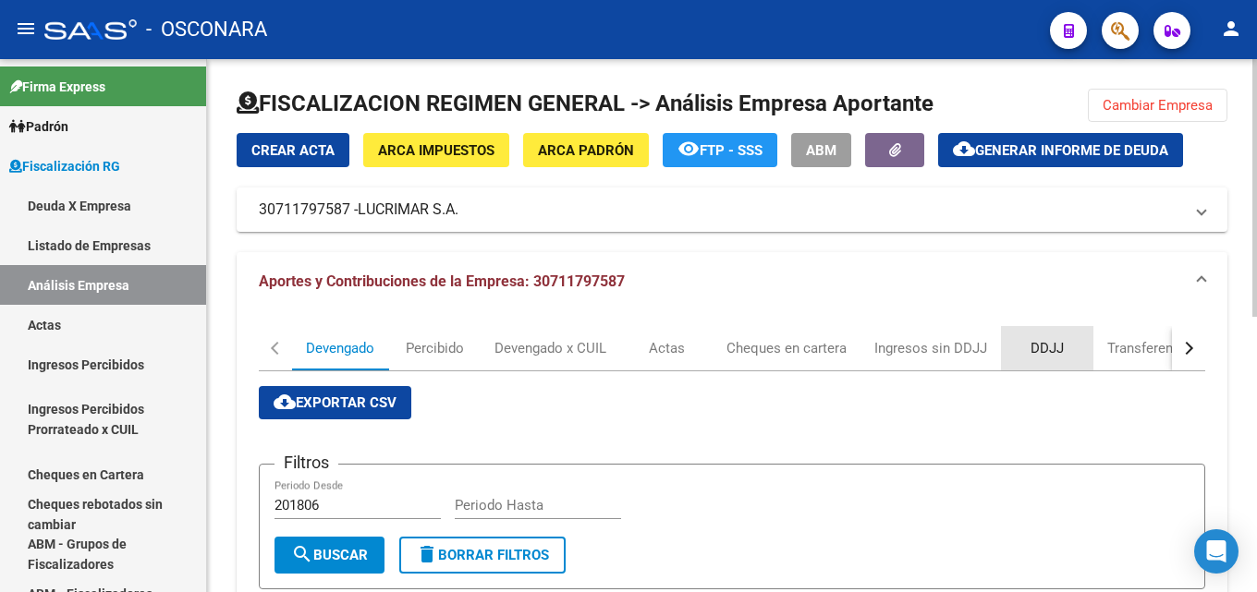
click at [1035, 347] on div "DDJJ" at bounding box center [1046, 348] width 33 height 20
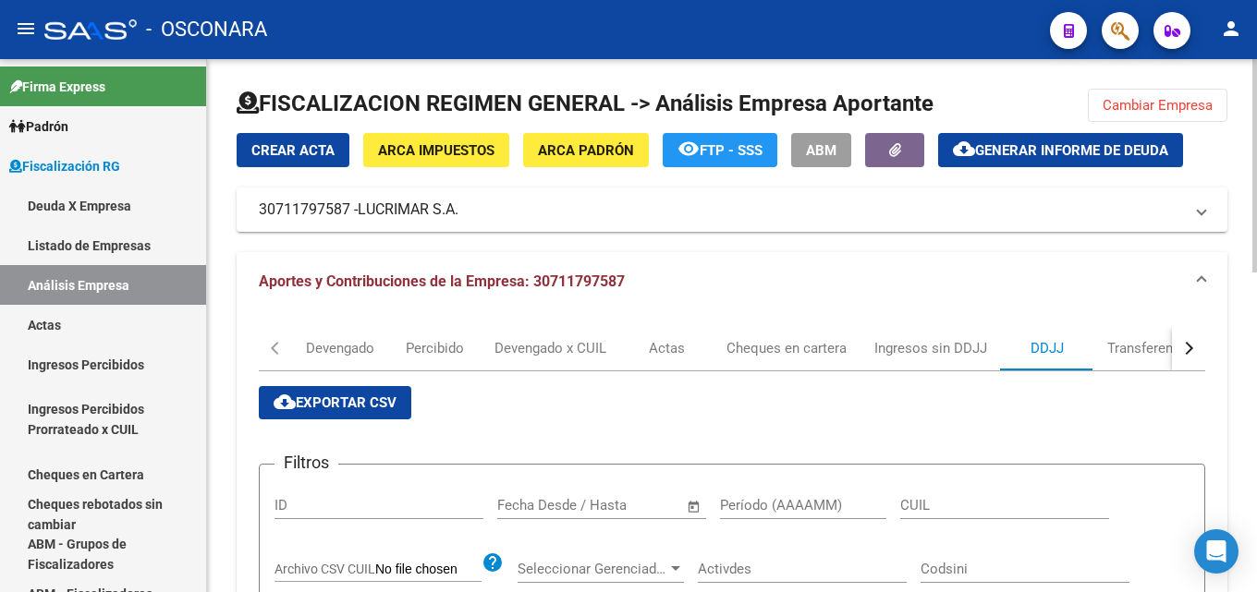
click at [372, 402] on span "cloud_download Exportar CSV" at bounding box center [335, 403] width 123 height 17
click at [1132, 100] on span "Cambiar Empresa" at bounding box center [1157, 105] width 110 height 17
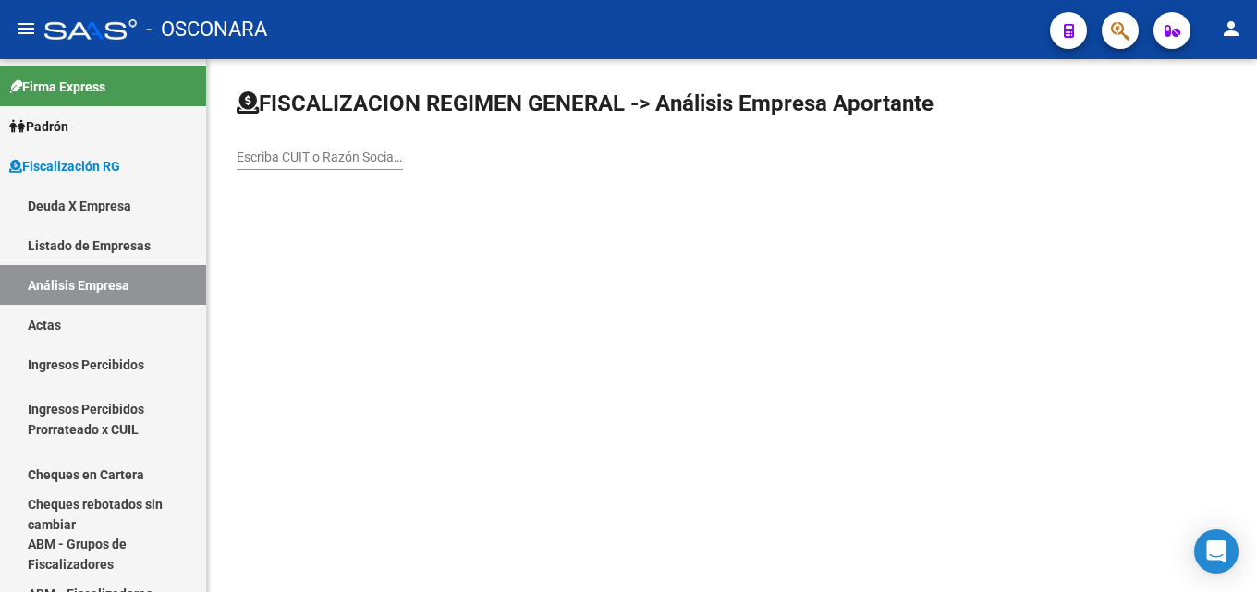
click at [365, 152] on input "Escriba CUIT o Razón Social para buscar" at bounding box center [320, 158] width 166 height 16
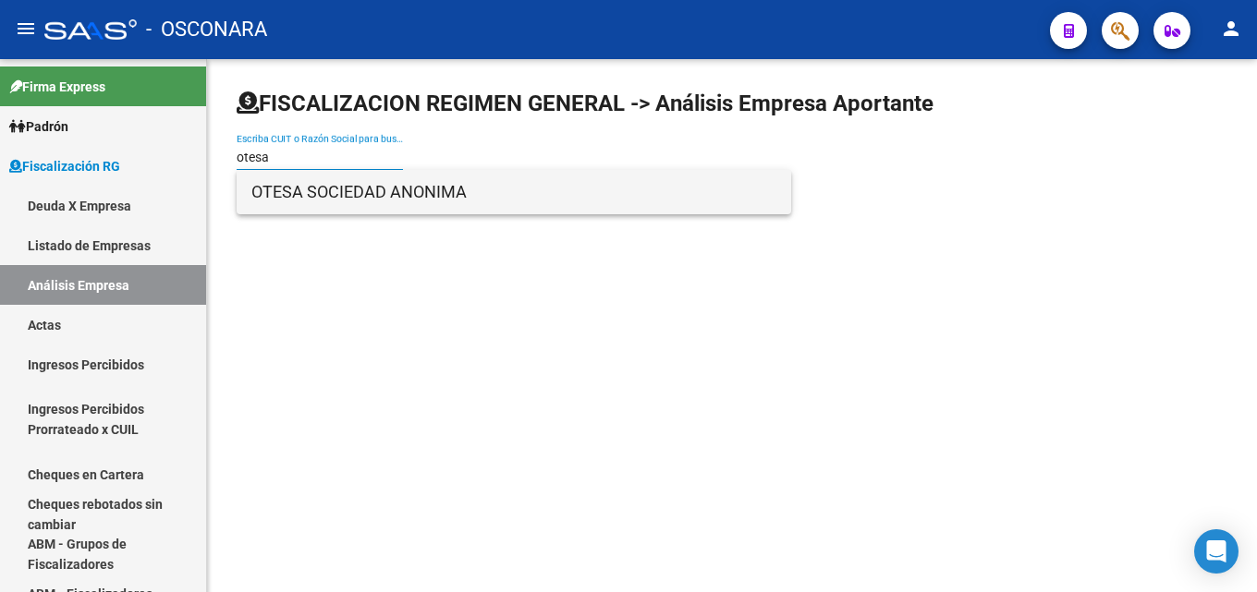
type input "otesa"
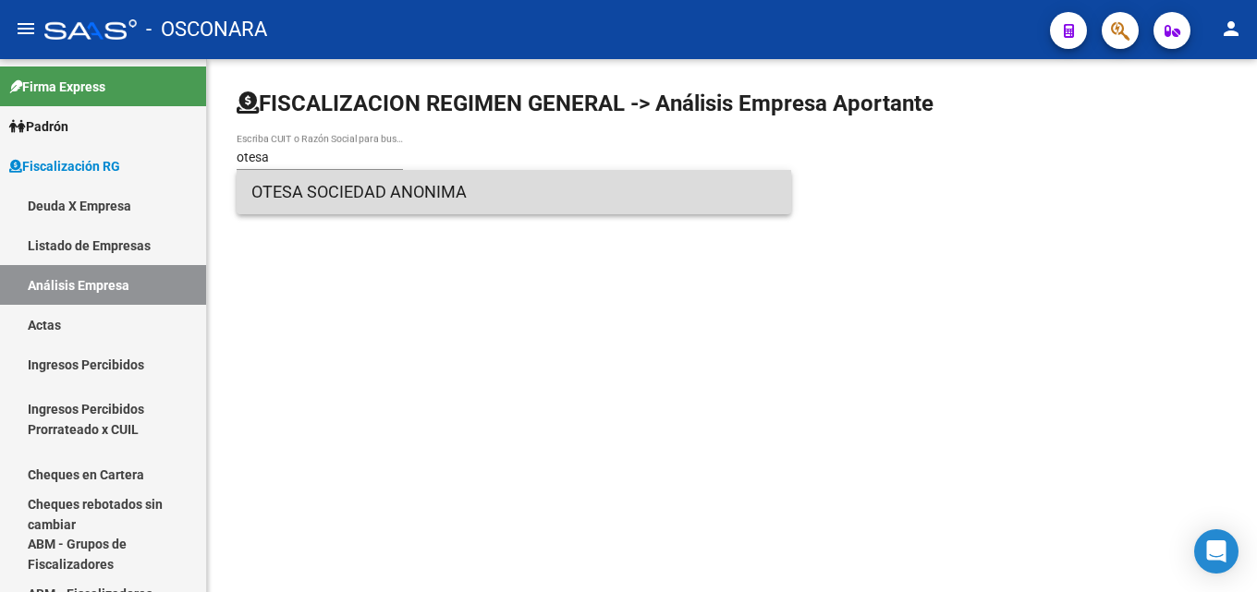
click at [343, 192] on span "OTESA SOCIEDAD ANONIMA" at bounding box center [513, 192] width 525 height 44
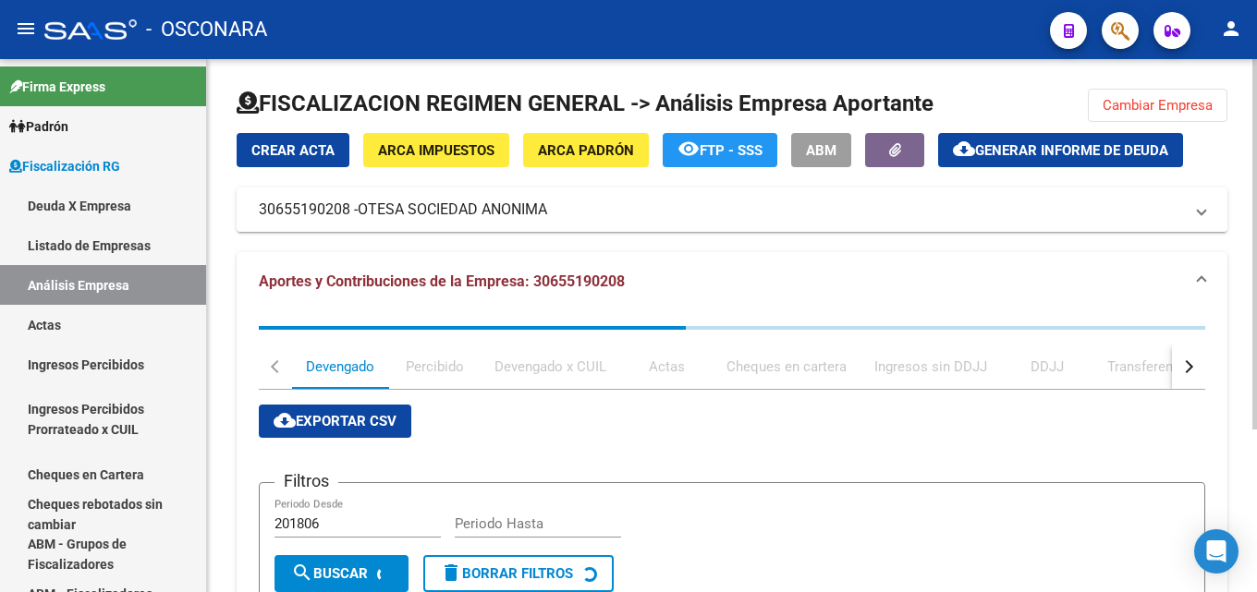
click at [960, 164] on button "cloud_download Generar informe de deuda" at bounding box center [1060, 150] width 245 height 34
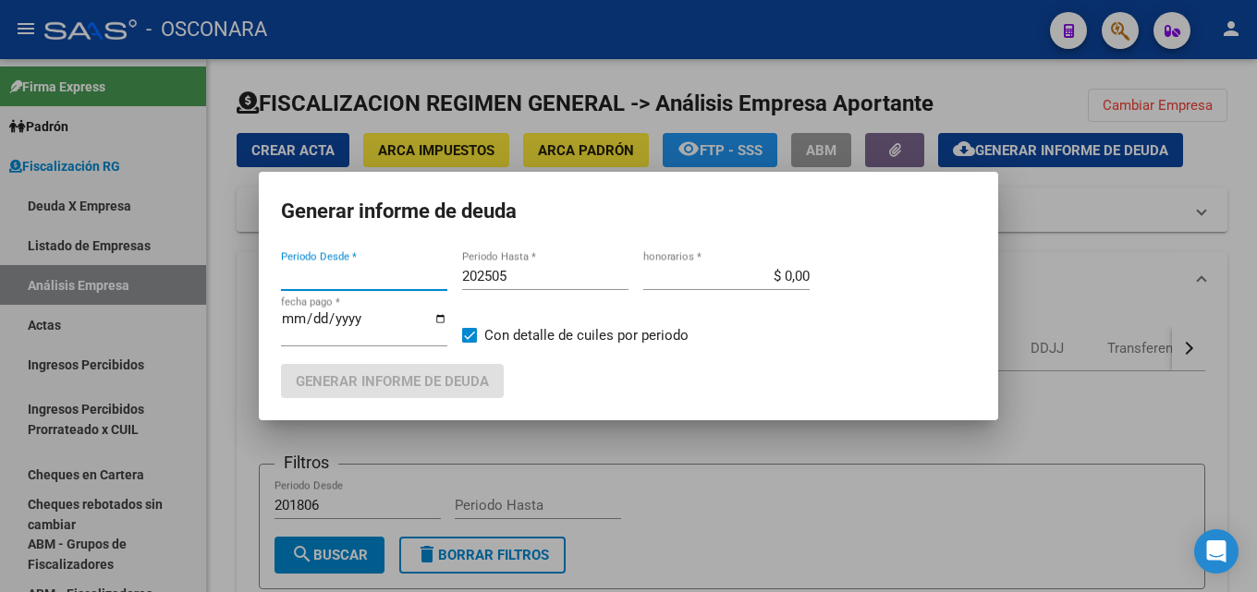
type input "202503"
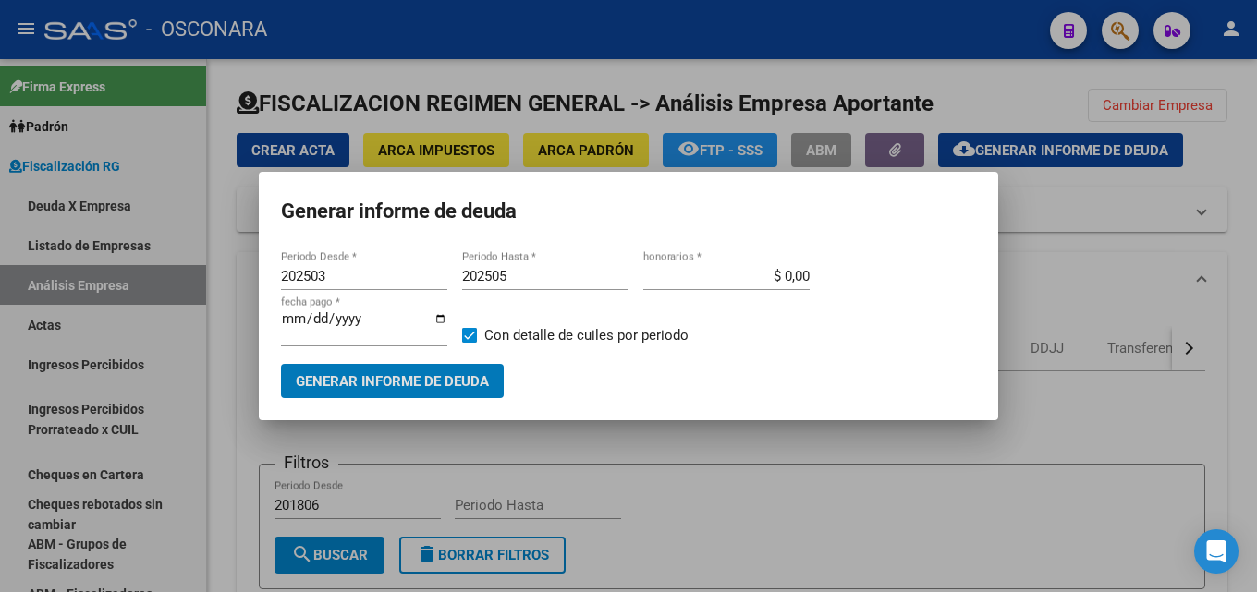
click at [520, 280] on input "202505" at bounding box center [545, 276] width 166 height 17
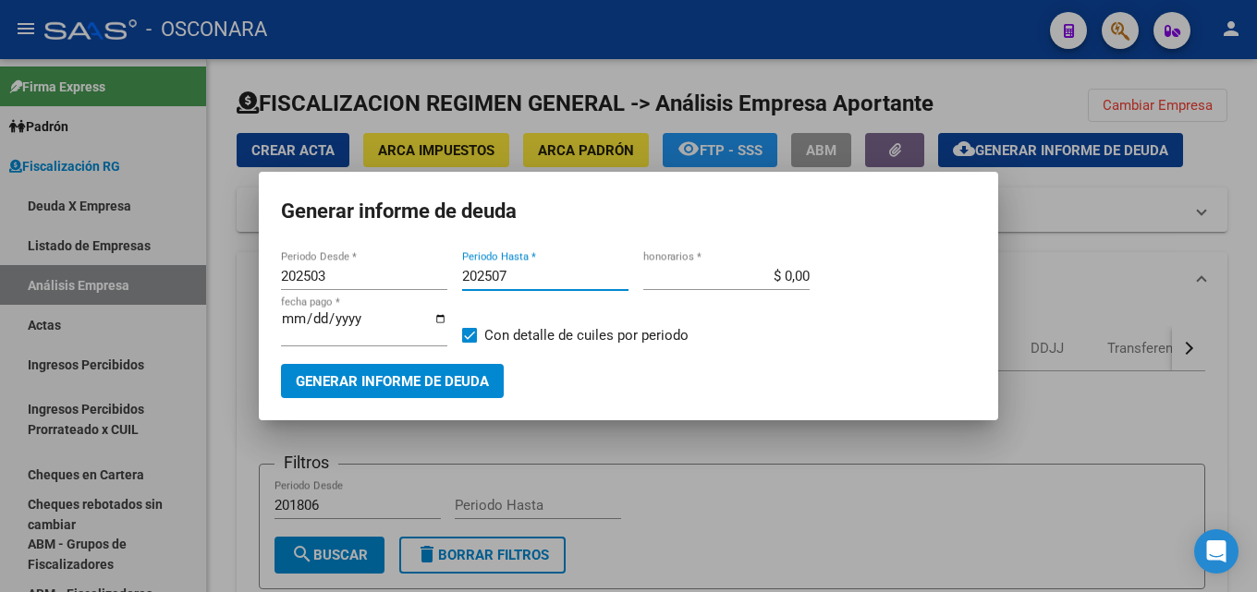
type input "202507"
type input "$ 15,00"
drag, startPoint x: 348, startPoint y: 281, endPoint x: 12, endPoint y: 291, distance: 336.5
click at [55, 289] on div "Generar informe de deuda 202503 Periodo Desde * 202507 Periodo Hasta * $ 15,00 …" at bounding box center [628, 296] width 1257 height 592
type input "201807"
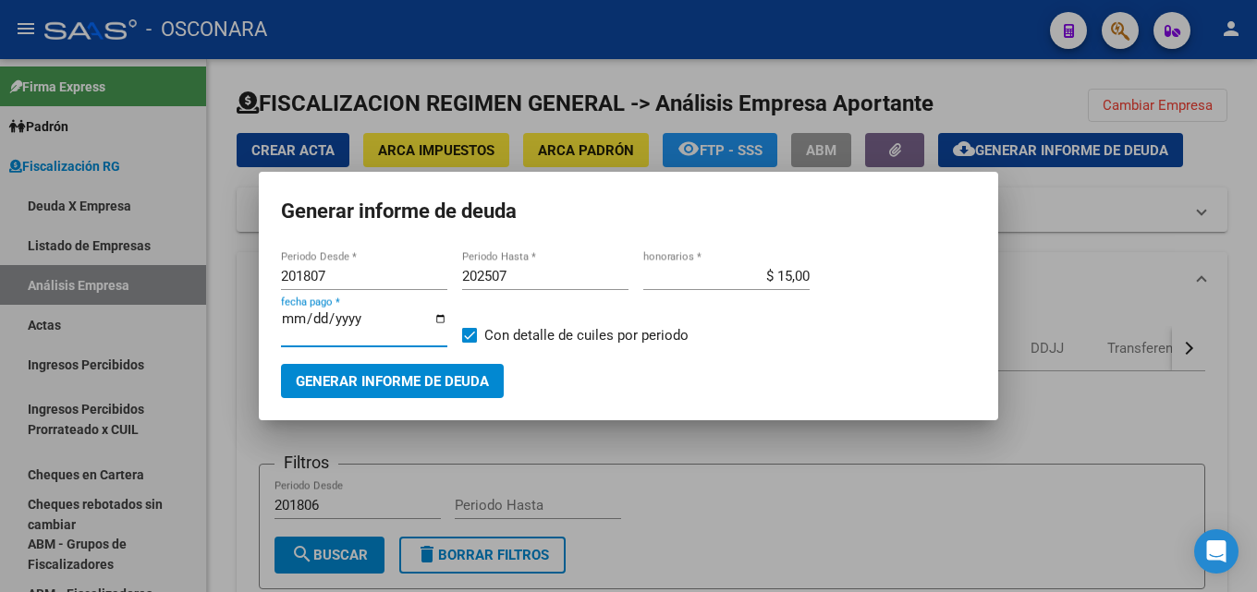
click at [286, 314] on input "[DATE]" at bounding box center [364, 326] width 166 height 30
type input "[DATE]"
click at [319, 377] on span "Generar informe de deuda" at bounding box center [392, 381] width 193 height 17
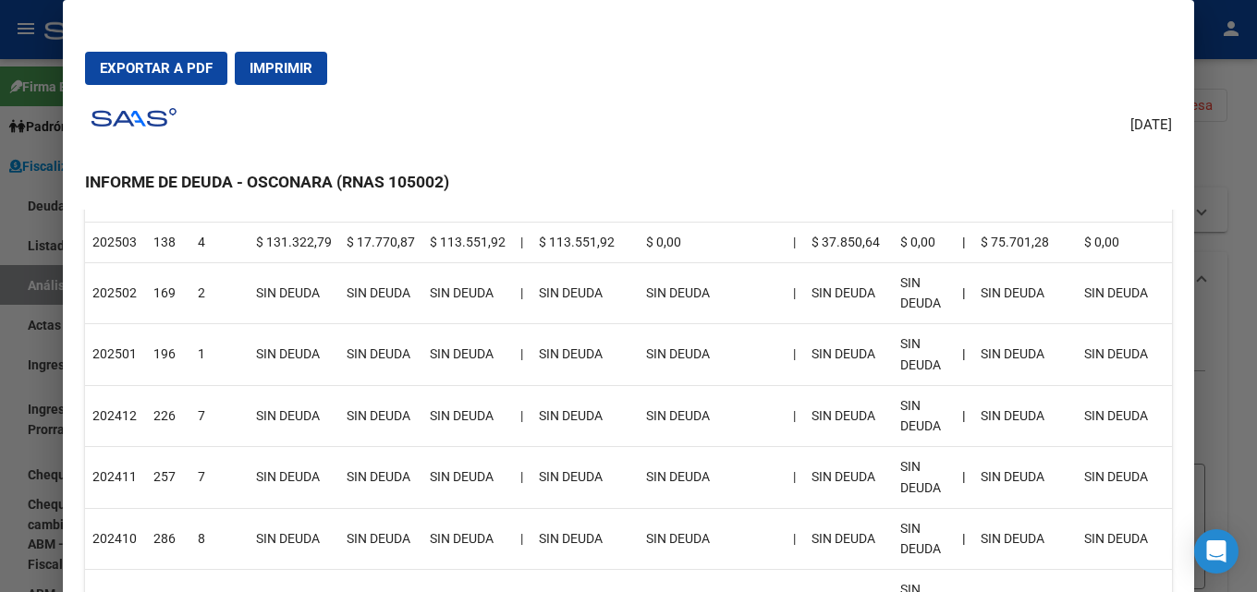
scroll to position [370, 0]
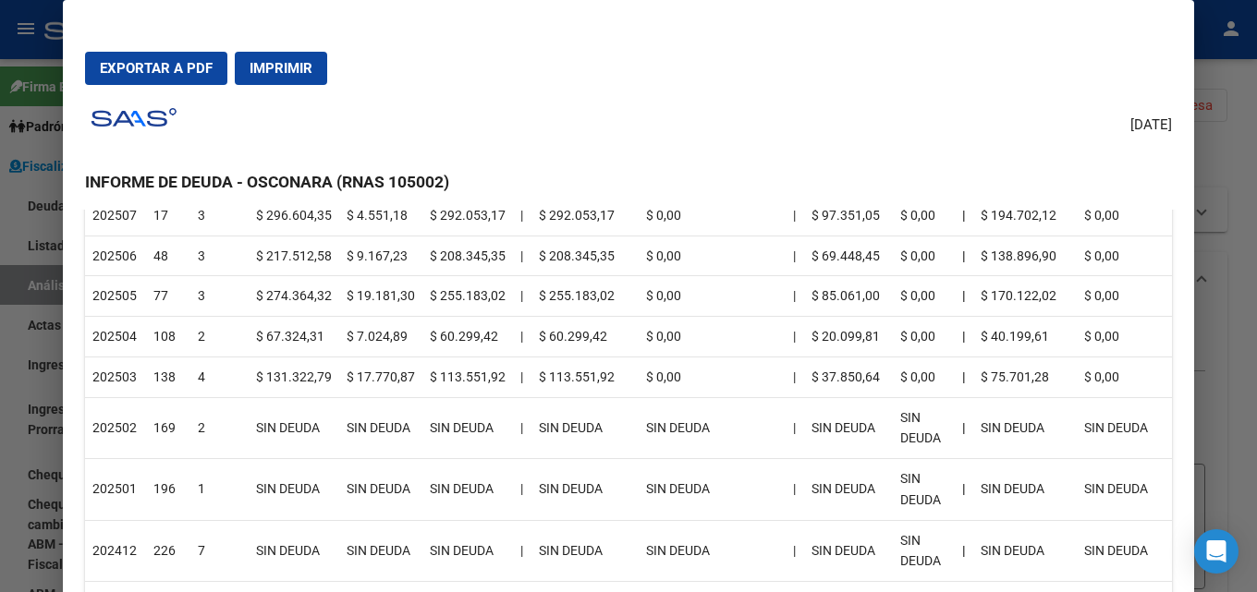
click at [1256, 309] on div at bounding box center [628, 296] width 1257 height 592
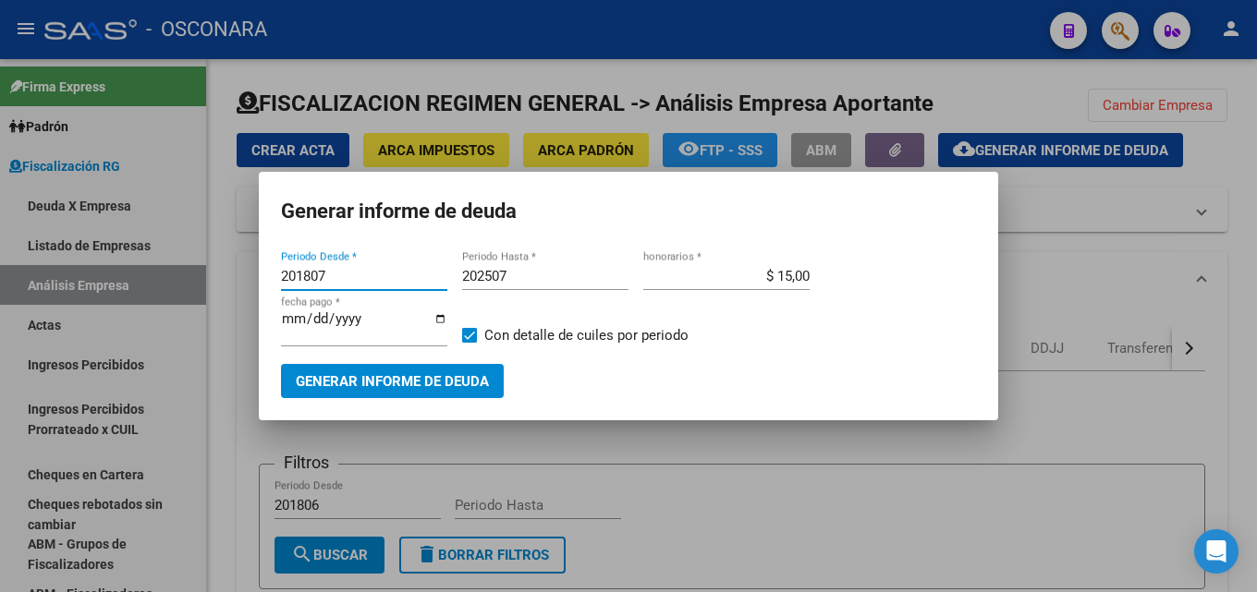
drag, startPoint x: 355, startPoint y: 274, endPoint x: 0, endPoint y: 251, distance: 355.6
click at [8, 262] on div "Generar informe de deuda 201807 Periodo Desde * 202507 Periodo Hasta * $ 15,00 …" at bounding box center [628, 296] width 1257 height 592
type input "202503"
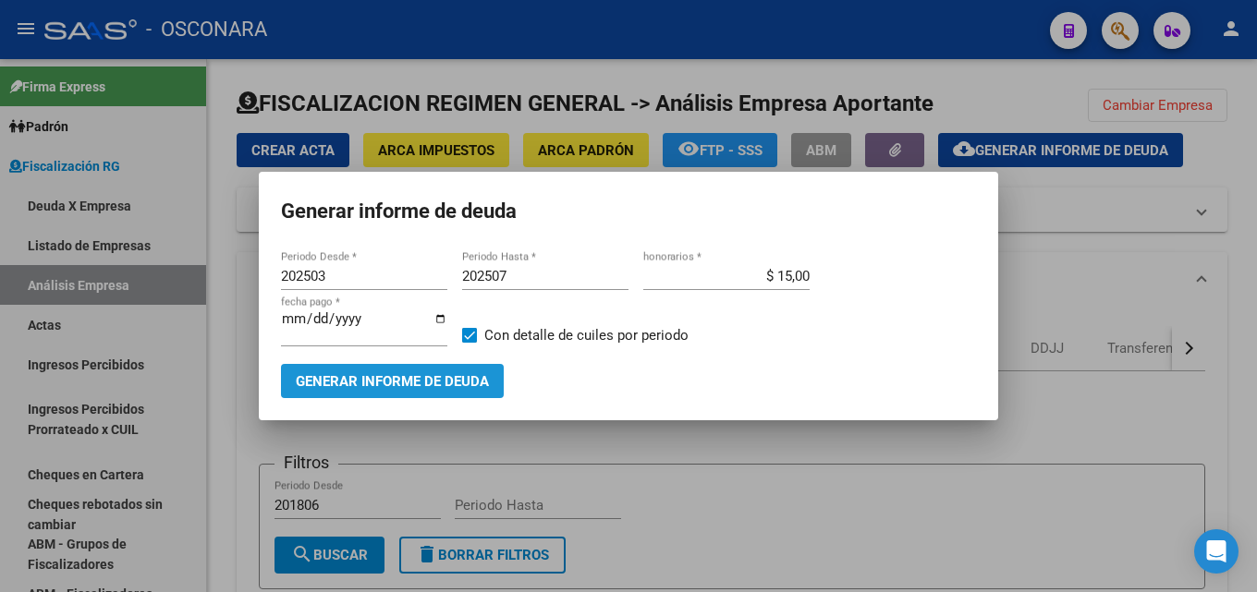
click at [373, 376] on span "Generar informe de deuda" at bounding box center [392, 381] width 193 height 17
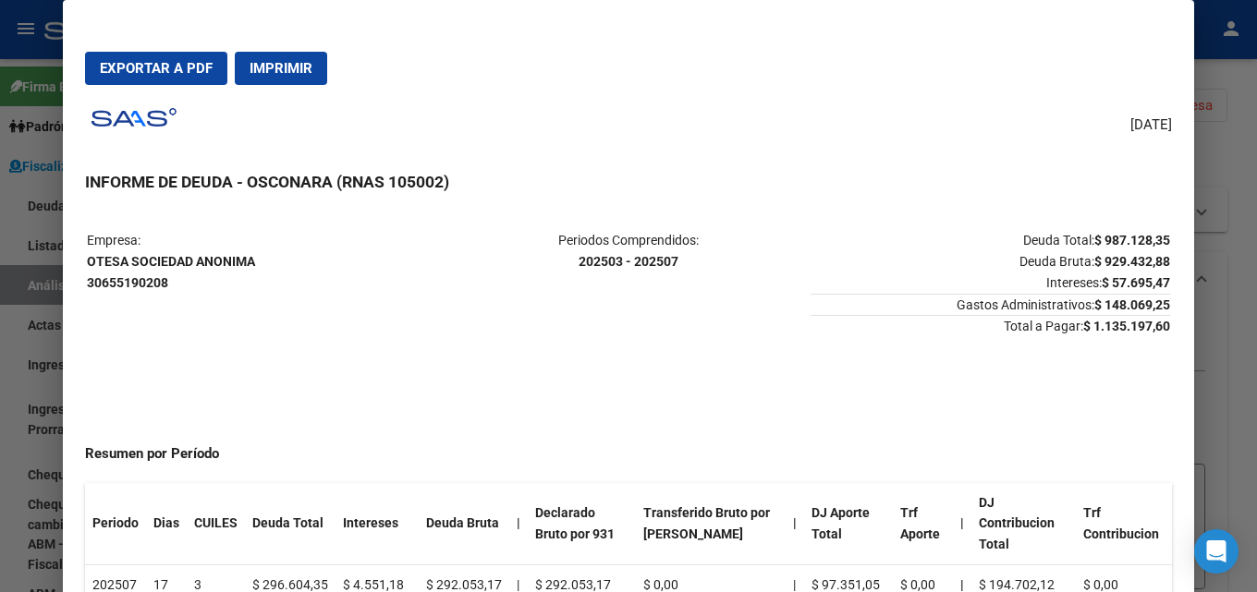
click at [153, 74] on span "Exportar a PDF" at bounding box center [156, 68] width 113 height 17
click at [1256, 190] on div at bounding box center [628, 296] width 1257 height 592
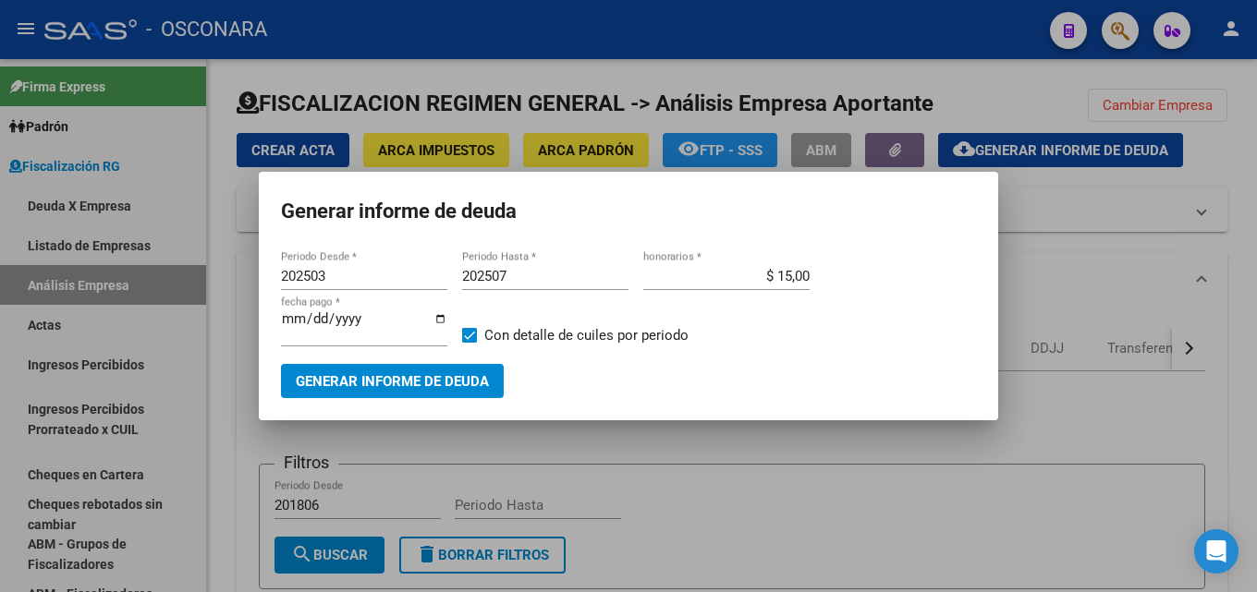
click at [853, 526] on div at bounding box center [628, 296] width 1257 height 592
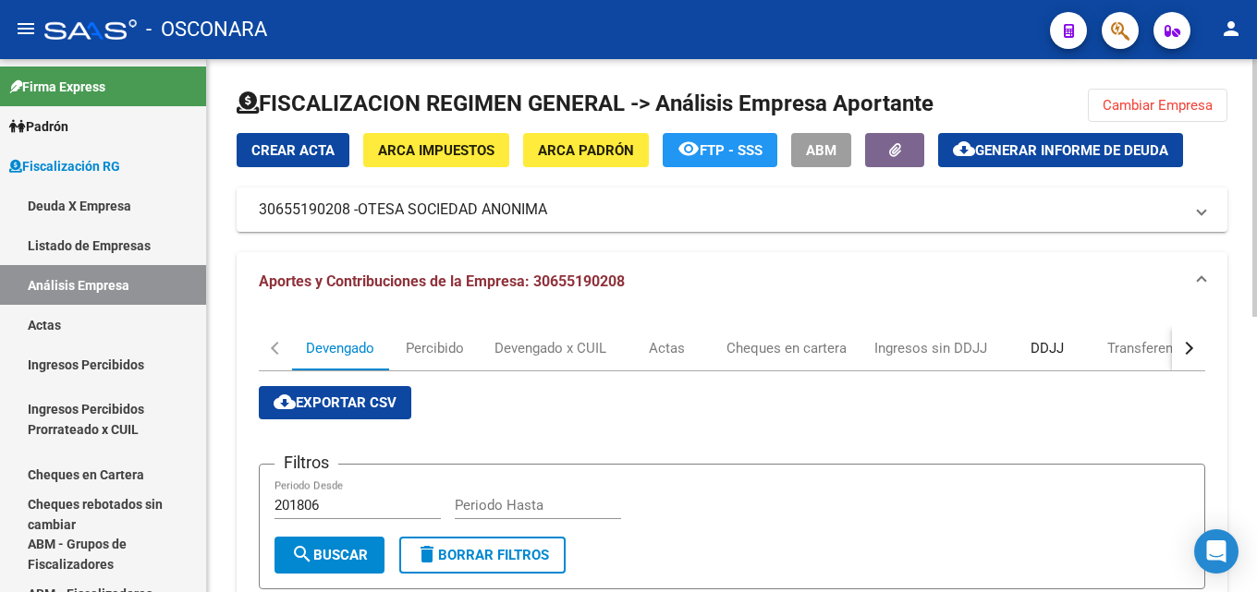
click at [1048, 347] on div "DDJJ" at bounding box center [1046, 348] width 33 height 20
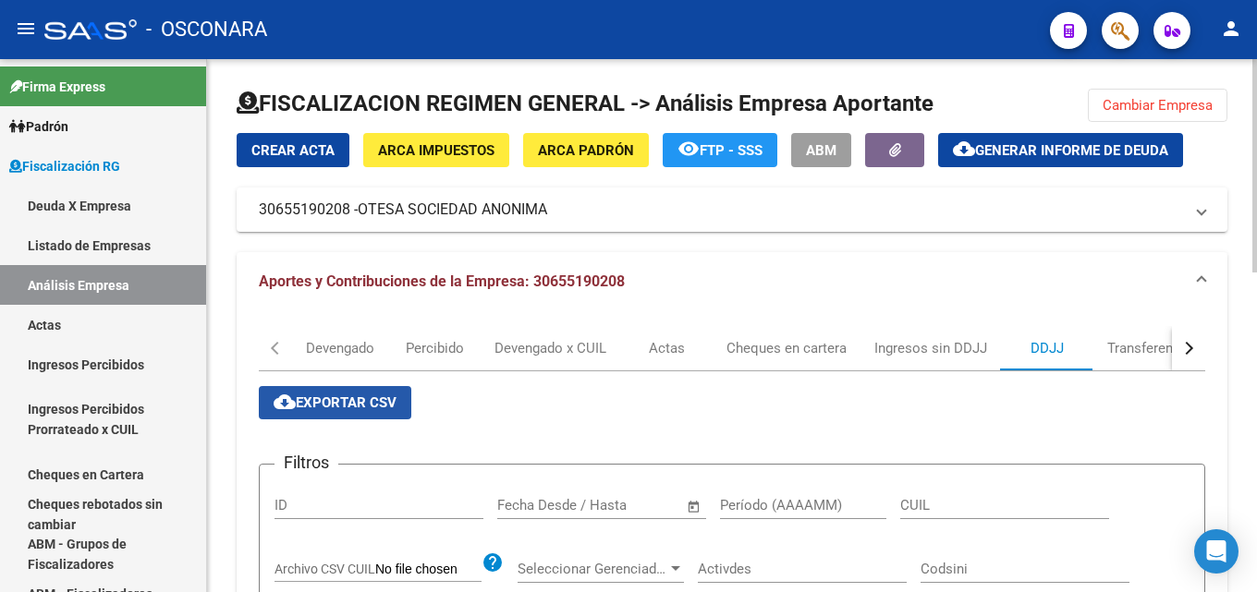
click at [383, 399] on span "cloud_download Exportar CSV" at bounding box center [335, 403] width 123 height 17
click at [1041, 152] on span "Generar informe de deuda" at bounding box center [1071, 150] width 193 height 17
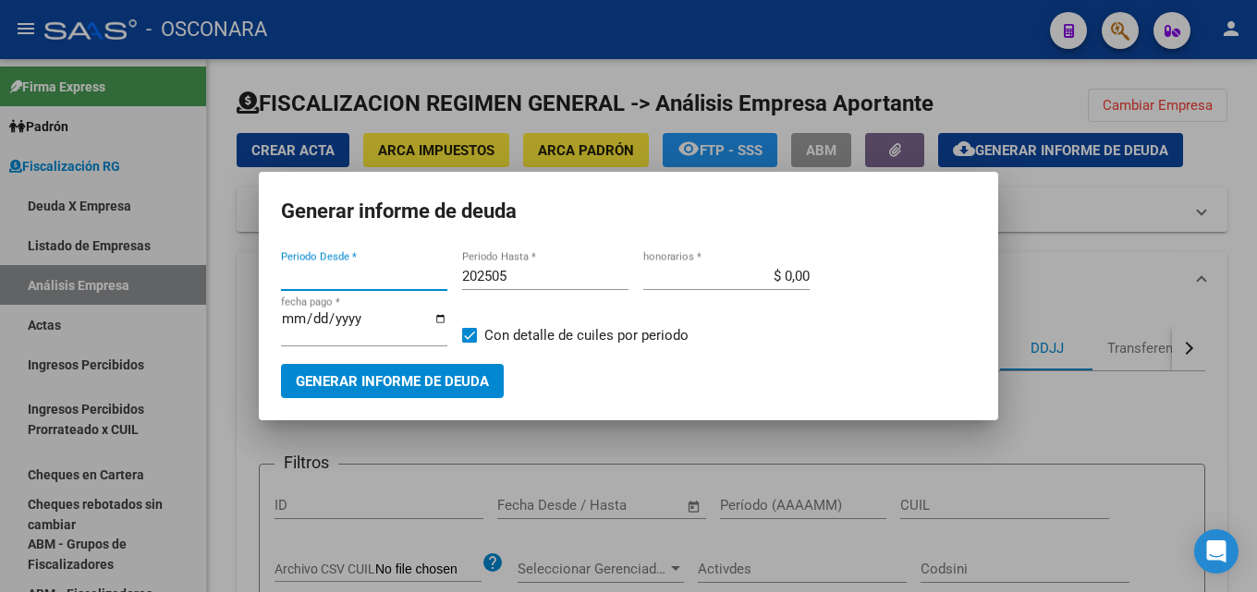
type input "202503"
drag, startPoint x: 751, startPoint y: 273, endPoint x: 1127, endPoint y: 281, distance: 376.2
click at [1039, 265] on div "Generar informe de deuda 202503 Periodo Desde * 202505 Periodo Hasta * $ 0,00 h…" at bounding box center [628, 296] width 1257 height 592
drag, startPoint x: 779, startPoint y: 277, endPoint x: 872, endPoint y: 267, distance: 93.9
click at [871, 267] on div "202503 Periodo Desde * 202505 Periodo Hasta * $ 0,00 honorarios * 2025-08-20 fe…" at bounding box center [628, 313] width 695 height 102
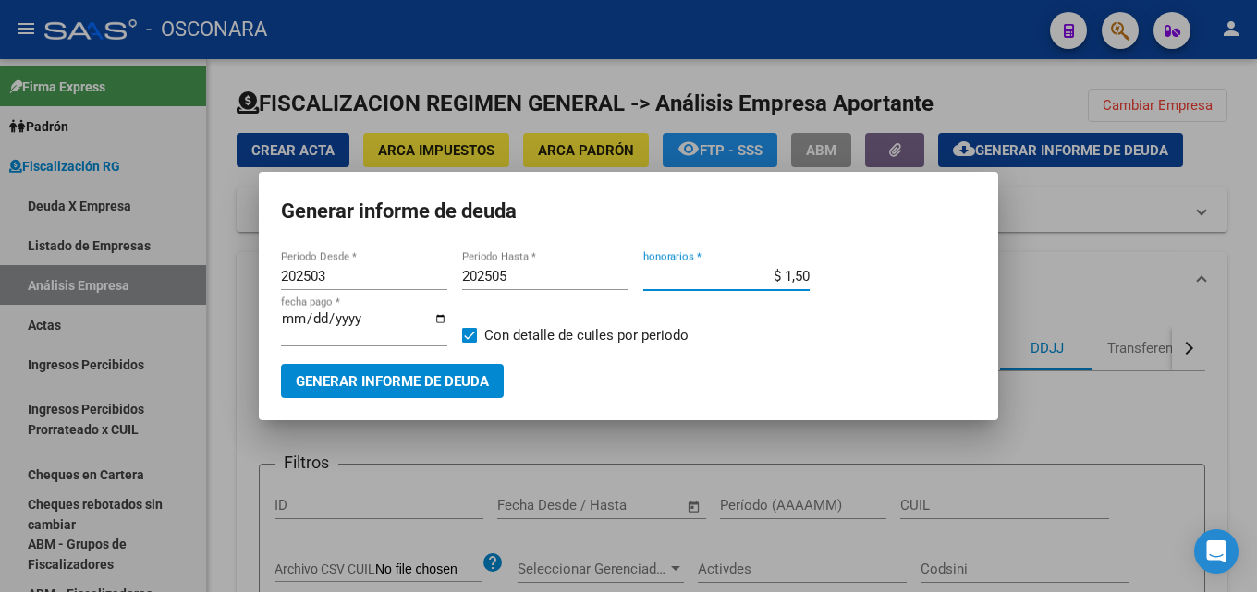
type input "$ 15,00"
click at [281, 320] on input "[DATE]" at bounding box center [364, 326] width 166 height 30
type input "[DATE]"
click at [311, 315] on input "[DATE]" at bounding box center [364, 326] width 166 height 30
type input "[DATE]"
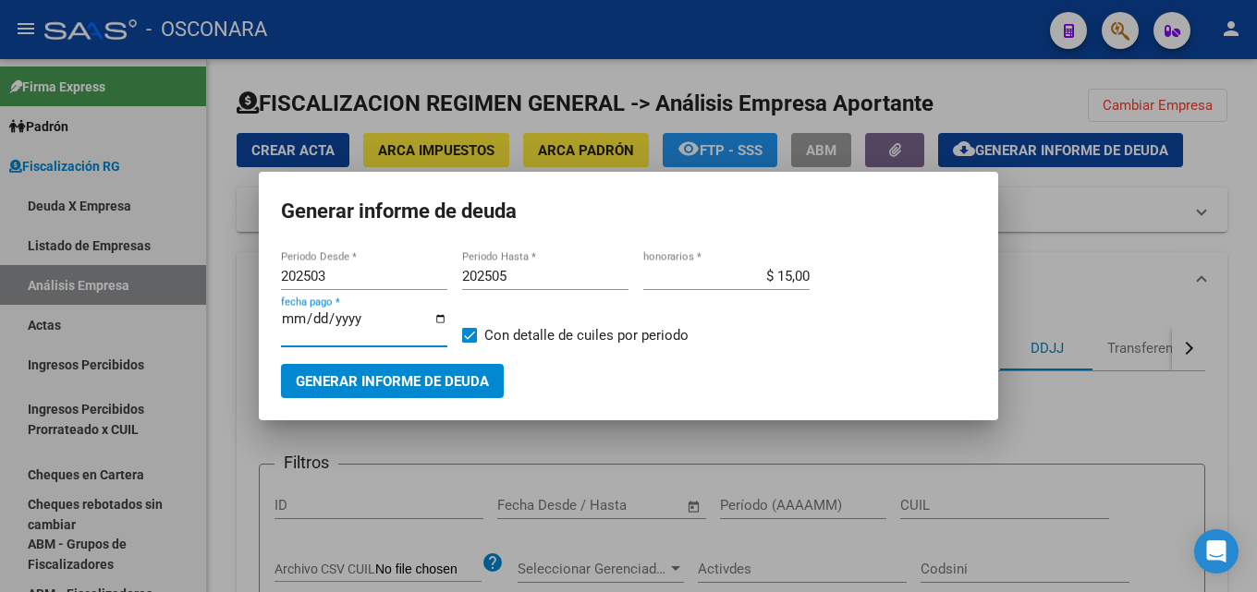
click at [312, 390] on span "Generar informe de deuda" at bounding box center [392, 381] width 193 height 17
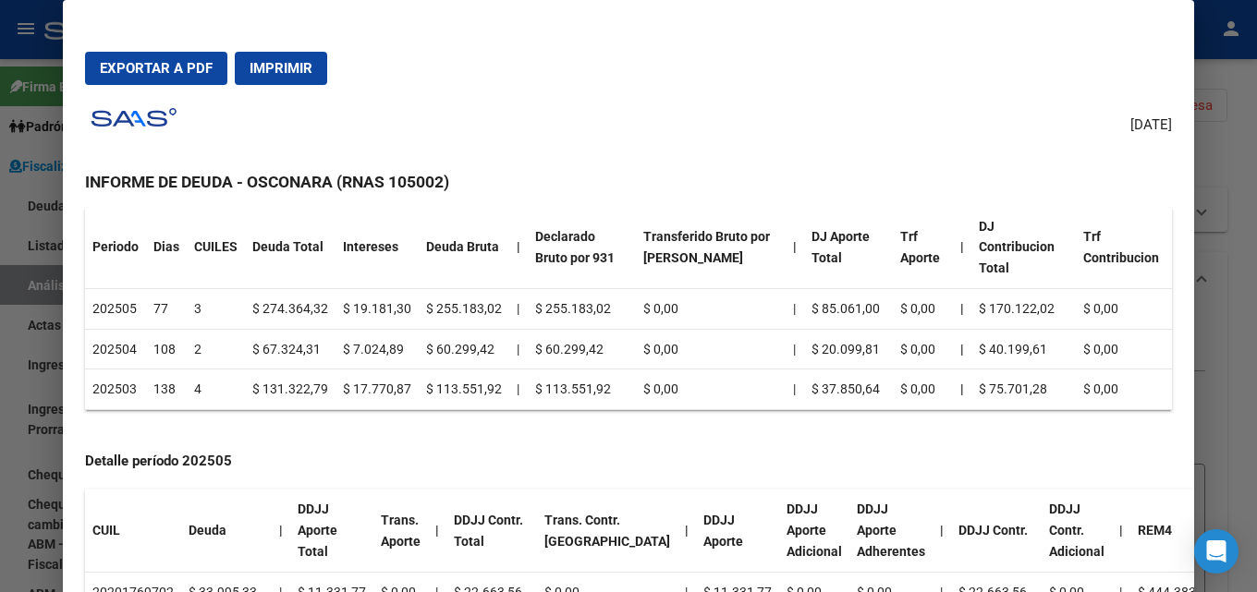
scroll to position [277, 0]
drag, startPoint x: 345, startPoint y: 330, endPoint x: 400, endPoint y: 327, distance: 55.5
click at [400, 328] on td "$ 7.024,89" at bounding box center [376, 348] width 83 height 41
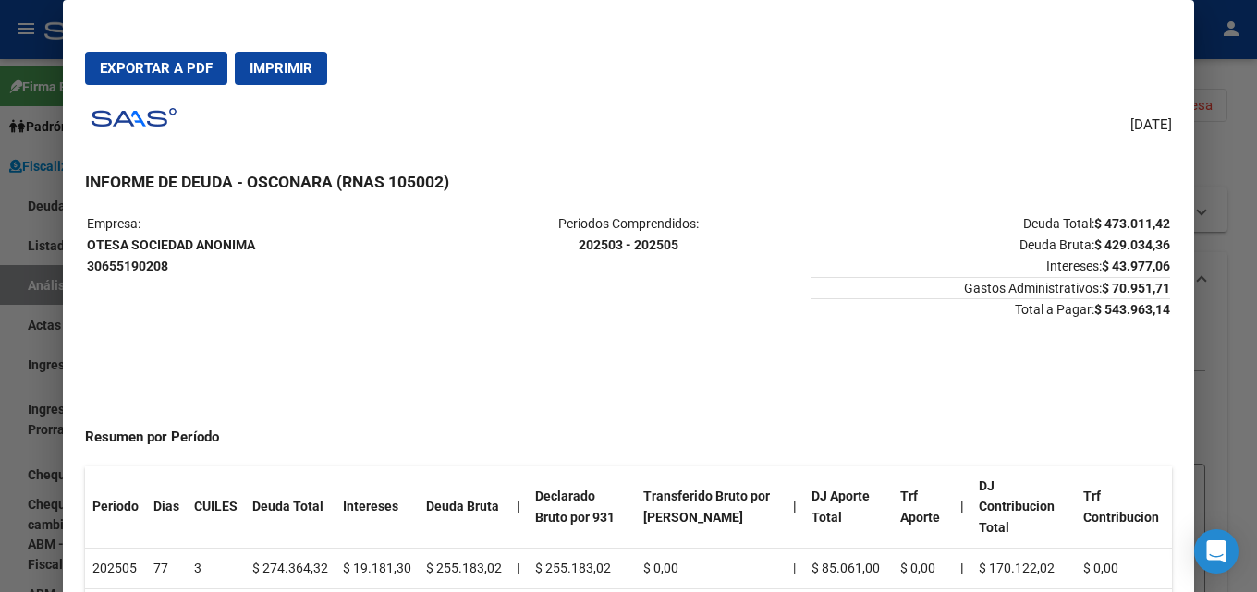
scroll to position [0, 0]
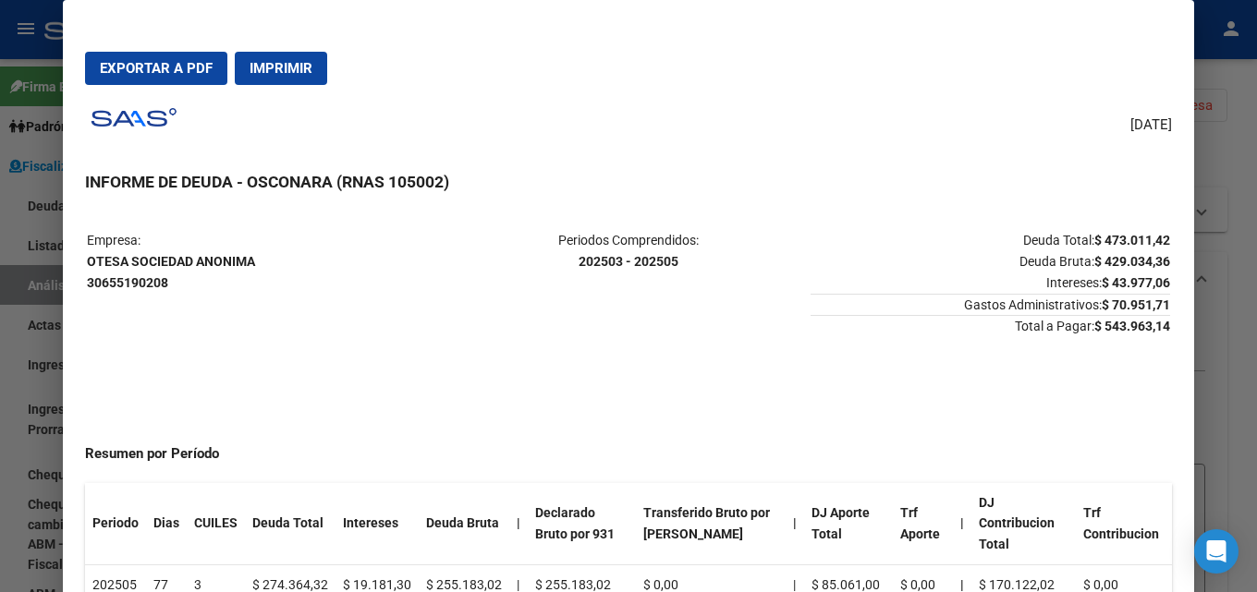
click at [361, 43] on mat-dialog-actions "Exportar a PDF Imprimir" at bounding box center [628, 68] width 1087 height 63
